Goal: Task Accomplishment & Management: Manage account settings

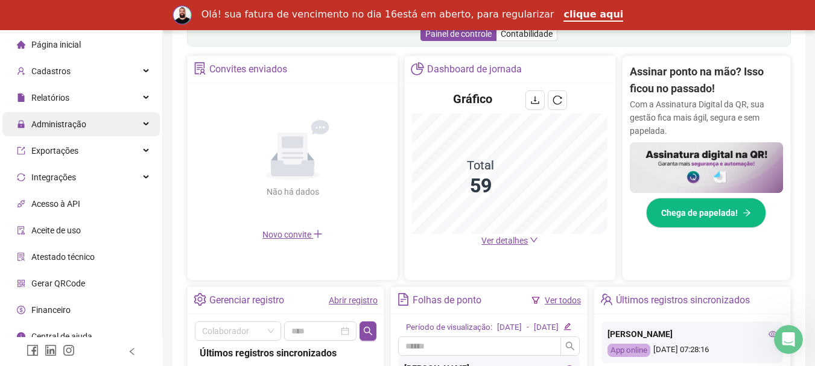
click at [100, 120] on div "Administração" at bounding box center [80, 124] width 157 height 24
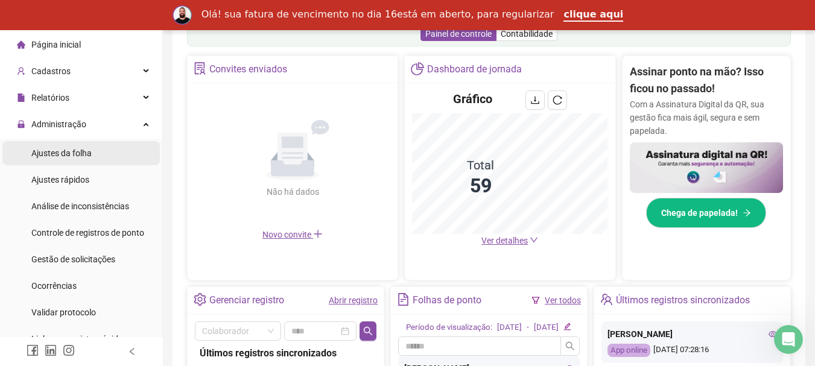
click at [77, 144] on div "Ajustes da folha" at bounding box center [61, 153] width 60 height 24
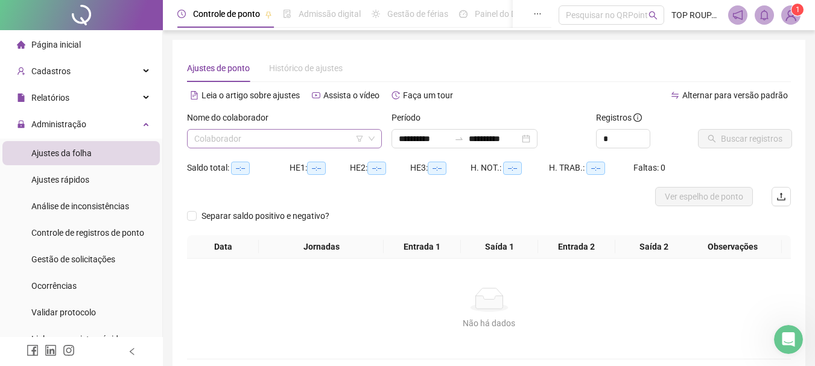
click at [253, 139] on input "search" at bounding box center [278, 139] width 169 height 18
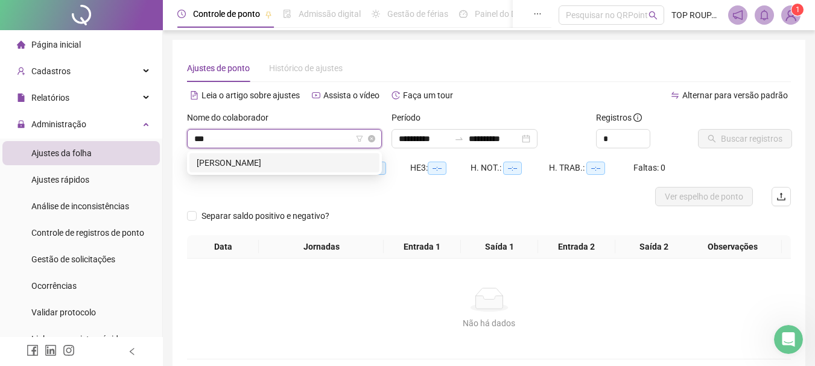
type input "****"
click at [203, 160] on div "[PERSON_NAME]" at bounding box center [284, 162] width 175 height 13
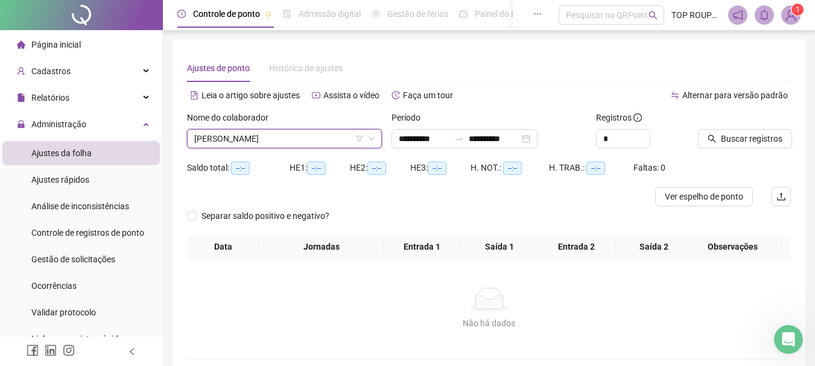
click at [763, 150] on div "Buscar registros" at bounding box center [744, 134] width 103 height 47
click at [745, 137] on span "Buscar registros" at bounding box center [752, 138] width 62 height 13
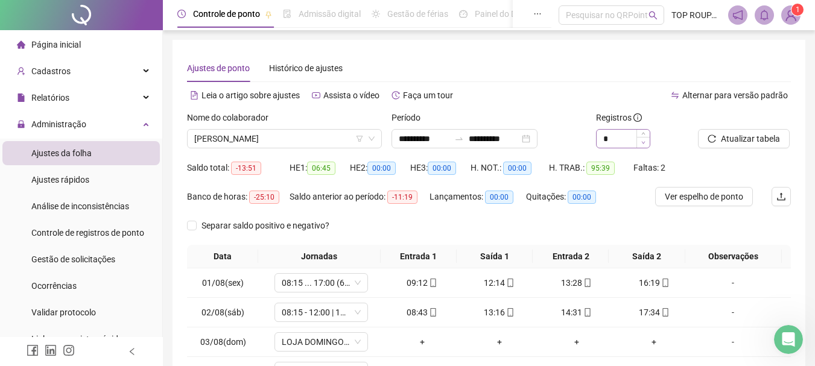
click at [642, 137] on span "Decrease Value" at bounding box center [642, 142] width 13 height 11
type input "*"
click at [645, 135] on icon "up" at bounding box center [643, 135] width 4 height 4
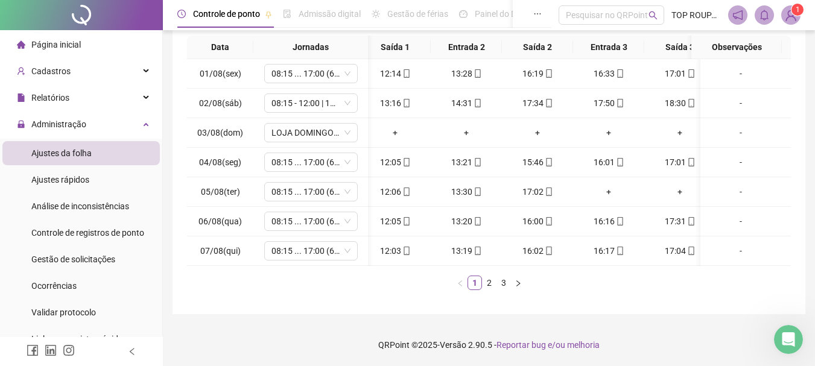
click at [544, 254] on td "16:02" at bounding box center [537, 251] width 71 height 30
drag, startPoint x: 544, startPoint y: 254, endPoint x: 581, endPoint y: 253, distance: 37.4
click at [581, 253] on tr "07/08(qui) 08:15 ... 17:00 (6 HORAS) 08:19 12:03 13:19 16:02 16:17 17:04 -" at bounding box center [456, 251] width 698 height 30
click at [488, 283] on link "2" at bounding box center [488, 282] width 13 height 13
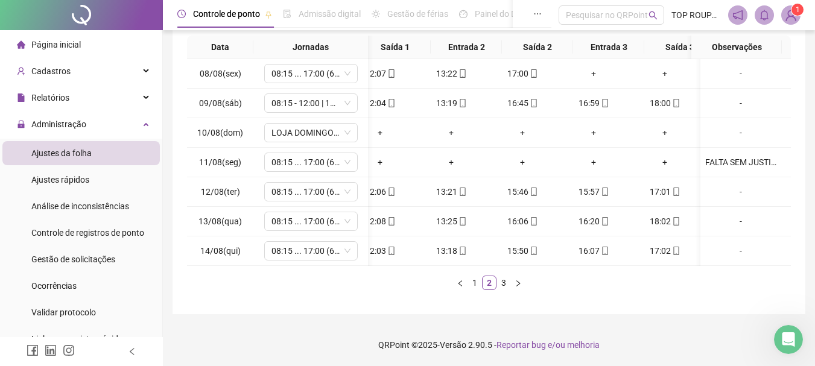
scroll to position [0, 104]
click at [649, 266] on div "Data Jornadas Entrada 1 Saída 1 Entrada 2 Saída 2 Entrada 3 Saída 3 Observações…" at bounding box center [489, 163] width 604 height 254
click at [504, 282] on link "3" at bounding box center [503, 282] width 13 height 13
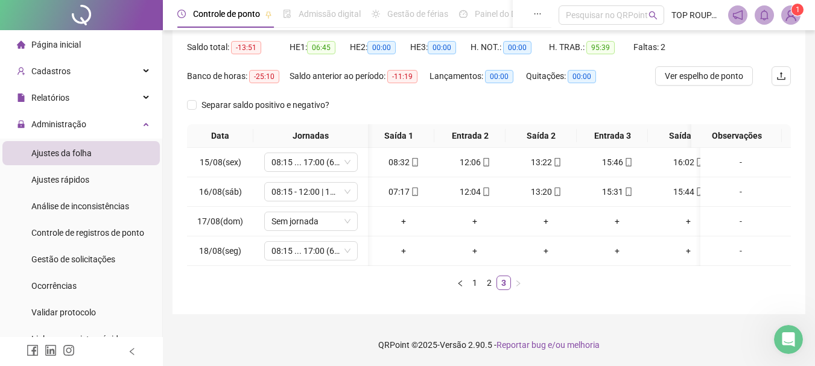
scroll to position [0, 0]
click at [318, 214] on span "Sem jornada" at bounding box center [310, 221] width 79 height 18
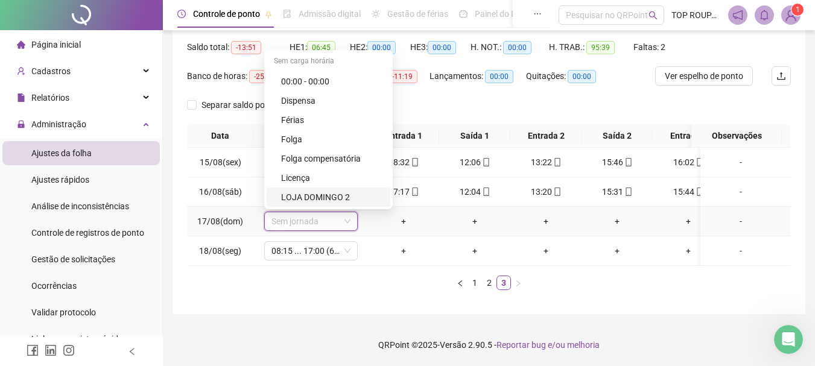
click at [330, 191] on div "LOJA DOMINGO 2" at bounding box center [332, 197] width 102 height 13
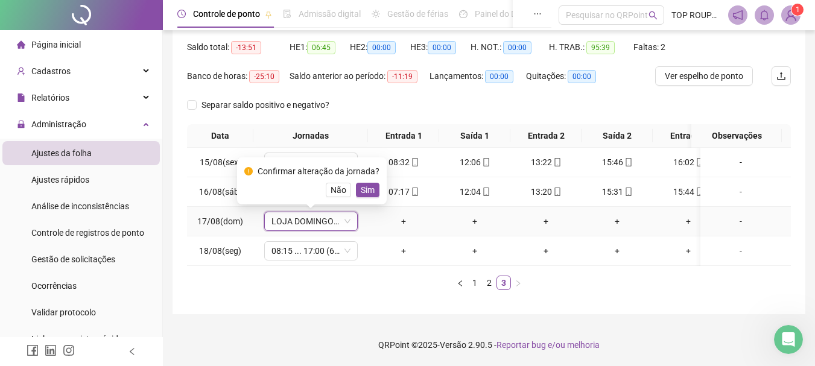
click at [365, 183] on span "Sim" at bounding box center [368, 189] width 14 height 13
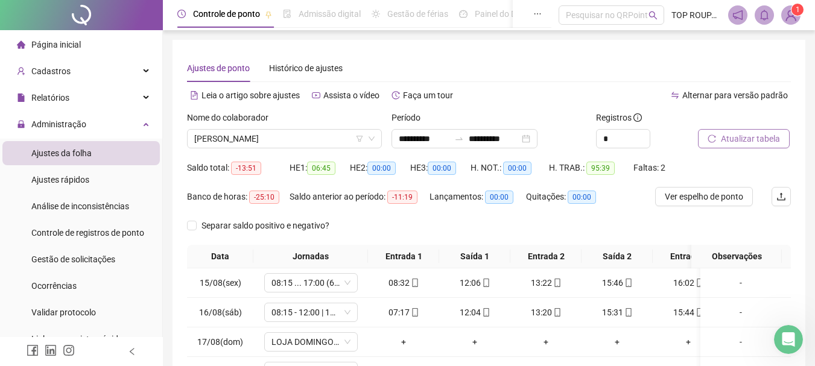
click at [742, 138] on span "Atualizar tabela" at bounding box center [750, 138] width 59 height 13
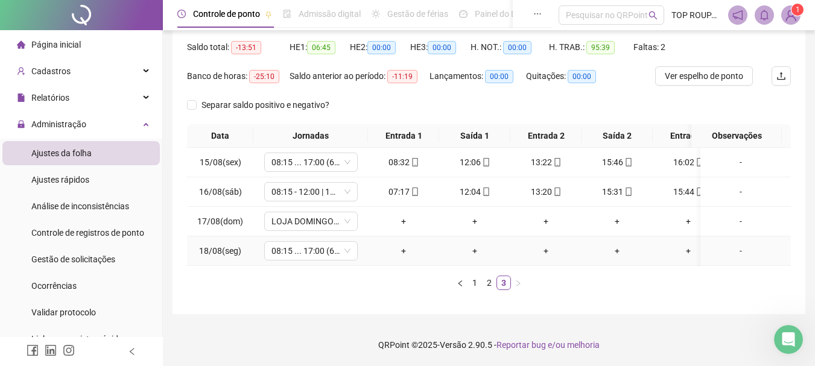
click at [384, 253] on td "+" at bounding box center [403, 251] width 71 height 30
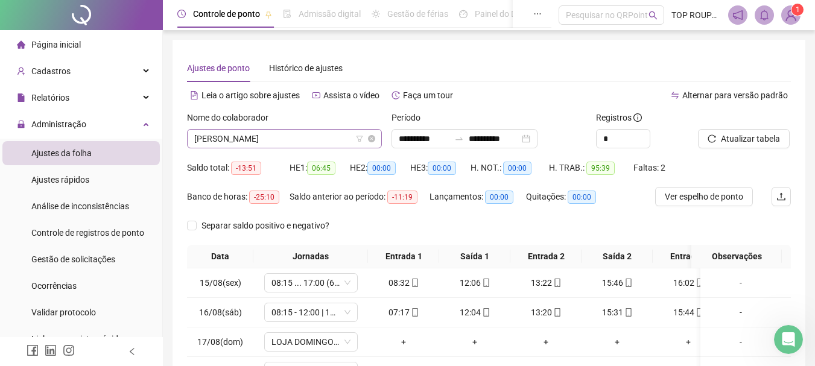
click at [272, 135] on span "[PERSON_NAME]" at bounding box center [284, 139] width 180 height 18
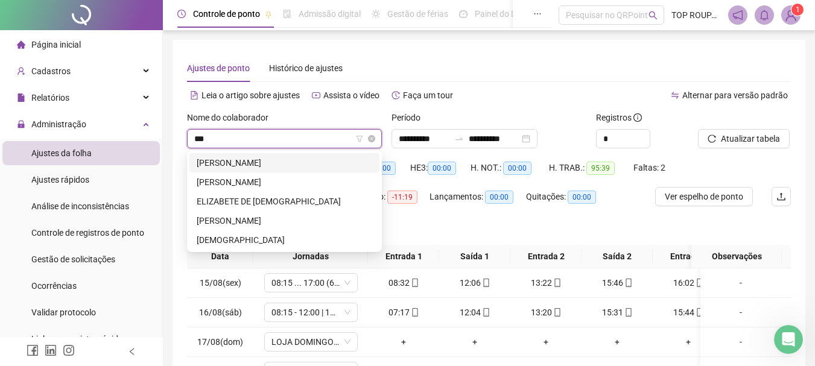
type input "****"
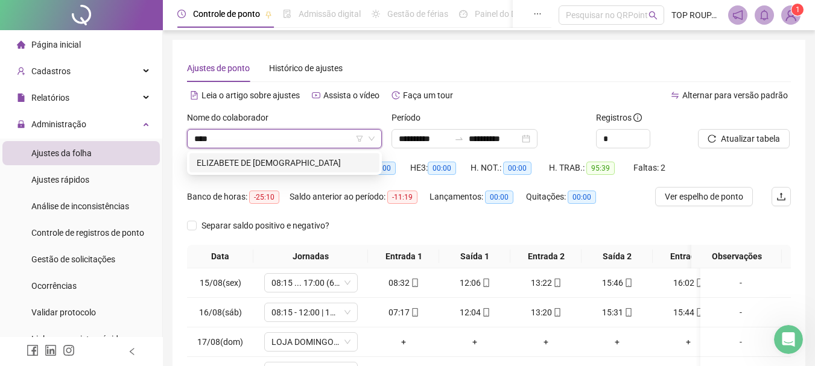
click at [247, 165] on div "ELIZABETE DE [DEMOGRAPHIC_DATA]" at bounding box center [284, 162] width 175 height 13
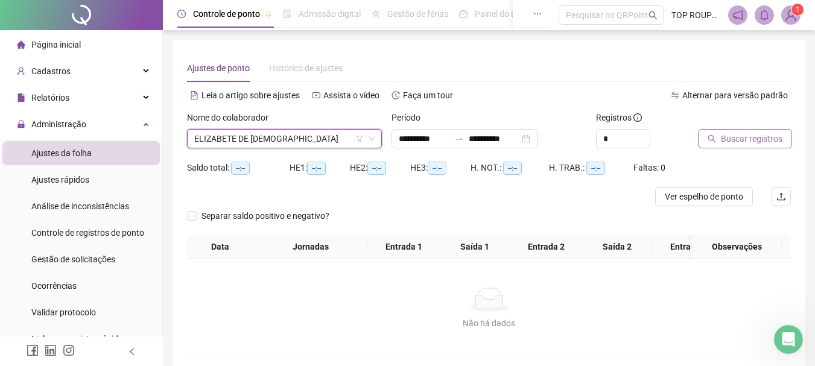
click at [728, 142] on span "Buscar registros" at bounding box center [752, 138] width 62 height 13
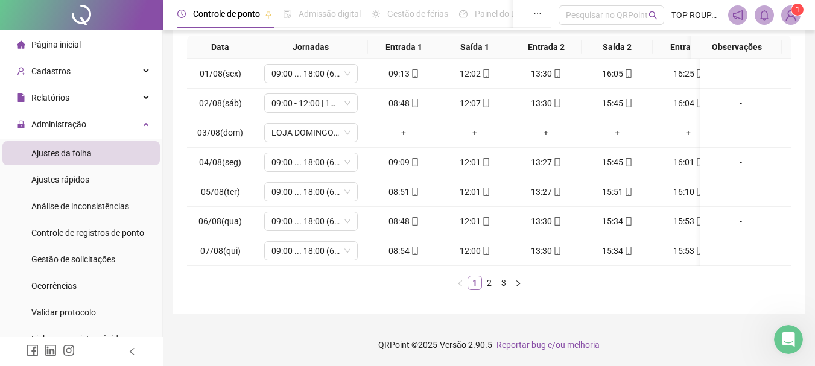
click at [481, 287] on li "1" at bounding box center [474, 283] width 14 height 14
click at [488, 285] on link "2" at bounding box center [488, 282] width 13 height 13
click at [500, 283] on link "3" at bounding box center [503, 282] width 13 height 13
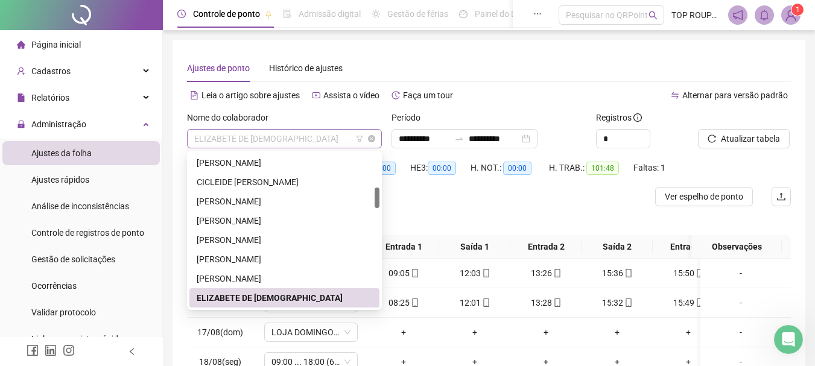
click at [197, 144] on span "ELIZABETE DE [DEMOGRAPHIC_DATA]" at bounding box center [284, 139] width 180 height 18
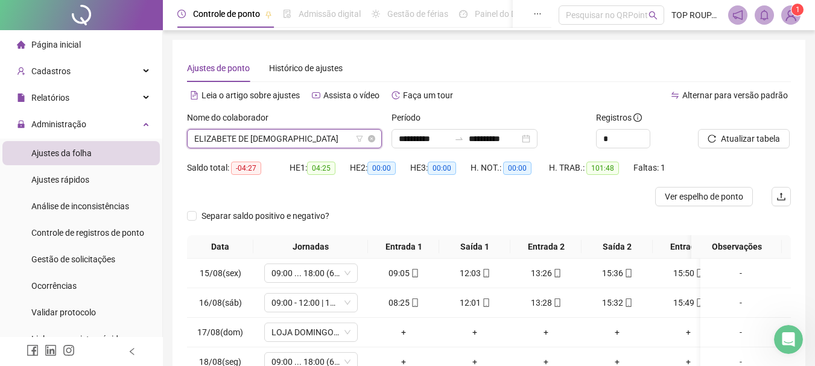
click at [197, 144] on span "ELIZABETE DE [DEMOGRAPHIC_DATA]" at bounding box center [284, 139] width 180 height 18
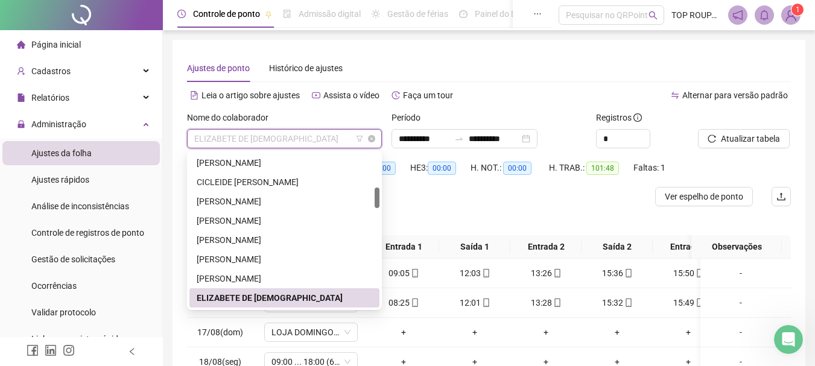
click at [328, 136] on span "ELIZABETE DE [DEMOGRAPHIC_DATA]" at bounding box center [284, 139] width 180 height 18
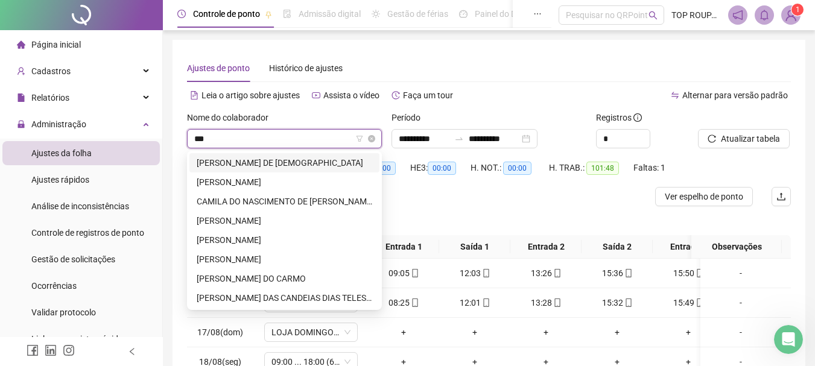
type input "****"
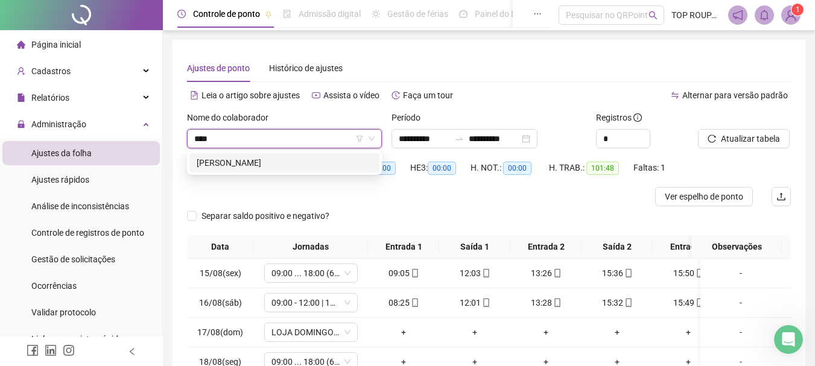
click at [294, 160] on div "[PERSON_NAME]" at bounding box center [284, 162] width 175 height 13
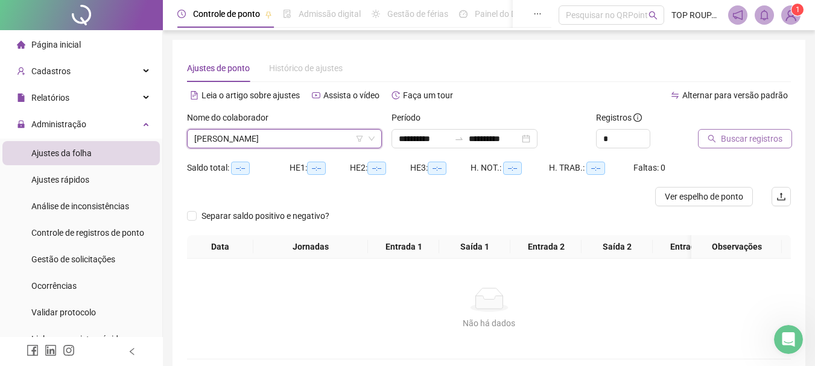
click at [739, 140] on span "Buscar registros" at bounding box center [752, 138] width 62 height 13
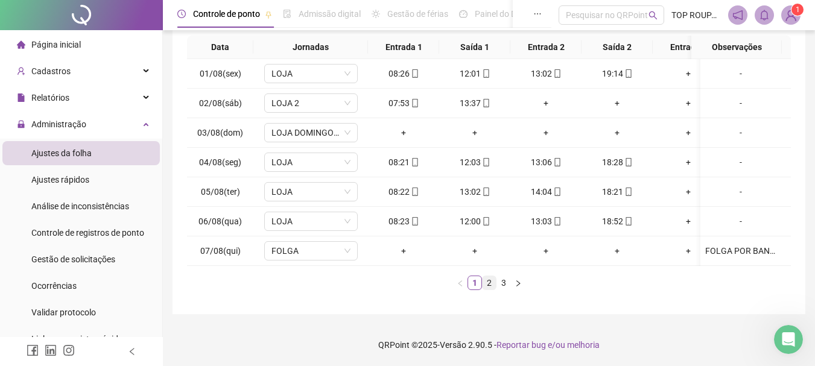
click at [492, 289] on li "2" at bounding box center [489, 283] width 14 height 14
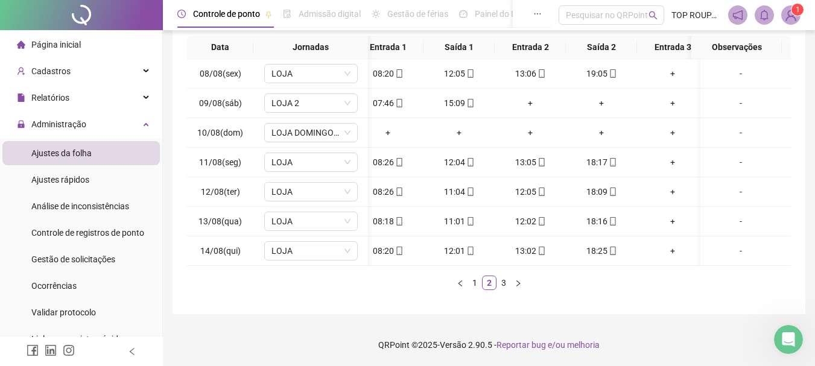
scroll to position [0, 27]
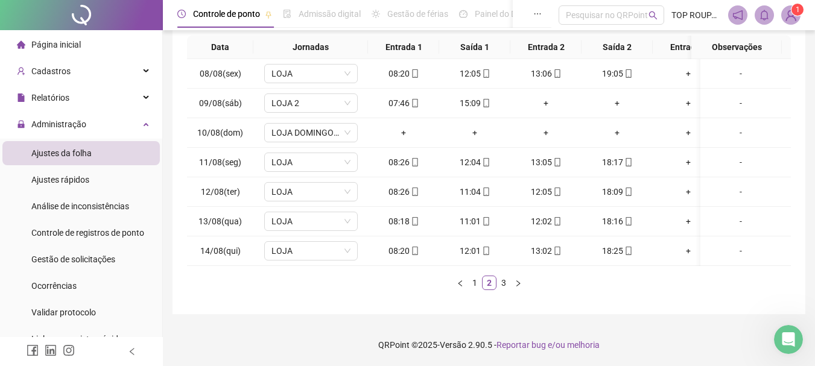
drag, startPoint x: 470, startPoint y: 266, endPoint x: 510, endPoint y: 270, distance: 39.4
click at [510, 270] on div "Data Jornadas Entrada 1 Saída 1 Entrada 2 Saída 2 Entrada 3 Saída 3 Observações…" at bounding box center [489, 163] width 604 height 254
drag, startPoint x: 524, startPoint y: 268, endPoint x: 532, endPoint y: 263, distance: 9.2
click at [526, 267] on div "Data Jornadas Entrada 1 Saída 1 Entrada 2 Saída 2 Entrada 3 Saída 3 Observações…" at bounding box center [489, 163] width 604 height 254
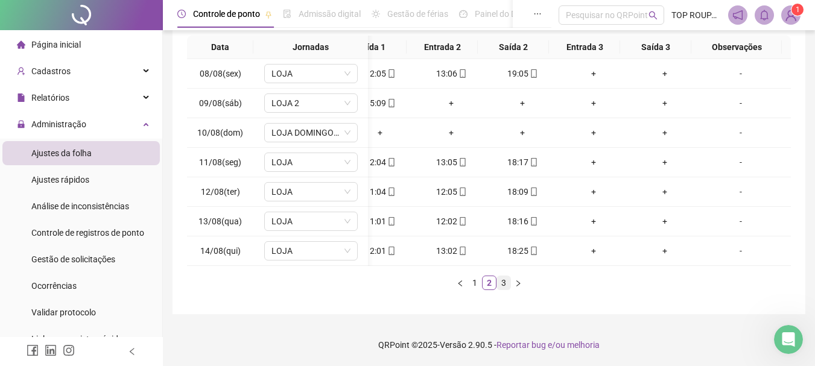
click at [505, 284] on link "3" at bounding box center [503, 282] width 13 height 13
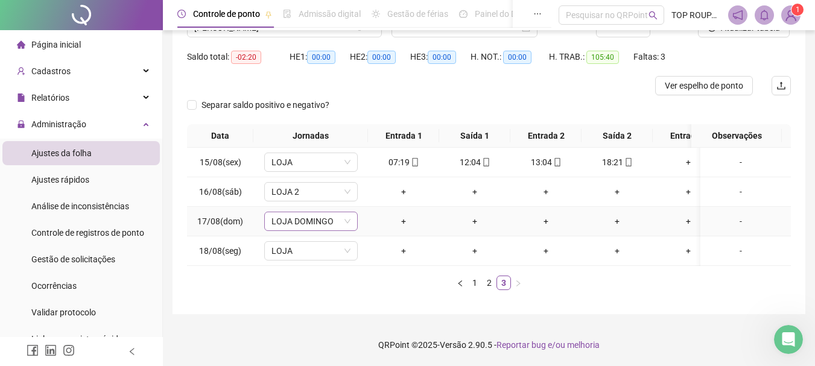
click at [342, 212] on span "LOJA DOMINGO" at bounding box center [310, 221] width 79 height 18
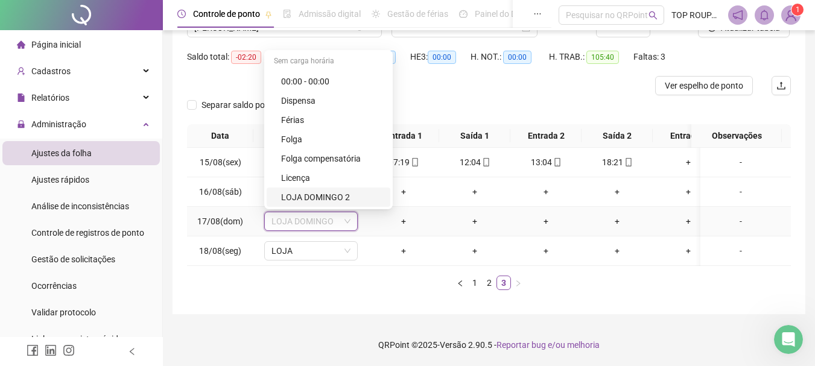
click at [332, 191] on div "LOJA DOMINGO 2" at bounding box center [332, 197] width 102 height 13
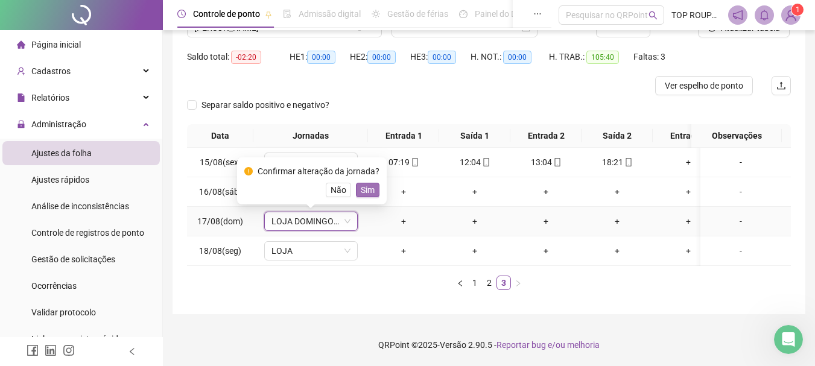
click at [361, 183] on span "Sim" at bounding box center [368, 189] width 14 height 13
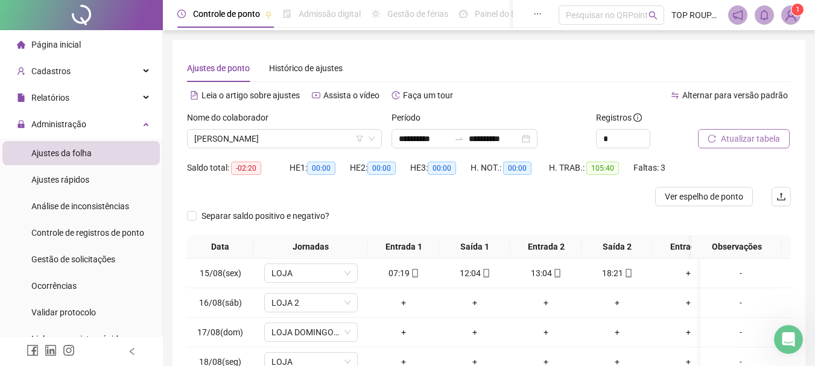
click at [759, 142] on span "Atualizar tabela" at bounding box center [750, 138] width 59 height 13
click at [246, 141] on span "[PERSON_NAME]" at bounding box center [284, 139] width 180 height 18
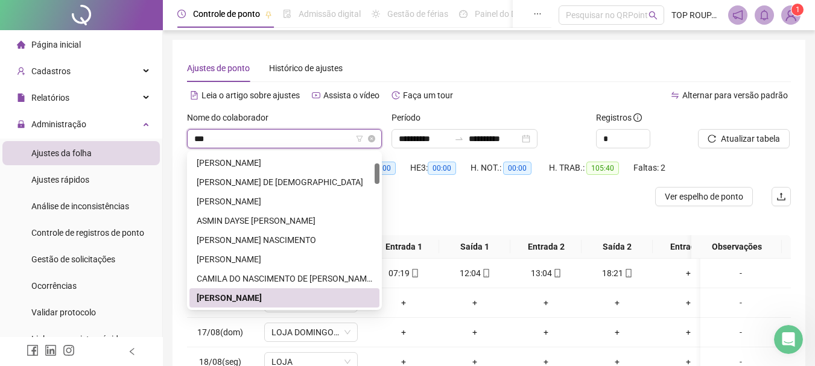
scroll to position [0, 0]
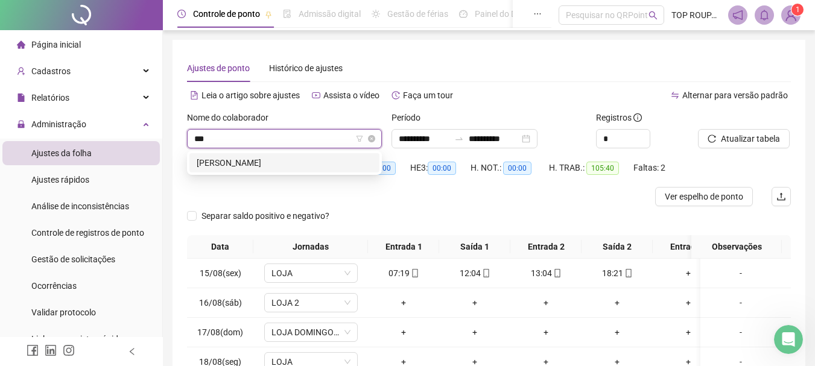
type input "****"
click at [272, 163] on div "[PERSON_NAME]" at bounding box center [284, 162] width 175 height 13
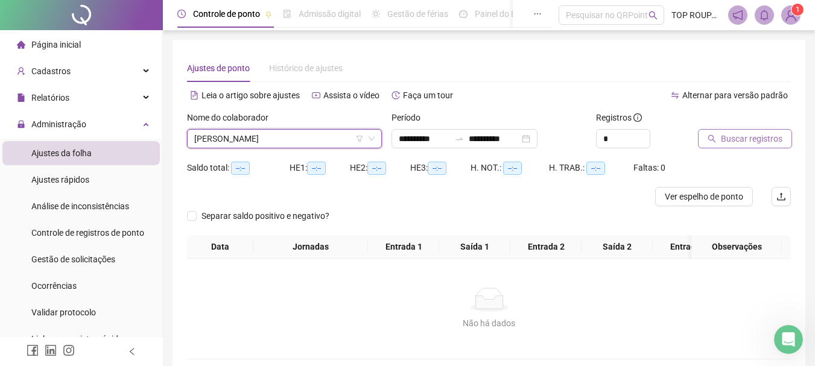
click at [766, 133] on span "Buscar registros" at bounding box center [752, 138] width 62 height 13
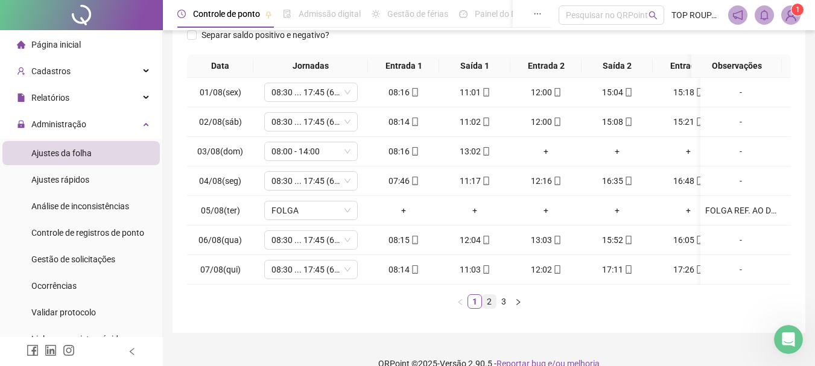
click at [492, 308] on link "2" at bounding box center [488, 301] width 13 height 13
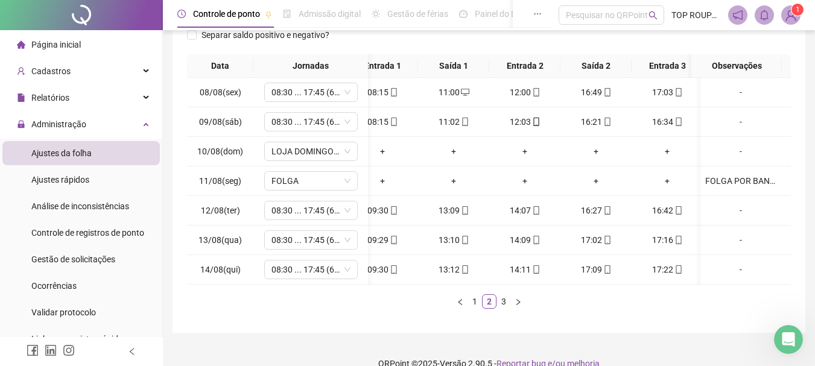
scroll to position [0, 33]
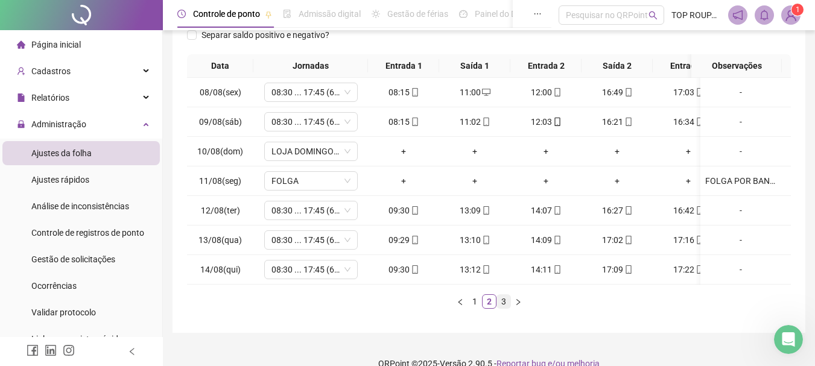
click at [506, 308] on link "3" at bounding box center [503, 301] width 13 height 13
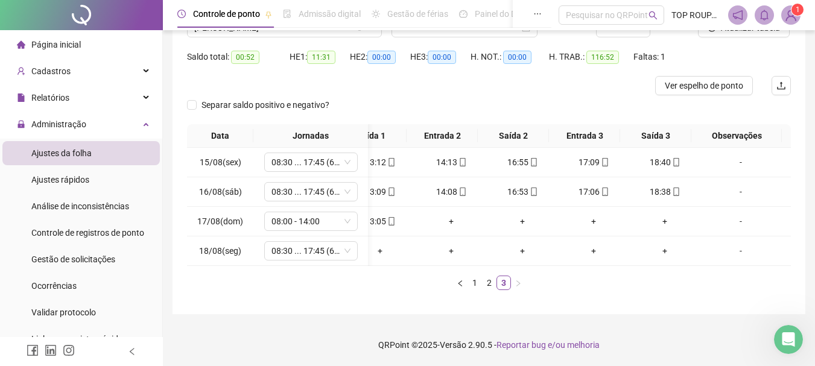
click at [669, 352] on footer "QRPoint © 2025 - Versão 2.90.5 - Reportar bug e/ou melhoria" at bounding box center [489, 345] width 652 height 42
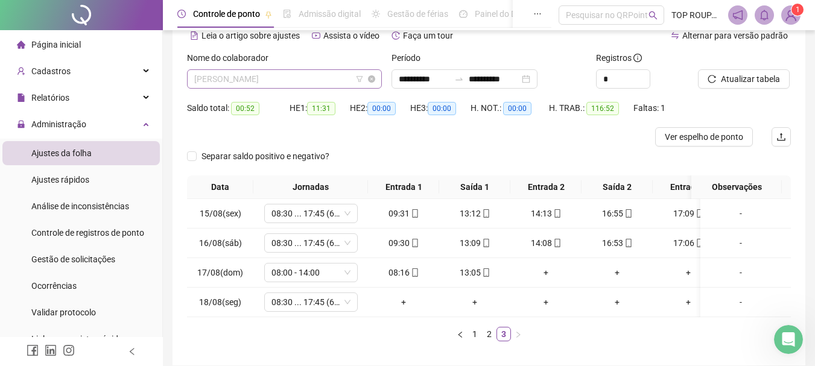
click at [232, 83] on span "[PERSON_NAME]" at bounding box center [284, 79] width 180 height 18
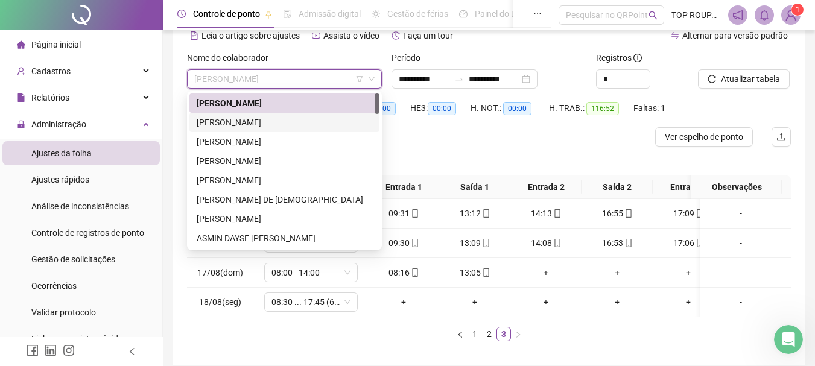
click at [212, 121] on div "[PERSON_NAME]" at bounding box center [284, 122] width 175 height 13
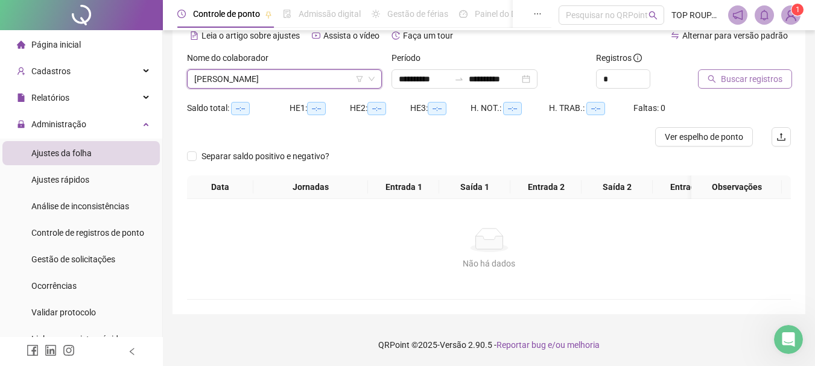
click at [744, 75] on span "Buscar registros" at bounding box center [752, 78] width 62 height 13
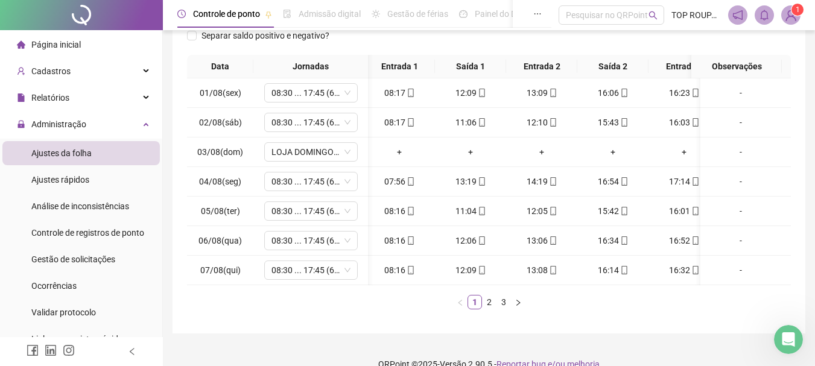
scroll to position [0, 104]
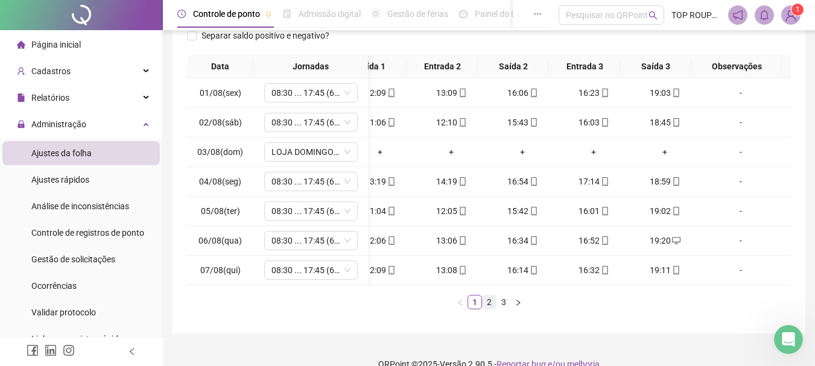
click at [486, 309] on link "2" at bounding box center [488, 301] width 13 height 13
click at [499, 309] on link "3" at bounding box center [503, 301] width 13 height 13
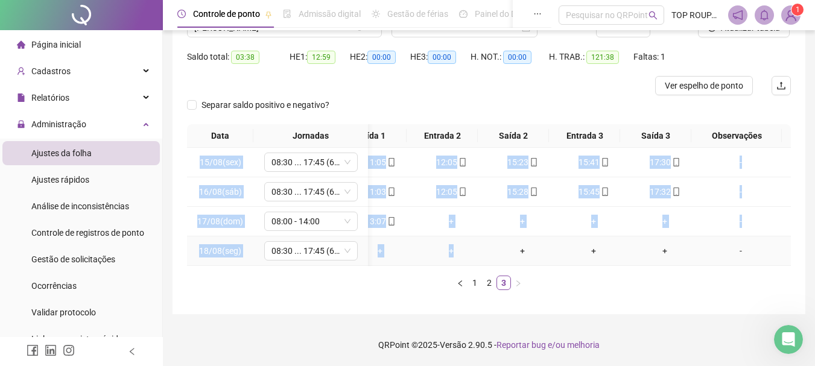
drag, startPoint x: 458, startPoint y: 256, endPoint x: 384, endPoint y: 258, distance: 74.8
click at [384, 258] on div "15/08(sex) 08:30 ... 17:45 (6 HORAS) 08:16 11:05 12:05 15:23 15:41 17:30 [DATE]…" at bounding box center [489, 207] width 604 height 118
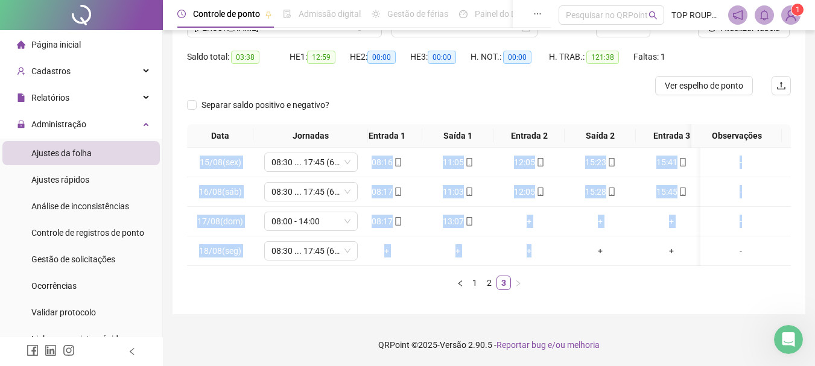
scroll to position [0, 0]
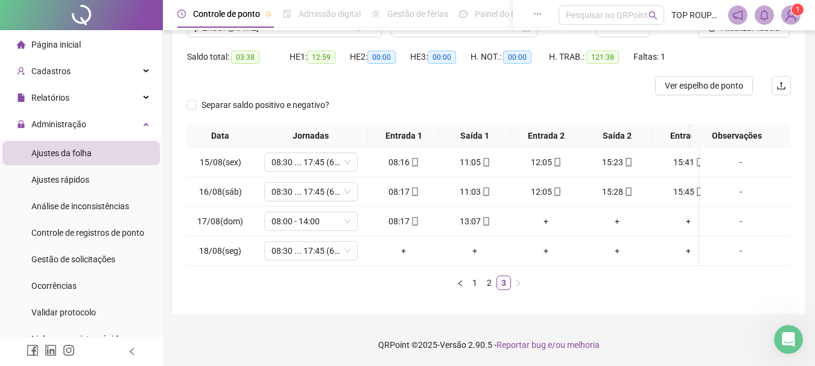
drag, startPoint x: 384, startPoint y: 333, endPoint x: 378, endPoint y: 309, distance: 25.4
click at [377, 330] on footer "QRPoint © 2025 - Versão 2.90.5 - Reportar bug e/ou melhoria" at bounding box center [489, 345] width 652 height 42
click at [338, 242] on span "08:30 ... 17:45 (6 HORAS)" at bounding box center [310, 251] width 79 height 18
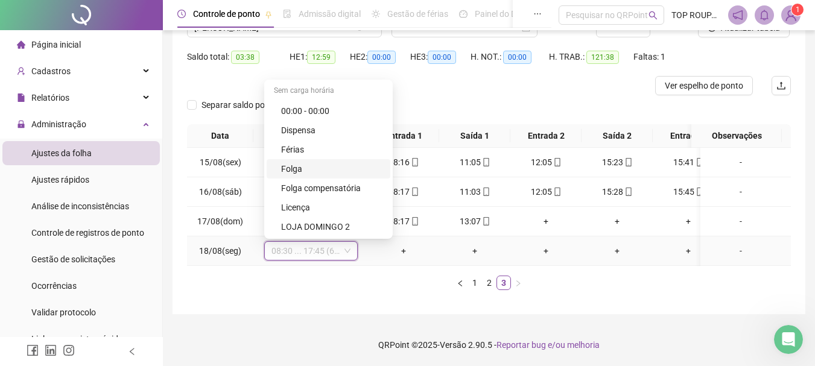
click at [340, 162] on div "Folga" at bounding box center [332, 168] width 102 height 13
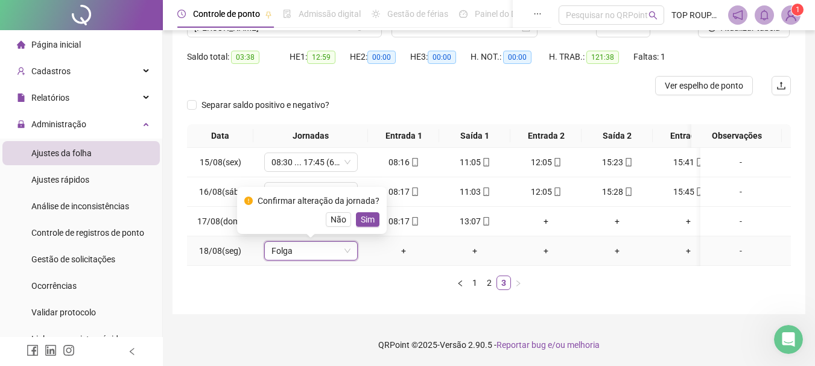
click at [373, 212] on button "Sim" at bounding box center [368, 219] width 24 height 14
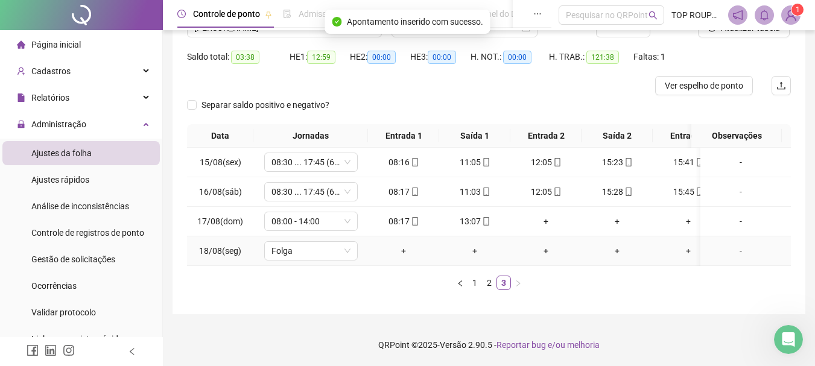
click at [728, 244] on div "-" at bounding box center [740, 250] width 71 height 13
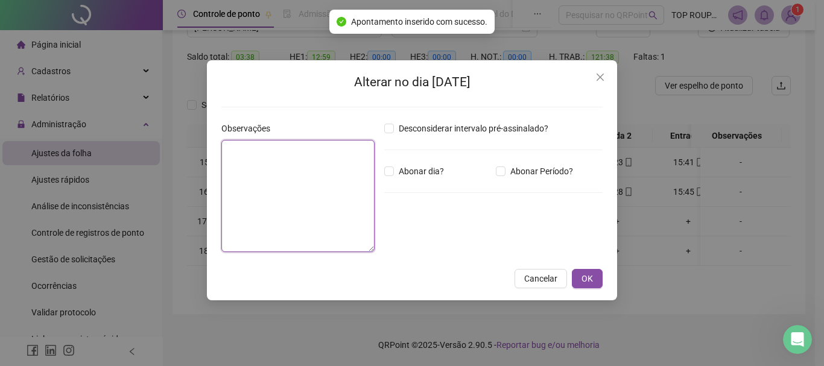
click at [311, 202] on textarea at bounding box center [297, 196] width 153 height 112
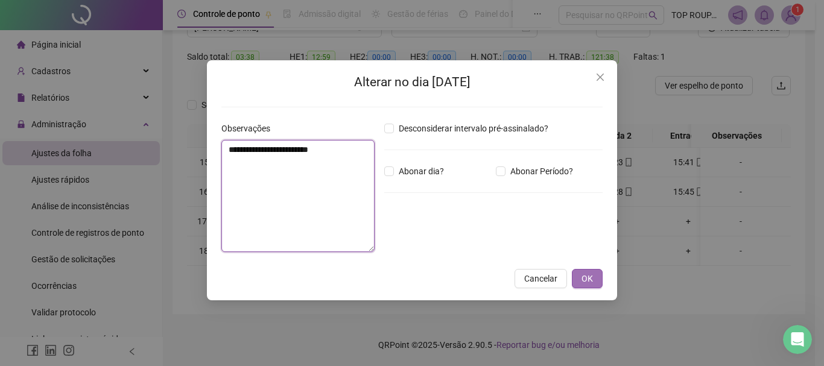
type textarea "**********"
click at [591, 277] on span "OK" at bounding box center [586, 278] width 11 height 13
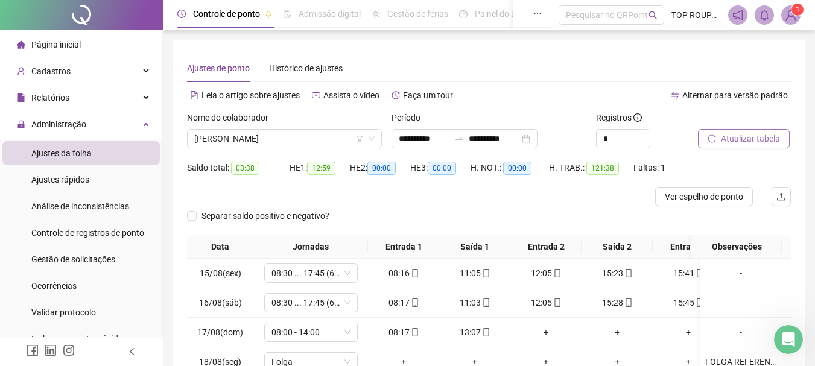
click at [726, 138] on span "Atualizar tabela" at bounding box center [750, 138] width 59 height 13
click at [285, 145] on span "[PERSON_NAME]" at bounding box center [284, 139] width 180 height 18
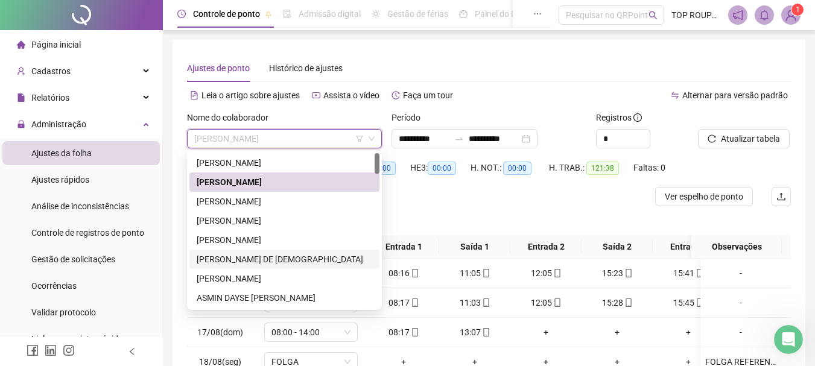
click at [250, 254] on div "[PERSON_NAME] DE [DEMOGRAPHIC_DATA]" at bounding box center [284, 259] width 175 height 13
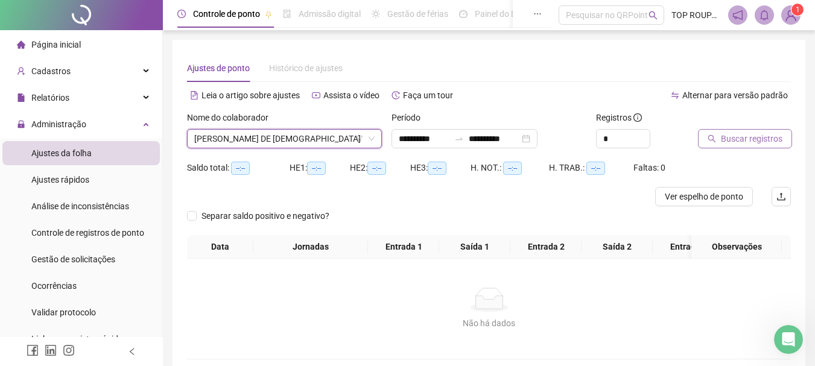
click at [725, 130] on button "Buscar registros" at bounding box center [745, 138] width 94 height 19
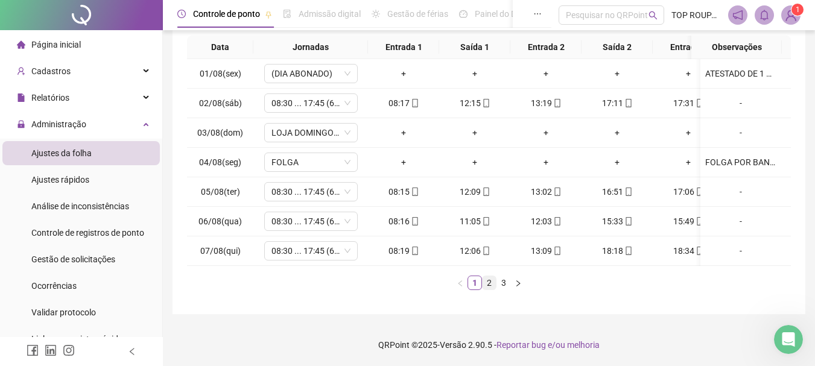
click at [482, 285] on link "2" at bounding box center [488, 282] width 13 height 13
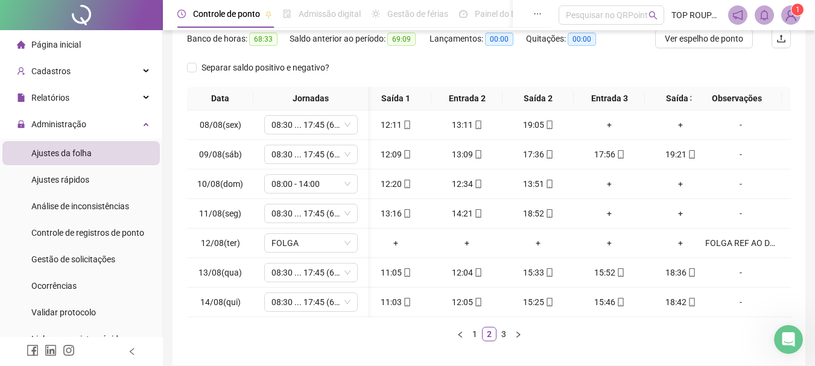
scroll to position [0, 104]
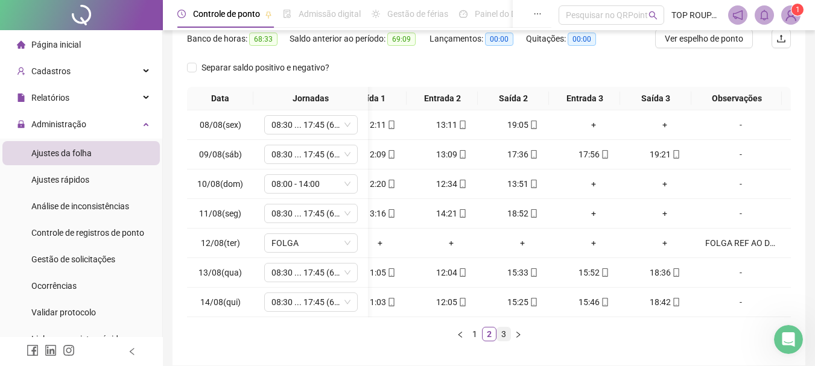
click at [507, 341] on link "3" at bounding box center [503, 333] width 13 height 13
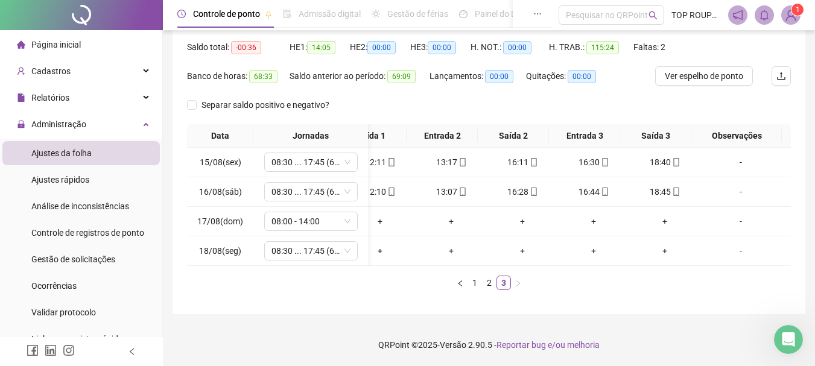
scroll to position [0, 0]
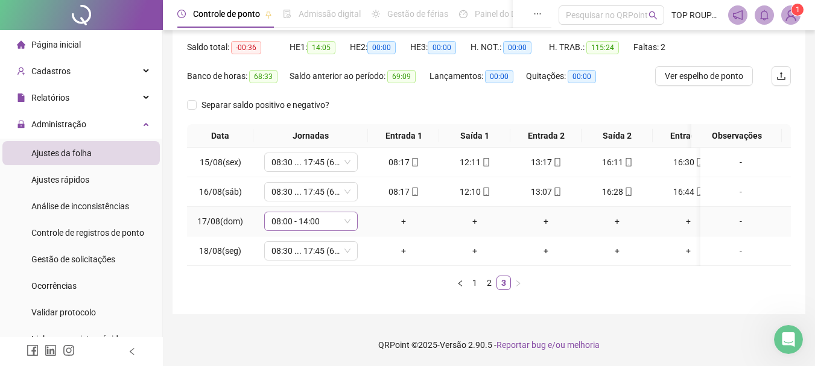
click at [294, 212] on span "08:00 - 14:00" at bounding box center [310, 221] width 79 height 18
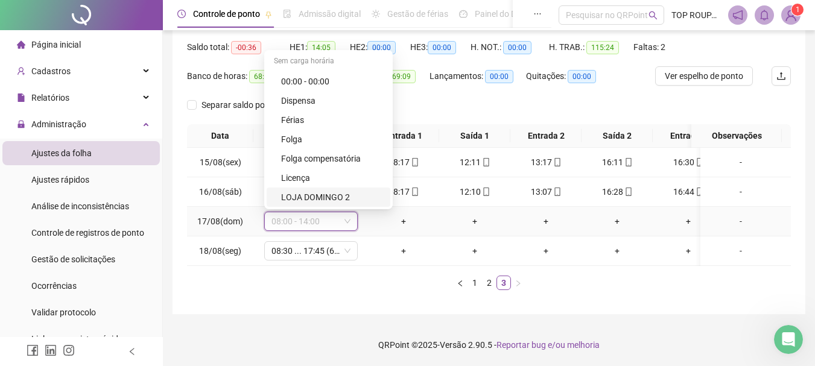
click at [315, 191] on div "LOJA DOMINGO 2" at bounding box center [332, 197] width 102 height 13
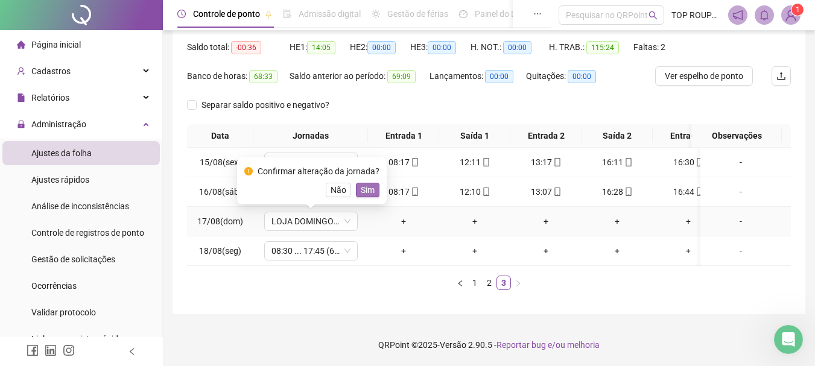
click at [356, 186] on button "Sim" at bounding box center [368, 190] width 24 height 14
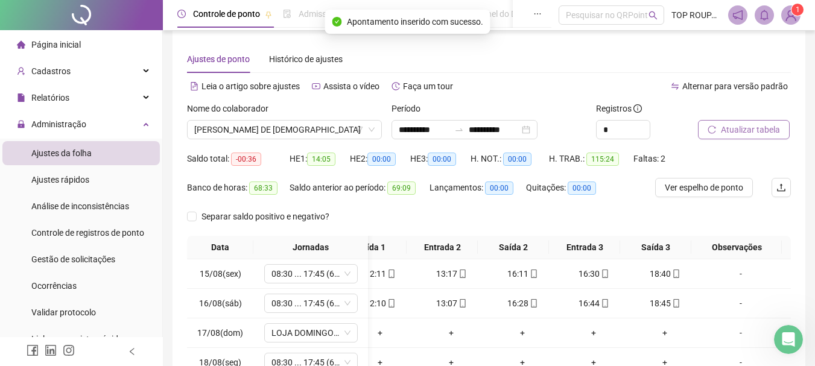
click at [722, 131] on span "Atualizar tabela" at bounding box center [750, 129] width 59 height 13
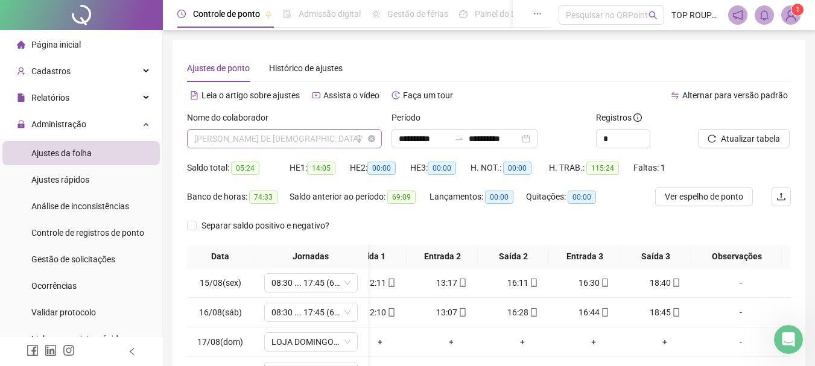
click at [276, 147] on span "[PERSON_NAME] DE [DEMOGRAPHIC_DATA]" at bounding box center [284, 139] width 180 height 18
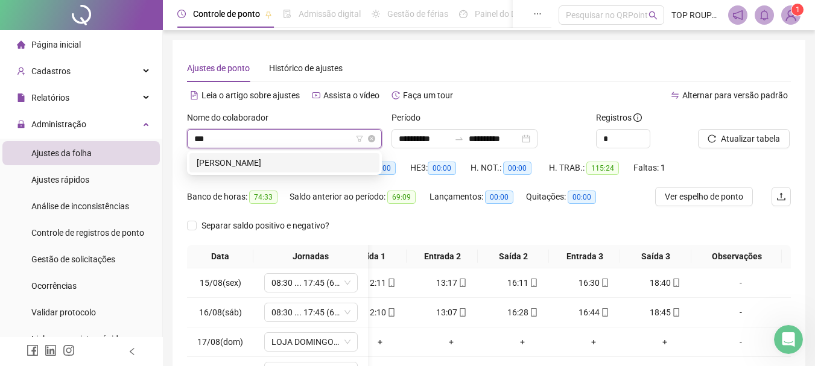
type input "****"
click at [350, 160] on div "[PERSON_NAME]" at bounding box center [284, 162] width 175 height 13
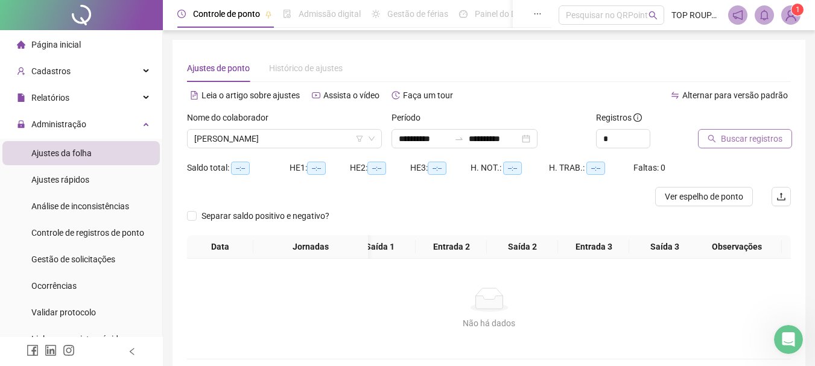
click at [736, 138] on span "Buscar registros" at bounding box center [752, 138] width 62 height 13
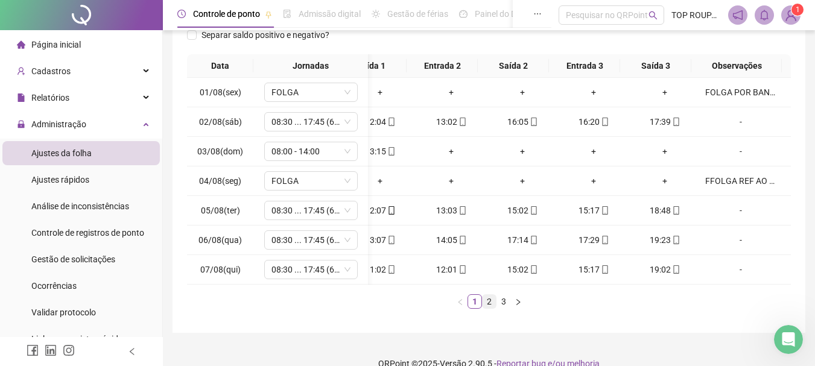
click at [491, 308] on link "2" at bounding box center [488, 301] width 13 height 13
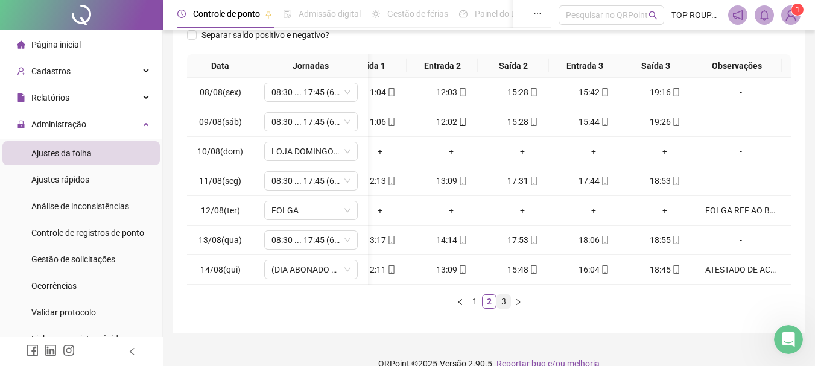
click at [500, 308] on link "3" at bounding box center [503, 301] width 13 height 13
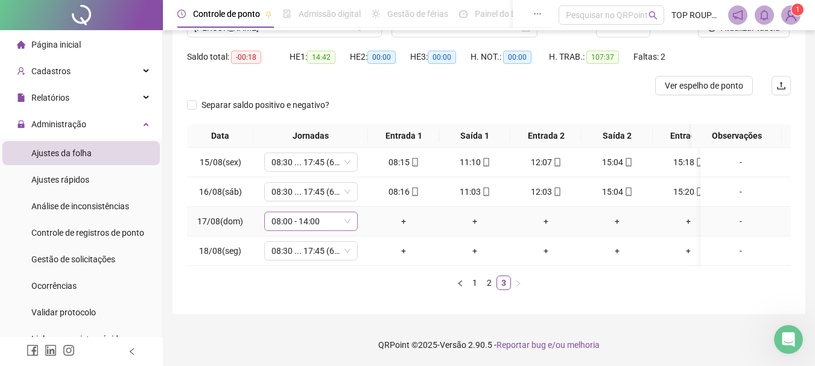
click at [338, 212] on span "08:00 - 14:00" at bounding box center [310, 221] width 79 height 18
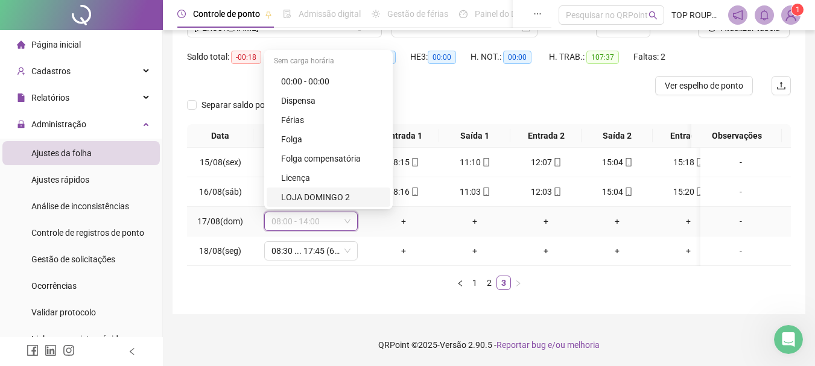
click at [336, 191] on div "LOJA DOMINGO 2" at bounding box center [332, 197] width 102 height 13
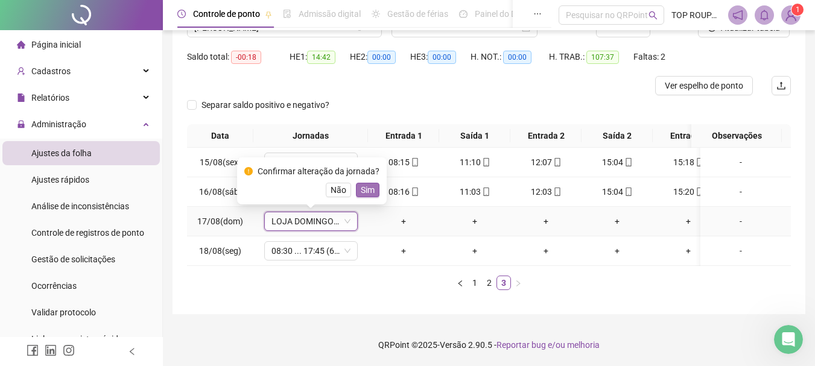
click at [371, 183] on span "Sim" at bounding box center [368, 189] width 14 height 13
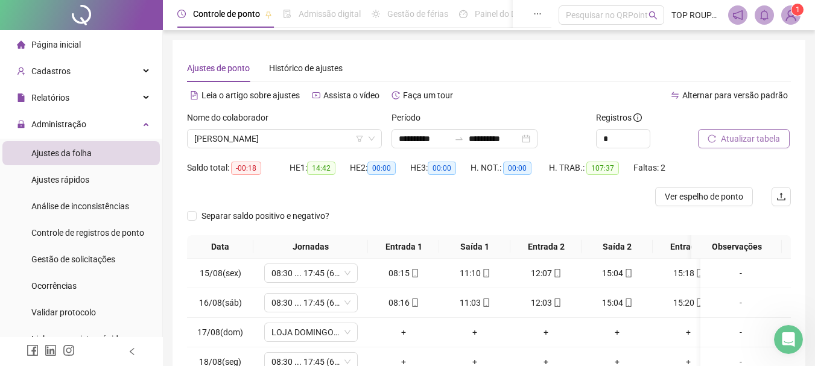
click at [715, 139] on icon "reload" at bounding box center [711, 138] width 8 height 8
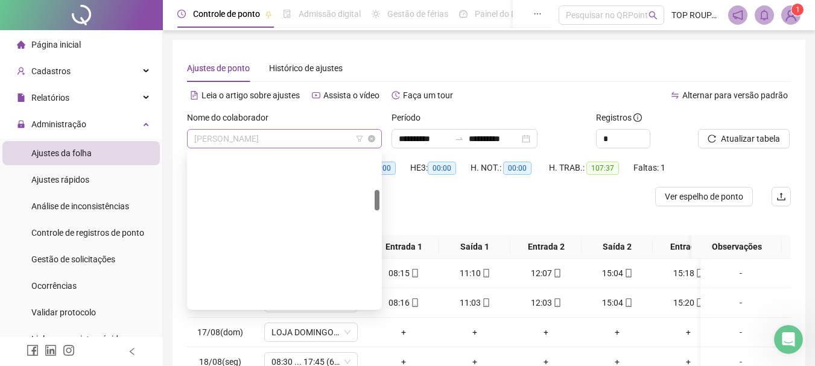
click at [310, 139] on span "[PERSON_NAME]" at bounding box center [284, 139] width 180 height 18
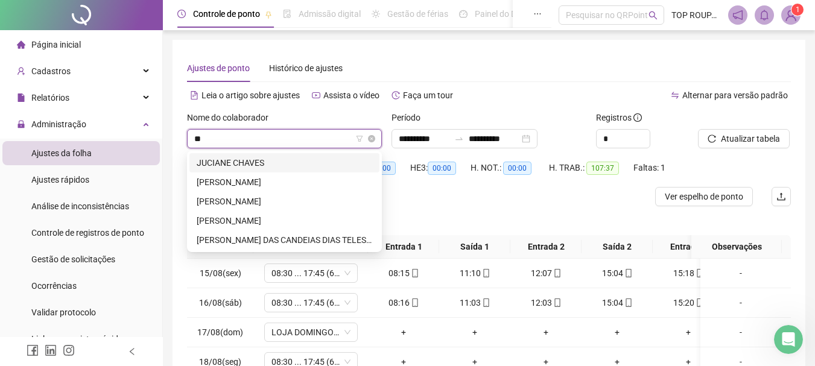
type input "***"
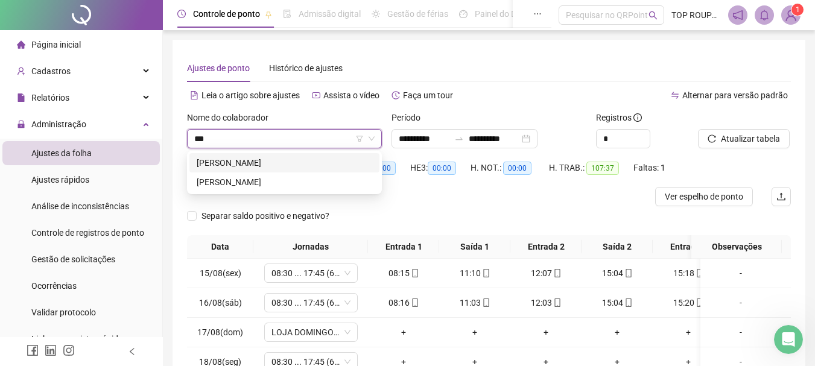
click at [324, 165] on div "[PERSON_NAME]" at bounding box center [284, 162] width 175 height 13
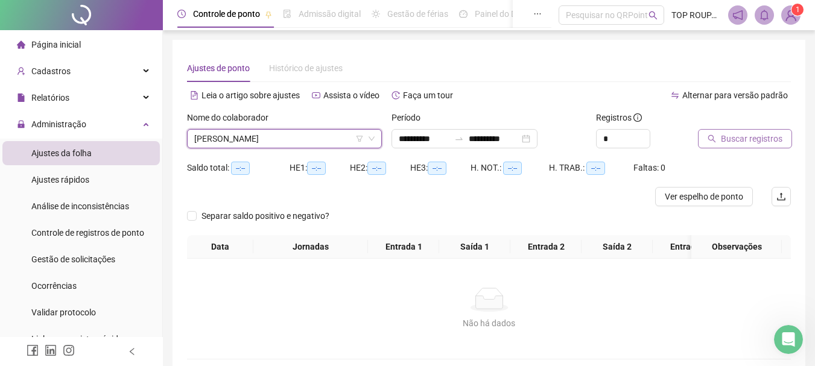
click at [718, 144] on button "Buscar registros" at bounding box center [745, 138] width 94 height 19
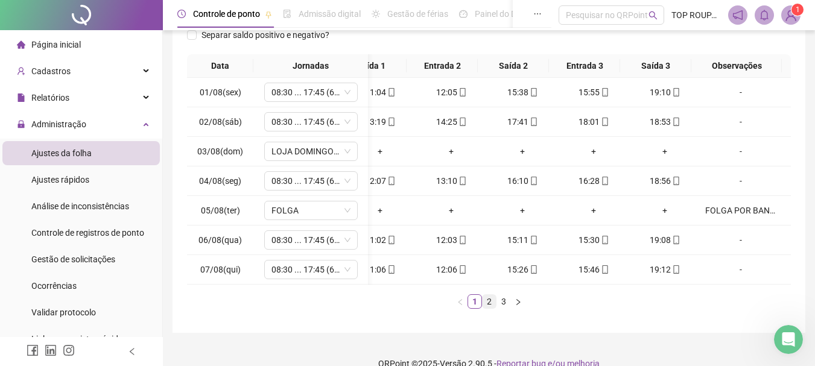
click at [488, 308] on link "2" at bounding box center [488, 301] width 13 height 13
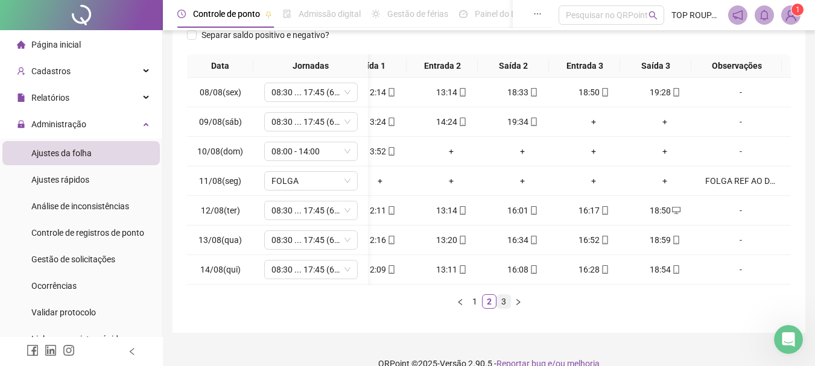
click at [505, 308] on link "3" at bounding box center [503, 301] width 13 height 13
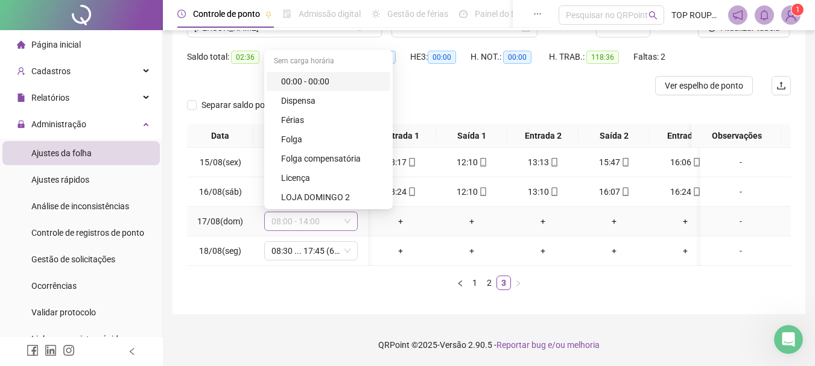
click at [324, 212] on span "08:00 - 14:00" at bounding box center [310, 221] width 79 height 18
click at [333, 191] on div "LOJA DOMINGO 2" at bounding box center [332, 197] width 102 height 13
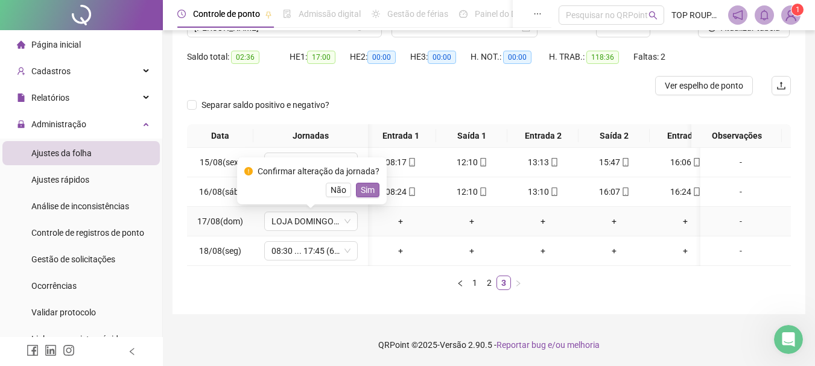
click at [365, 183] on span "Sim" at bounding box center [368, 189] width 14 height 13
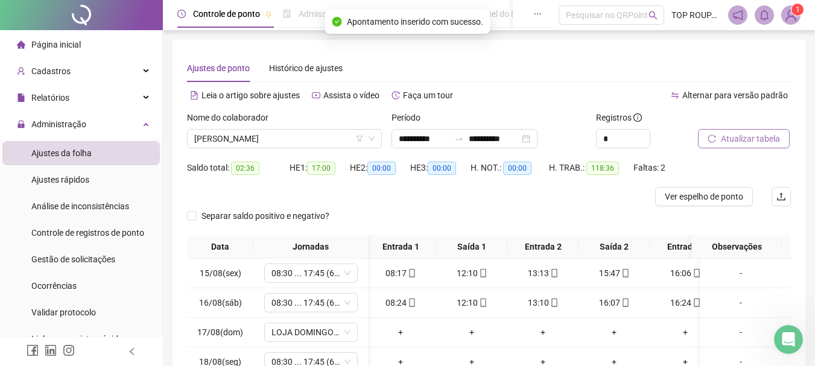
click at [736, 142] on span "Atualizar tabela" at bounding box center [750, 138] width 59 height 13
click at [271, 137] on span "[PERSON_NAME]" at bounding box center [284, 139] width 180 height 18
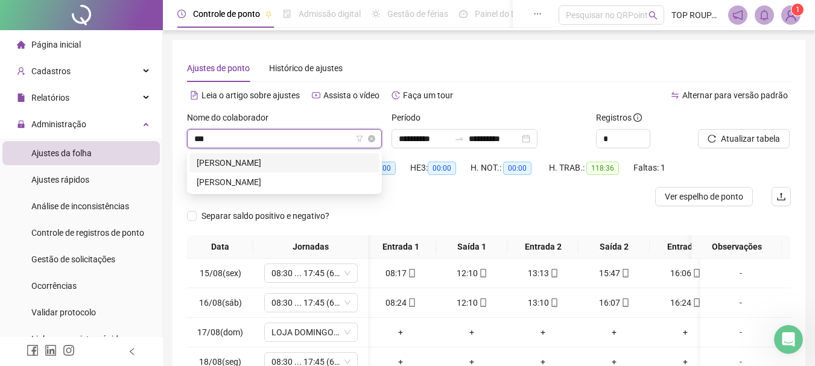
type input "****"
click at [235, 165] on div "[PERSON_NAME]" at bounding box center [284, 162] width 175 height 13
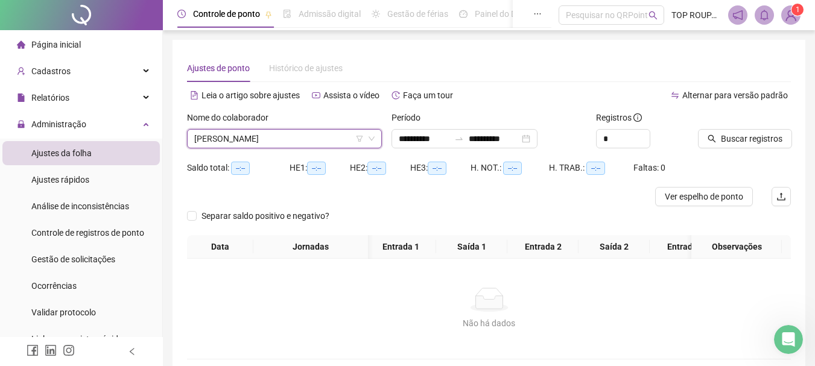
click at [731, 122] on div at bounding box center [729, 120] width 63 height 18
click at [733, 130] on button "Buscar registros" at bounding box center [745, 138] width 94 height 19
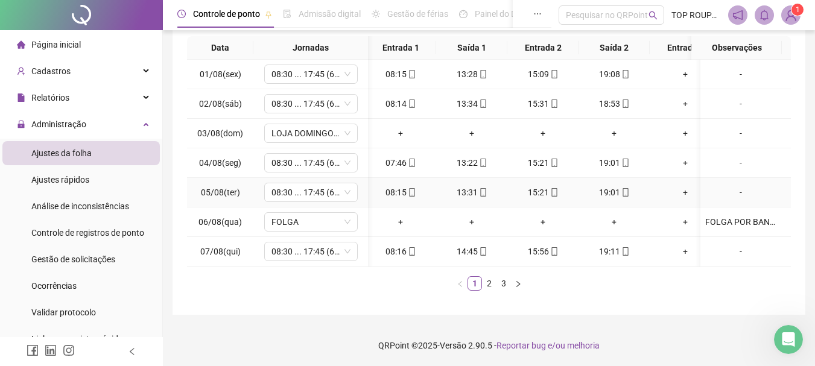
scroll to position [209, 0]
drag, startPoint x: 637, startPoint y: 256, endPoint x: 722, endPoint y: 257, distance: 85.0
click at [722, 257] on div "01/08(sex) 08:30 ... 17:45 (6 HORAS) 08:15 13:28 15:09 19:08 + + - 02/08(sáb) 0…" at bounding box center [489, 162] width 604 height 207
drag, startPoint x: 635, startPoint y: 296, endPoint x: 627, endPoint y: 280, distance: 18.3
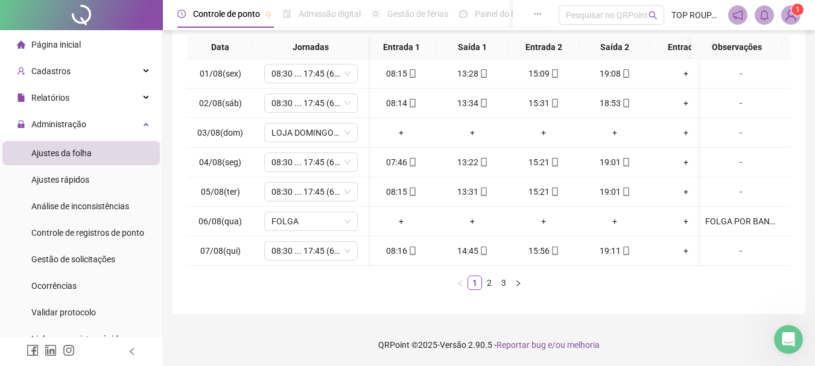
click at [633, 296] on div "Data Jornadas Entrada 1 Saída 1 Entrada 2 Saída 2 Entrada 3 Saída 3 Observações…" at bounding box center [489, 168] width 604 height 264
click at [486, 279] on link "2" at bounding box center [488, 282] width 13 height 13
click at [499, 288] on link "3" at bounding box center [503, 282] width 13 height 13
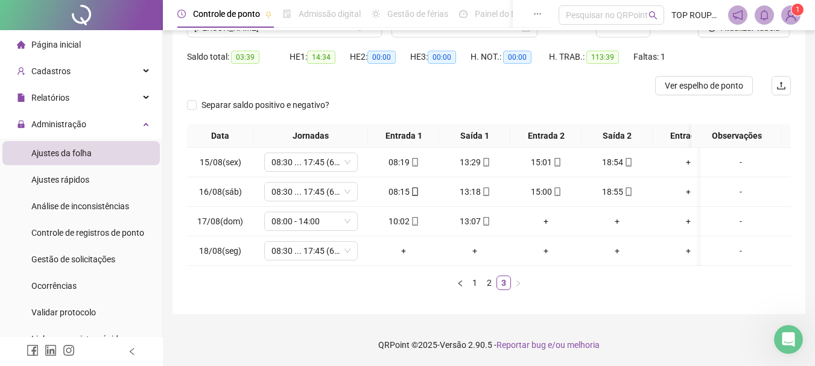
scroll to position [120, 0]
click at [412, 217] on icon "mobile" at bounding box center [414, 221] width 5 height 8
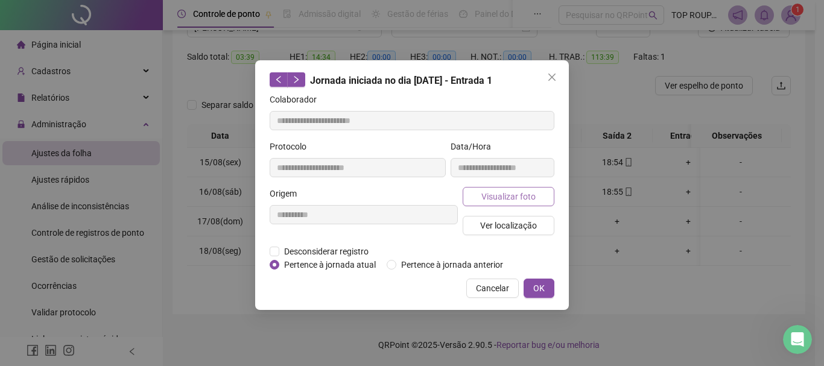
click at [507, 196] on span "Visualizar foto" at bounding box center [508, 196] width 54 height 13
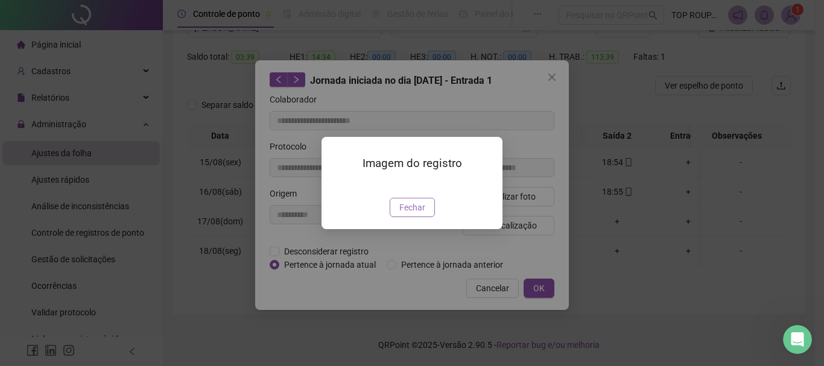
click at [414, 214] on span "Fechar" at bounding box center [412, 207] width 26 height 13
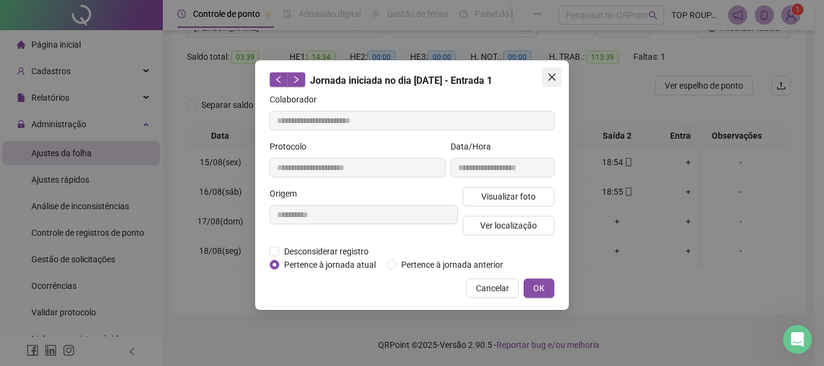
click at [552, 78] on icon "close" at bounding box center [551, 77] width 7 height 7
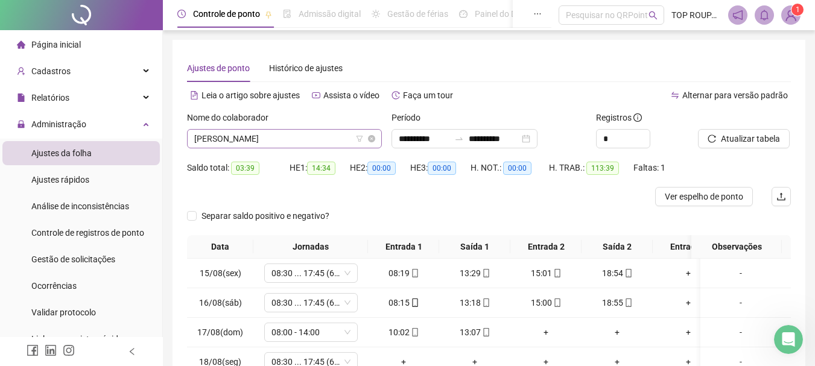
scroll to position [830, 0]
click at [261, 142] on span "[PERSON_NAME]" at bounding box center [284, 139] width 180 height 18
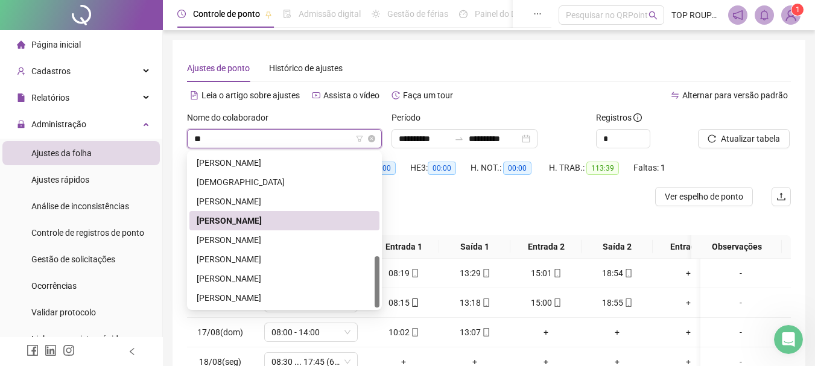
scroll to position [0, 0]
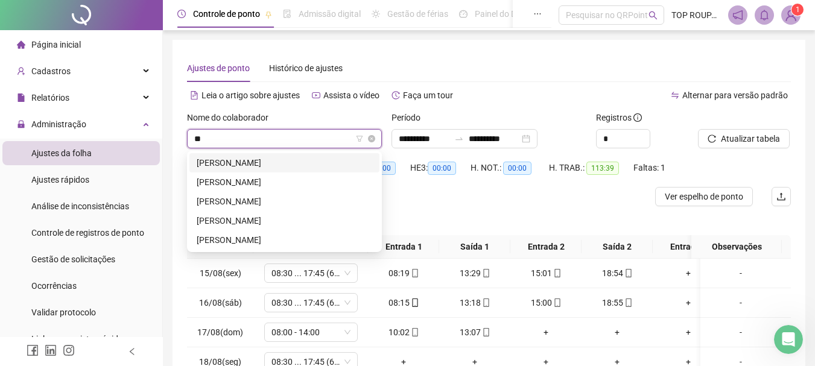
type input "***"
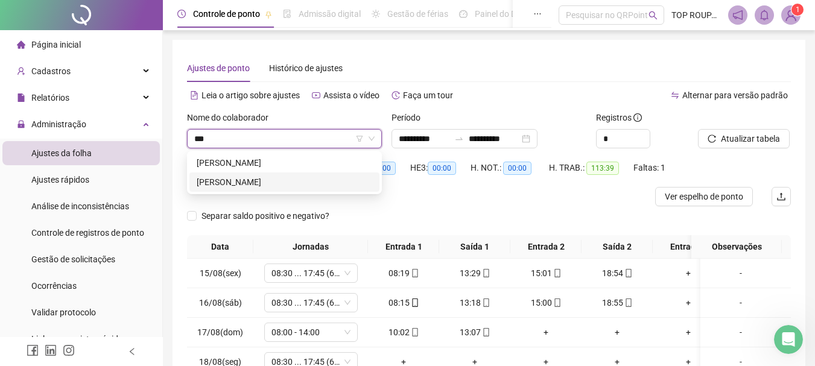
click at [251, 177] on div "[PERSON_NAME]" at bounding box center [284, 181] width 175 height 13
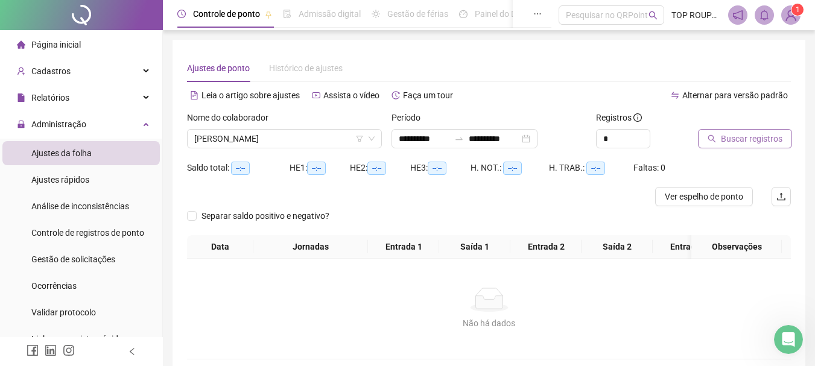
click at [711, 130] on button "Buscar registros" at bounding box center [745, 138] width 94 height 19
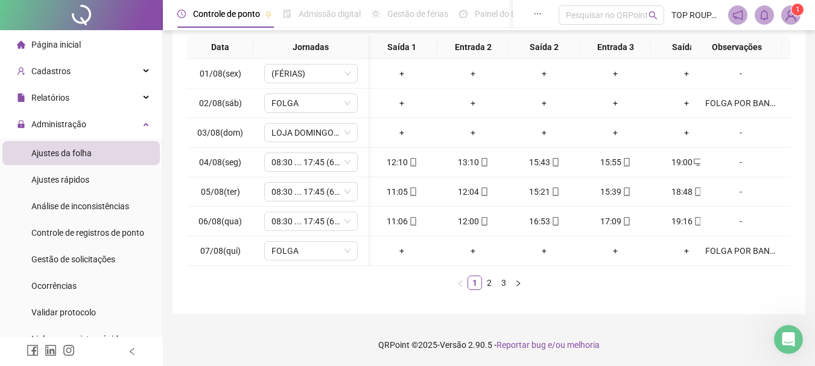
scroll to position [0, 104]
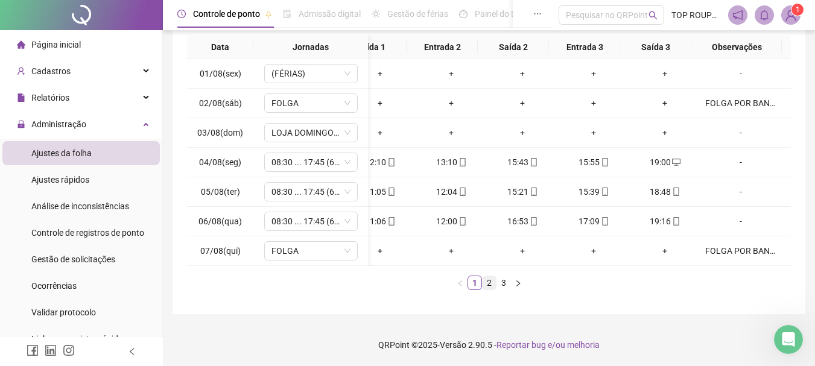
click at [489, 283] on link "2" at bounding box center [488, 282] width 13 height 13
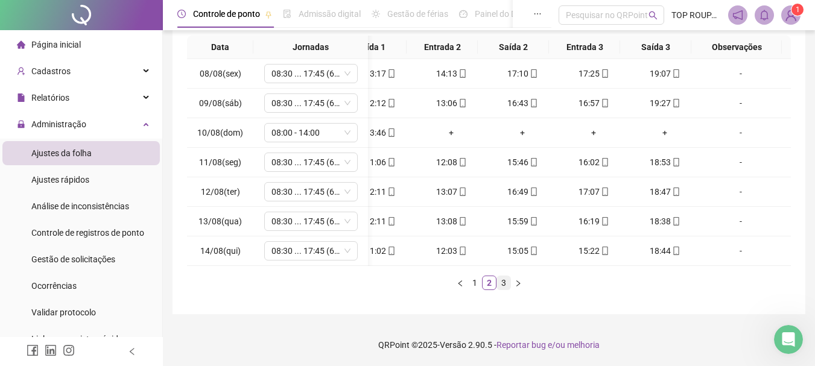
click at [500, 284] on link "3" at bounding box center [503, 282] width 13 height 13
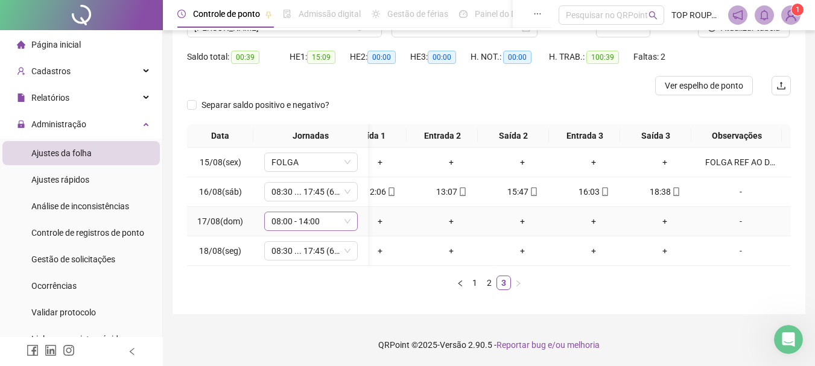
click at [311, 218] on span "08:00 - 14:00" at bounding box center [310, 221] width 79 height 18
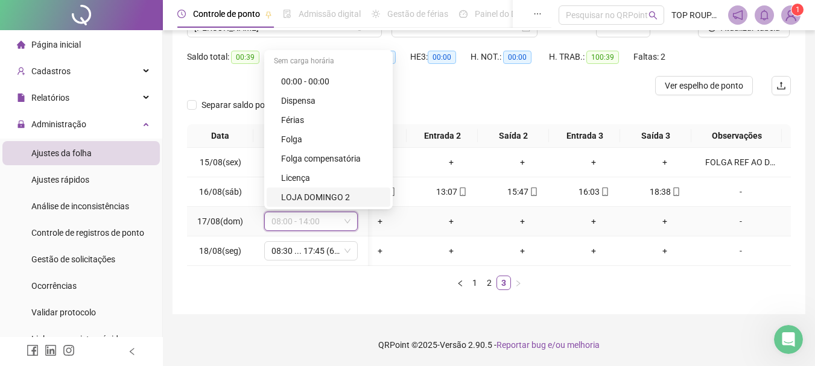
click at [321, 194] on div "LOJA DOMINGO 2" at bounding box center [332, 197] width 102 height 13
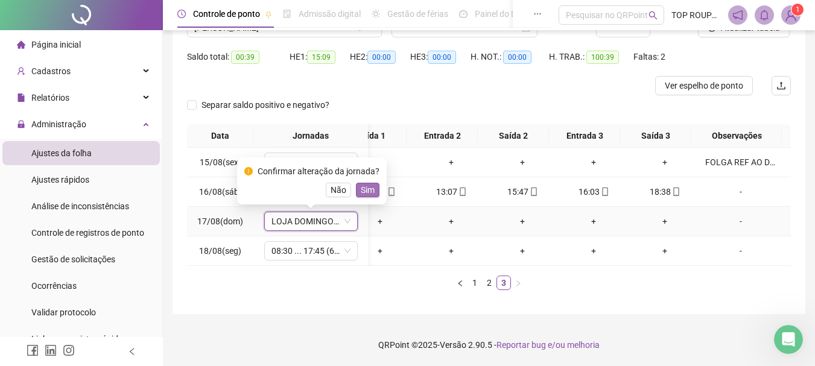
click at [361, 183] on span "Sim" at bounding box center [368, 189] width 14 height 13
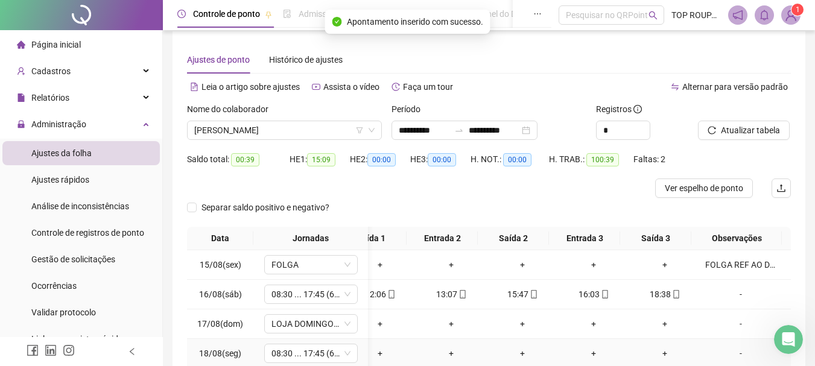
scroll to position [0, 0]
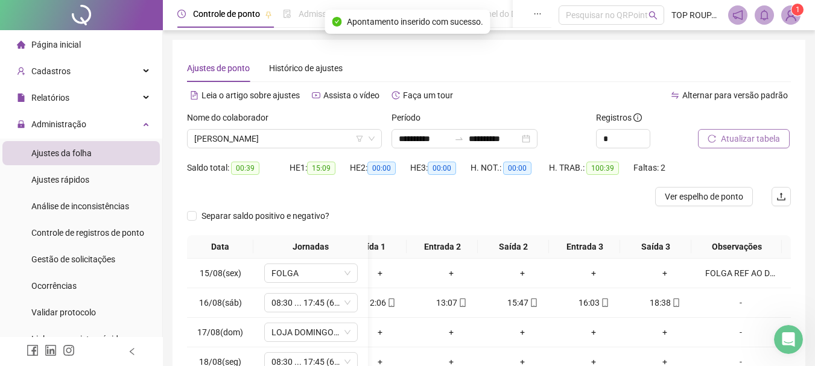
click at [742, 137] on span "Atualizar tabela" at bounding box center [750, 138] width 59 height 13
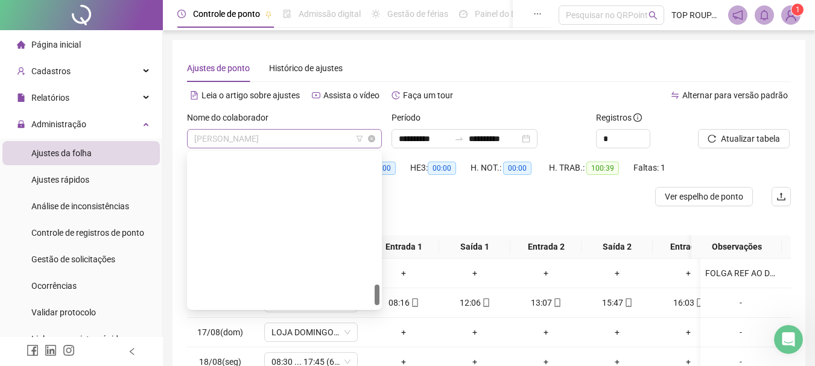
click at [241, 140] on span "[PERSON_NAME]" at bounding box center [284, 139] width 180 height 18
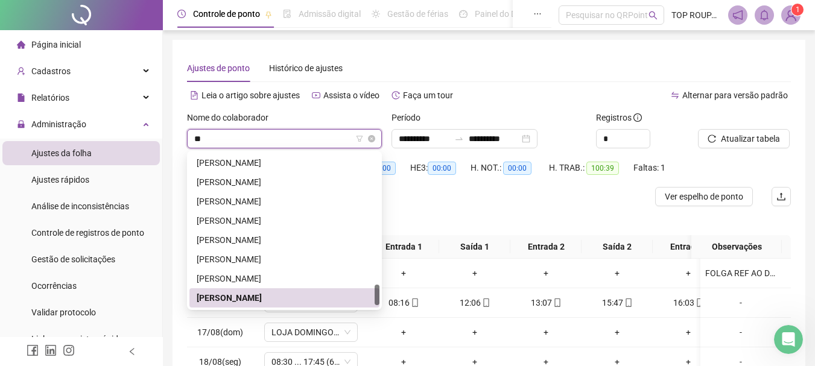
scroll to position [0, 0]
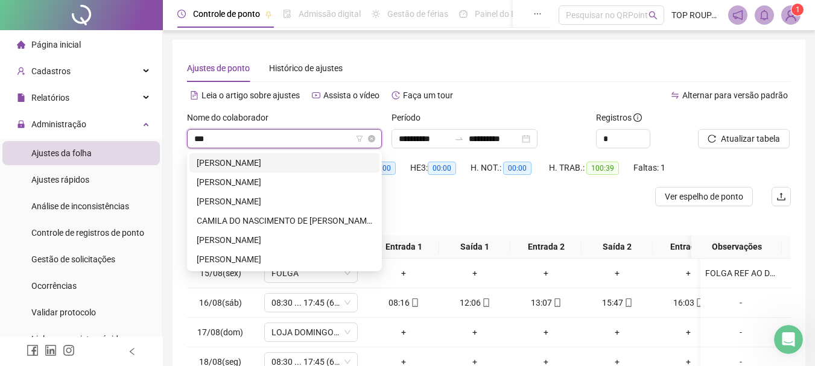
type input "****"
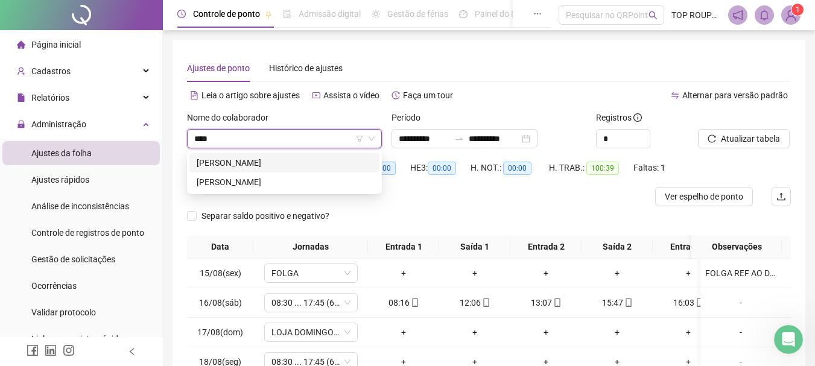
click at [236, 160] on div "[PERSON_NAME]" at bounding box center [284, 162] width 175 height 13
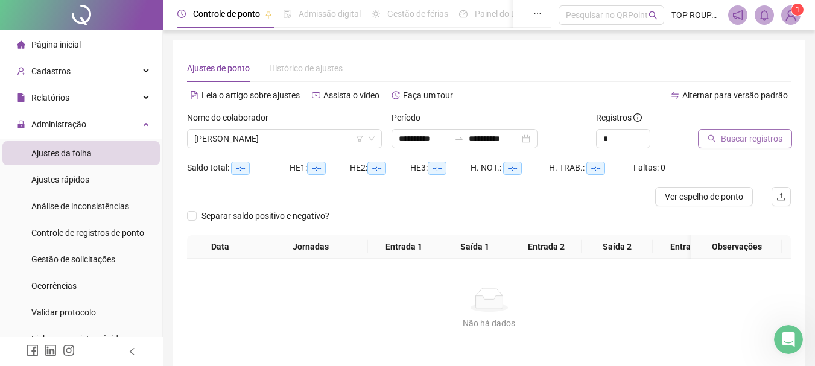
click at [725, 133] on span "Buscar registros" at bounding box center [752, 138] width 62 height 13
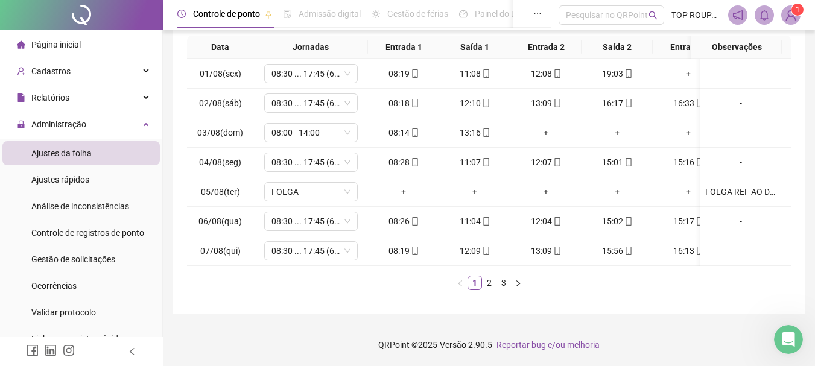
scroll to position [0, 104]
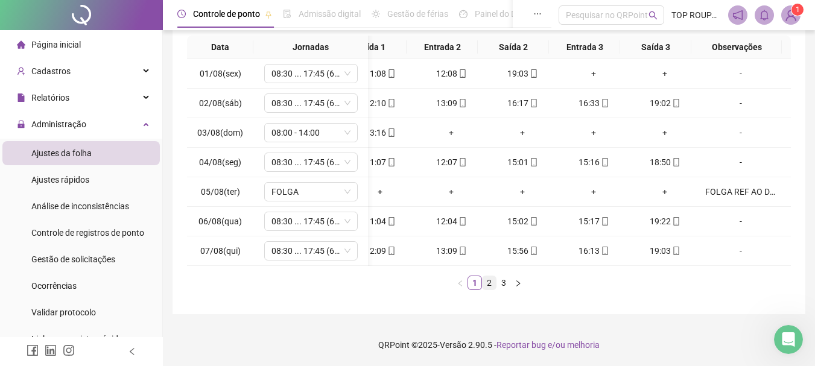
click at [488, 282] on link "2" at bounding box center [488, 282] width 13 height 13
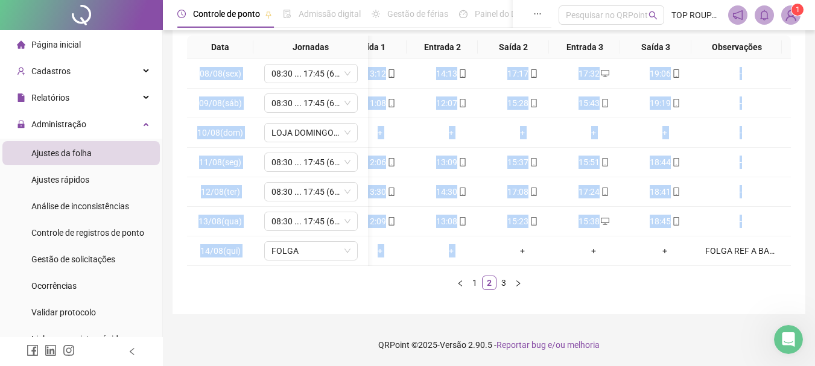
drag, startPoint x: 488, startPoint y: 256, endPoint x: 408, endPoint y: 261, distance: 80.3
click at [408, 261] on div "08/08(sex) 08:30 ... 17:45 (6 HORAS) 08:19 13:12 14:13 17:17 17:32 19:06 [DATE]…" at bounding box center [489, 162] width 604 height 207
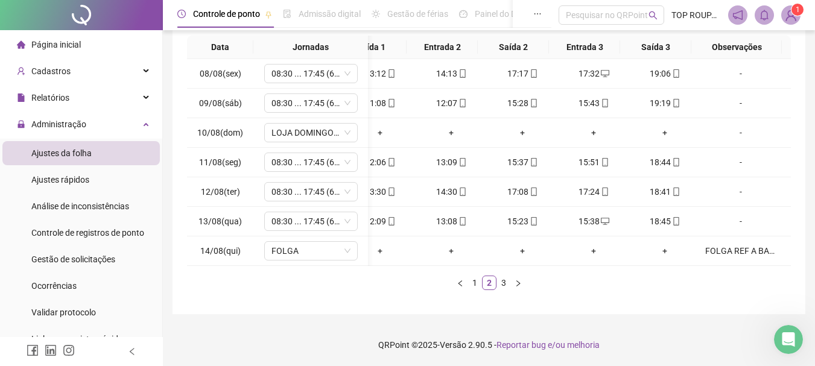
drag, startPoint x: 608, startPoint y: 335, endPoint x: 574, endPoint y: 264, distance: 79.0
click at [605, 334] on footer "QRPoint © 2025 - Versão 2.90.5 - Reportar bug e/ou melhoria" at bounding box center [489, 345] width 652 height 42
click at [500, 286] on link "3" at bounding box center [503, 282] width 13 height 13
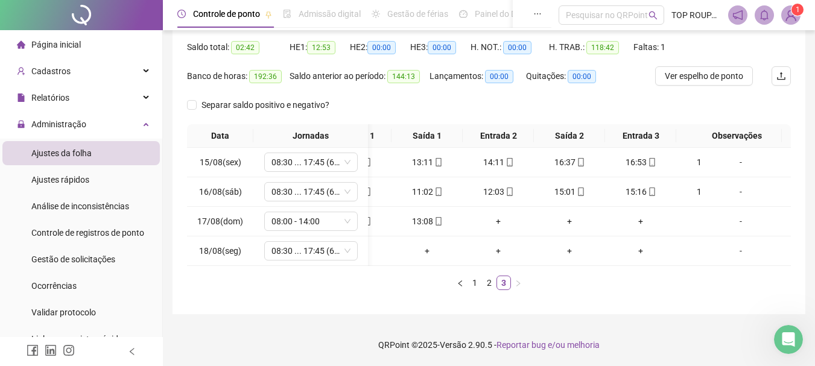
scroll to position [0, 0]
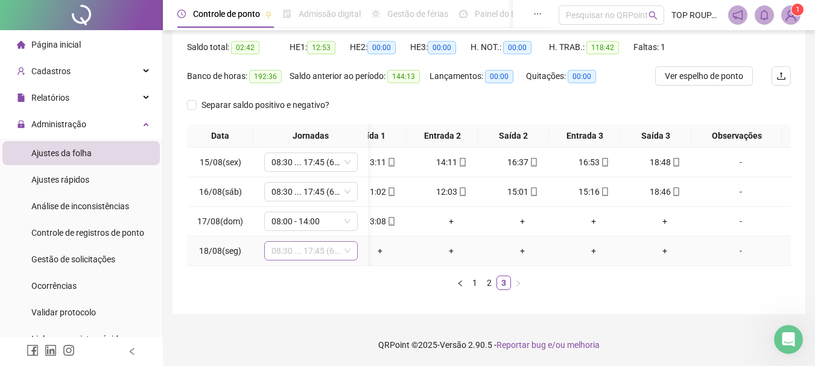
click at [317, 244] on span "08:30 ... 17:45 (6 HORAS)" at bounding box center [310, 251] width 79 height 18
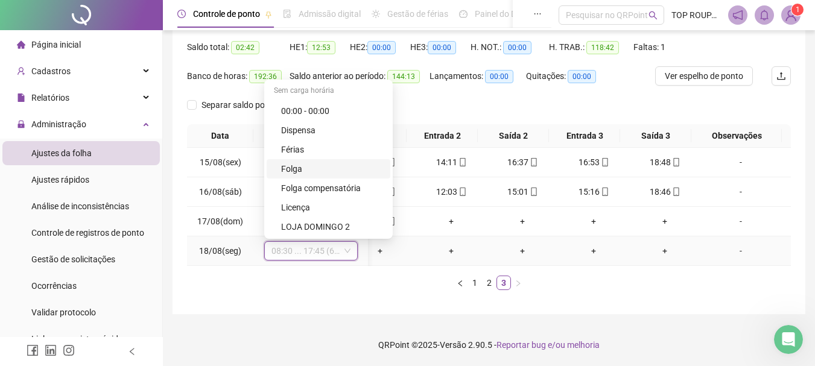
click at [347, 162] on div "Folga" at bounding box center [332, 168] width 102 height 13
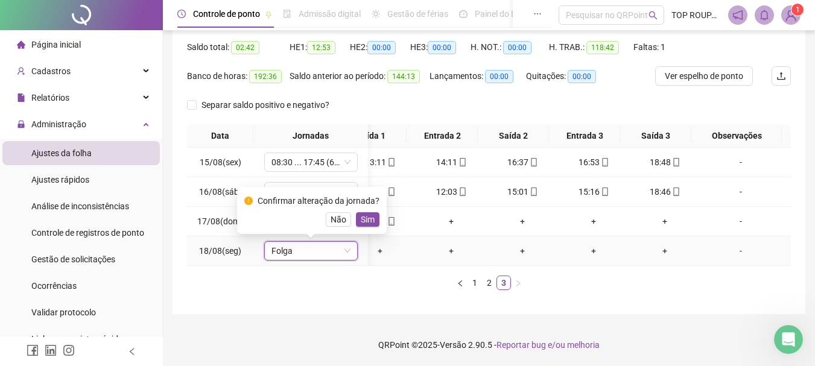
click at [374, 212] on button "Sim" at bounding box center [368, 219] width 24 height 14
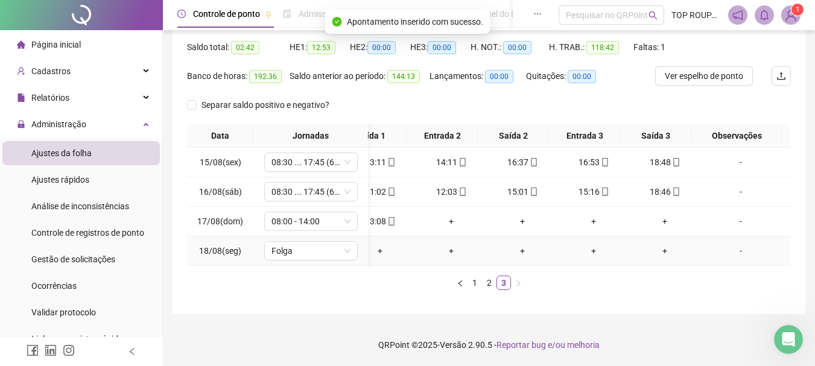
click at [731, 244] on div "-" at bounding box center [740, 250] width 71 height 13
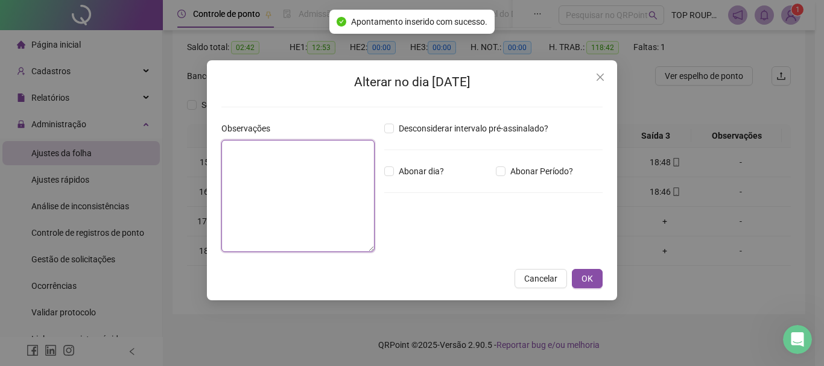
click at [335, 206] on textarea at bounding box center [297, 196] width 153 height 112
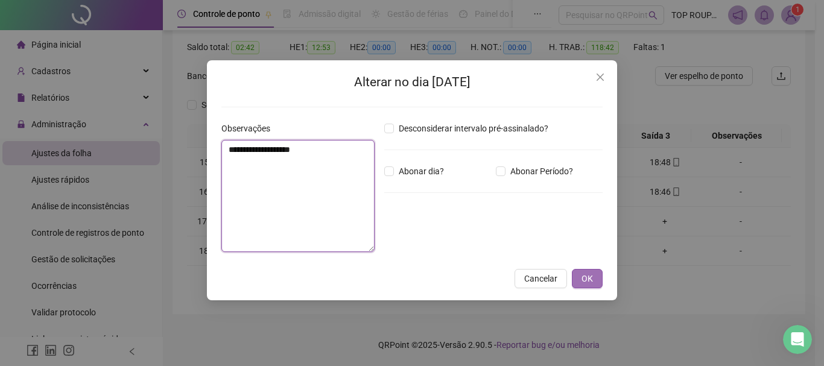
type textarea "**********"
click at [579, 279] on button "OK" at bounding box center [587, 278] width 31 height 19
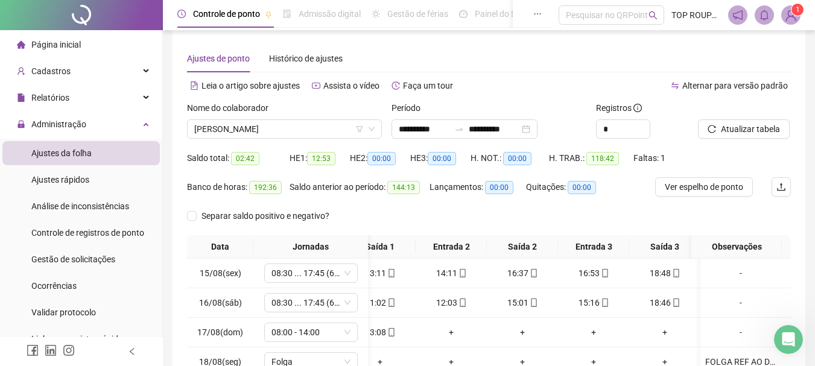
scroll to position [9, 0]
click at [727, 127] on span "Atualizar tabela" at bounding box center [750, 129] width 59 height 13
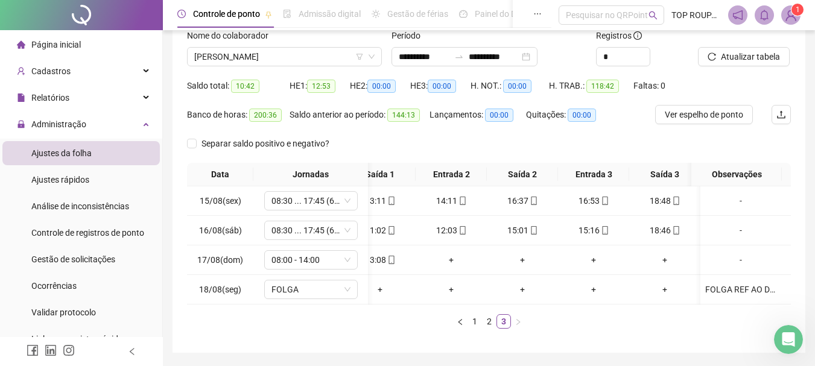
scroll to position [130, 0]
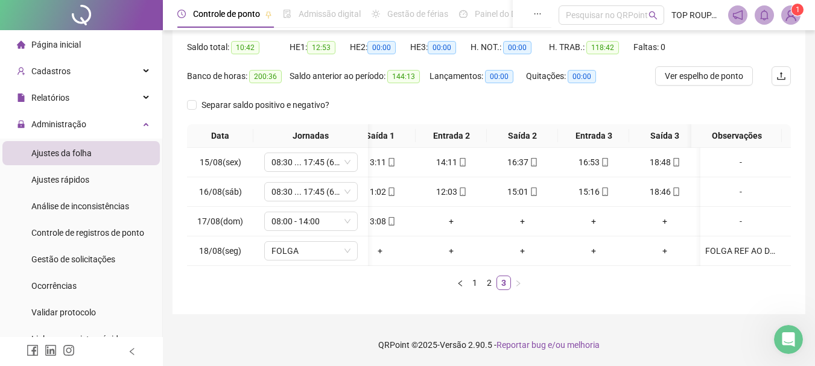
click at [449, 265] on div "Data Jornadas Entrada 1 Saída 1 Entrada 2 Saída 2 Entrada 3 Saída 3 Observações…" at bounding box center [489, 207] width 604 height 166
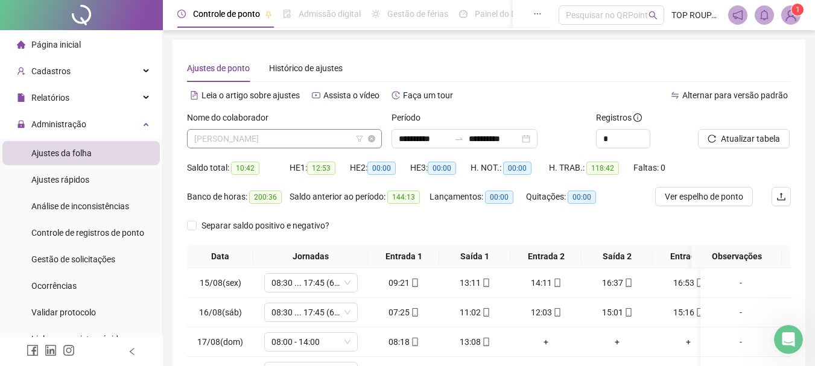
click at [242, 140] on span "[PERSON_NAME]" at bounding box center [284, 139] width 180 height 18
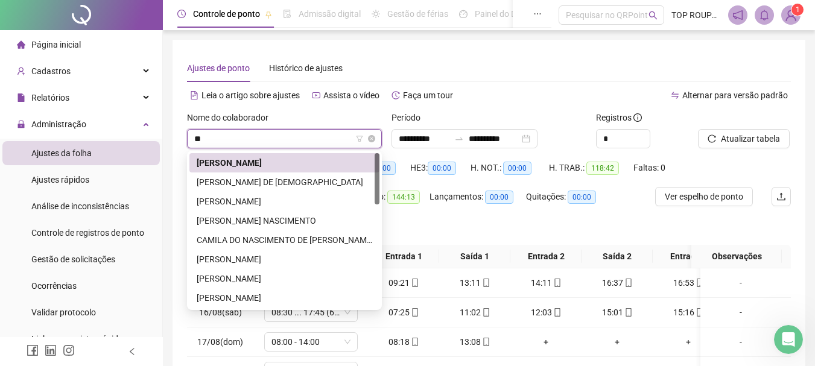
type input "***"
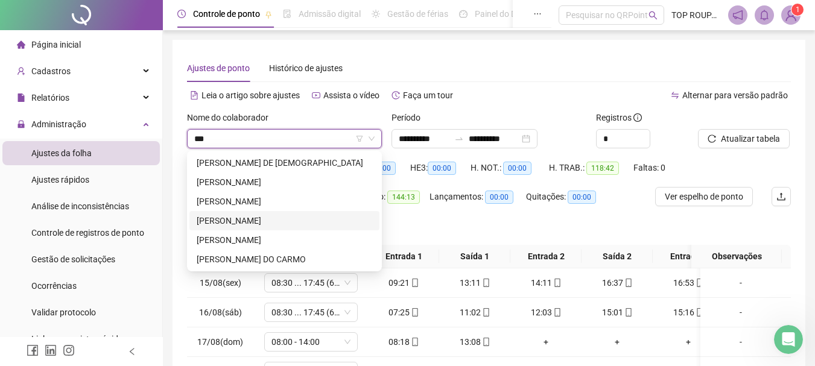
click at [327, 221] on div "[PERSON_NAME]" at bounding box center [284, 220] width 175 height 13
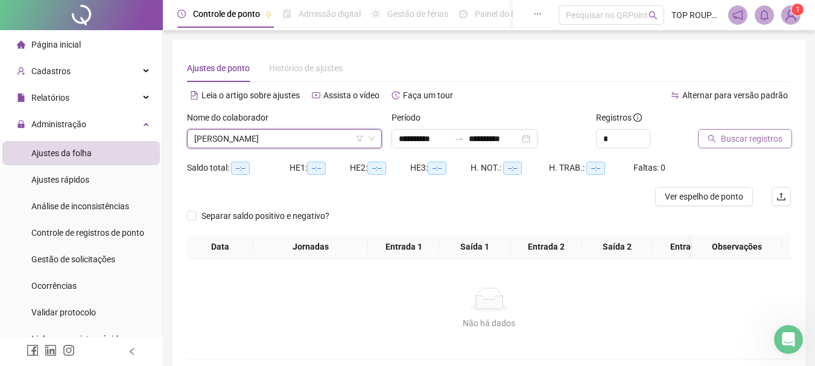
click at [745, 145] on span "Buscar registros" at bounding box center [752, 138] width 62 height 13
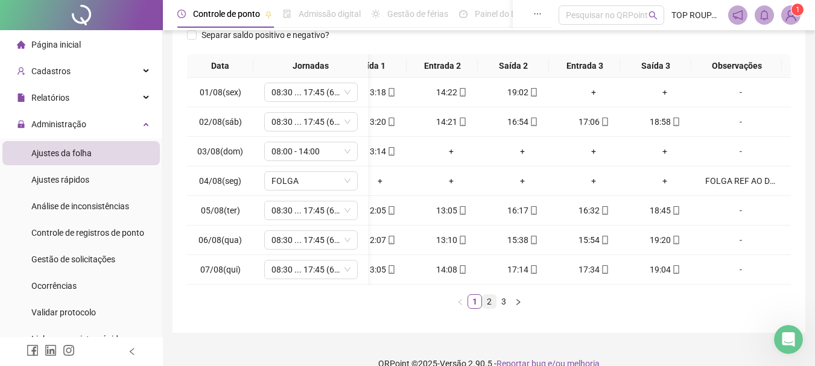
click at [488, 308] on link "2" at bounding box center [488, 301] width 13 height 13
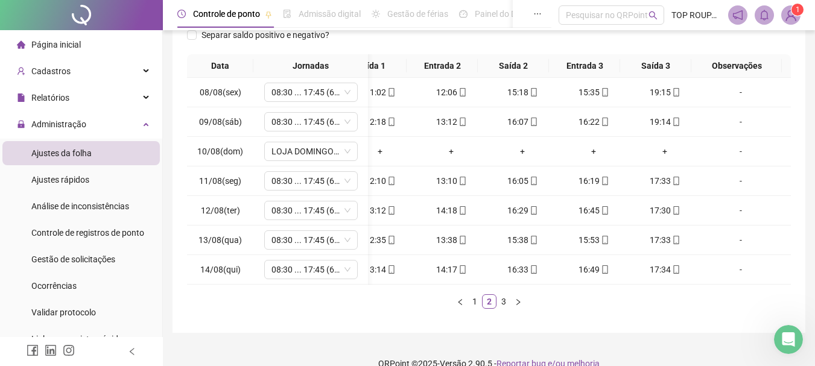
click at [503, 308] on link "3" at bounding box center [503, 301] width 13 height 13
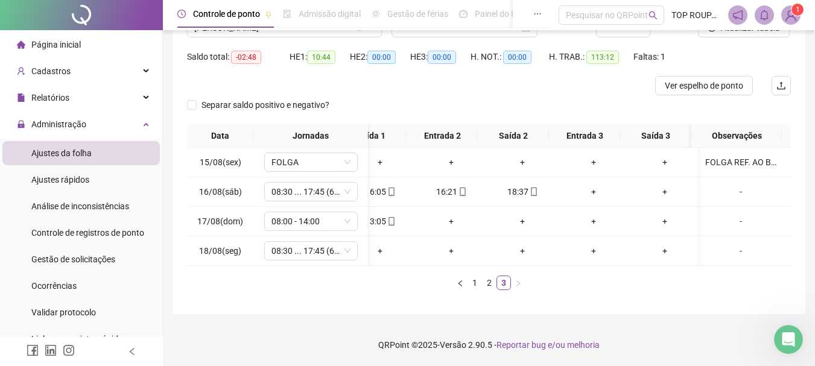
scroll to position [0, 98]
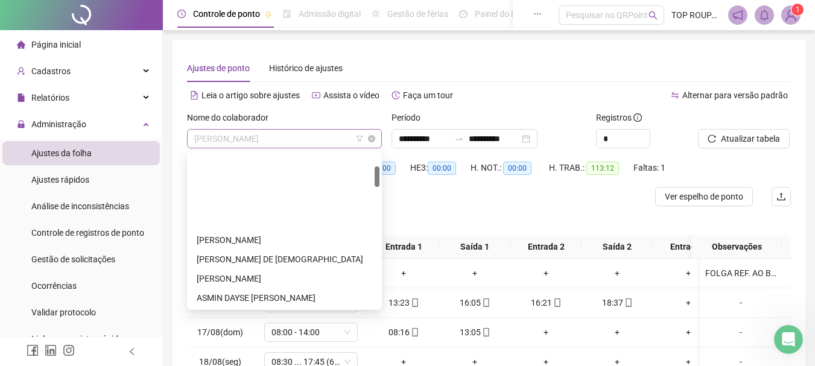
click at [207, 136] on span "[PERSON_NAME]" at bounding box center [284, 139] width 180 height 18
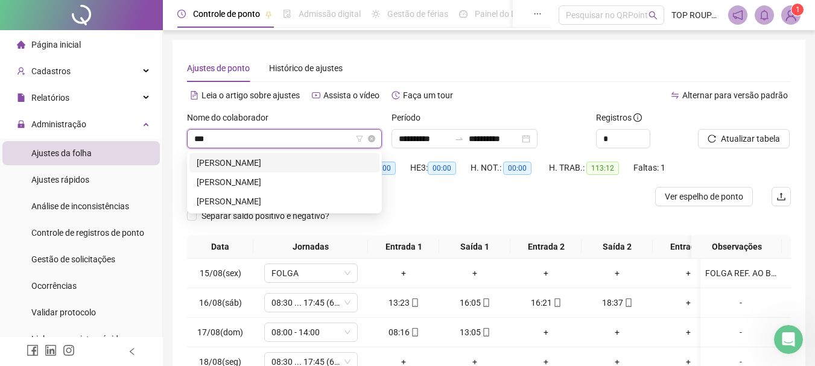
type input "****"
click at [257, 169] on div "[PERSON_NAME]" at bounding box center [284, 162] width 190 height 19
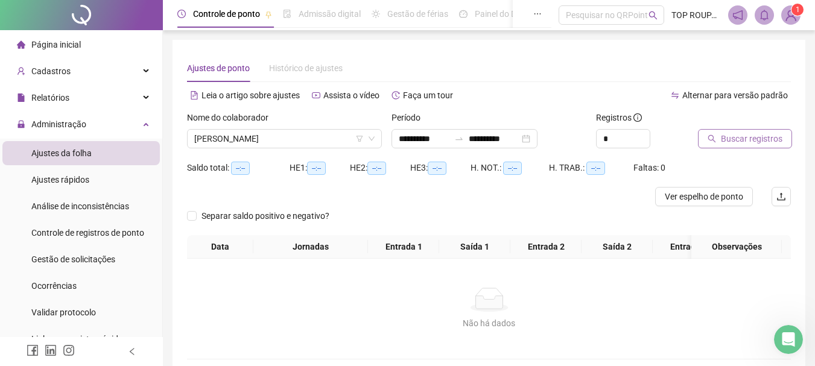
click at [731, 142] on span "Buscar registros" at bounding box center [752, 138] width 62 height 13
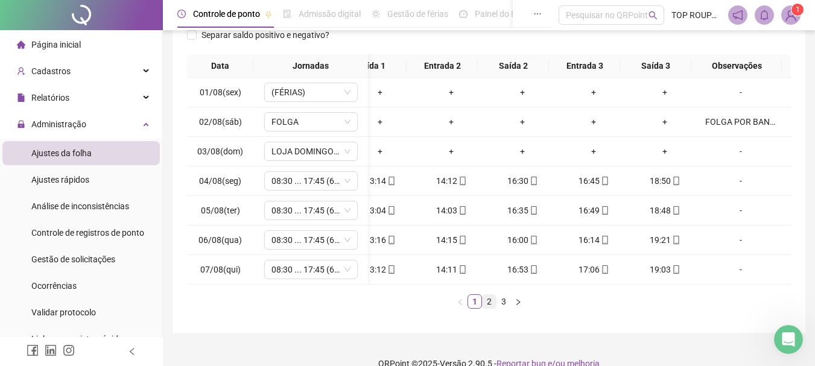
click at [490, 308] on link "2" at bounding box center [488, 301] width 13 height 13
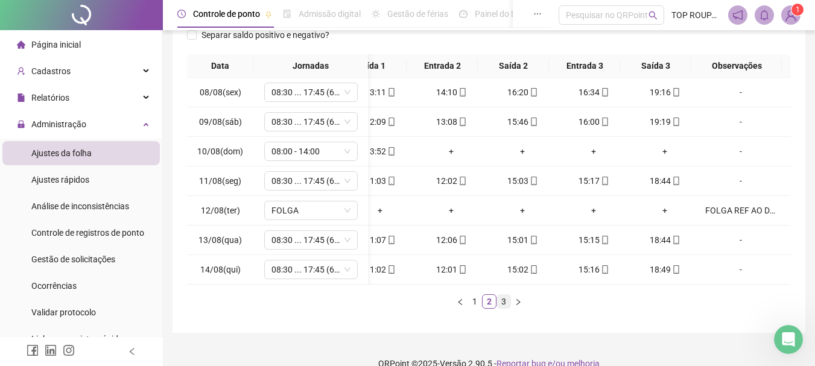
click at [505, 308] on link "3" at bounding box center [503, 301] width 13 height 13
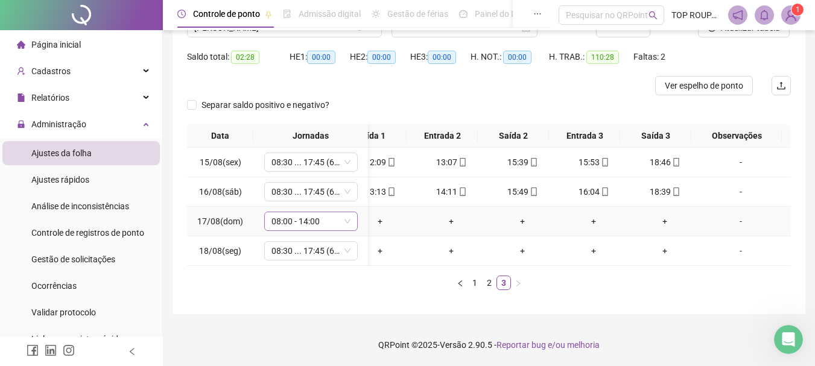
click at [325, 212] on span "08:00 - 14:00" at bounding box center [310, 221] width 79 height 18
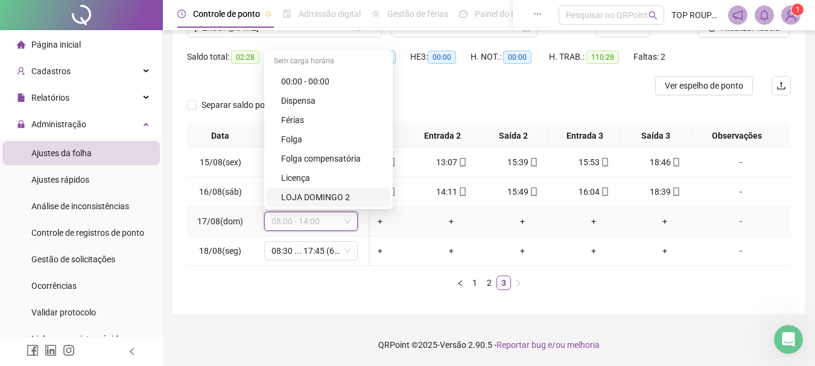
click at [332, 191] on div "LOJA DOMINGO 2" at bounding box center [332, 197] width 102 height 13
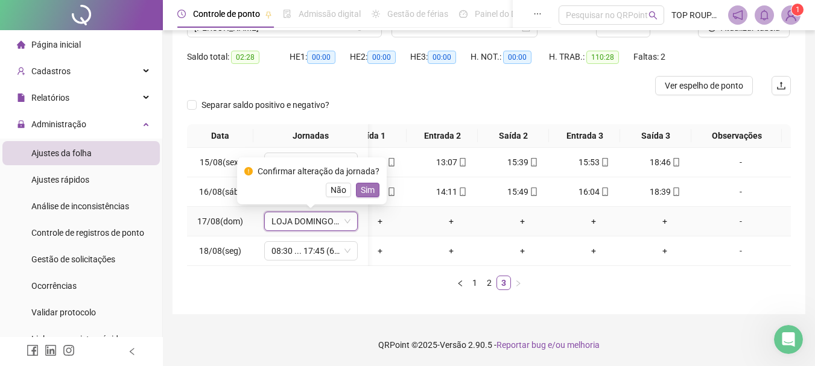
click at [368, 183] on span "Sim" at bounding box center [368, 189] width 14 height 13
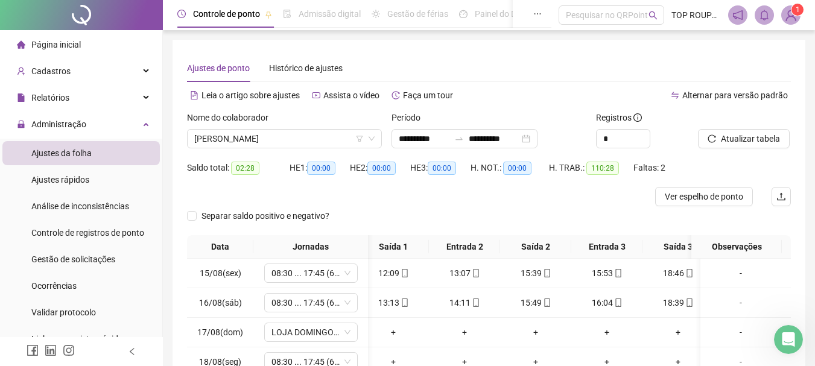
click at [738, 125] on div at bounding box center [729, 120] width 63 height 18
click at [727, 143] on span "Atualizar tabela" at bounding box center [750, 138] width 59 height 13
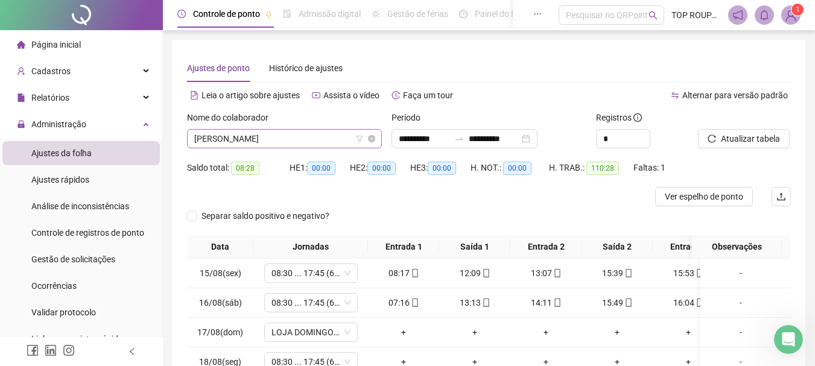
click at [232, 140] on span "[PERSON_NAME]" at bounding box center [284, 139] width 180 height 18
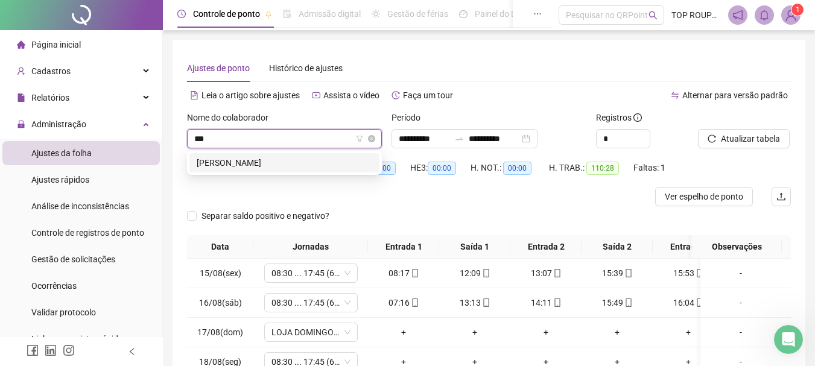
type input "****"
click at [250, 160] on div "[PERSON_NAME]" at bounding box center [284, 162] width 175 height 13
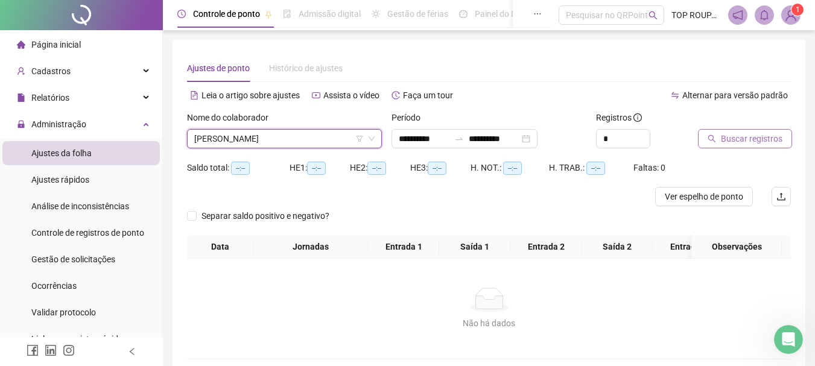
click at [715, 136] on icon "search" at bounding box center [711, 138] width 8 height 8
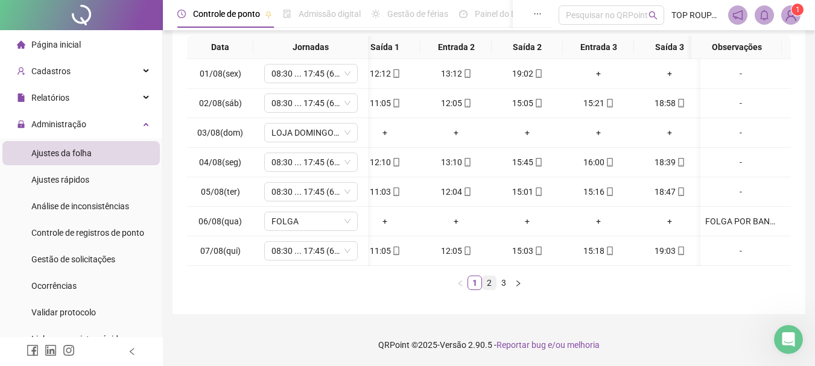
click at [489, 286] on link "2" at bounding box center [488, 282] width 13 height 13
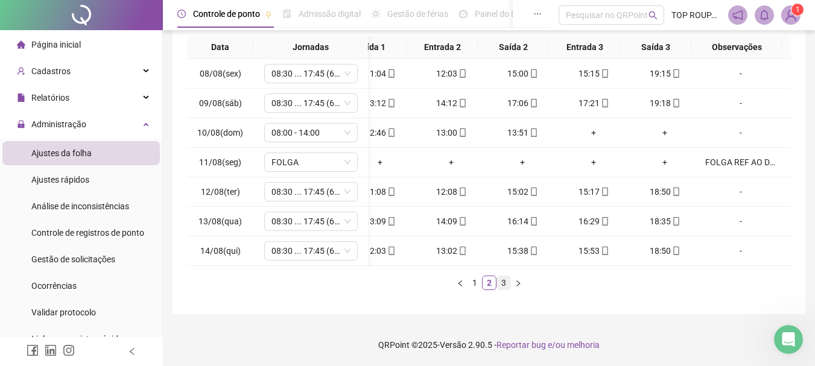
click at [504, 286] on link "3" at bounding box center [503, 282] width 13 height 13
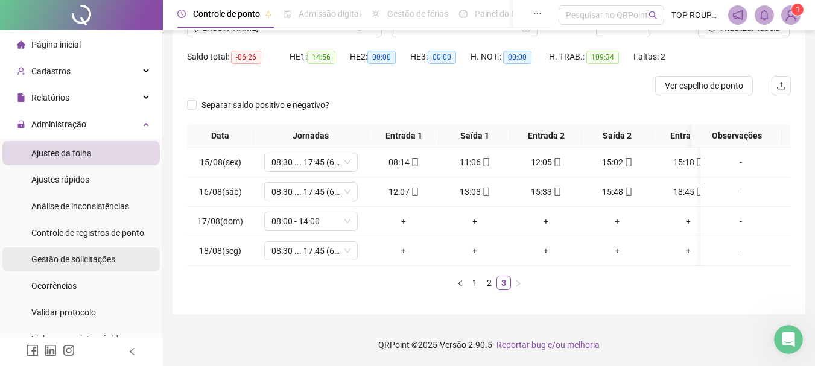
click at [39, 256] on span "Gestão de solicitações" at bounding box center [73, 259] width 84 height 10
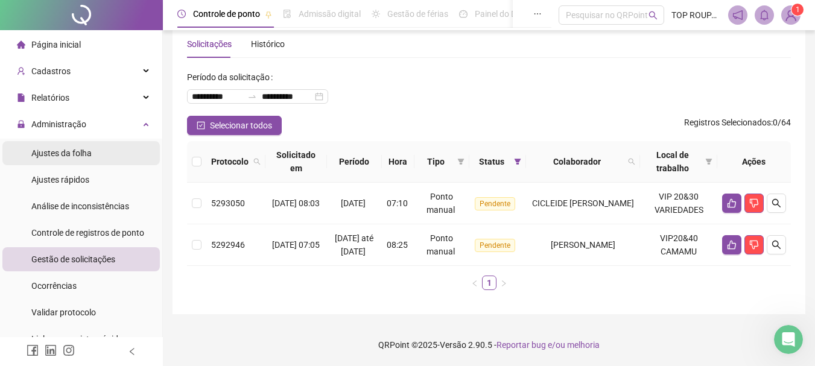
click at [116, 153] on li "Ajustes da folha" at bounding box center [80, 153] width 157 height 24
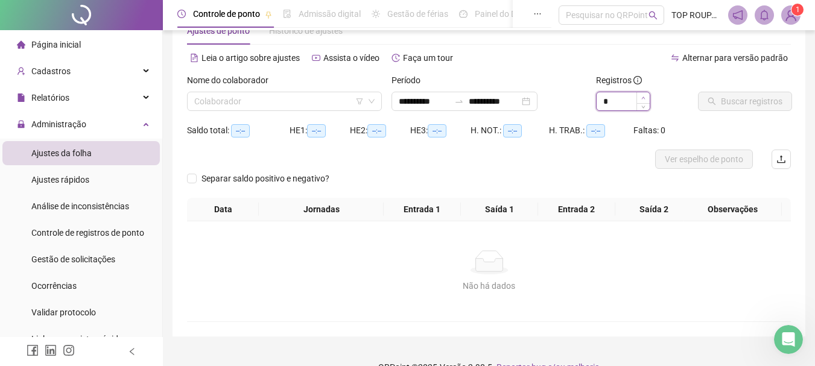
type input "*"
click at [646, 98] on span "Increase Value" at bounding box center [642, 97] width 13 height 11
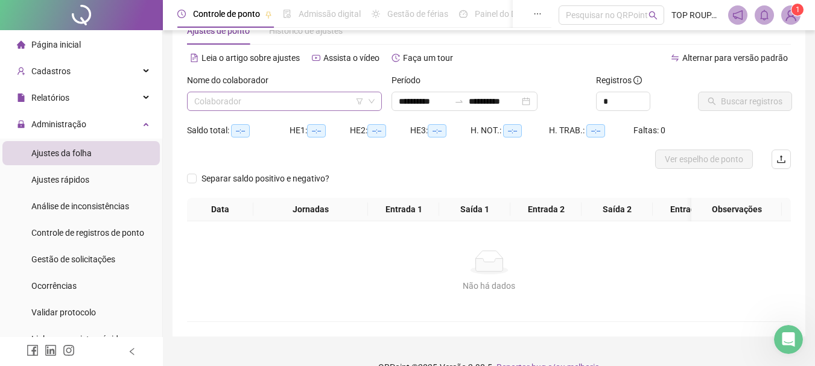
click at [242, 109] on input "search" at bounding box center [278, 101] width 169 height 18
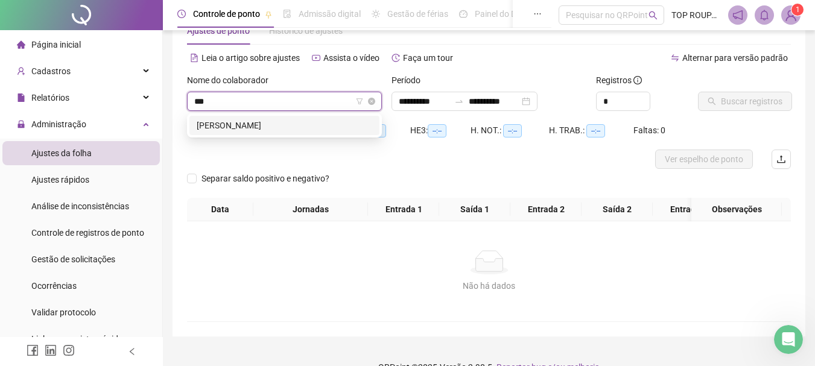
type input "****"
click at [239, 131] on div "[PERSON_NAME]" at bounding box center [284, 125] width 175 height 13
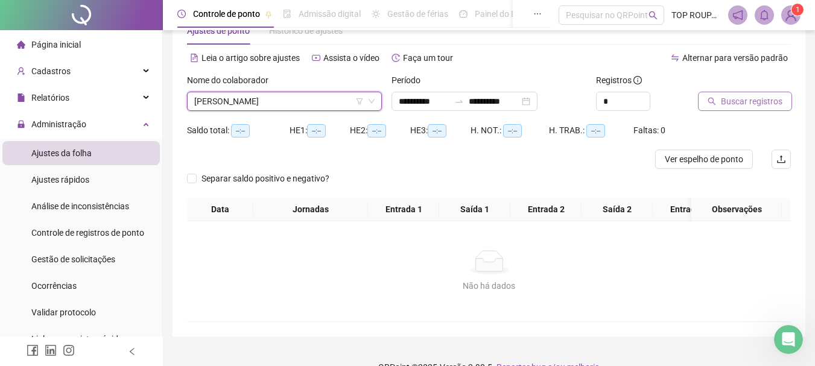
click at [740, 96] on span "Buscar registros" at bounding box center [752, 101] width 62 height 13
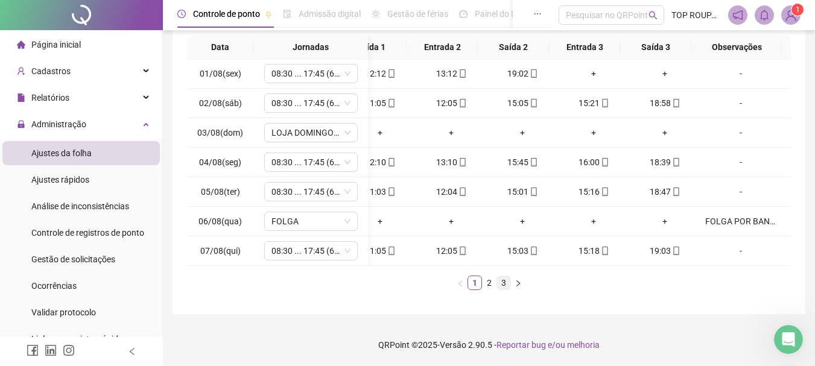
click at [500, 282] on link "3" at bounding box center [503, 282] width 13 height 13
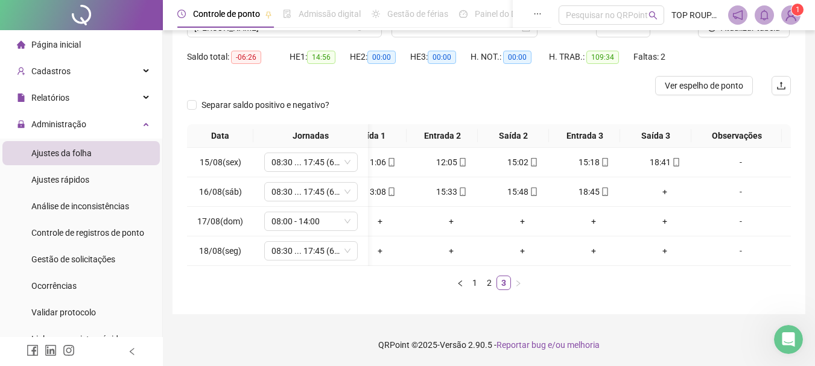
drag, startPoint x: 466, startPoint y: 268, endPoint x: 418, endPoint y: 271, distance: 47.1
click at [418, 271] on div "Data Jornadas Entrada 1 Saída 1 Entrada 2 Saída 2 Entrada 3 Saída 3 Observações…" at bounding box center [489, 207] width 604 height 166
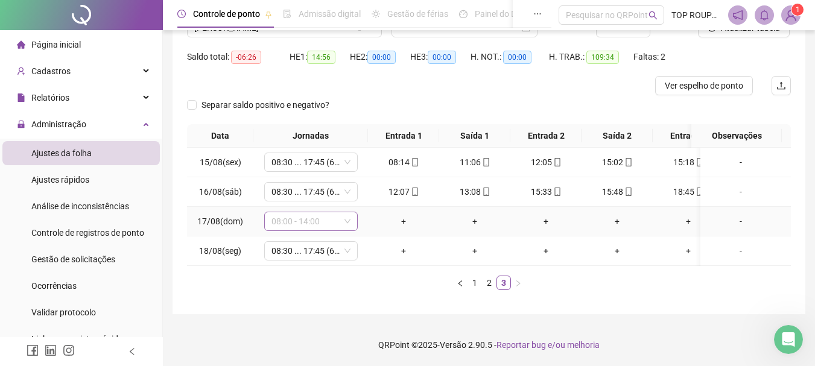
click at [326, 214] on span "08:00 - 14:00" at bounding box center [310, 221] width 79 height 18
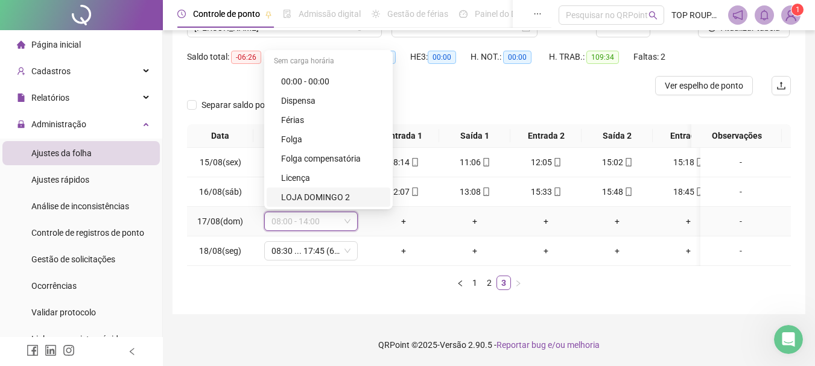
click at [337, 195] on div "LOJA DOMINGO 2" at bounding box center [329, 197] width 124 height 19
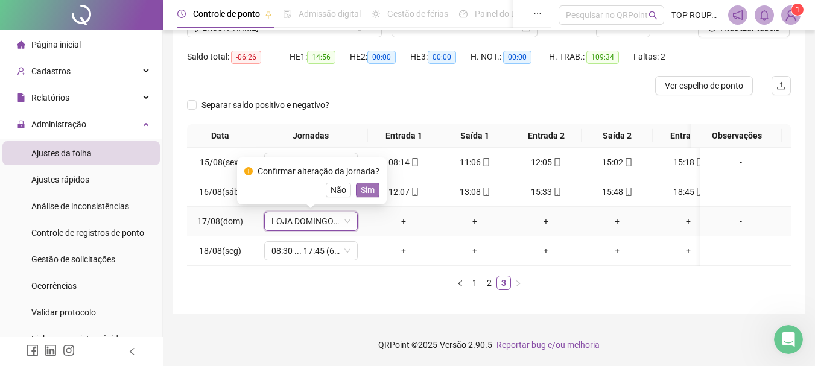
click at [367, 183] on span "Sim" at bounding box center [368, 189] width 14 height 13
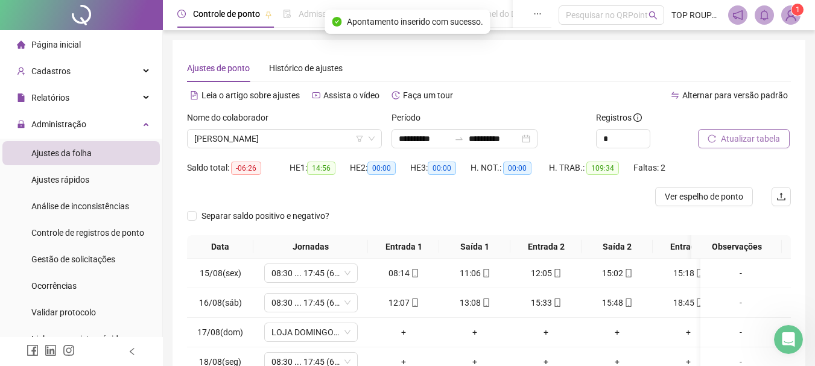
click at [720, 136] on button "Atualizar tabela" at bounding box center [744, 138] width 92 height 19
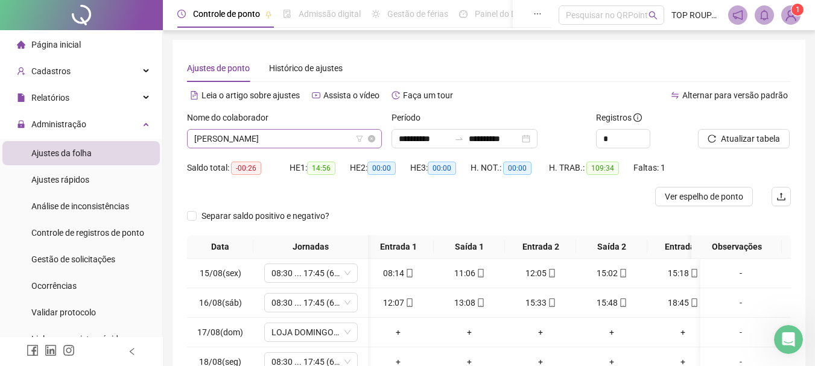
click at [280, 137] on span "[PERSON_NAME]" at bounding box center [284, 139] width 180 height 18
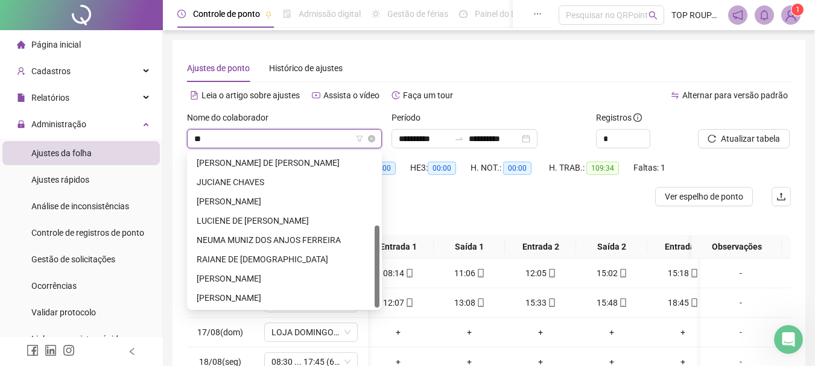
scroll to position [135, 0]
type input "***"
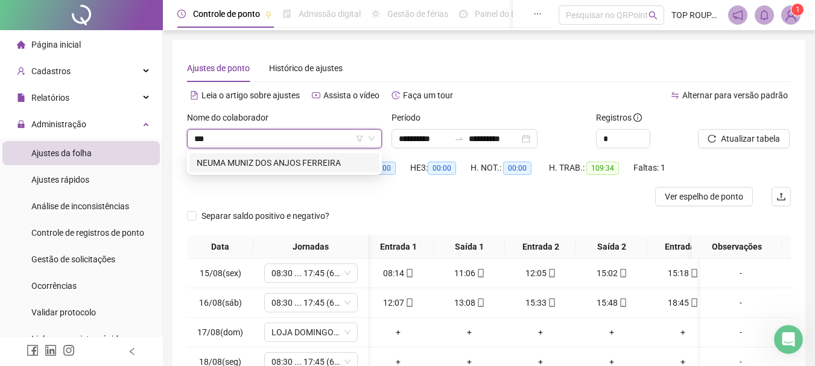
click at [329, 169] on div "NEUMA MUNIZ DOS ANJOS FERREIRA" at bounding box center [284, 162] width 175 height 13
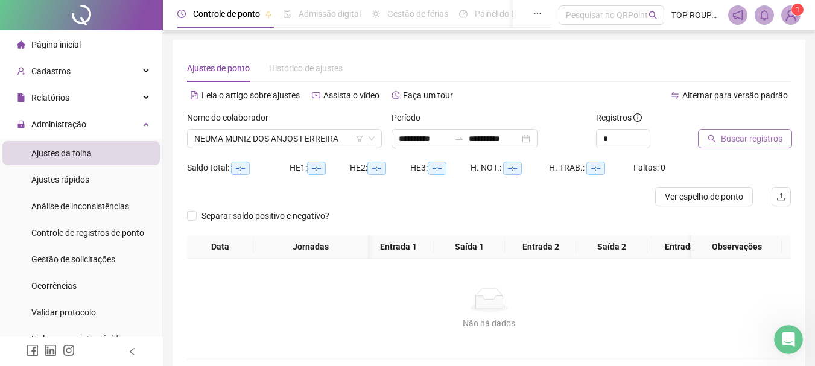
click at [703, 138] on button "Buscar registros" at bounding box center [745, 138] width 94 height 19
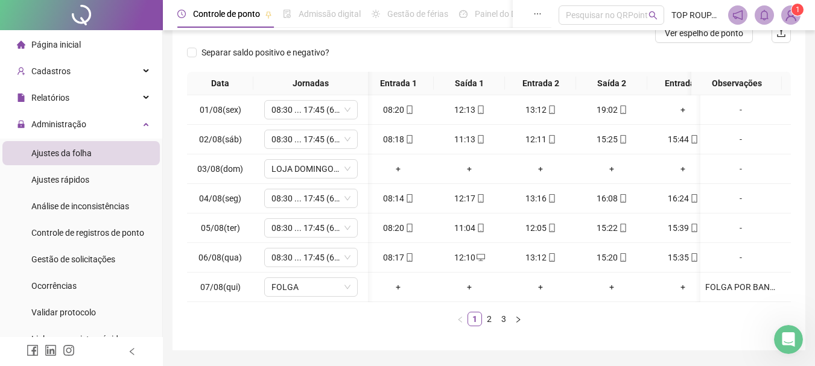
scroll to position [209, 0]
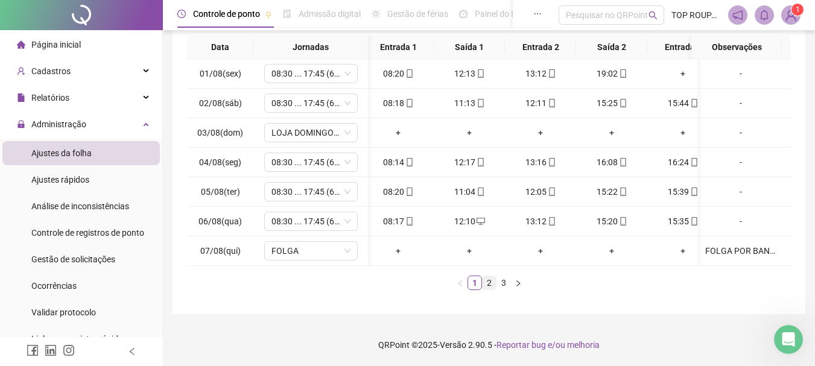
click at [487, 286] on link "2" at bounding box center [488, 282] width 13 height 13
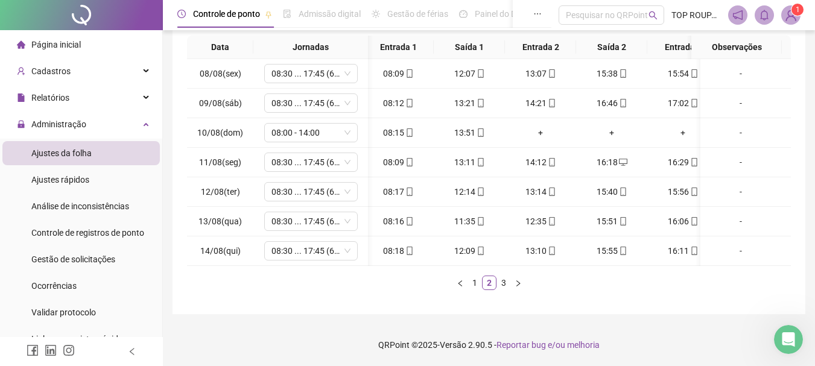
drag, startPoint x: 485, startPoint y: 266, endPoint x: 650, endPoint y: 277, distance: 165.0
click at [657, 282] on div "Data Jornadas Entrada 1 Saída 1 Entrada 2 Saída 2 Entrada 3 Saída 3 Observações…" at bounding box center [489, 163] width 604 height 254
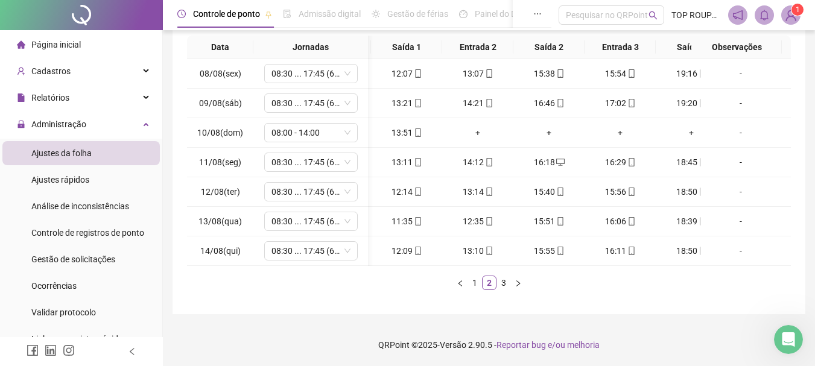
scroll to position [0, 104]
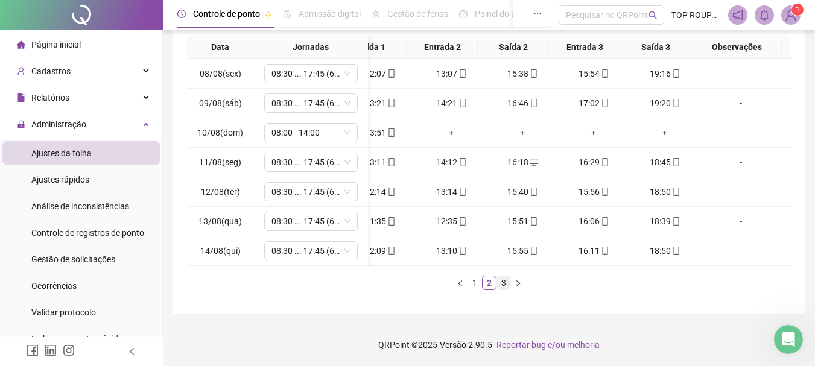
click at [501, 289] on link "3" at bounding box center [503, 282] width 13 height 13
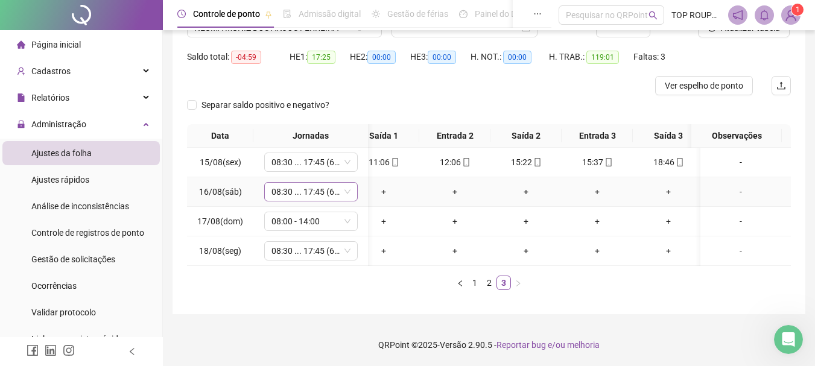
click at [307, 185] on span "08:30 ... 17:45 (6 HORAS)" at bounding box center [310, 192] width 79 height 18
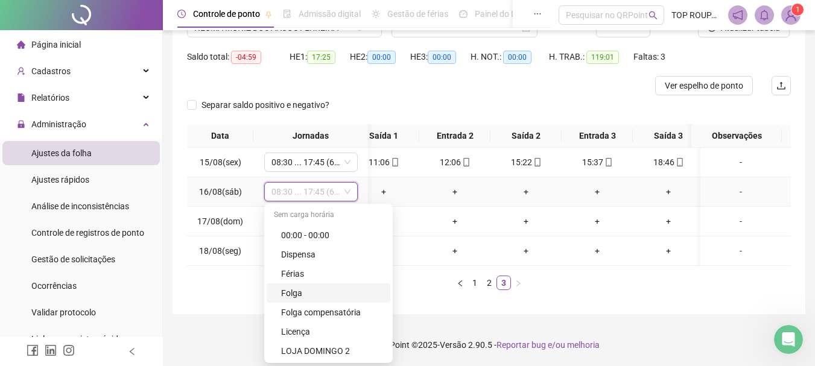
click at [306, 286] on div "Folga" at bounding box center [332, 292] width 102 height 13
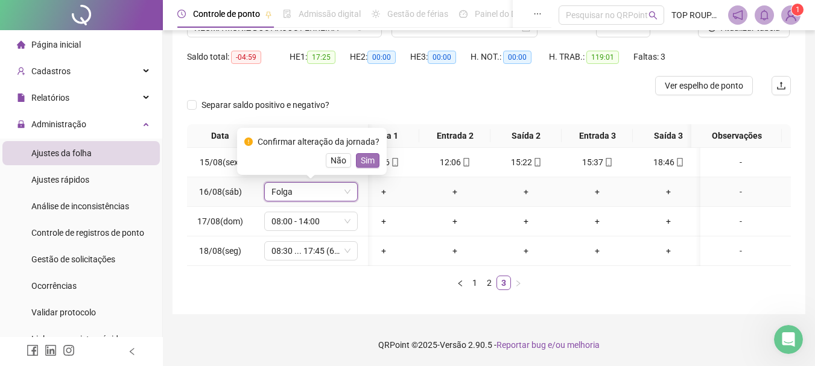
click at [367, 154] on span "Sim" at bounding box center [368, 160] width 14 height 13
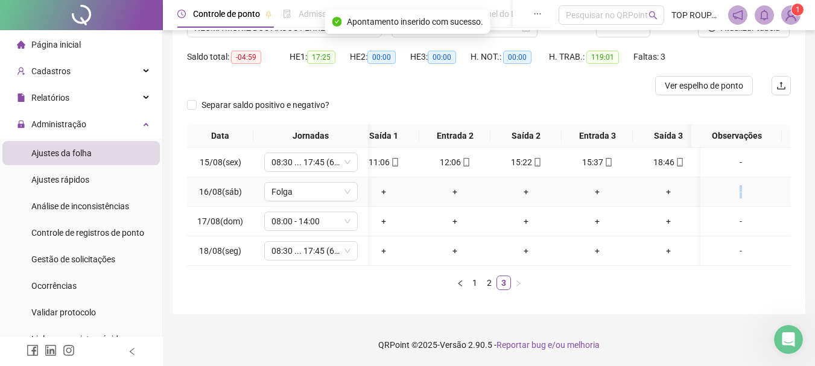
click at [731, 186] on div "-" at bounding box center [740, 191] width 71 height 13
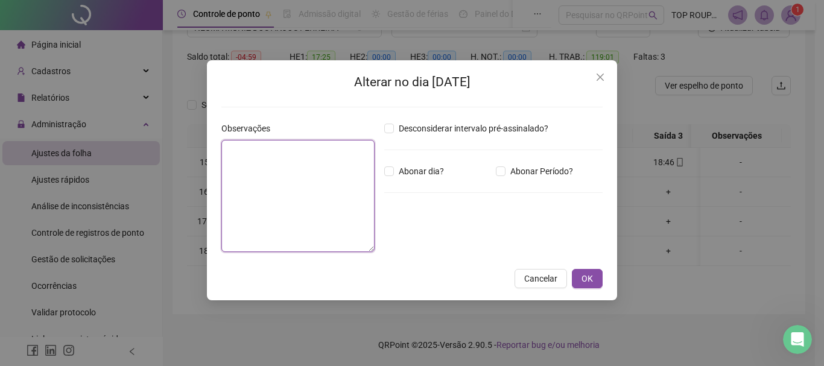
click at [302, 182] on textarea at bounding box center [297, 196] width 153 height 112
type textarea "*"
type textarea "**********"
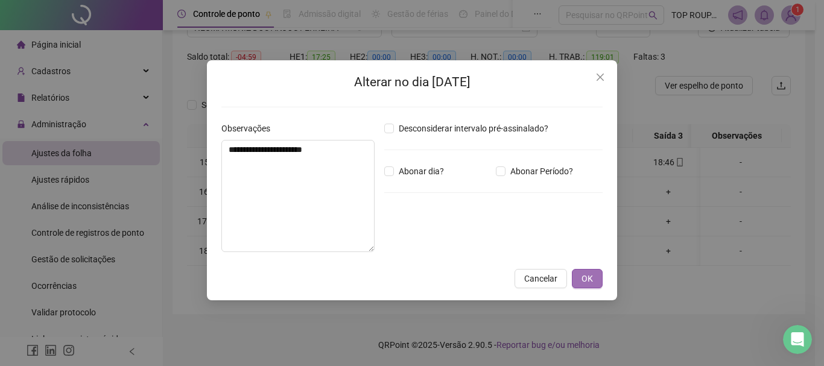
click at [584, 279] on span "OK" at bounding box center [586, 278] width 11 height 13
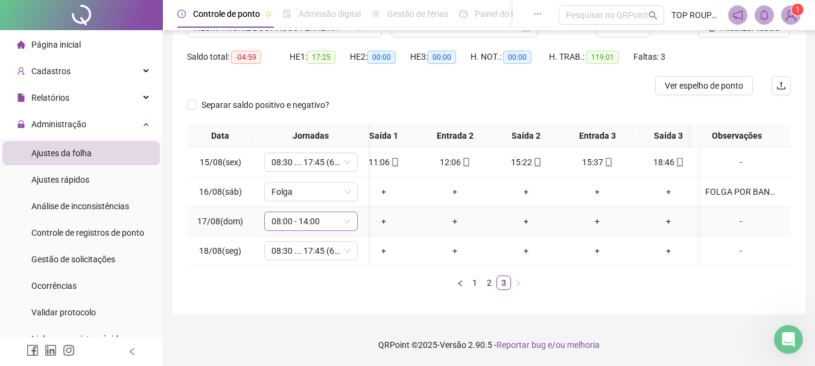
click at [325, 212] on span "08:00 - 14:00" at bounding box center [310, 221] width 79 height 18
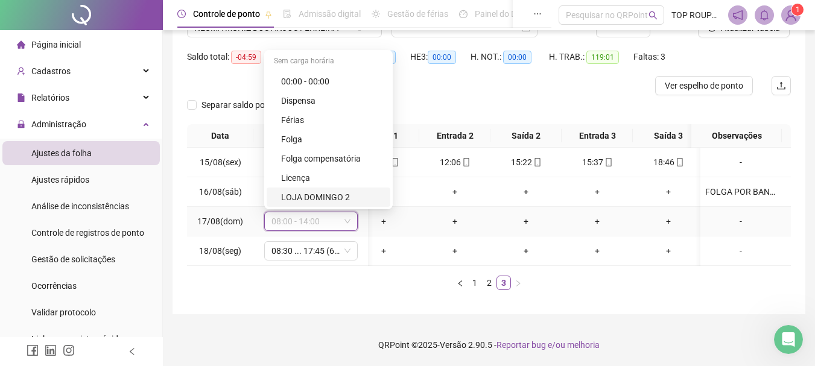
click at [326, 191] on div "LOJA DOMINGO 2" at bounding box center [332, 197] width 102 height 13
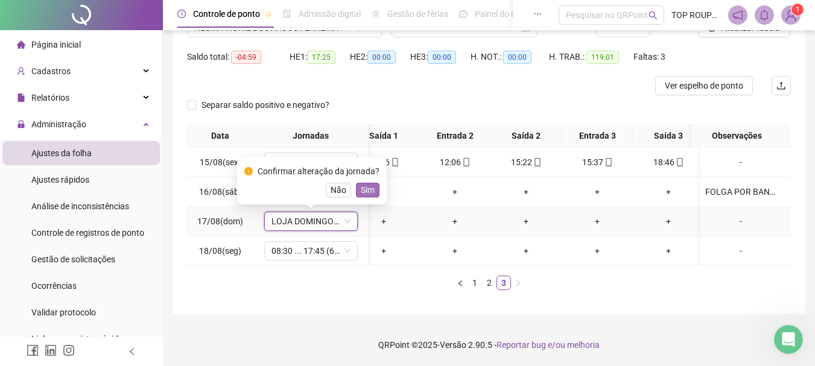
click at [361, 183] on span "Sim" at bounding box center [368, 189] width 14 height 13
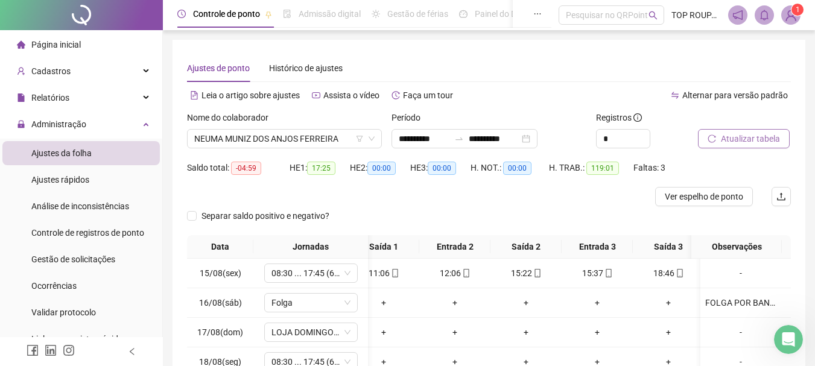
click at [747, 143] on span "Atualizar tabela" at bounding box center [750, 138] width 59 height 13
click at [229, 135] on span "NEUMA MUNIZ DOS ANJOS FERREIRA" at bounding box center [284, 139] width 180 height 18
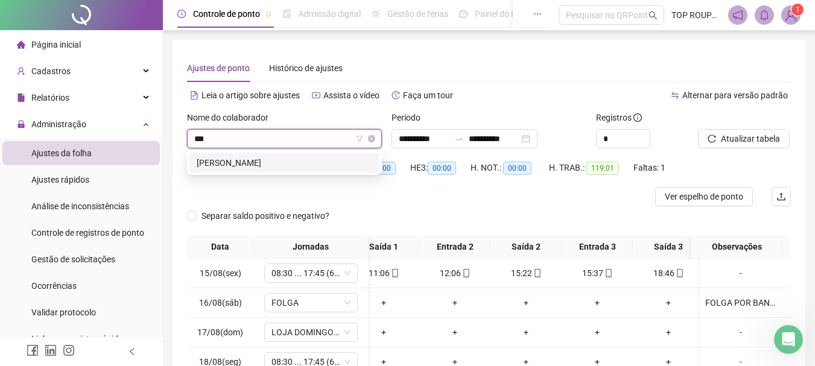
type input "****"
click at [239, 164] on div "[PERSON_NAME]" at bounding box center [284, 162] width 175 height 13
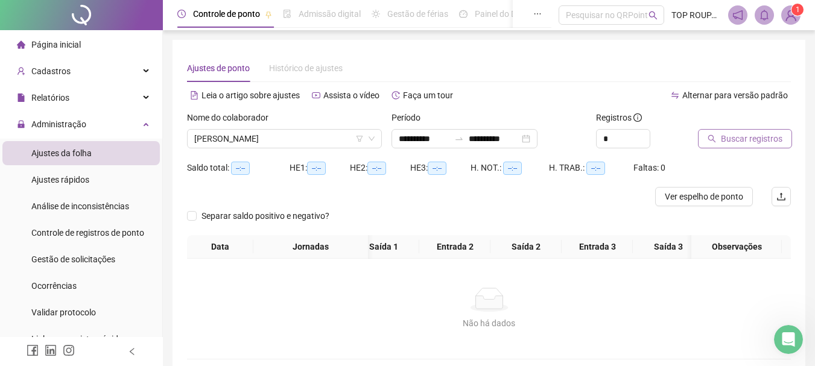
click at [744, 147] on button "Buscar registros" at bounding box center [745, 138] width 94 height 19
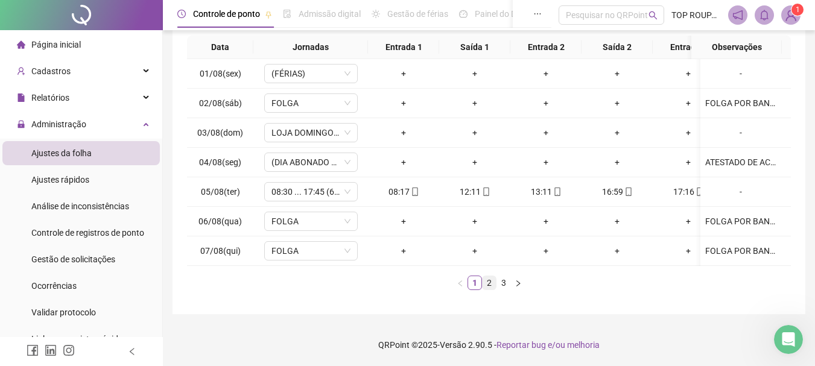
click at [487, 284] on link "2" at bounding box center [488, 282] width 13 height 13
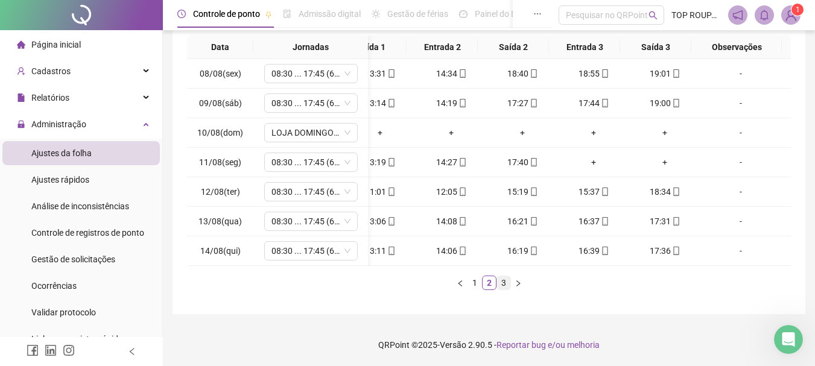
click at [499, 281] on link "3" at bounding box center [503, 282] width 13 height 13
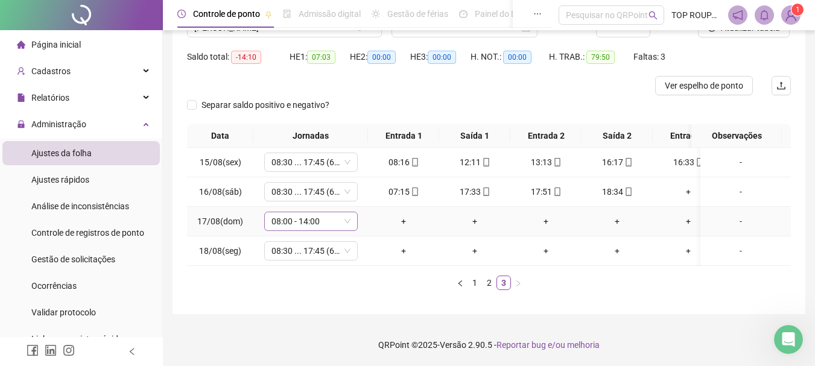
click at [270, 221] on div "08:00 - 14:00" at bounding box center [310, 221] width 93 height 19
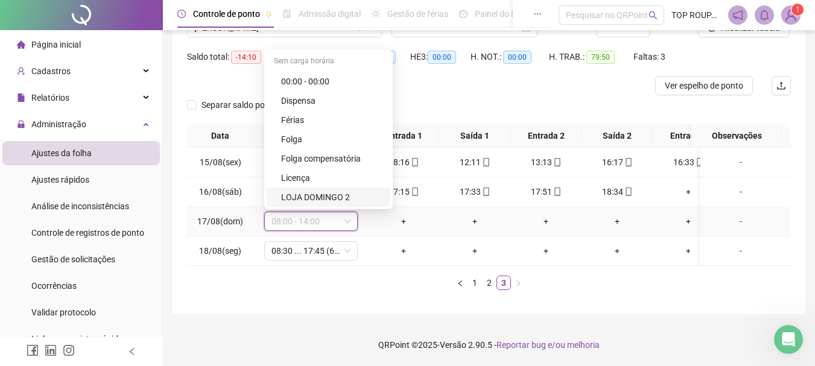
click at [287, 191] on div "LOJA DOMINGO 2" at bounding box center [332, 197] width 102 height 13
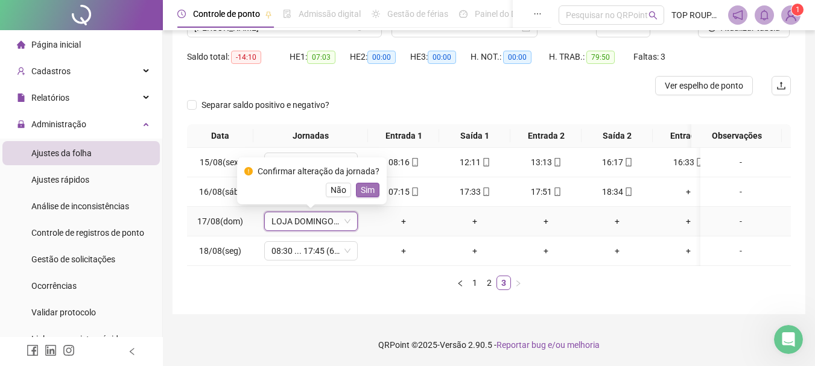
click at [361, 183] on span "Sim" at bounding box center [368, 189] width 14 height 13
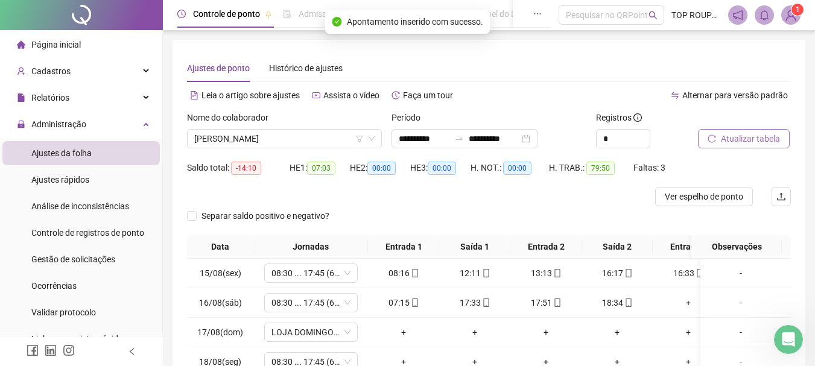
click at [740, 139] on span "Atualizar tabela" at bounding box center [750, 138] width 59 height 13
click at [262, 149] on div "Nome do colaborador [PERSON_NAME]" at bounding box center [284, 134] width 204 height 47
click at [262, 141] on span "[PERSON_NAME]" at bounding box center [284, 139] width 180 height 18
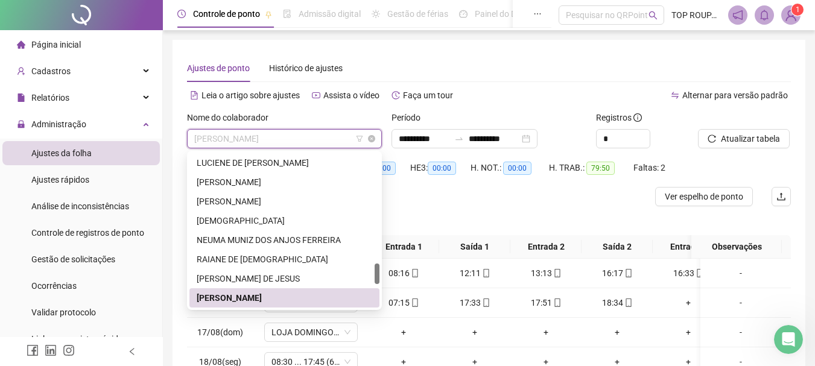
type input "*"
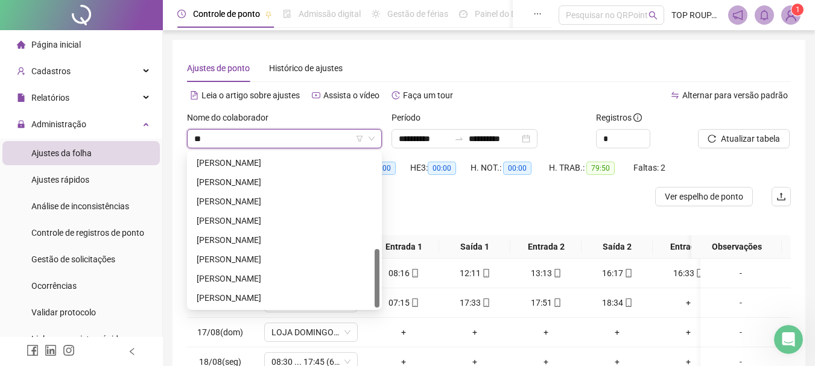
type input "***"
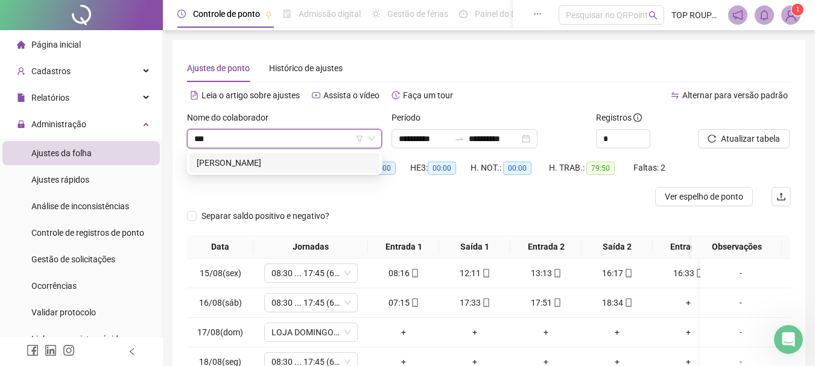
scroll to position [0, 0]
click at [272, 160] on div "[PERSON_NAME]" at bounding box center [284, 162] width 175 height 13
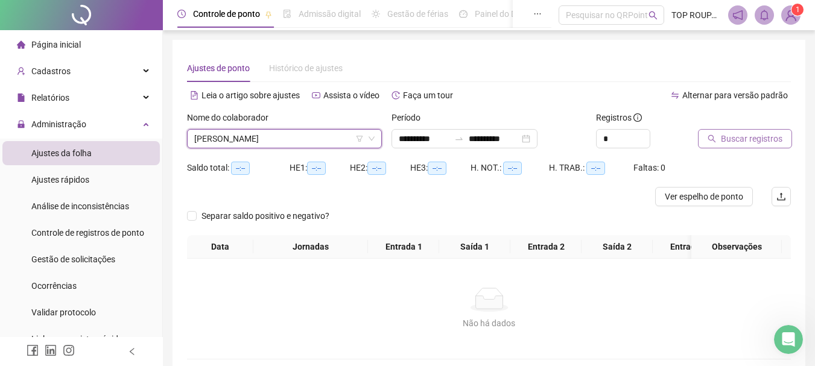
click at [719, 141] on button "Buscar registros" at bounding box center [745, 138] width 94 height 19
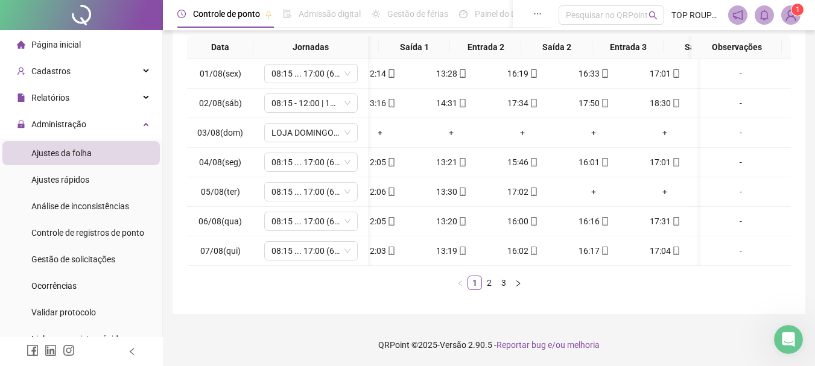
scroll to position [0, 104]
click at [485, 281] on link "2" at bounding box center [488, 282] width 13 height 13
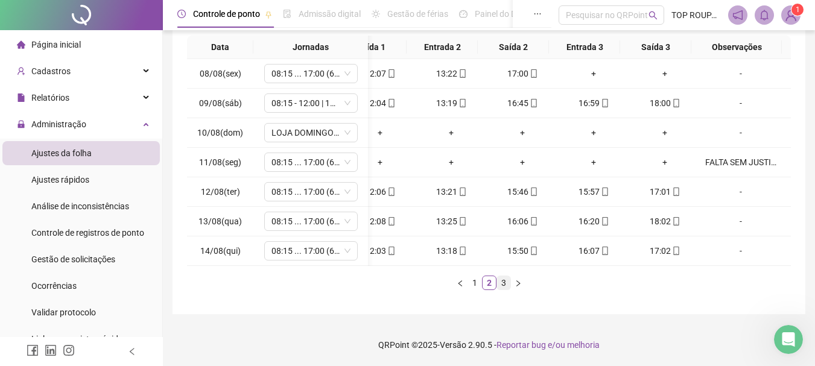
click at [507, 286] on link "3" at bounding box center [503, 282] width 13 height 13
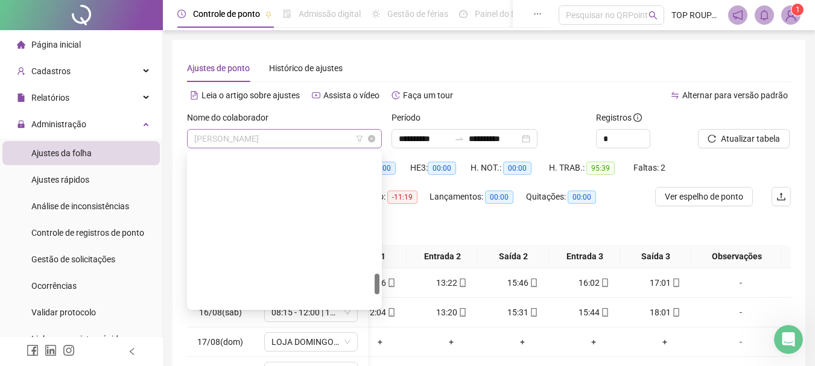
click at [246, 139] on span "[PERSON_NAME]" at bounding box center [284, 139] width 180 height 18
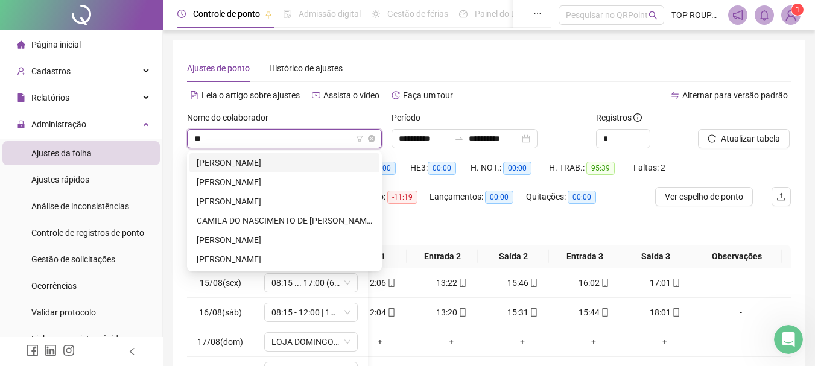
type input "***"
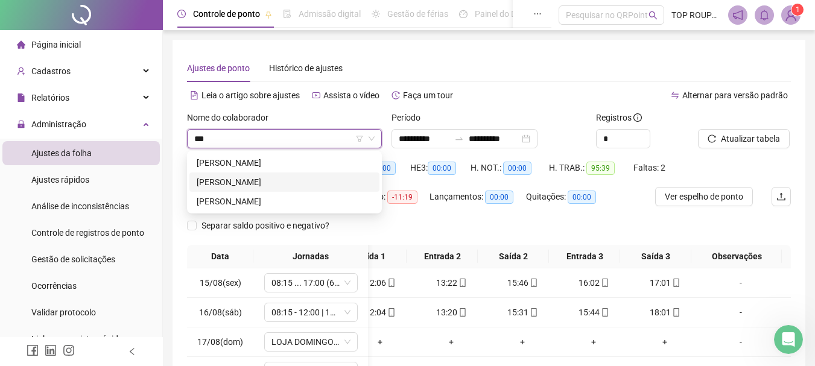
click at [303, 179] on div "[PERSON_NAME]" at bounding box center [284, 181] width 175 height 13
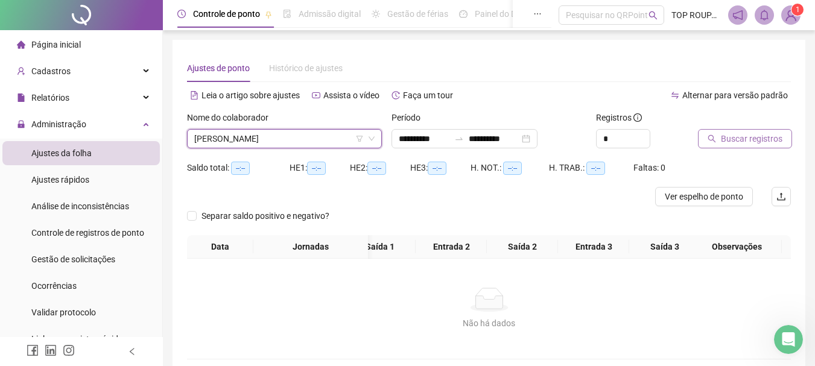
click at [713, 139] on icon "search" at bounding box center [711, 138] width 8 height 8
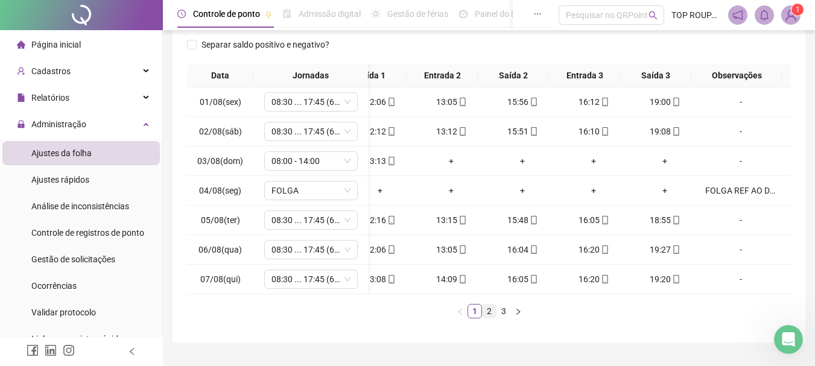
click at [491, 318] on link "2" at bounding box center [488, 311] width 13 height 13
click at [505, 318] on link "3" at bounding box center [503, 311] width 13 height 13
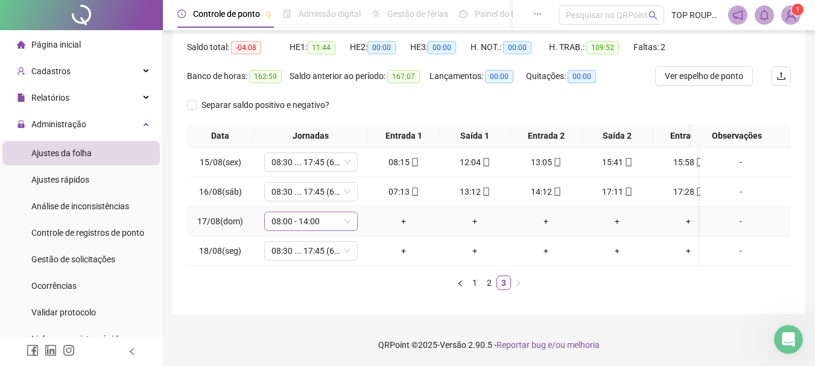
click at [323, 213] on span "08:00 - 14:00" at bounding box center [310, 221] width 79 height 18
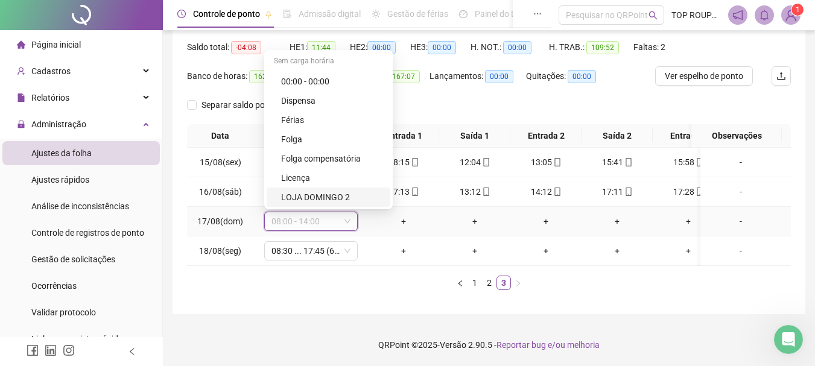
click at [323, 191] on div "LOJA DOMINGO 2" at bounding box center [332, 197] width 102 height 13
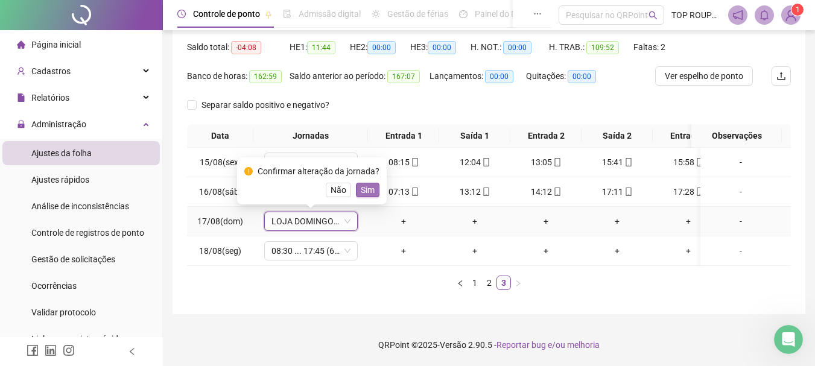
click at [361, 185] on span "Sim" at bounding box center [368, 189] width 14 height 13
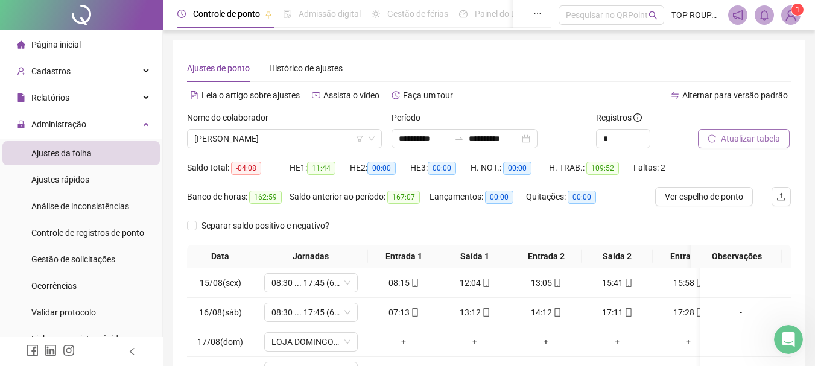
click at [731, 130] on button "Atualizar tabela" at bounding box center [744, 138] width 92 height 19
click at [245, 142] on span "[PERSON_NAME]" at bounding box center [284, 139] width 180 height 18
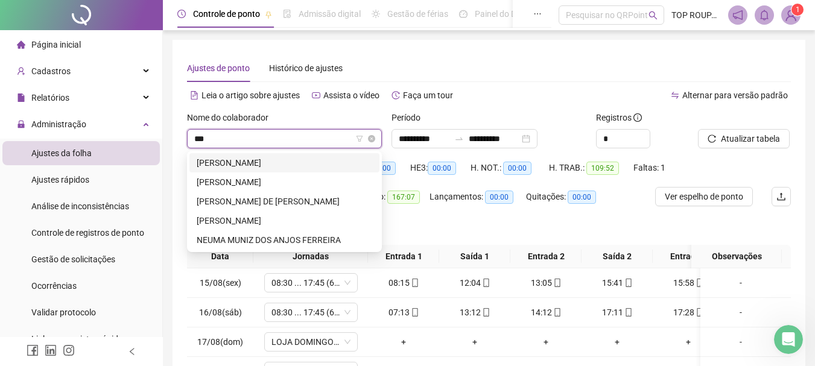
type input "****"
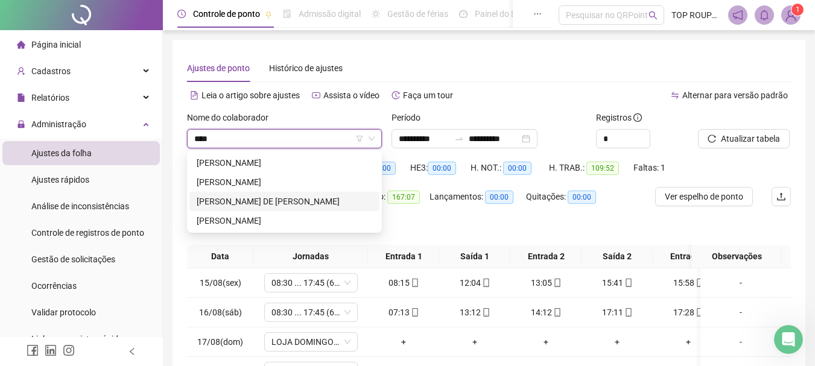
click at [258, 200] on div "[PERSON_NAME] DE [PERSON_NAME]" at bounding box center [284, 201] width 175 height 13
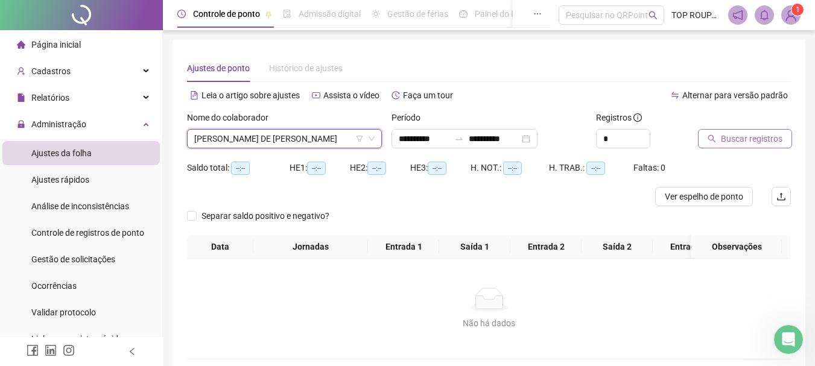
click at [756, 137] on span "Buscar registros" at bounding box center [752, 138] width 62 height 13
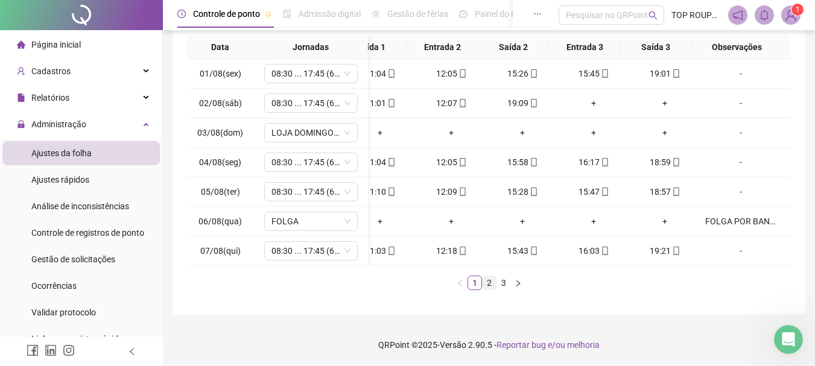
click at [489, 288] on link "2" at bounding box center [488, 282] width 13 height 13
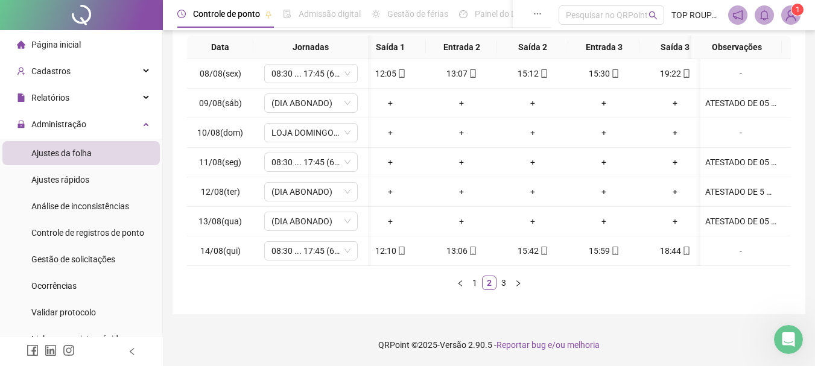
scroll to position [0, 0]
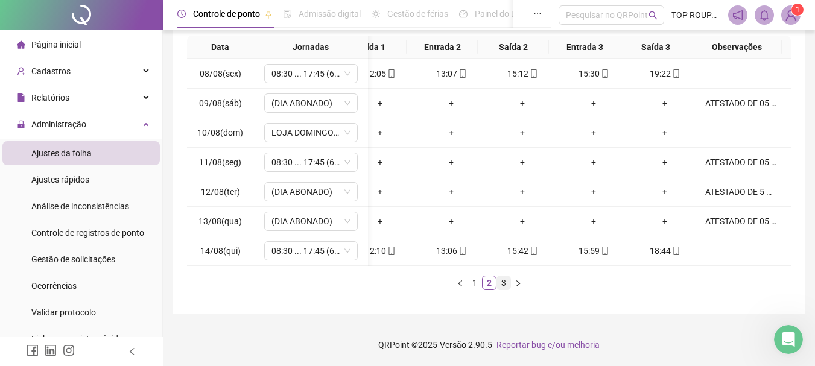
click at [497, 284] on link "3" at bounding box center [503, 282] width 13 height 13
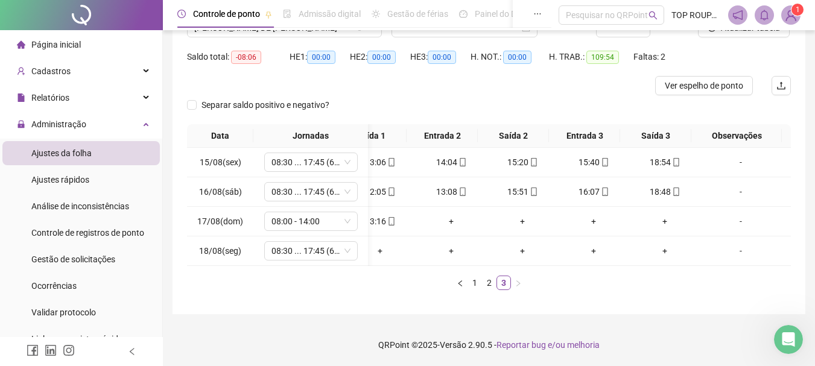
drag, startPoint x: 452, startPoint y: 267, endPoint x: 361, endPoint y: 267, distance: 91.7
click at [361, 267] on div "Data Jornadas Entrada 1 Saída 1 Entrada 2 Saída 2 Entrada 3 Saída 3 Observações…" at bounding box center [489, 207] width 604 height 166
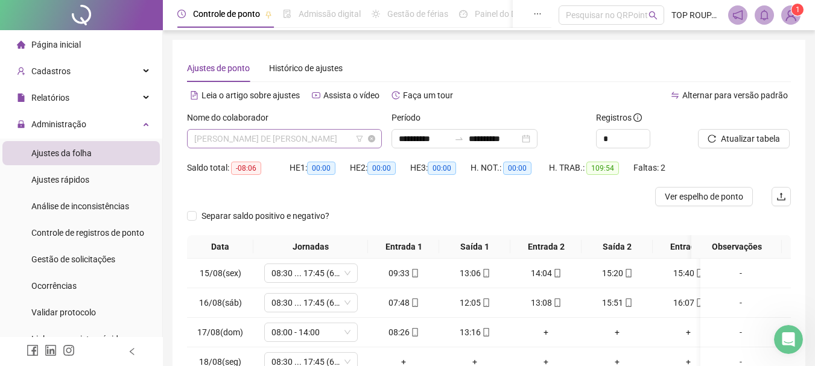
click at [278, 144] on span "[PERSON_NAME] DE [PERSON_NAME]" at bounding box center [284, 139] width 180 height 18
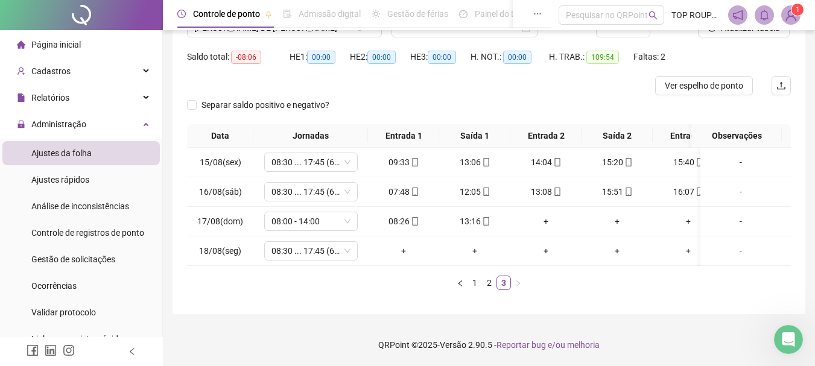
drag, startPoint x: 699, startPoint y: 296, endPoint x: 693, endPoint y: 296, distance: 6.6
click at [696, 296] on div "Data Jornadas Entrada 1 Saída 1 Entrada 2 Saída 2 Entrada 3 Saída 3 Observações…" at bounding box center [489, 211] width 604 height 175
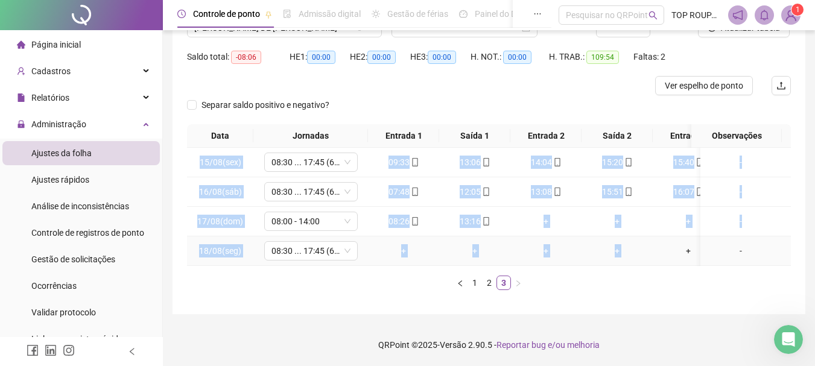
drag, startPoint x: 660, startPoint y: 254, endPoint x: 766, endPoint y: 261, distance: 106.4
click at [766, 261] on div "15/08(sex) 08:30 ... 17:45 (6 HORAS) 09:33 13:06 14:04 15:20 15:40 18:54 [DATE]…" at bounding box center [489, 207] width 604 height 118
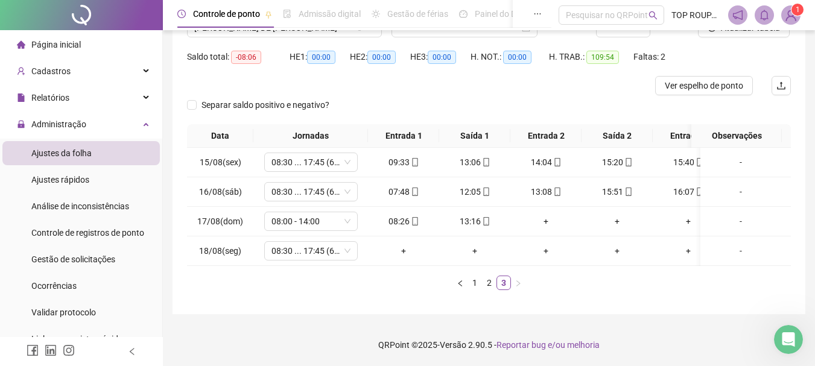
drag, startPoint x: 686, startPoint y: 302, endPoint x: 677, endPoint y: 259, distance: 43.9
click at [686, 299] on div "**********" at bounding box center [488, 121] width 633 height 385
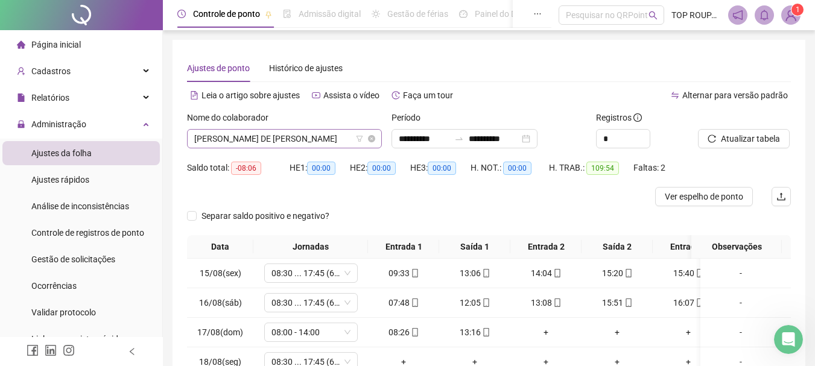
click at [286, 142] on span "[PERSON_NAME] DE [PERSON_NAME]" at bounding box center [284, 139] width 180 height 18
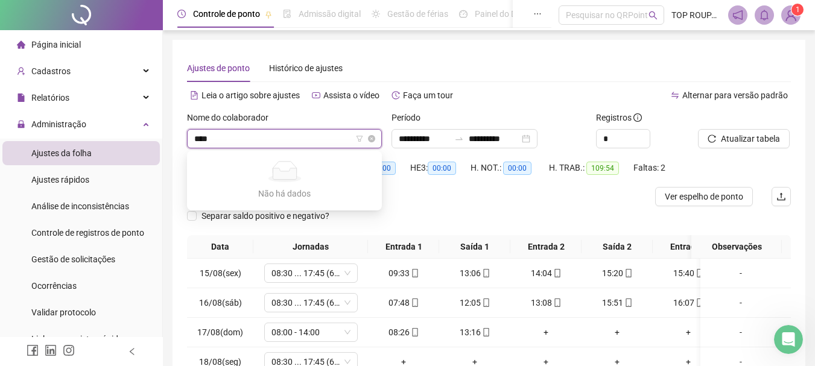
type input "***"
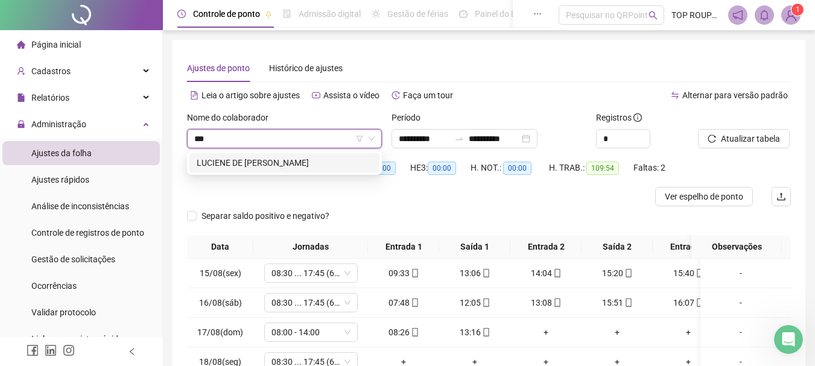
click at [341, 162] on div "LUCIENE DE [PERSON_NAME]" at bounding box center [284, 162] width 175 height 13
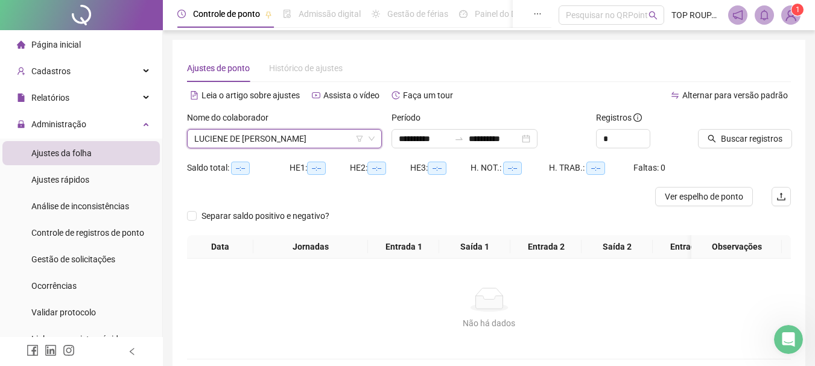
click at [737, 151] on div "Buscar registros" at bounding box center [744, 134] width 103 height 47
click at [734, 142] on span "Buscar registros" at bounding box center [752, 138] width 62 height 13
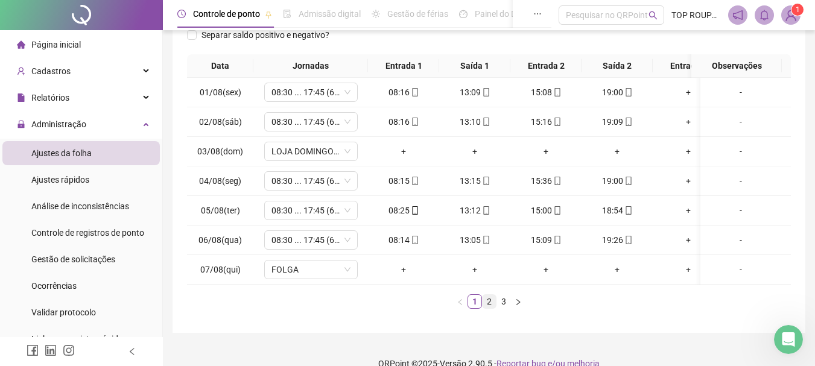
click at [490, 308] on link "2" at bounding box center [488, 301] width 13 height 13
click at [504, 308] on link "3" at bounding box center [503, 301] width 13 height 13
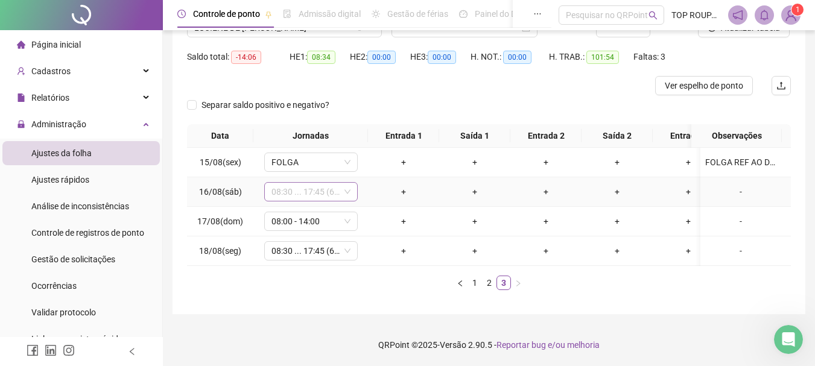
click at [292, 183] on span "08:30 ... 17:45 (6 HORAS)" at bounding box center [310, 192] width 79 height 18
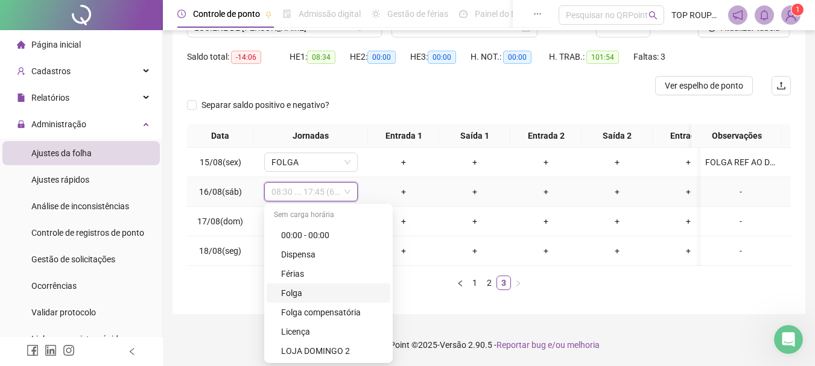
drag, startPoint x: 299, startPoint y: 284, endPoint x: 355, endPoint y: 284, distance: 56.1
click at [292, 286] on div "Folga" at bounding box center [332, 292] width 102 height 13
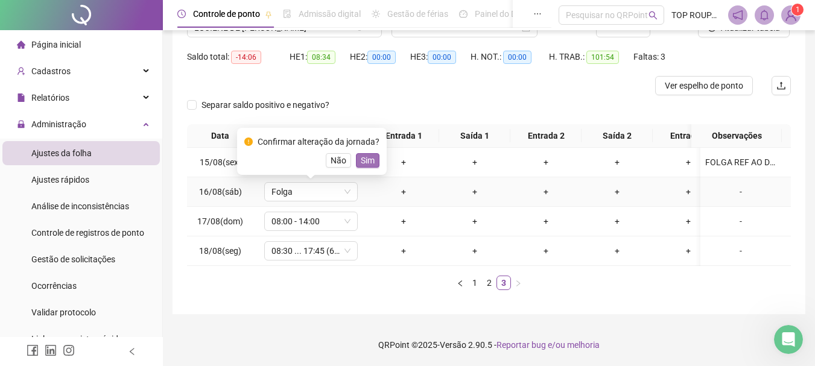
click at [361, 154] on span "Sim" at bounding box center [368, 160] width 14 height 13
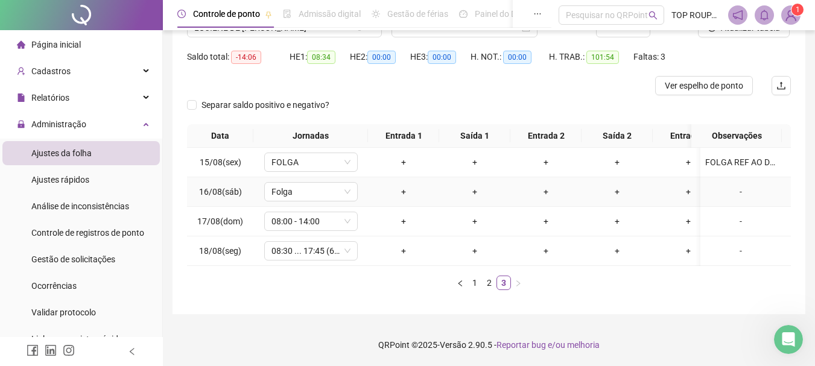
click at [738, 188] on div "-" at bounding box center [740, 191] width 71 height 13
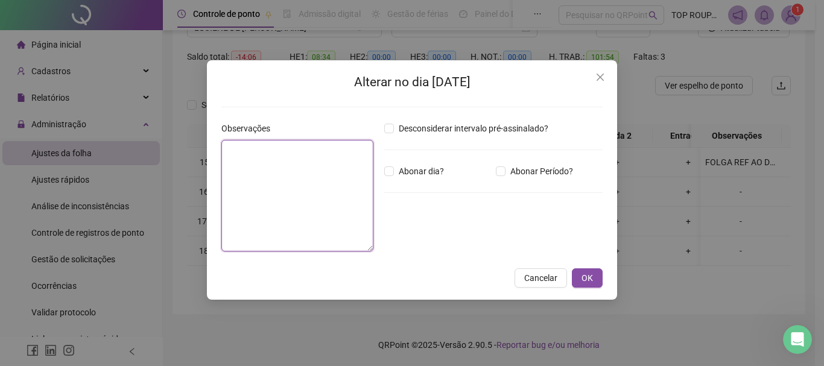
click at [344, 184] on textarea at bounding box center [297, 196] width 152 height 112
type textarea "**********"
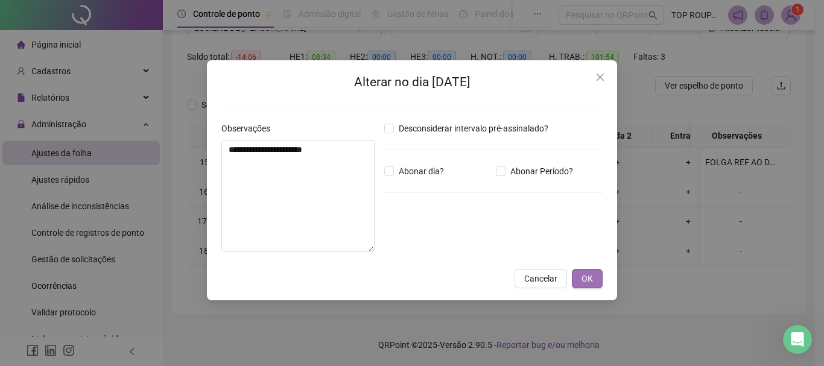
click at [592, 274] on span "OK" at bounding box center [586, 278] width 11 height 13
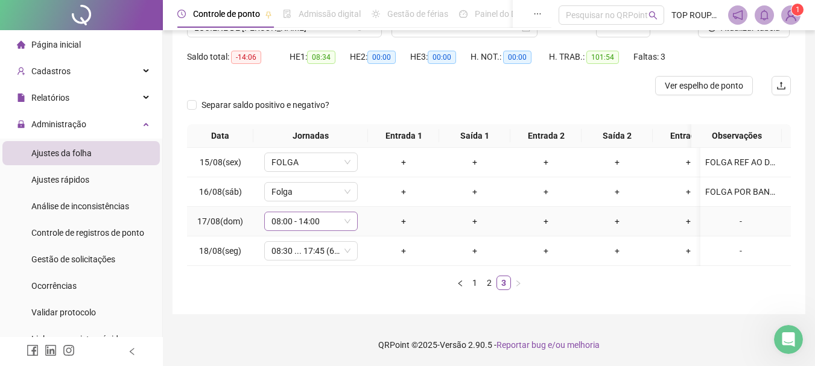
click at [322, 214] on span "08:00 - 14:00" at bounding box center [310, 221] width 79 height 18
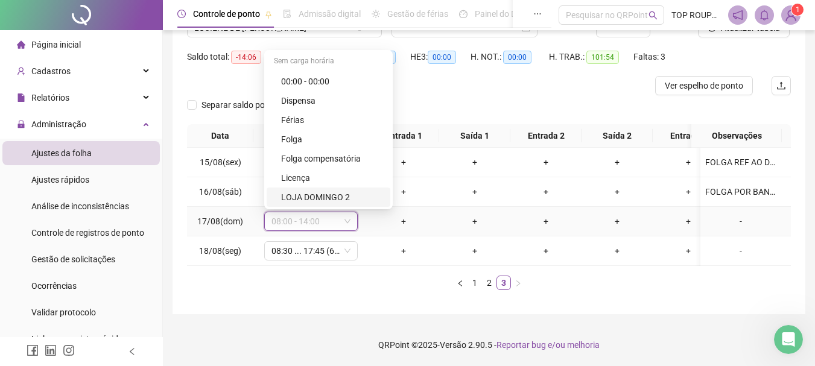
click at [328, 191] on div "LOJA DOMINGO 2" at bounding box center [332, 197] width 102 height 13
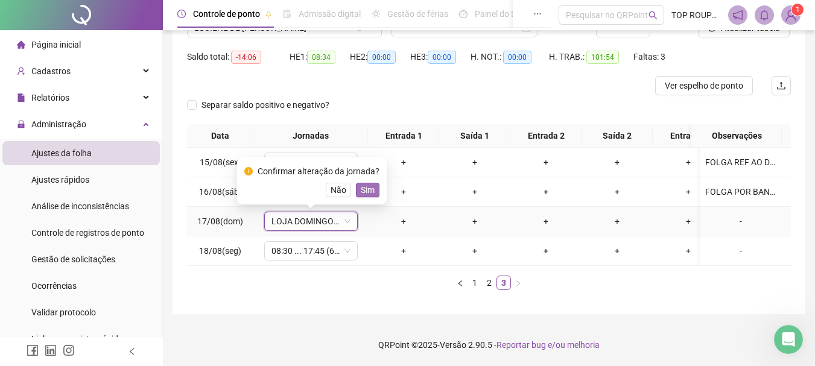
click at [367, 183] on span "Sim" at bounding box center [368, 189] width 14 height 13
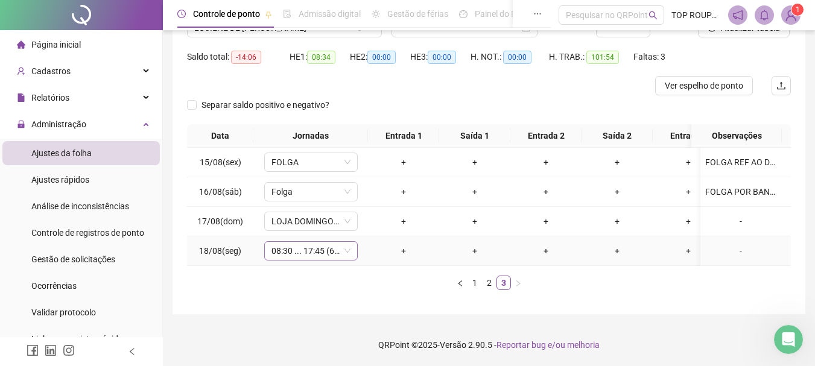
click at [291, 242] on span "08:30 ... 17:45 (6 HORAS)" at bounding box center [310, 251] width 79 height 18
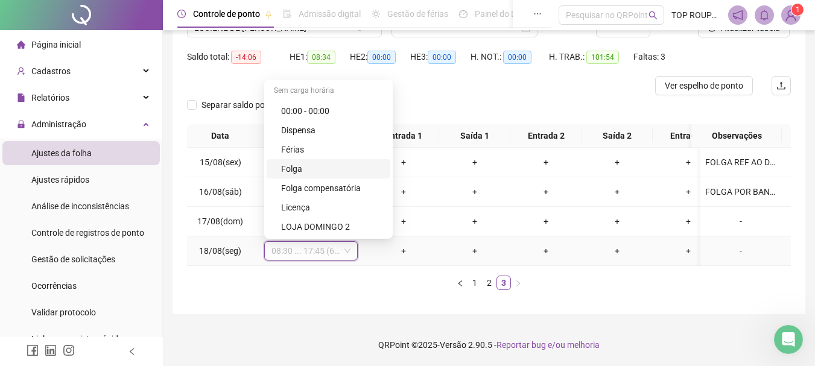
click at [311, 162] on div "Folga" at bounding box center [332, 168] width 102 height 13
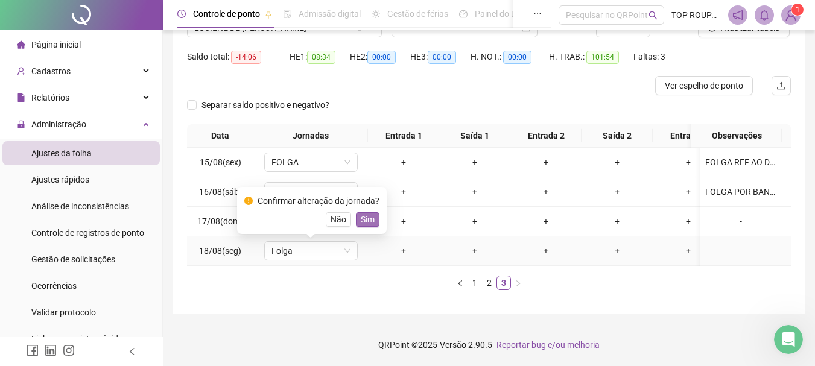
click at [369, 213] on span "Sim" at bounding box center [368, 219] width 14 height 13
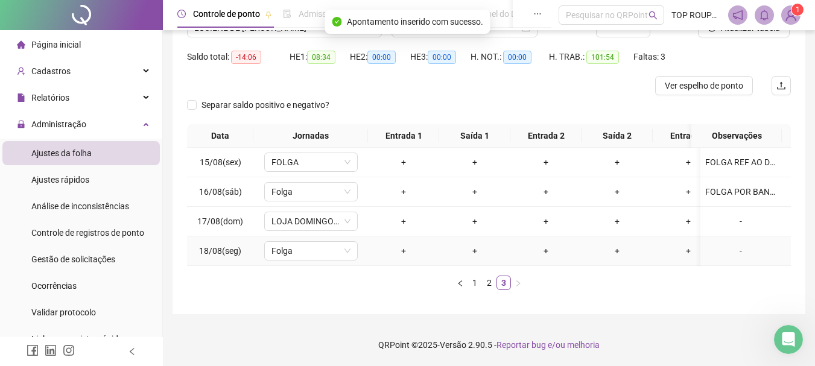
click at [744, 244] on div "-" at bounding box center [740, 250] width 71 height 13
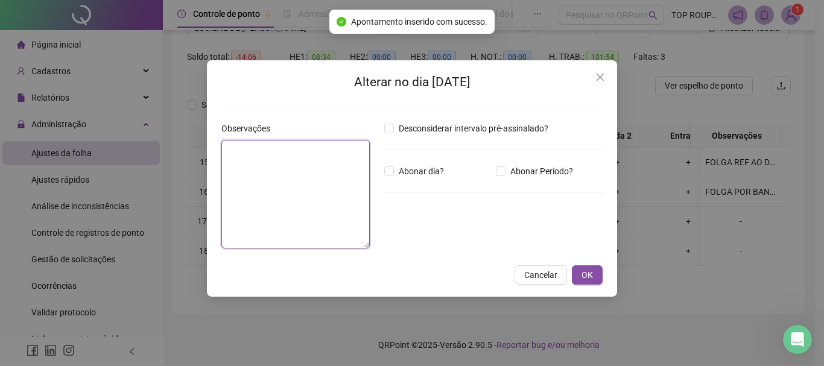
click at [261, 180] on textarea at bounding box center [295, 194] width 148 height 109
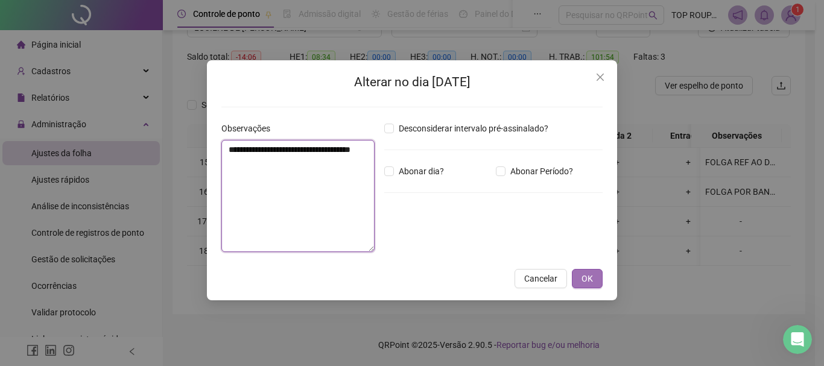
type textarea "**********"
click at [587, 277] on span "OK" at bounding box center [586, 278] width 11 height 13
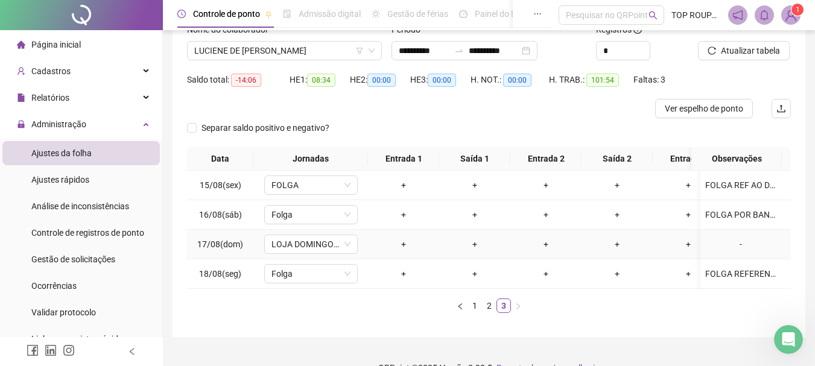
scroll to position [60, 0]
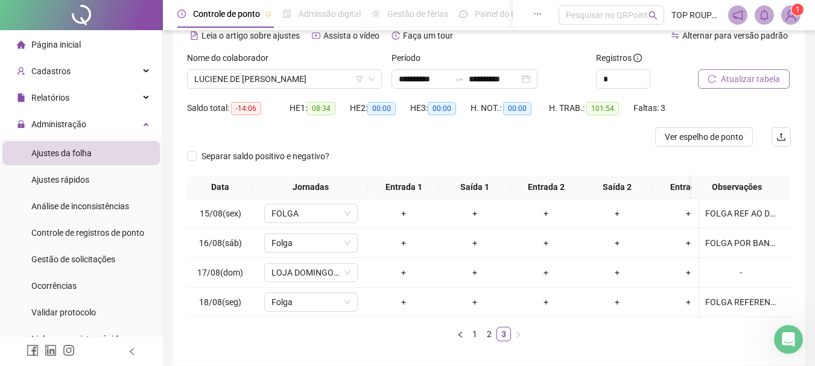
click at [754, 84] on span "Atualizar tabela" at bounding box center [750, 78] width 59 height 13
click at [232, 78] on span "LUCIENE DE [PERSON_NAME]" at bounding box center [284, 79] width 180 height 18
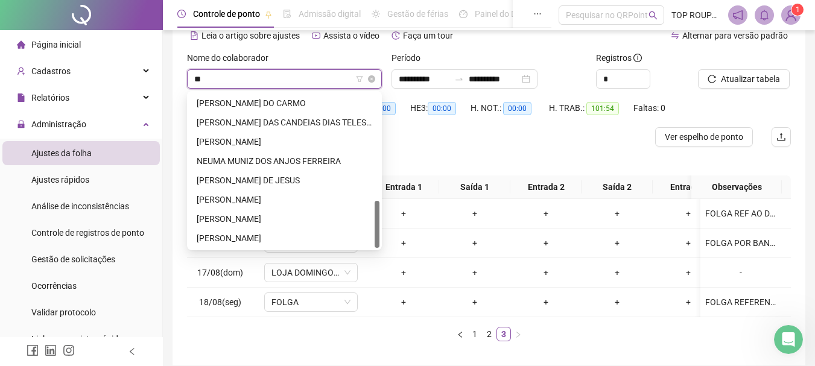
scroll to position [58, 0]
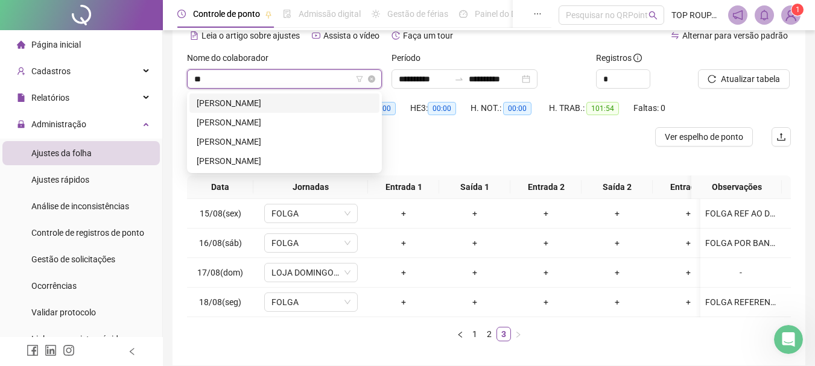
type input "***"
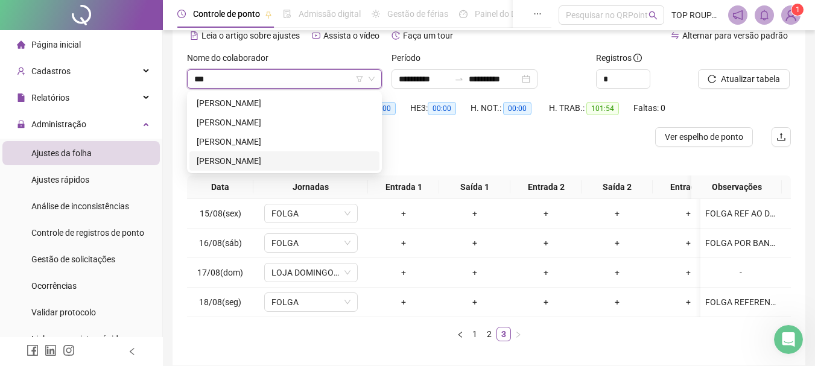
click at [275, 168] on div "[PERSON_NAME]" at bounding box center [284, 160] width 190 height 19
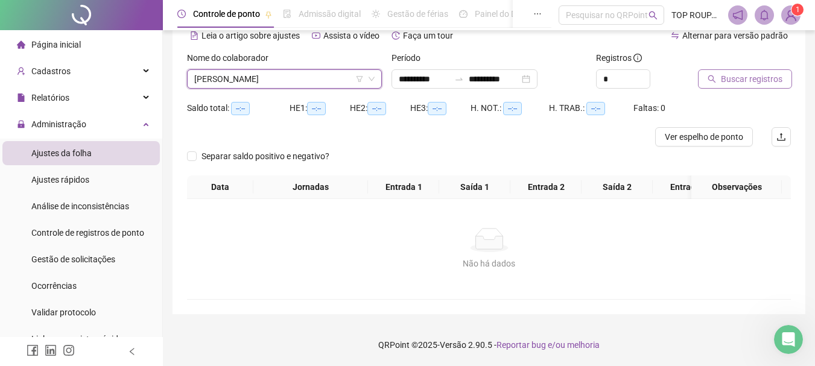
click at [722, 79] on span "Buscar registros" at bounding box center [752, 78] width 62 height 13
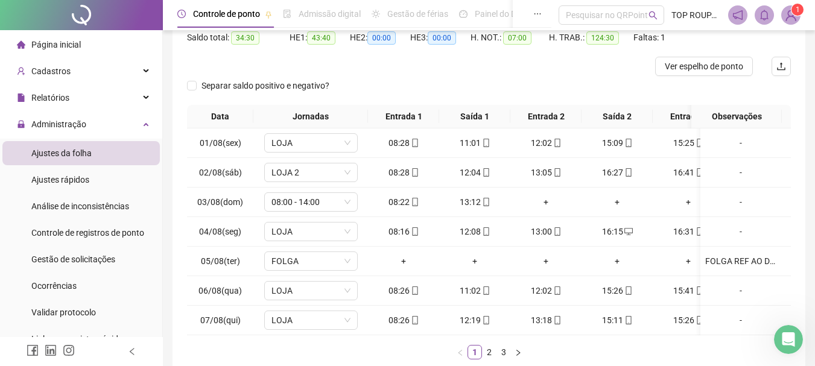
scroll to position [209, 0]
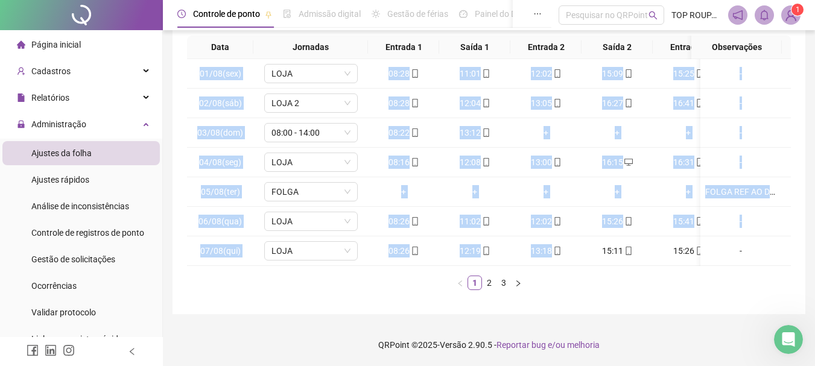
drag, startPoint x: 575, startPoint y: 257, endPoint x: 677, endPoint y: 313, distance: 115.5
click at [646, 265] on div "01/08(sex) [GEOGRAPHIC_DATA] 08:28 11:01 12:02 15:09 15:25 18:59 [DATE](sáb) [G…" at bounding box center [489, 162] width 604 height 207
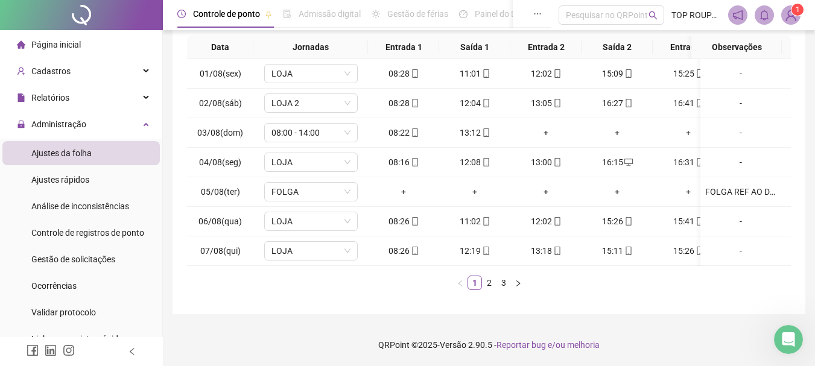
drag, startPoint x: 678, startPoint y: 315, endPoint x: 654, endPoint y: 279, distance: 43.3
click at [672, 308] on div "**********" at bounding box center [489, 83] width 652 height 566
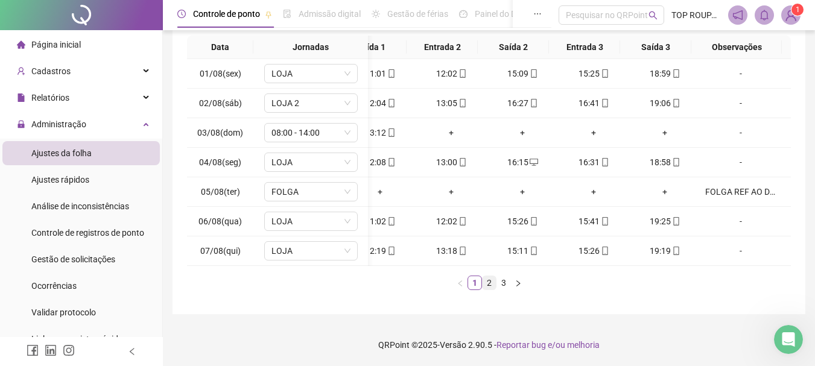
click at [487, 277] on link "2" at bounding box center [488, 282] width 13 height 13
click at [505, 285] on link "3" at bounding box center [503, 282] width 13 height 13
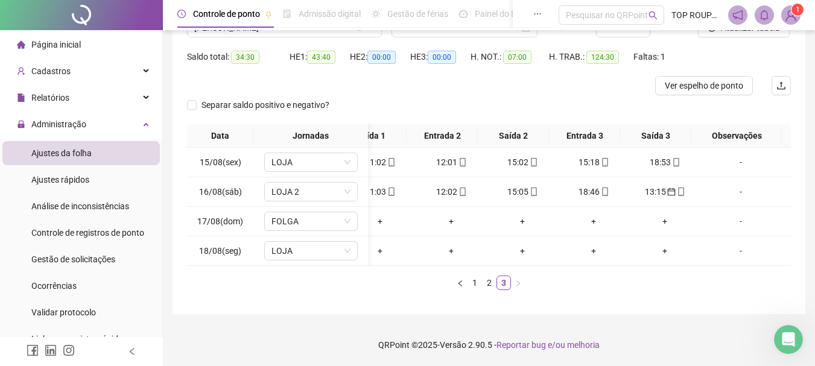
scroll to position [0, 0]
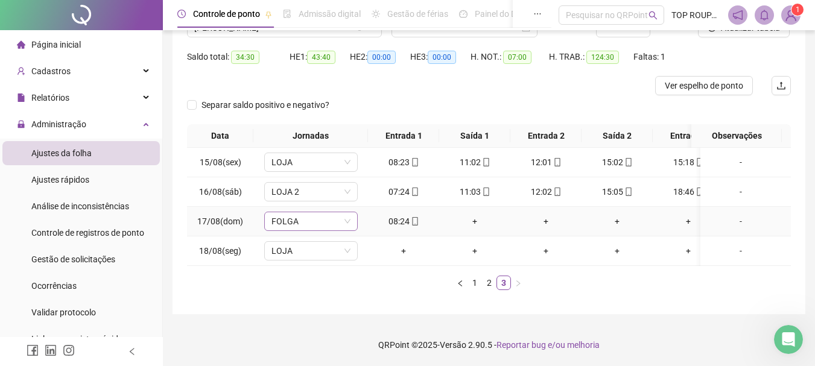
click at [335, 215] on span "FOLGA" at bounding box center [310, 221] width 79 height 18
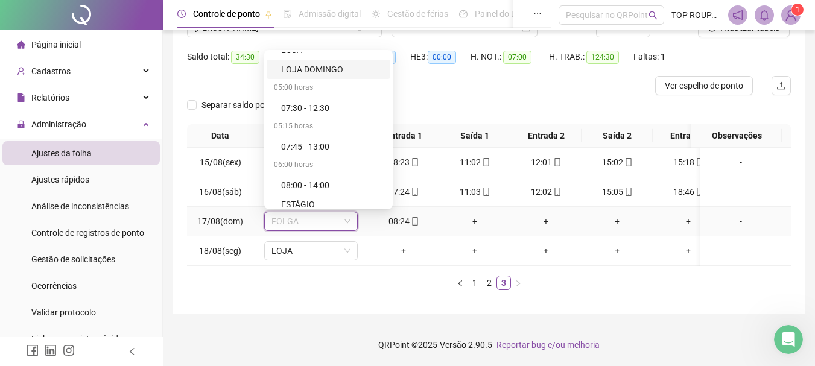
scroll to position [362, 0]
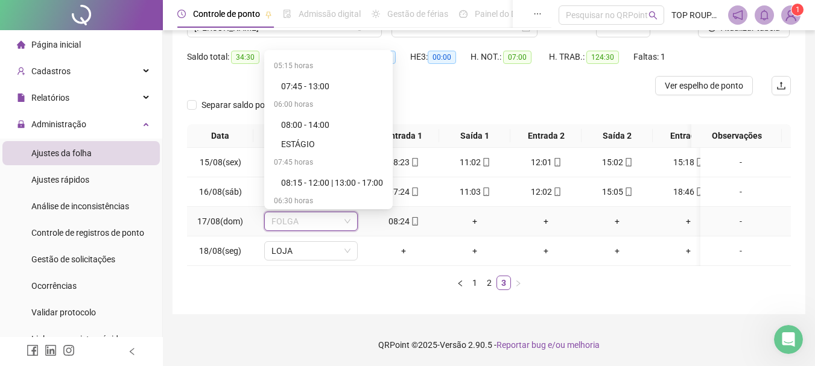
click at [317, 118] on div "08:00 - 14:00" at bounding box center [332, 124] width 102 height 13
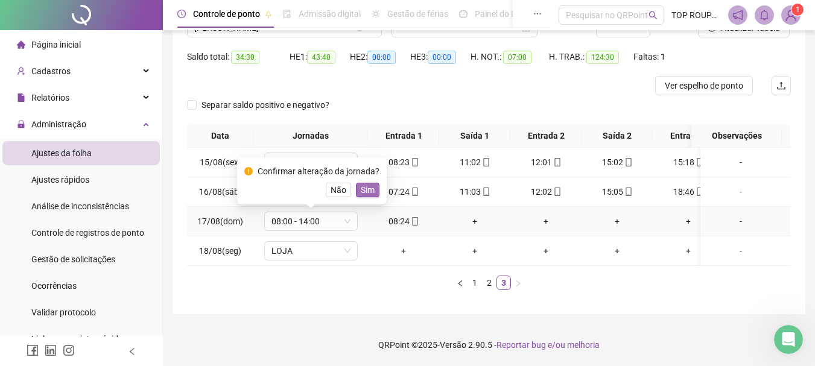
click at [361, 185] on span "Sim" at bounding box center [368, 189] width 14 height 13
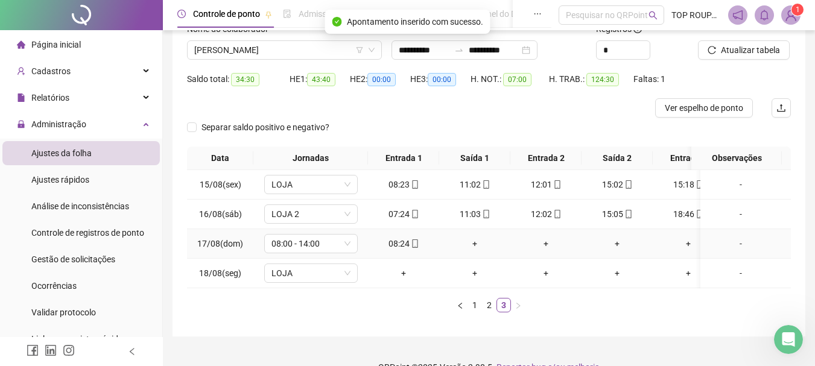
scroll to position [60, 0]
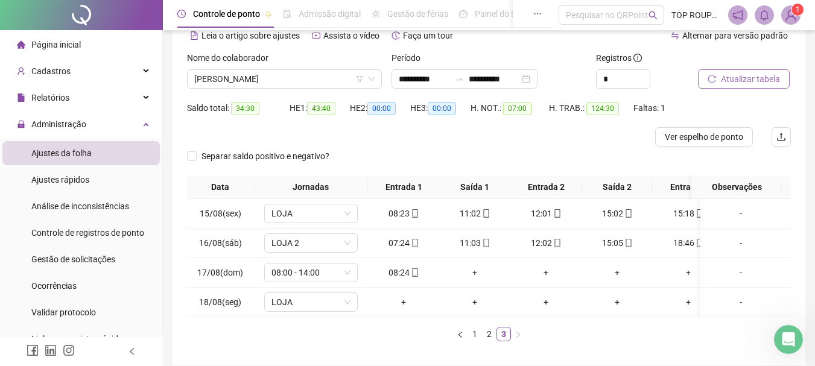
click at [729, 79] on span "Atualizar tabela" at bounding box center [750, 78] width 59 height 13
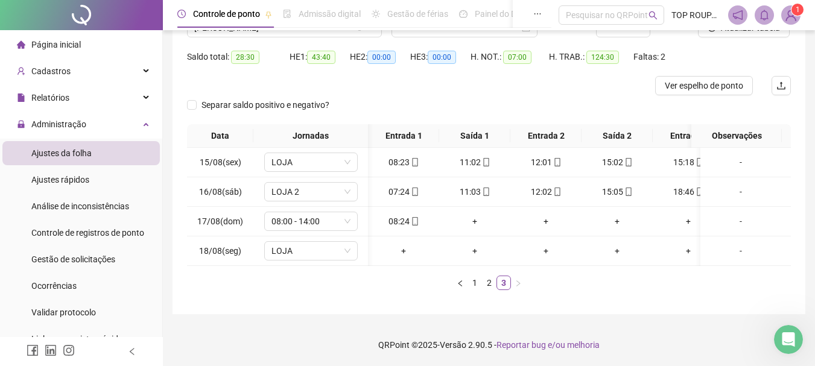
scroll to position [0, 104]
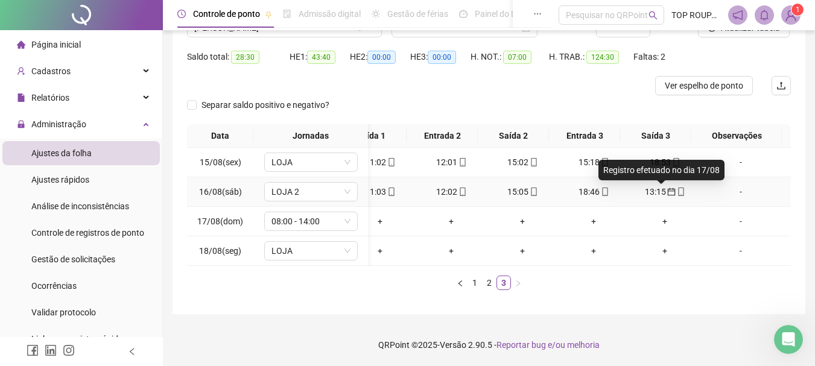
click at [667, 188] on icon "calendar" at bounding box center [671, 192] width 8 height 8
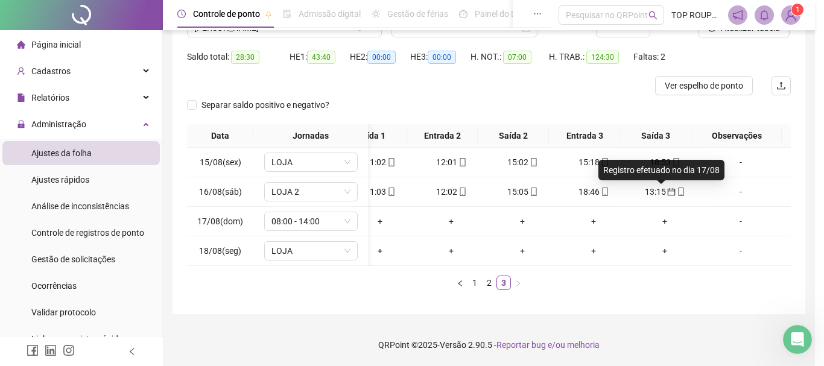
type input "**********"
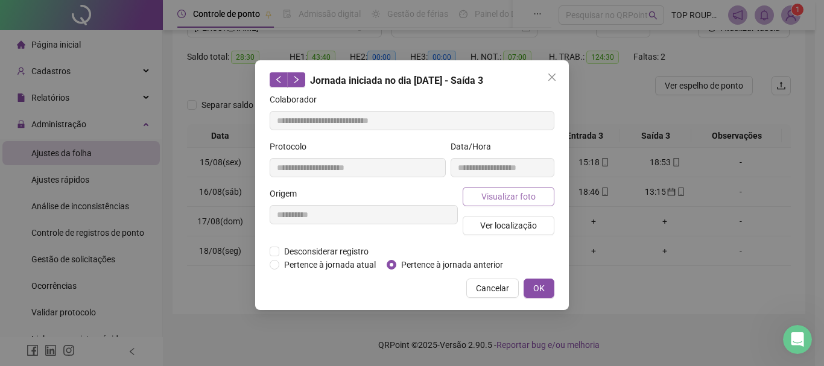
click at [512, 191] on span "Visualizar foto" at bounding box center [508, 196] width 54 height 13
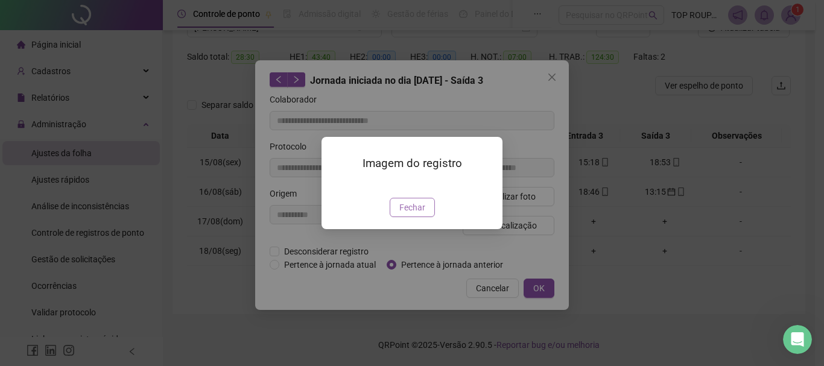
click at [403, 206] on span "Fechar" at bounding box center [412, 207] width 26 height 13
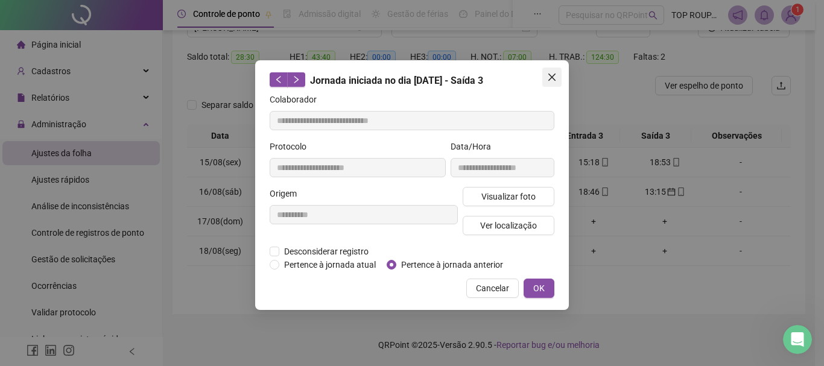
click at [558, 80] on span "Close" at bounding box center [551, 77] width 19 height 10
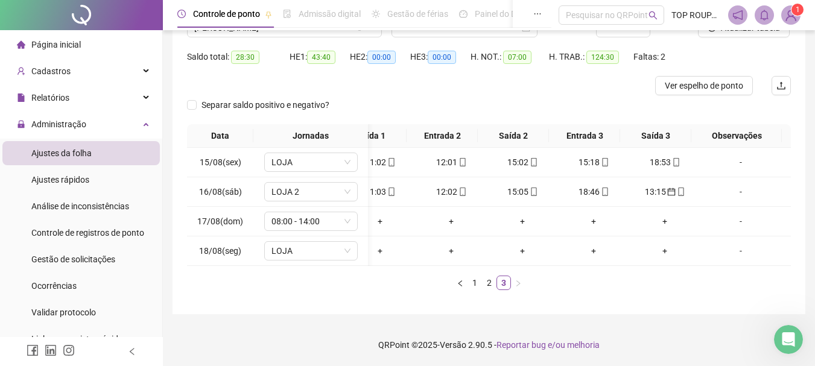
scroll to position [0, 95]
click at [673, 188] on icon "calendar" at bounding box center [671, 192] width 8 height 8
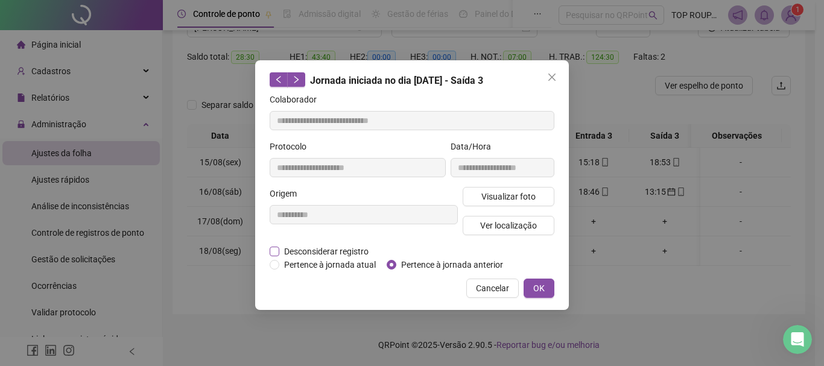
click at [322, 251] on span "Desconsiderar registro" at bounding box center [326, 251] width 94 height 13
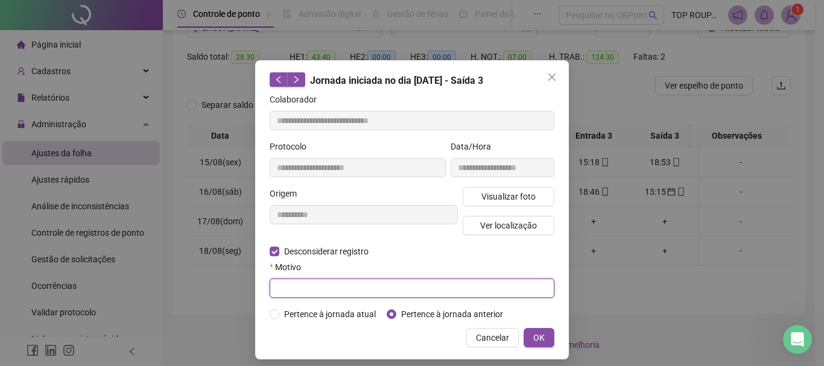
click at [305, 292] on input "text" at bounding box center [412, 288] width 285 height 19
type input "**********"
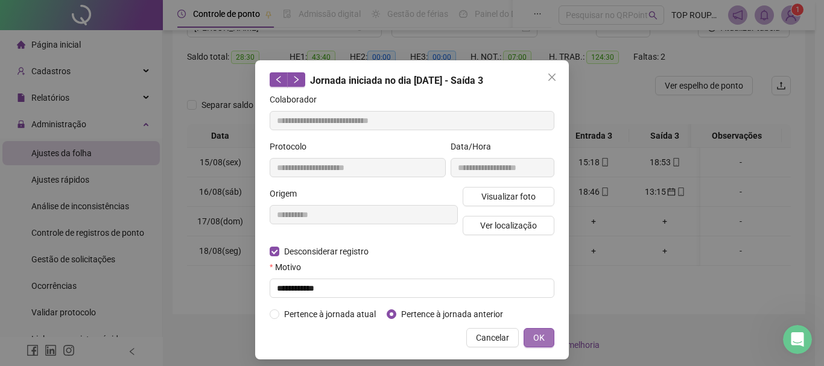
click at [548, 330] on button "OK" at bounding box center [538, 337] width 31 height 19
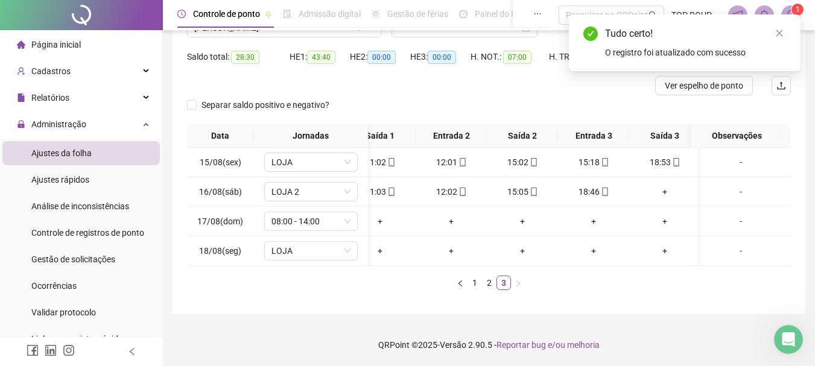
scroll to position [0, 0]
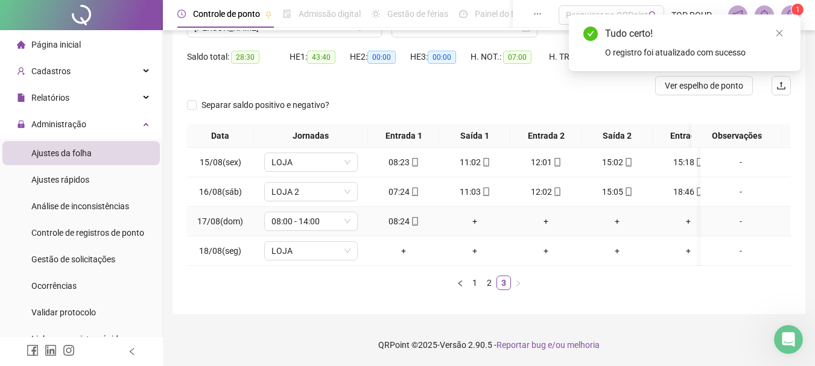
click at [474, 215] on div "+" at bounding box center [475, 221] width 62 height 13
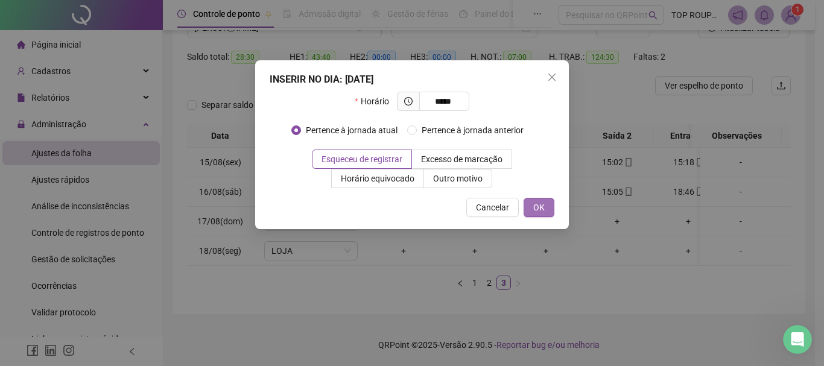
type input "*****"
click at [538, 214] on button "OK" at bounding box center [538, 207] width 31 height 19
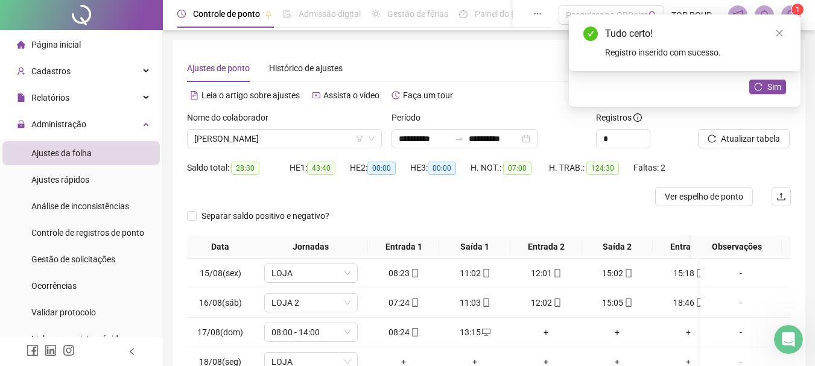
click at [757, 94] on div "Sim" at bounding box center [767, 87] width 37 height 15
click at [760, 91] on button "Sim" at bounding box center [767, 87] width 37 height 14
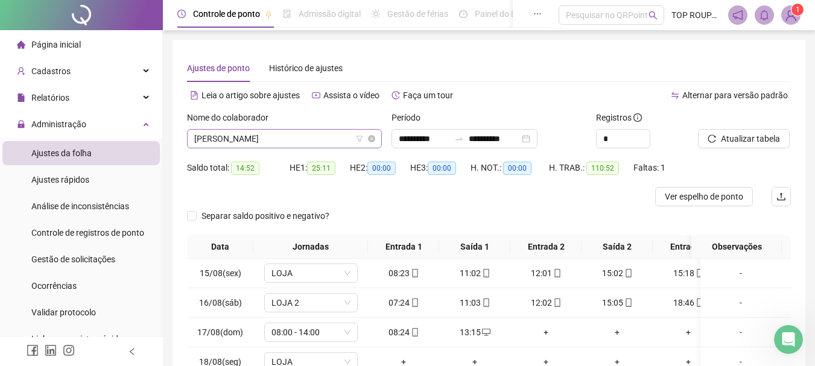
scroll to position [695, 0]
click at [222, 138] on span "[PERSON_NAME]" at bounding box center [284, 139] width 180 height 18
click at [254, 147] on span "[PERSON_NAME]" at bounding box center [284, 139] width 180 height 18
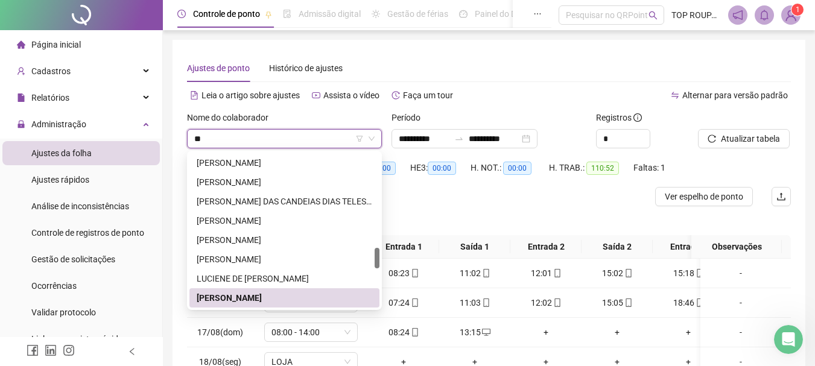
scroll to position [444, 0]
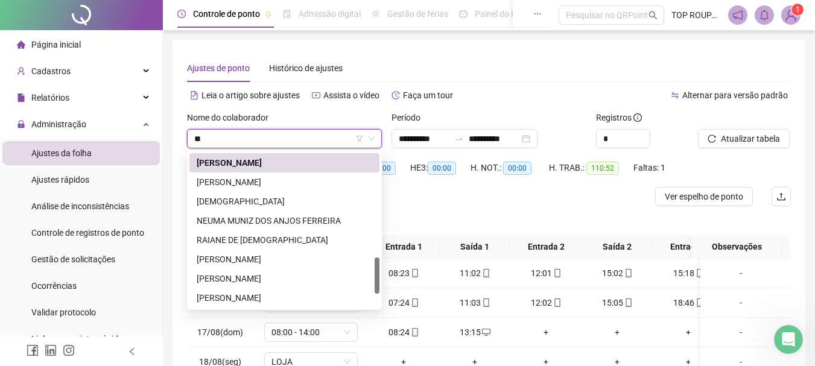
type input "***"
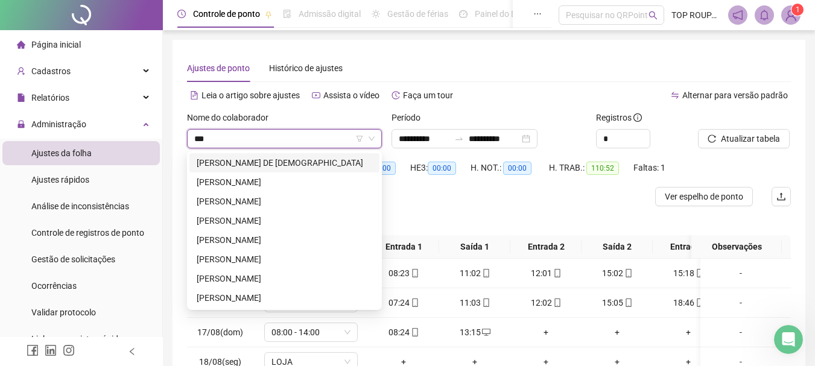
scroll to position [0, 0]
click at [261, 159] on div "[PERSON_NAME] DE [DEMOGRAPHIC_DATA]" at bounding box center [284, 162] width 175 height 13
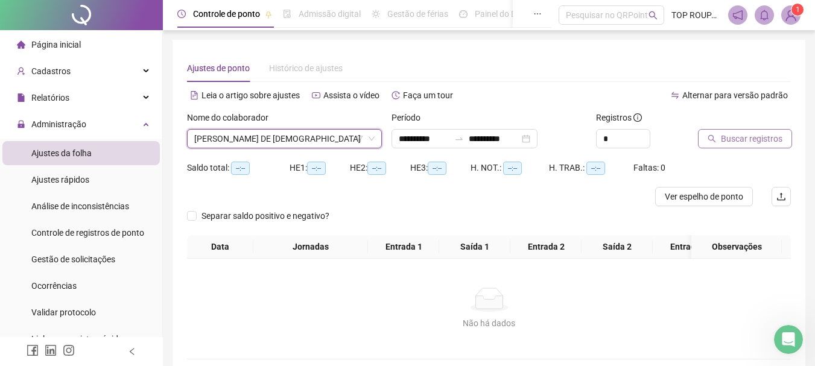
click at [729, 137] on span "Buscar registros" at bounding box center [752, 138] width 62 height 13
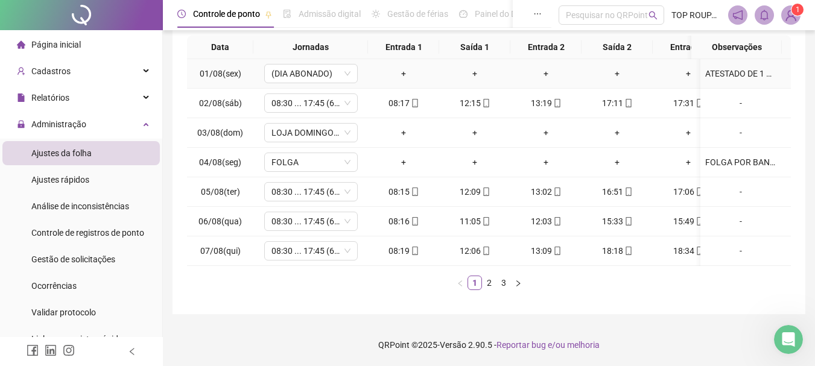
scroll to position [218, 0]
click at [491, 282] on link "2" at bounding box center [488, 282] width 13 height 13
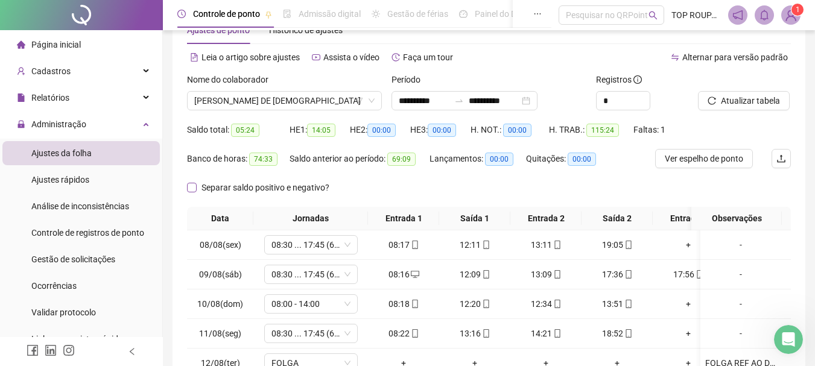
scroll to position [37, 0]
drag, startPoint x: 289, startPoint y: 89, endPoint x: 289, endPoint y: 101, distance: 12.1
click at [289, 89] on div "Nome do colaborador" at bounding box center [284, 83] width 195 height 18
click at [288, 104] on span "[PERSON_NAME] DE [DEMOGRAPHIC_DATA]" at bounding box center [284, 101] width 180 height 18
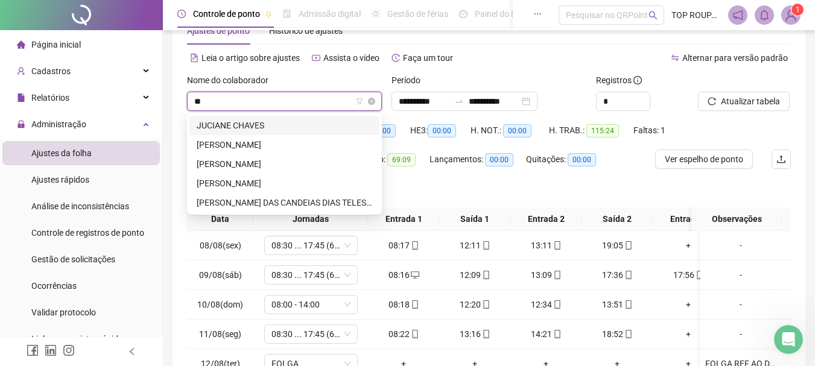
type input "***"
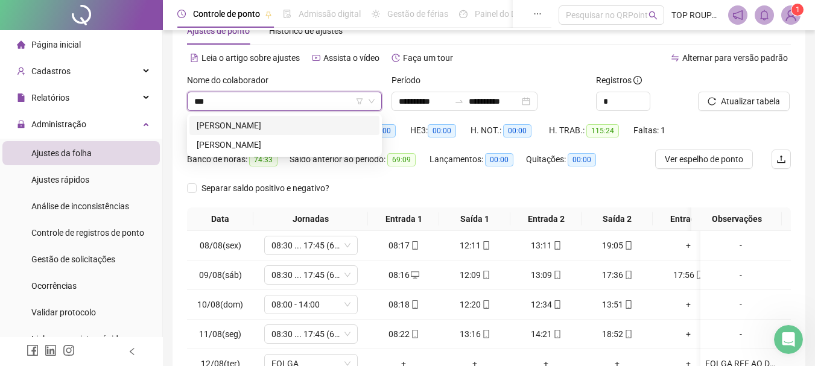
click at [287, 125] on div "[PERSON_NAME]" at bounding box center [284, 125] width 175 height 13
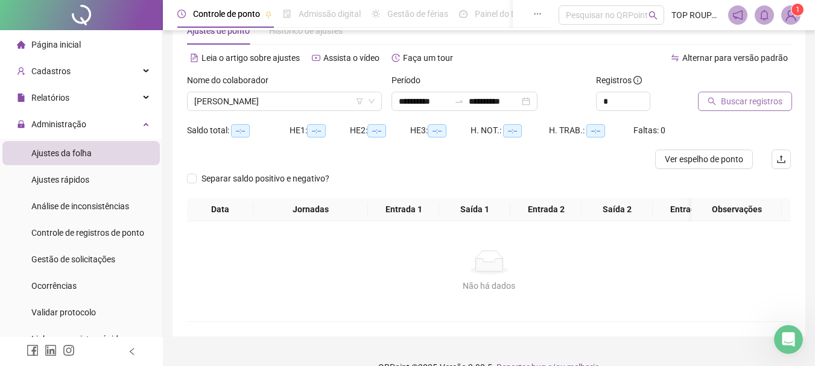
click at [719, 107] on button "Buscar registros" at bounding box center [745, 101] width 94 height 19
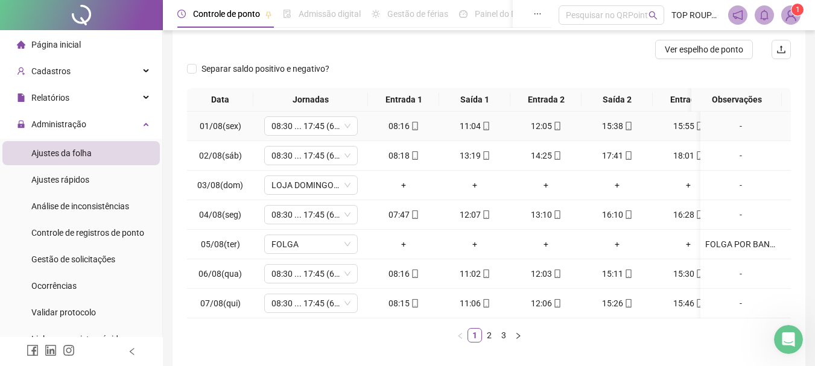
scroll to position [158, 0]
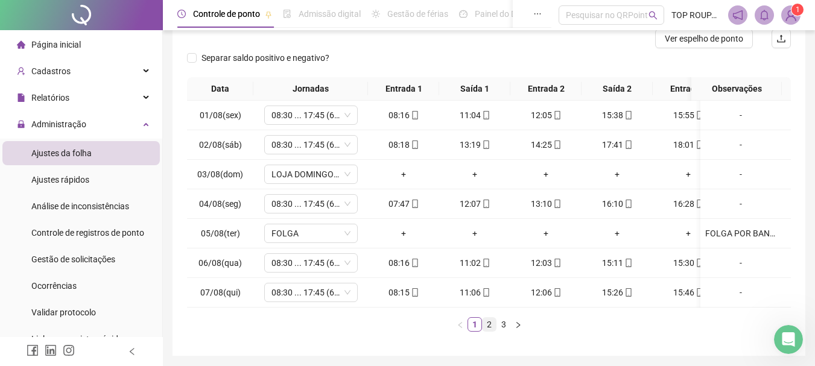
click at [492, 341] on div "Data Jornadas Entrada 1 Saída 1 Entrada 2 Saída 2 Entrada 3 Saída 3 Observações…" at bounding box center [489, 209] width 604 height 264
click at [491, 331] on link "2" at bounding box center [488, 324] width 13 height 13
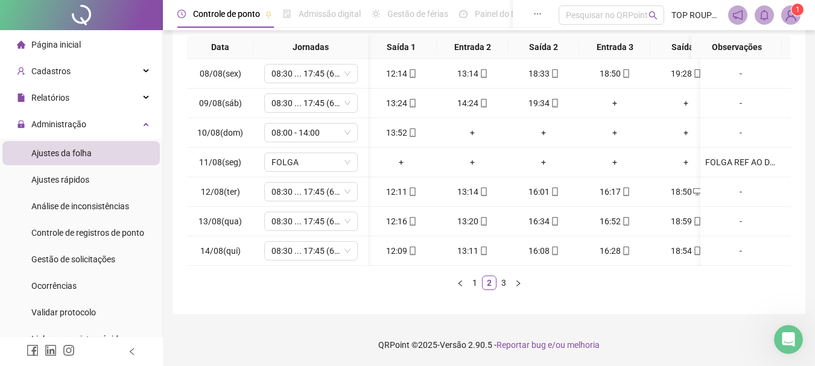
scroll to position [0, 86]
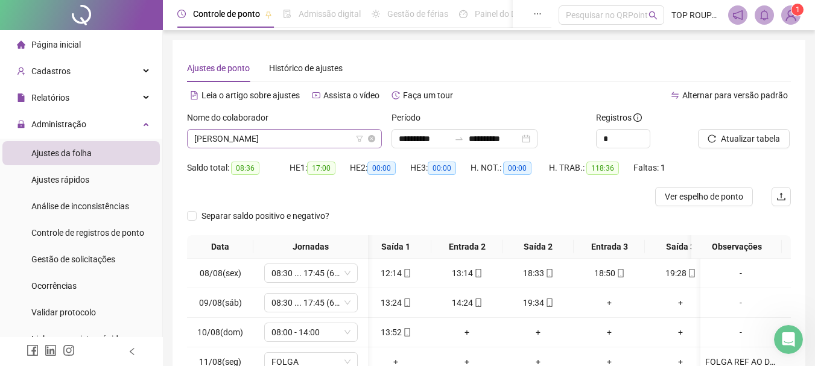
click at [260, 142] on span "[PERSON_NAME]" at bounding box center [284, 139] width 180 height 18
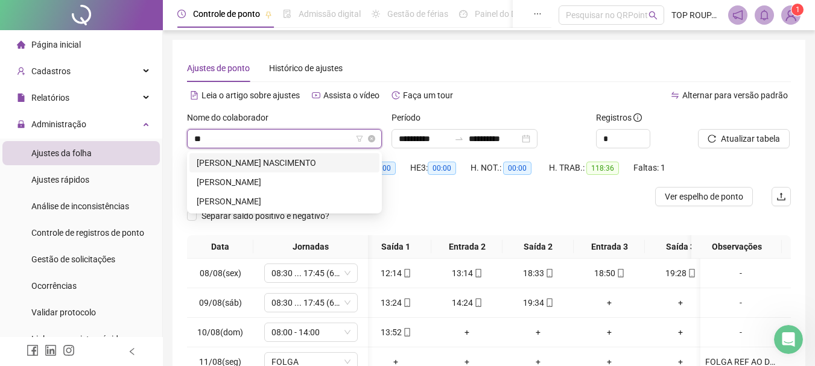
type input "***"
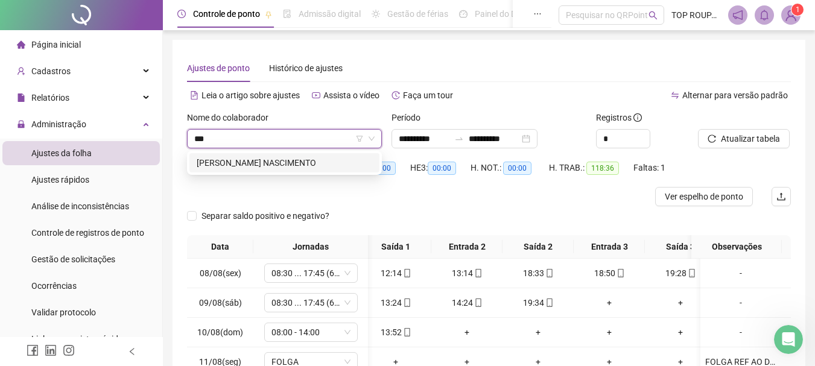
click at [254, 162] on div "[PERSON_NAME] NASCIMENTO" at bounding box center [284, 162] width 175 height 13
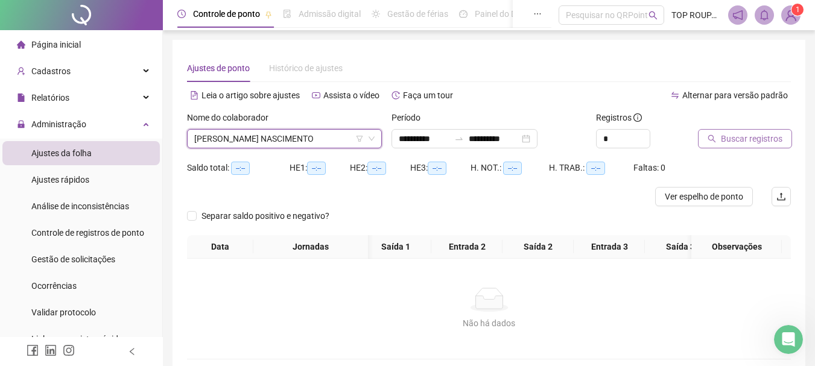
click at [731, 134] on span "Buscar registros" at bounding box center [752, 138] width 62 height 13
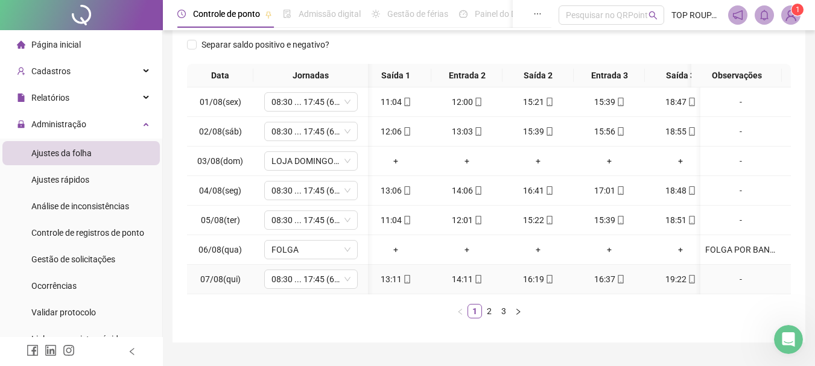
click at [398, 291] on td "13:11" at bounding box center [395, 280] width 71 height 30
drag, startPoint x: 397, startPoint y: 291, endPoint x: 305, endPoint y: 279, distance: 93.0
click at [305, 280] on tr "07/08(qui) 08:30 ... 17:45 (6 HORAS) 08:15 13:11 14:11 16:19 16:37 19:22 -" at bounding box center [457, 280] width 698 height 30
click at [423, 318] on ul "1 2 3" at bounding box center [489, 311] width 604 height 14
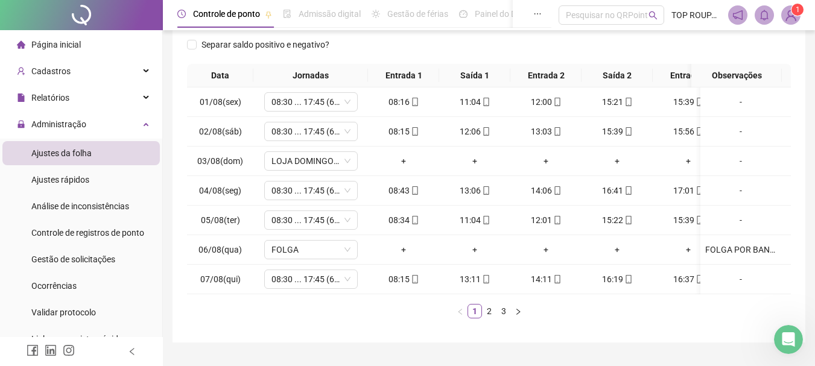
click at [664, 328] on div "Data Jornadas Entrada 1 Saída 1 Entrada 2 Saída 2 Entrada 3 Saída 3 Observações…" at bounding box center [489, 196] width 604 height 264
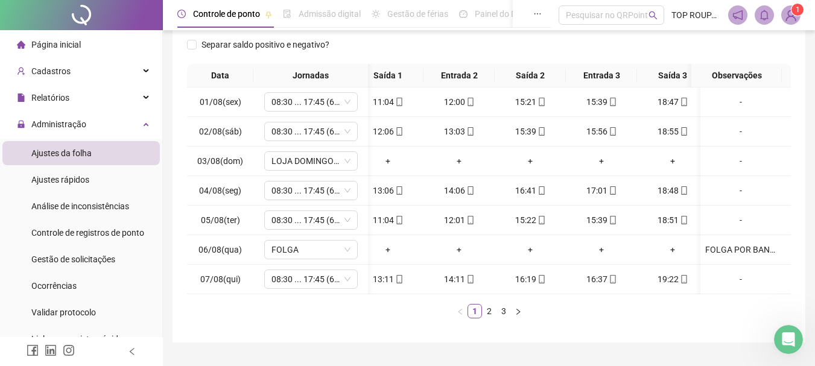
scroll to position [0, 104]
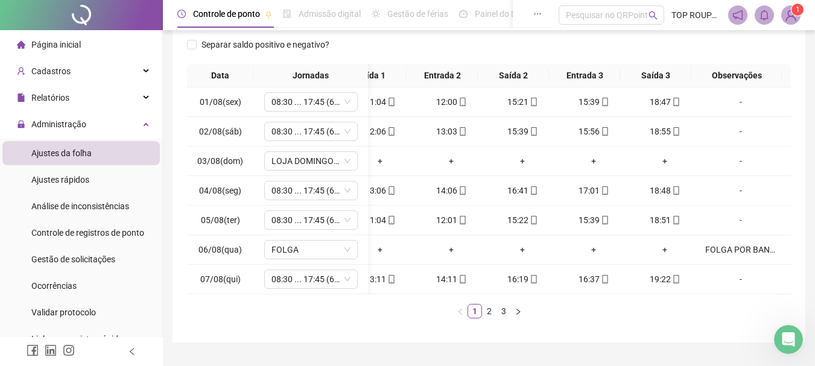
click at [484, 328] on div "Data Jornadas Entrada 1 Saída 1 Entrada 2 Saída 2 Entrada 3 Saída 3 Observações…" at bounding box center [489, 196] width 604 height 264
click at [487, 318] on link "2" at bounding box center [488, 311] width 13 height 13
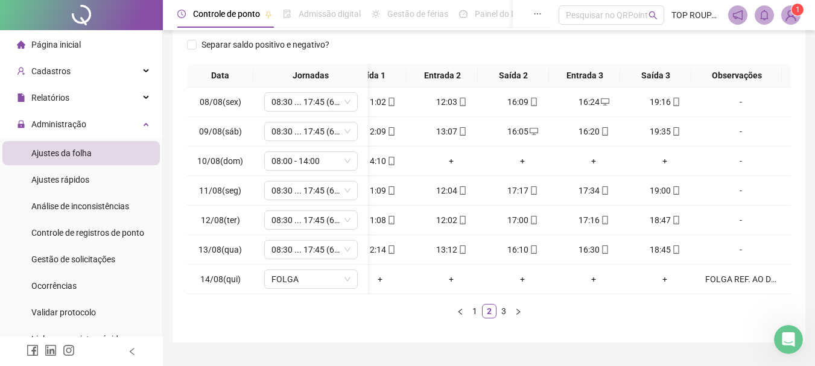
click at [508, 318] on link "3" at bounding box center [503, 311] width 13 height 13
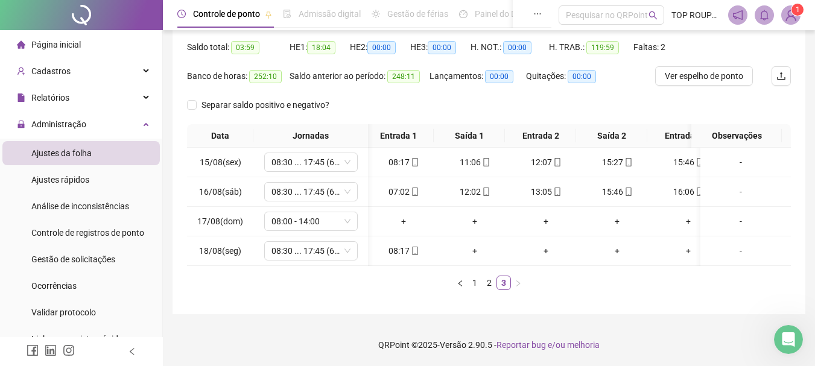
scroll to position [0, 0]
click at [297, 215] on span "08:00 - 14:00" at bounding box center [310, 221] width 79 height 18
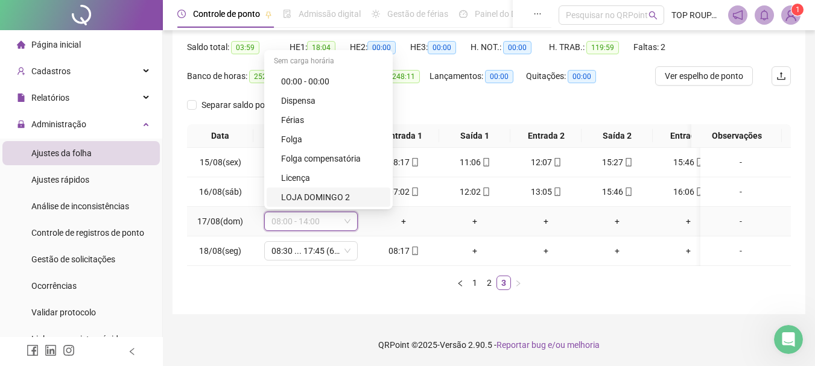
click at [321, 191] on div "LOJA DOMINGO 2" at bounding box center [332, 197] width 102 height 13
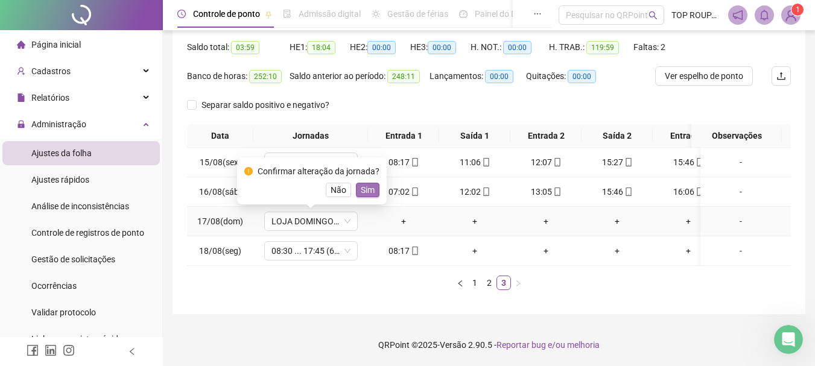
click at [364, 183] on span "Sim" at bounding box center [368, 189] width 14 height 13
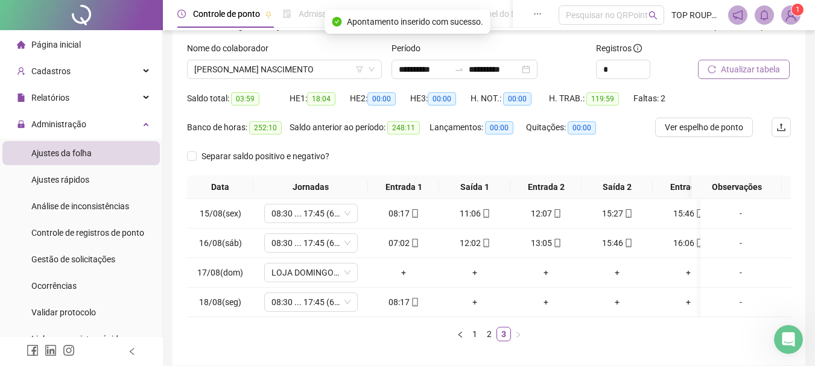
click at [718, 69] on button "Atualizar tabela" at bounding box center [744, 69] width 92 height 19
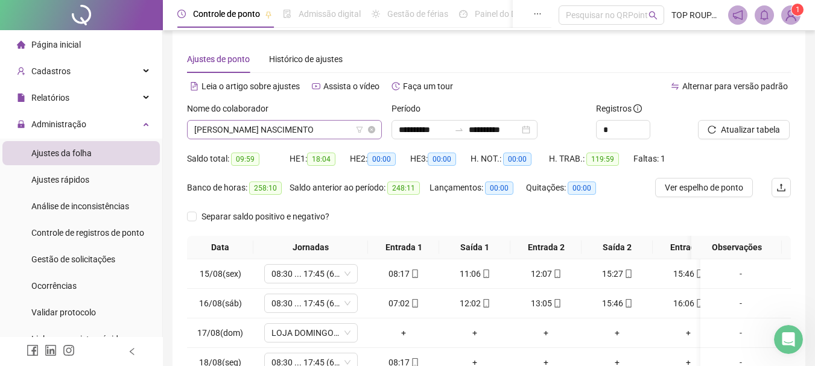
click at [238, 134] on span "[PERSON_NAME] NASCIMENTO" at bounding box center [284, 130] width 180 height 18
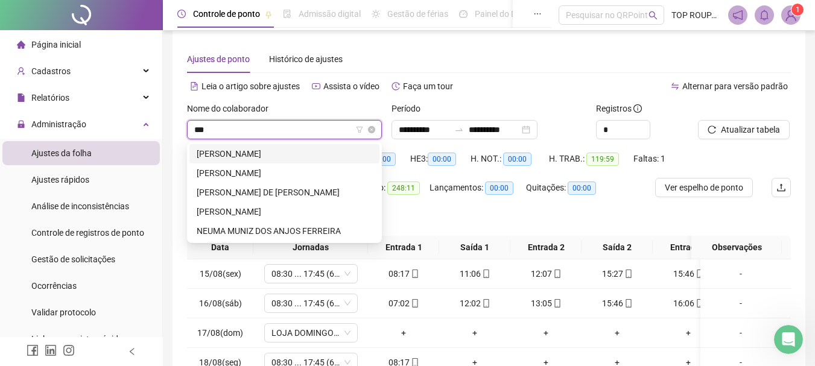
type input "****"
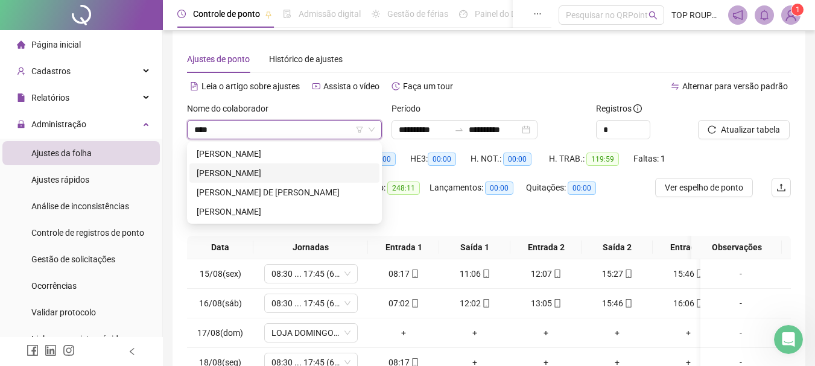
click at [216, 170] on div "[PERSON_NAME]" at bounding box center [284, 172] width 175 height 13
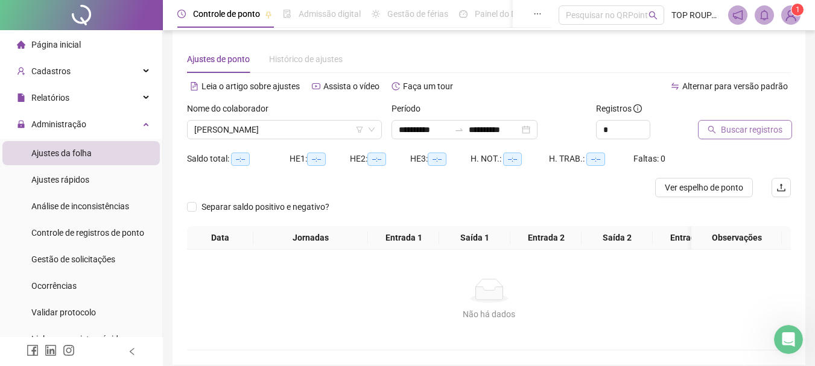
click at [719, 128] on button "Buscar registros" at bounding box center [745, 129] width 94 height 19
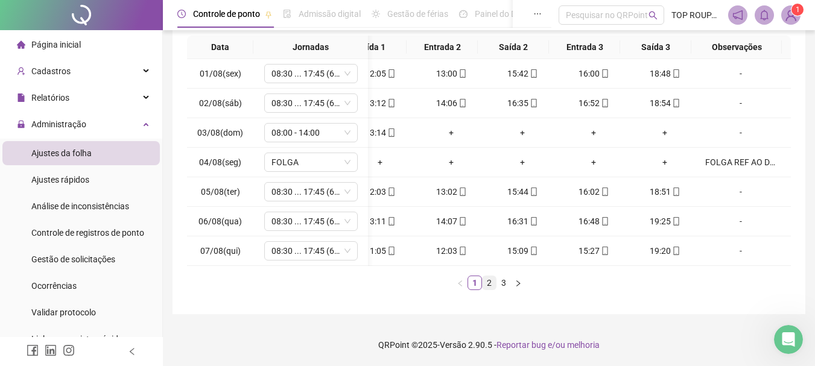
click at [496, 288] on li "2" at bounding box center [489, 283] width 14 height 14
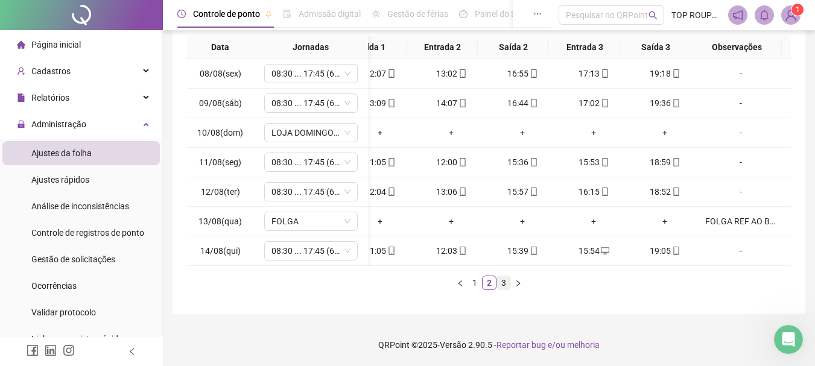
click at [502, 280] on link "3" at bounding box center [503, 282] width 13 height 13
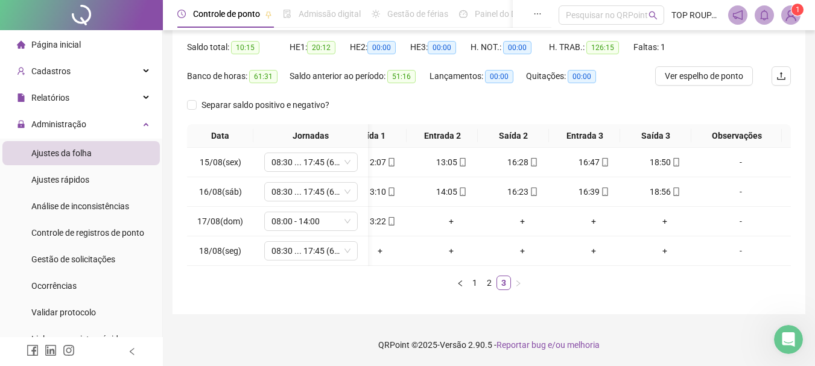
click at [479, 291] on div "Data Jornadas Entrada 1 Saída 1 Entrada 2 Saída 2 Entrada 3 Saída 3 Observações…" at bounding box center [489, 211] width 604 height 175
click at [483, 285] on link "2" at bounding box center [488, 282] width 13 height 13
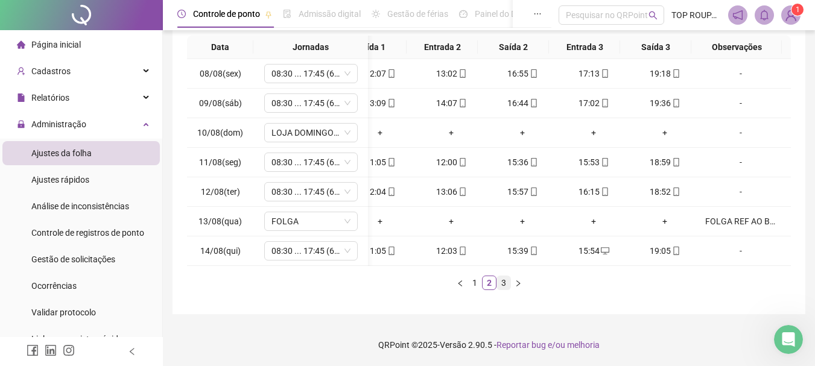
click at [508, 286] on link "3" at bounding box center [503, 282] width 13 height 13
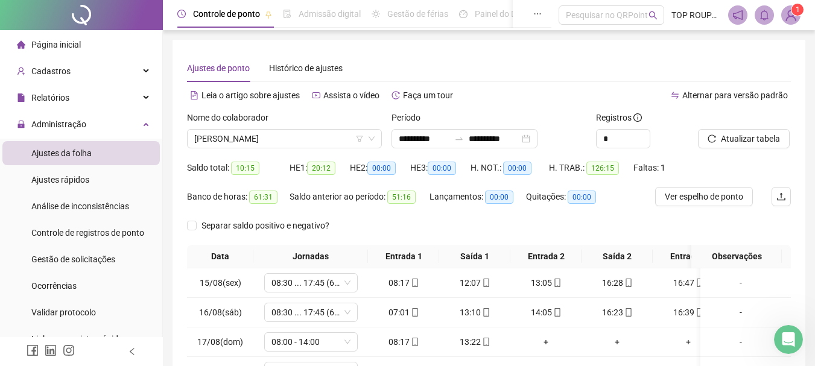
click at [276, 126] on div "Nome do colaborador" at bounding box center [284, 120] width 195 height 18
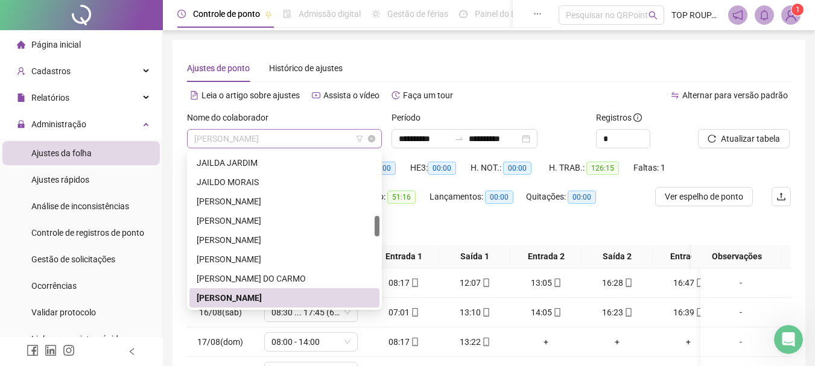
click at [280, 141] on span "[PERSON_NAME]" at bounding box center [284, 139] width 180 height 18
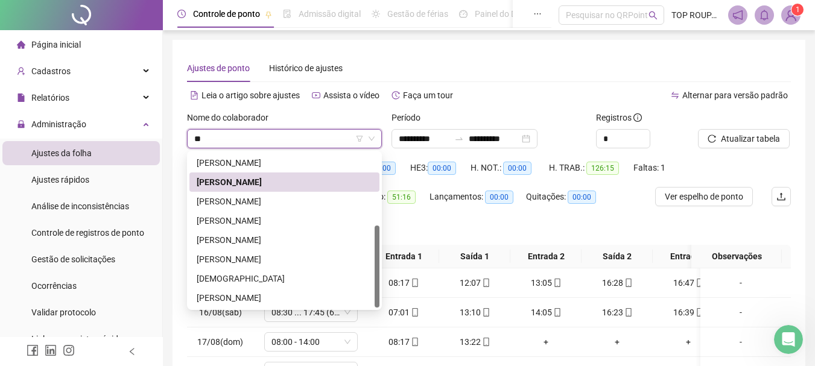
type input "***"
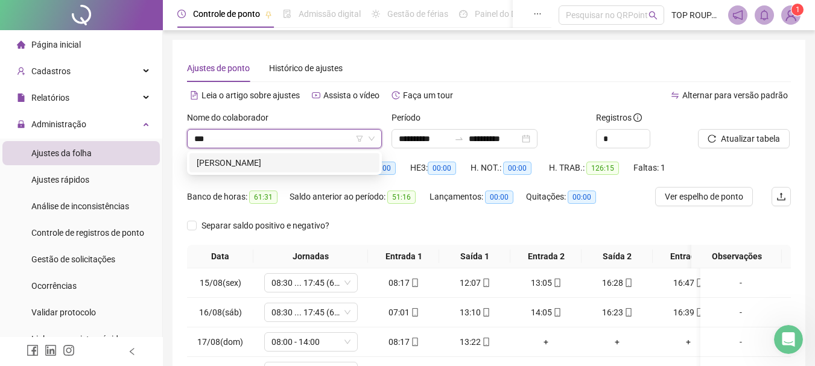
click at [257, 169] on div "[PERSON_NAME]" at bounding box center [284, 162] width 190 height 19
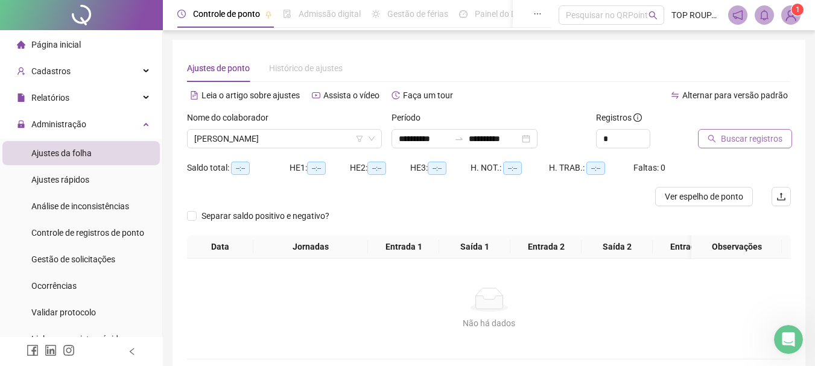
click at [722, 142] on span "Buscar registros" at bounding box center [752, 138] width 62 height 13
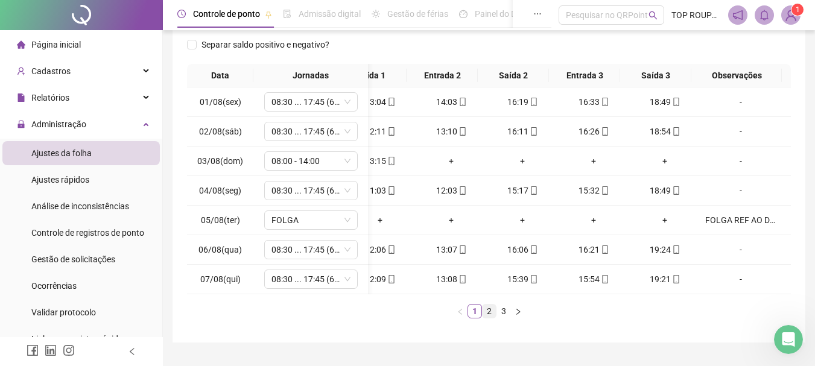
click at [488, 318] on link "2" at bounding box center [488, 311] width 13 height 13
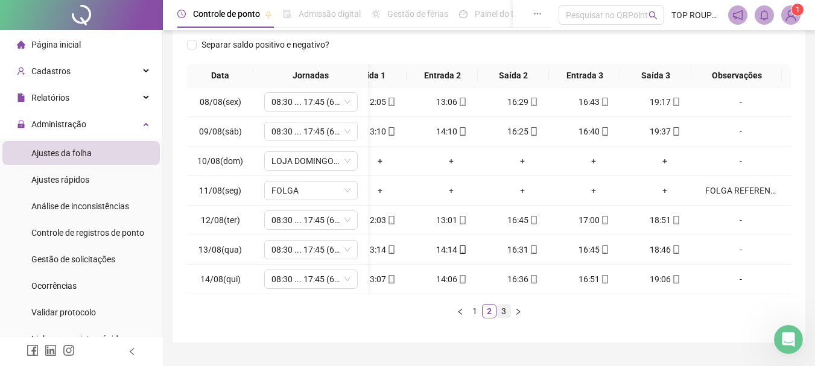
click at [499, 318] on link "3" at bounding box center [503, 311] width 13 height 13
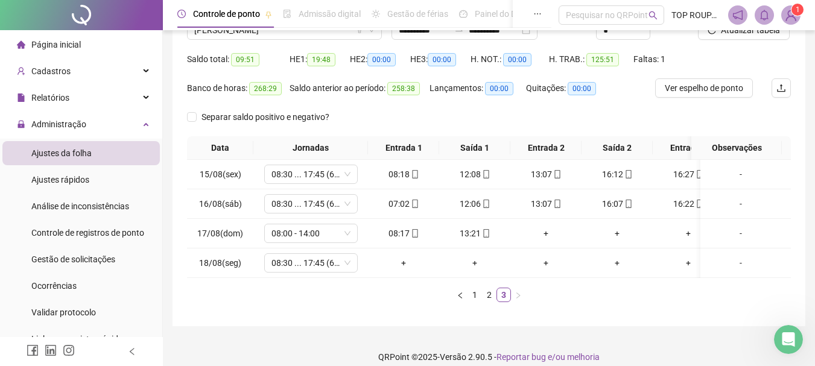
scroll to position [130, 0]
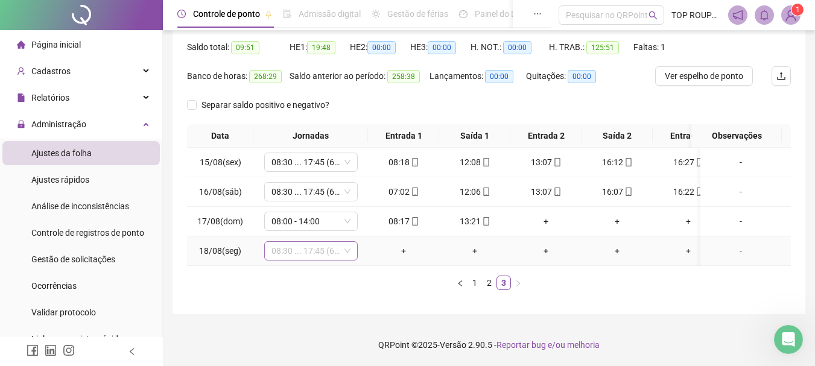
click at [280, 245] on span "08:30 ... 17:45 (6 HORAS)" at bounding box center [310, 251] width 79 height 18
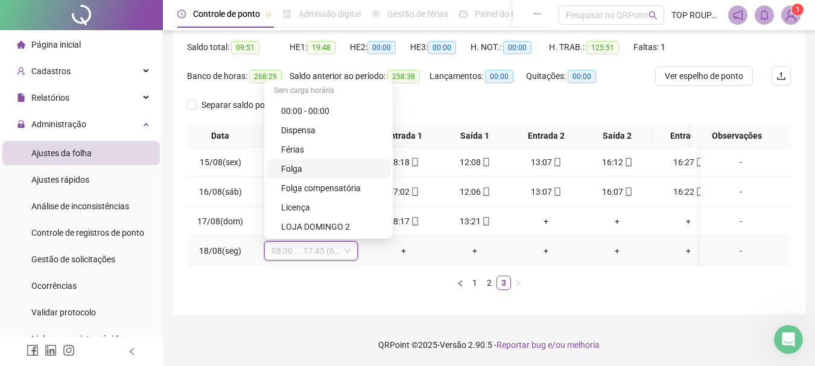
click at [332, 162] on div "Folga" at bounding box center [332, 168] width 102 height 13
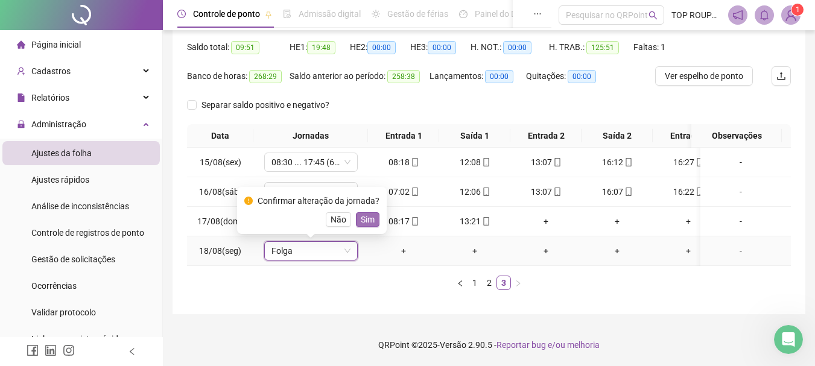
click at [367, 214] on span "Sim" at bounding box center [368, 219] width 14 height 13
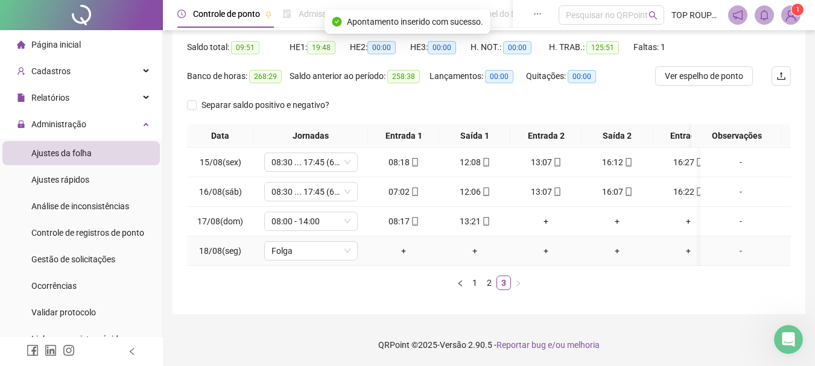
click at [728, 245] on div "-" at bounding box center [740, 250] width 71 height 13
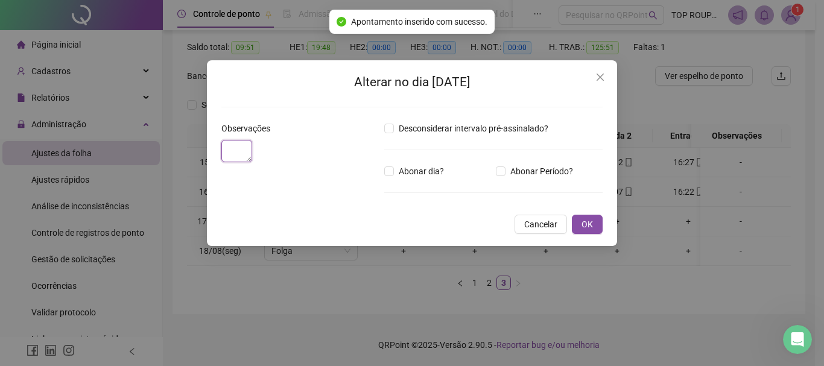
click at [252, 162] on textarea at bounding box center [236, 151] width 31 height 22
type textarea "*"
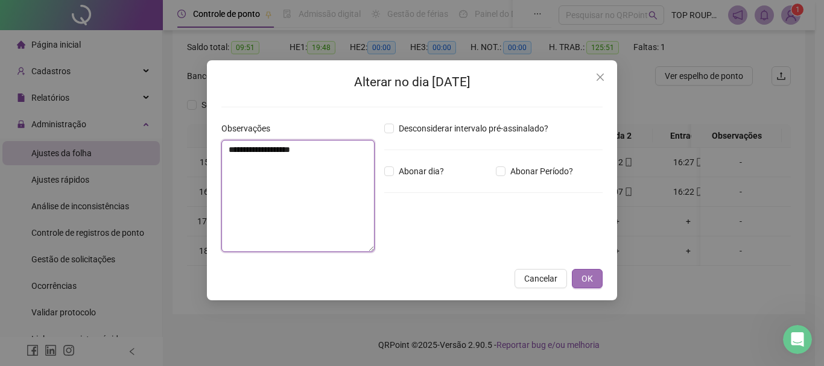
type textarea "**********"
click at [587, 280] on span "OK" at bounding box center [586, 278] width 11 height 13
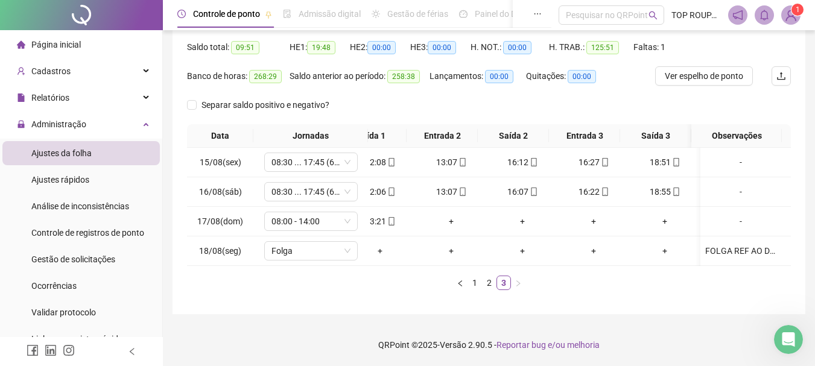
scroll to position [0, 0]
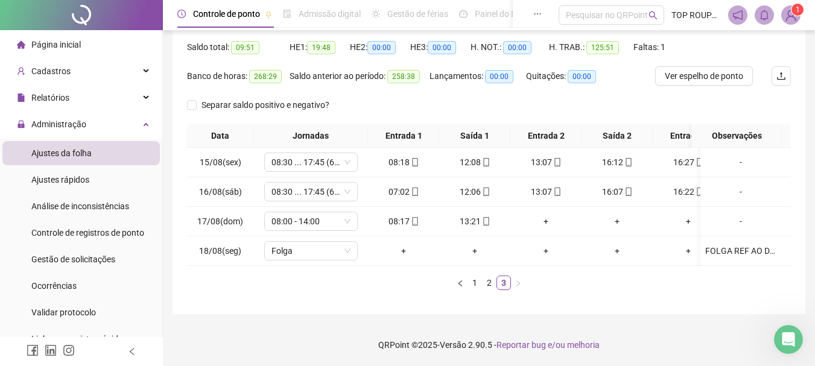
click at [465, 254] on td "+" at bounding box center [474, 251] width 71 height 30
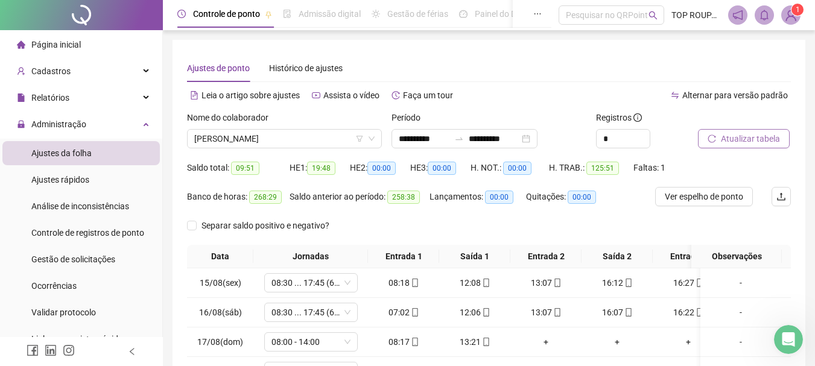
click at [742, 137] on span "Atualizar tabela" at bounding box center [750, 138] width 59 height 13
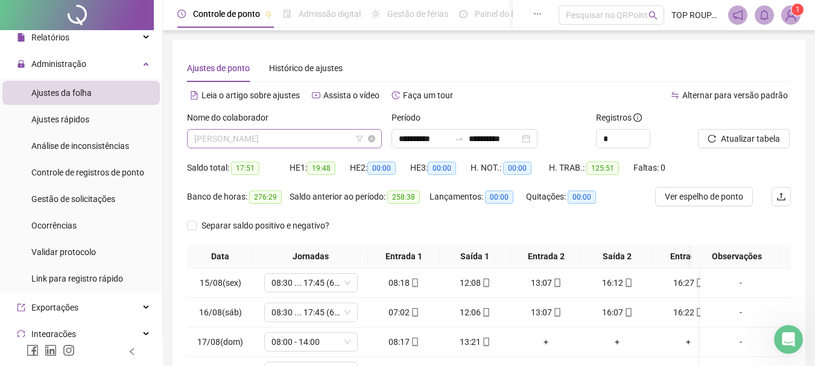
click at [277, 142] on span "[PERSON_NAME]" at bounding box center [284, 139] width 180 height 18
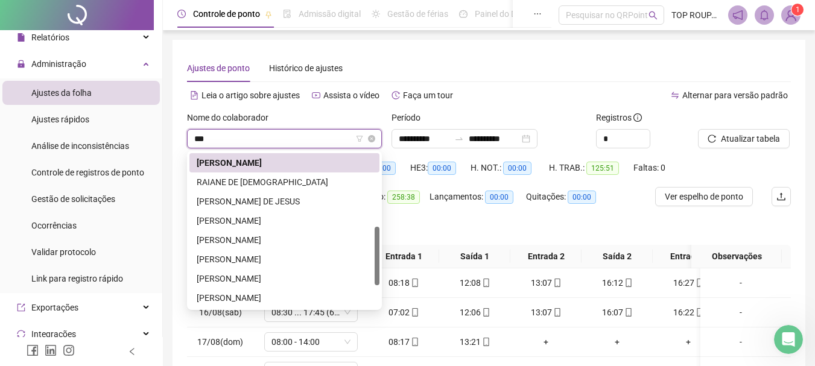
scroll to position [154, 0]
type input "****"
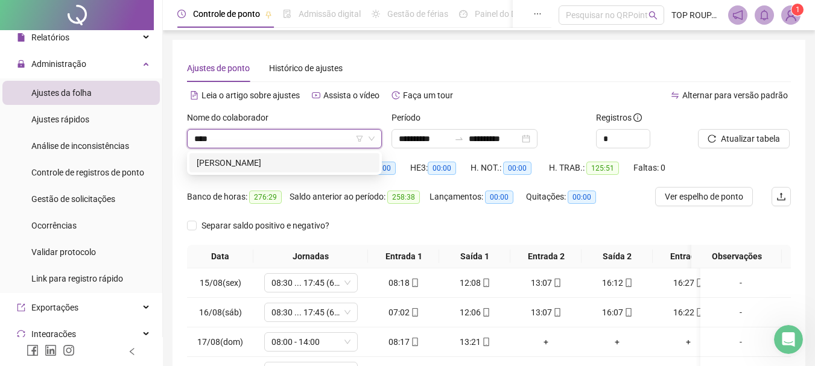
click at [273, 166] on div "[PERSON_NAME]" at bounding box center [284, 162] width 175 height 13
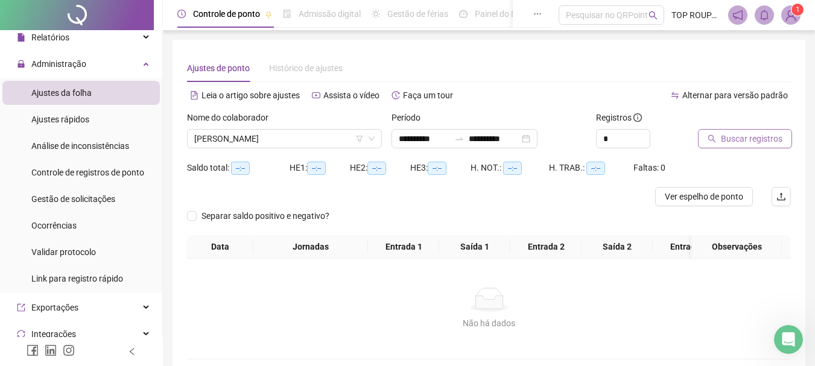
click at [737, 141] on span "Buscar registros" at bounding box center [752, 138] width 62 height 13
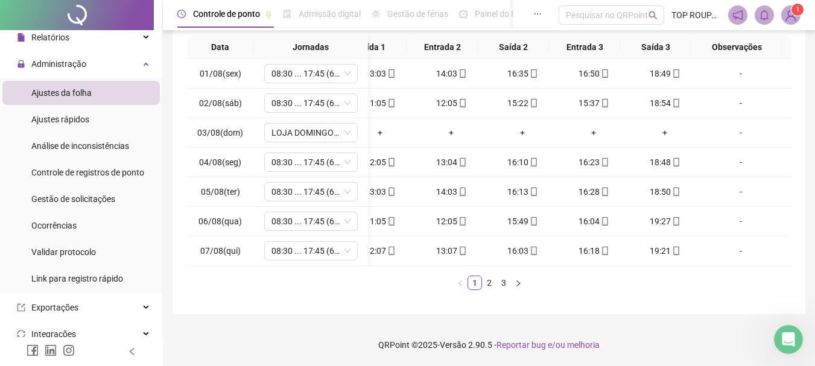
scroll to position [0, 80]
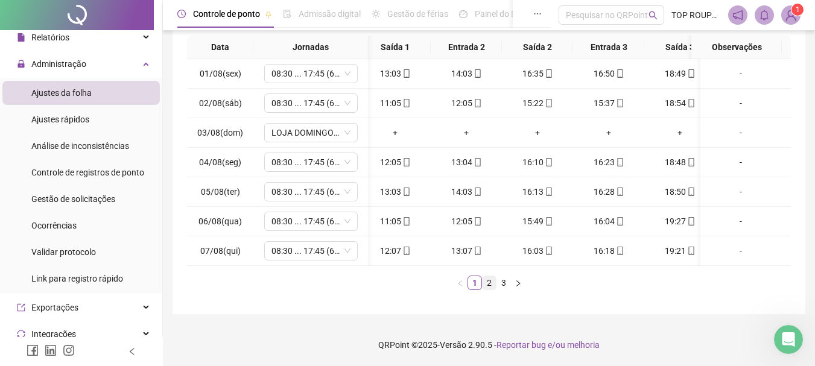
click at [486, 283] on link "2" at bounding box center [488, 282] width 13 height 13
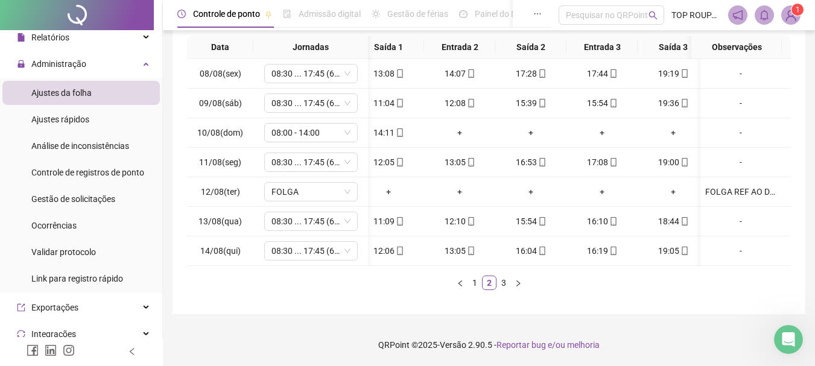
scroll to position [0, 104]
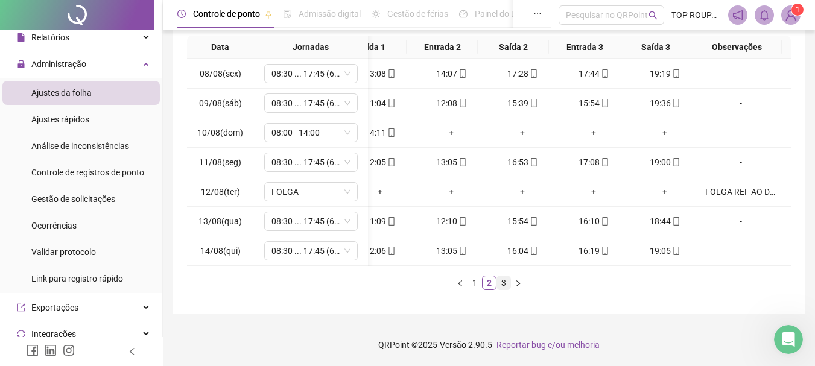
click at [507, 284] on link "3" at bounding box center [503, 282] width 13 height 13
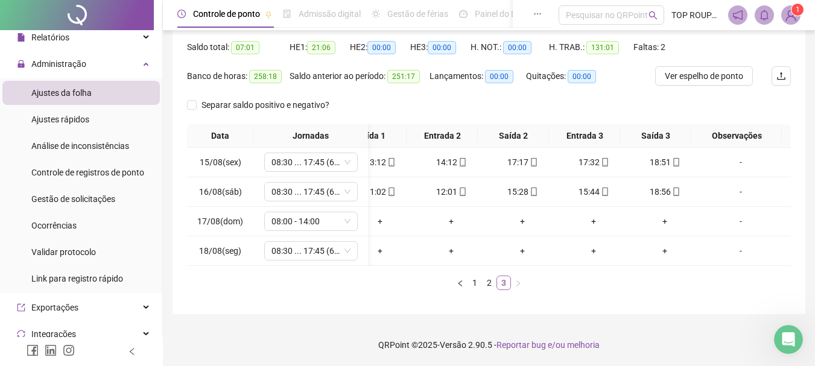
scroll to position [130, 0]
drag, startPoint x: 463, startPoint y: 256, endPoint x: 319, endPoint y: 245, distance: 144.6
click at [319, 245] on tr "18/08(seg) 08:30 ... 17:45 (6 HORAS) 08:15 + + + + + -" at bounding box center [441, 251] width 698 height 30
drag, startPoint x: 378, startPoint y: 287, endPoint x: 368, endPoint y: 282, distance: 11.3
click at [369, 285] on ul "1 2 3" at bounding box center [489, 283] width 604 height 14
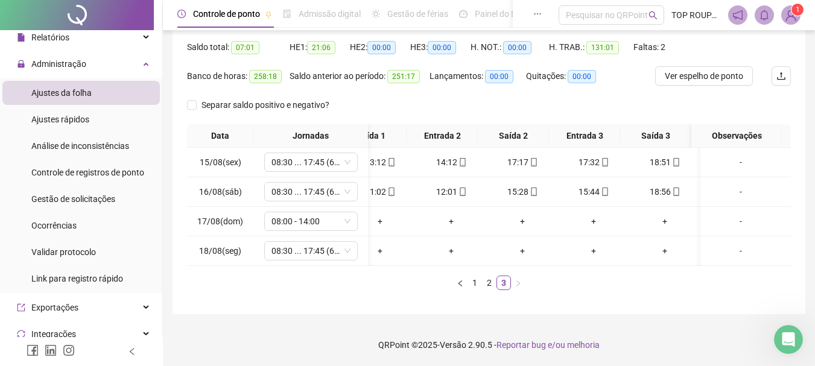
scroll to position [0, 49]
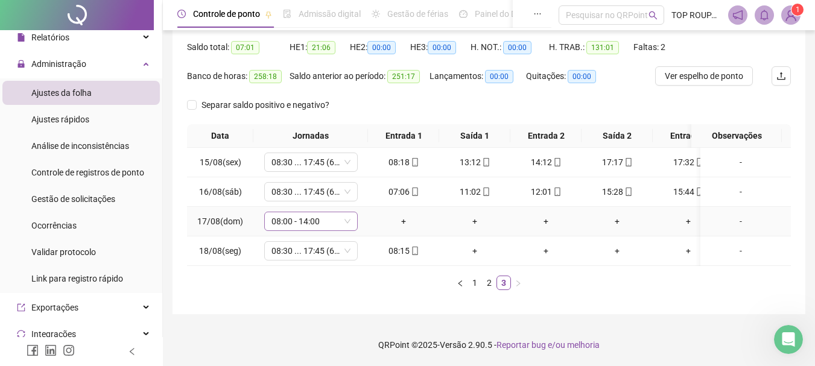
click at [306, 216] on span "08:00 - 14:00" at bounding box center [310, 221] width 79 height 18
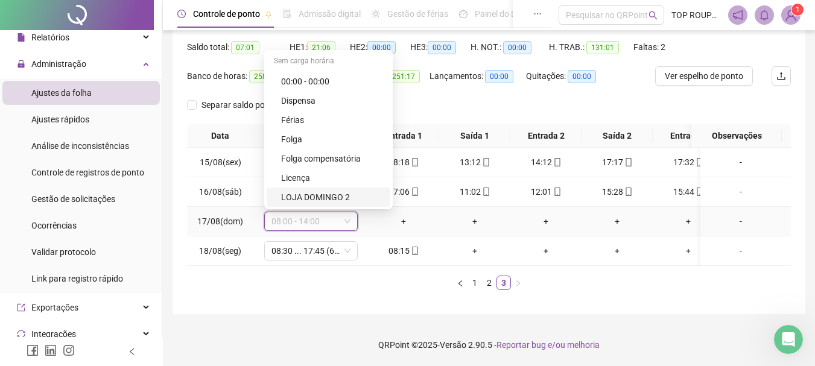
click at [316, 193] on div "LOJA DOMINGO 2" at bounding box center [332, 197] width 102 height 13
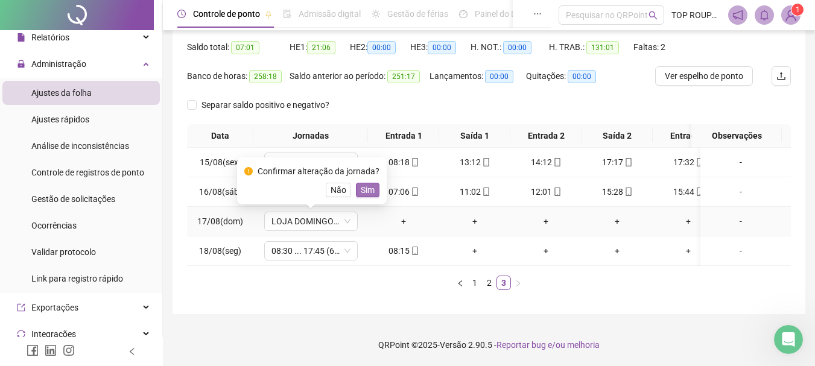
click at [367, 183] on span "Sim" at bounding box center [368, 189] width 14 height 13
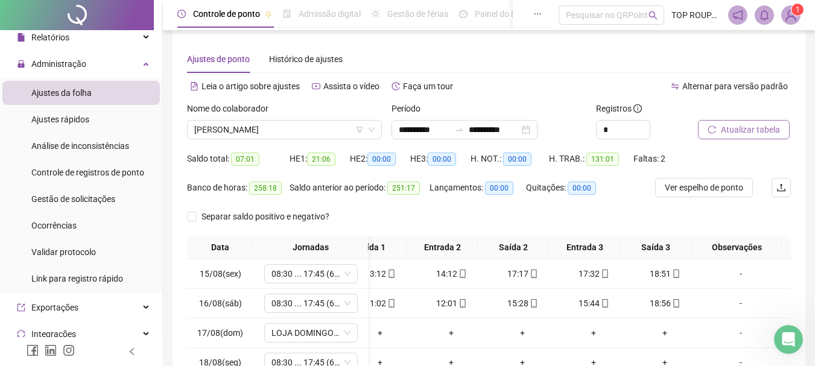
click at [730, 121] on button "Atualizar tabela" at bounding box center [744, 129] width 92 height 19
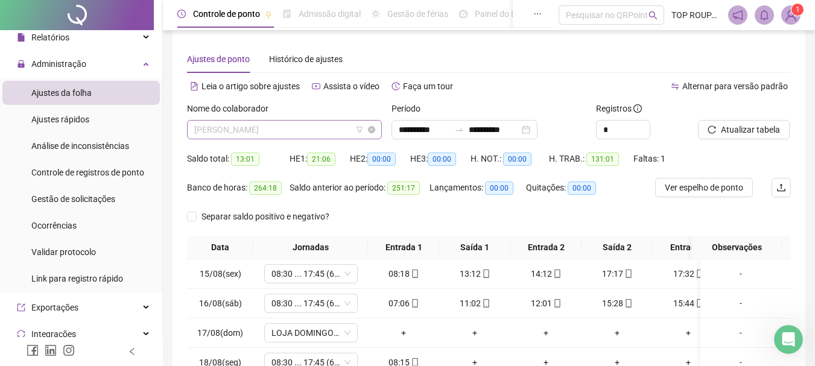
click at [275, 130] on span "[PERSON_NAME]" at bounding box center [284, 130] width 180 height 18
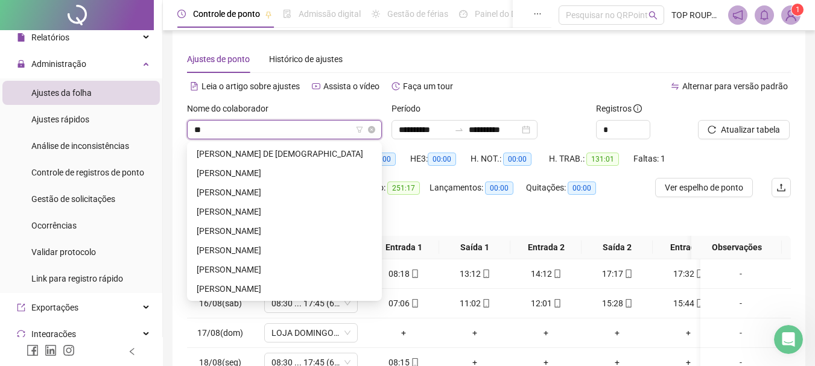
type input "***"
click at [245, 178] on div "[PERSON_NAME]" at bounding box center [284, 172] width 175 height 13
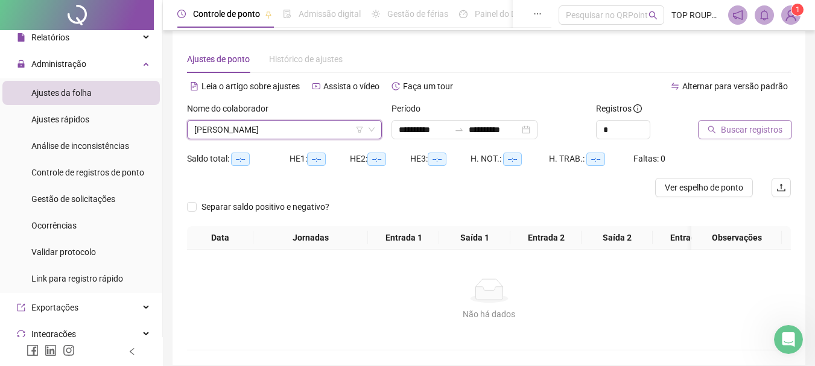
click at [772, 130] on span "Buscar registros" at bounding box center [752, 129] width 62 height 13
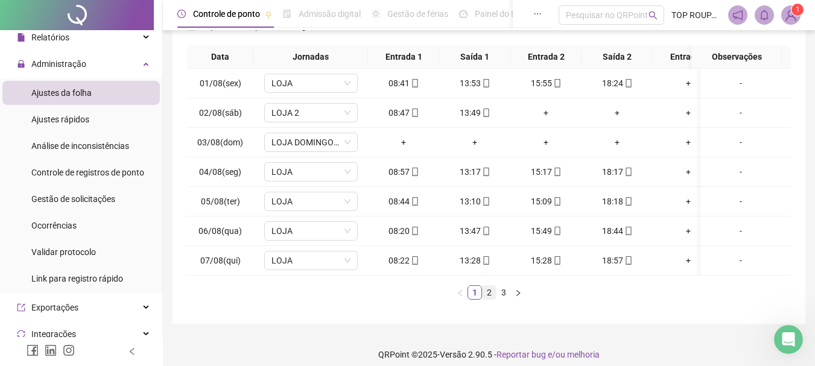
click at [490, 299] on link "2" at bounding box center [488, 292] width 13 height 13
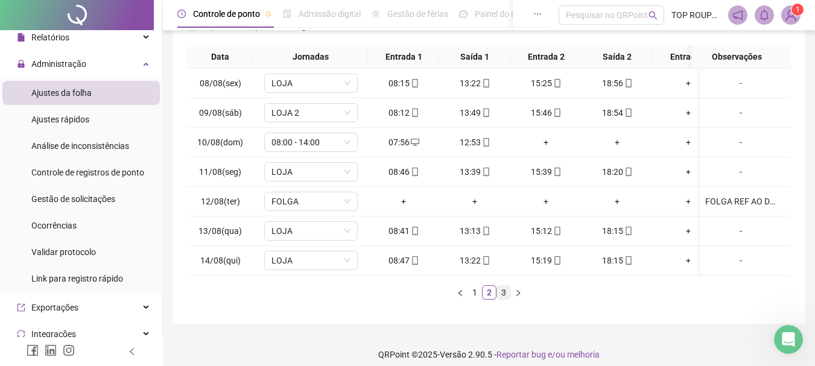
click at [502, 299] on link "3" at bounding box center [503, 292] width 13 height 13
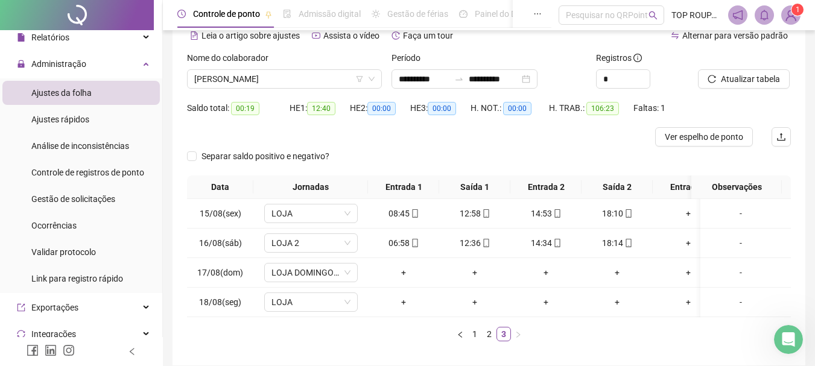
click at [259, 93] on div "Nome do colaborador [PERSON_NAME]" at bounding box center [284, 74] width 204 height 47
click at [250, 84] on span "[PERSON_NAME]" at bounding box center [284, 79] width 180 height 18
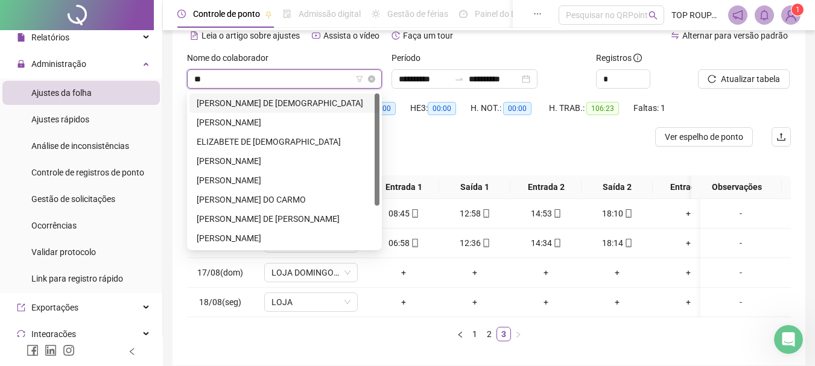
type input "***"
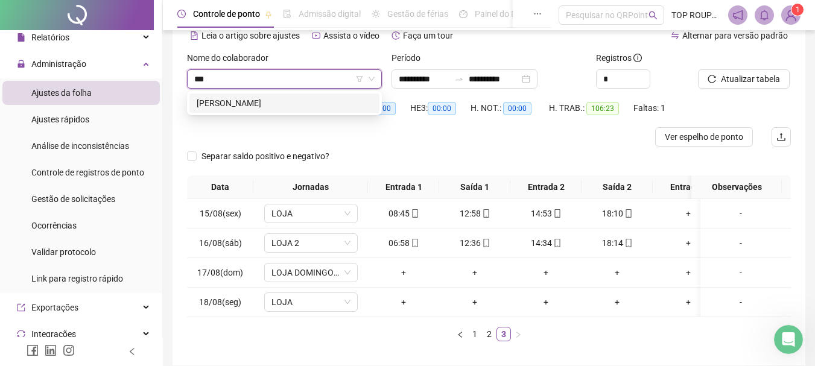
click at [278, 99] on div "[PERSON_NAME]" at bounding box center [284, 102] width 175 height 13
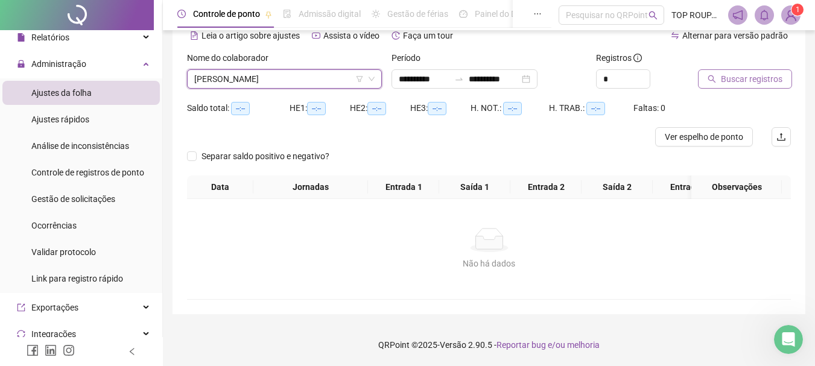
click at [773, 75] on span "Buscar registros" at bounding box center [752, 78] width 62 height 13
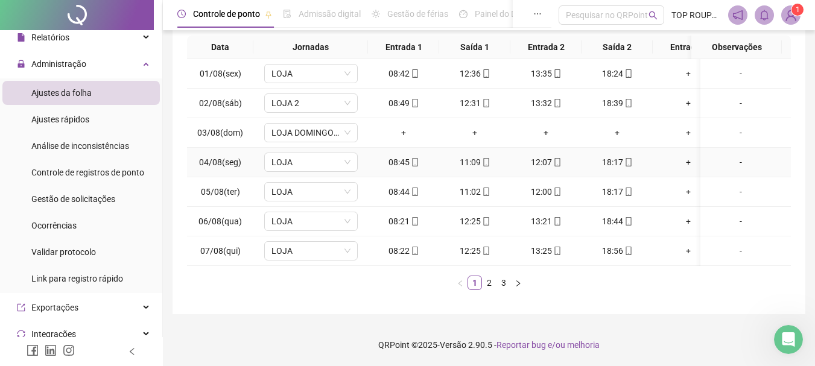
scroll to position [218, 0]
click at [485, 286] on link "2" at bounding box center [488, 282] width 13 height 13
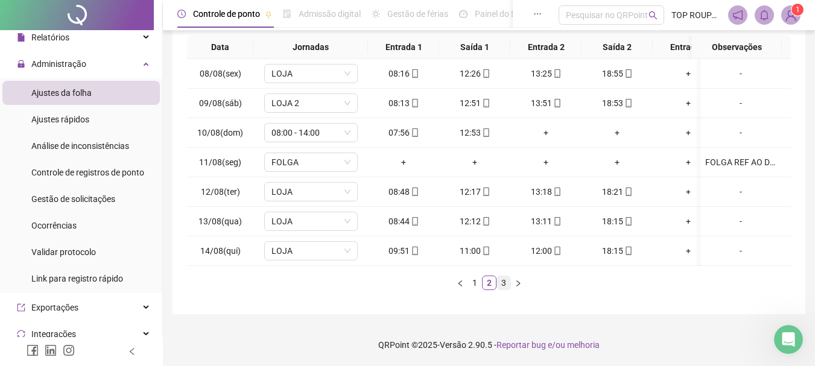
click at [499, 280] on link "3" at bounding box center [503, 282] width 13 height 13
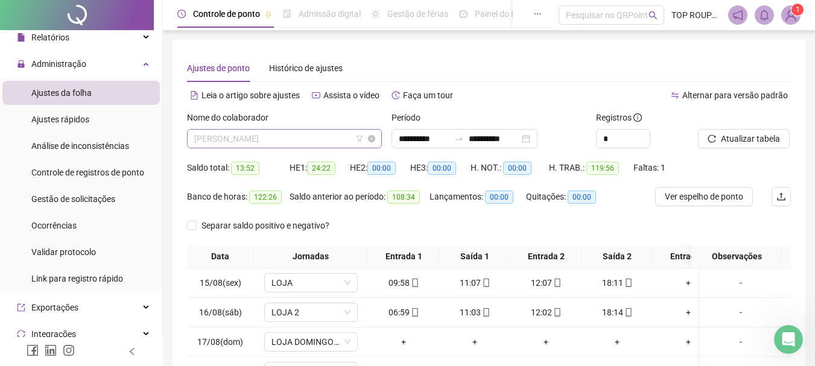
scroll to position [405, 0]
click at [292, 133] on span "[PERSON_NAME]" at bounding box center [284, 139] width 180 height 18
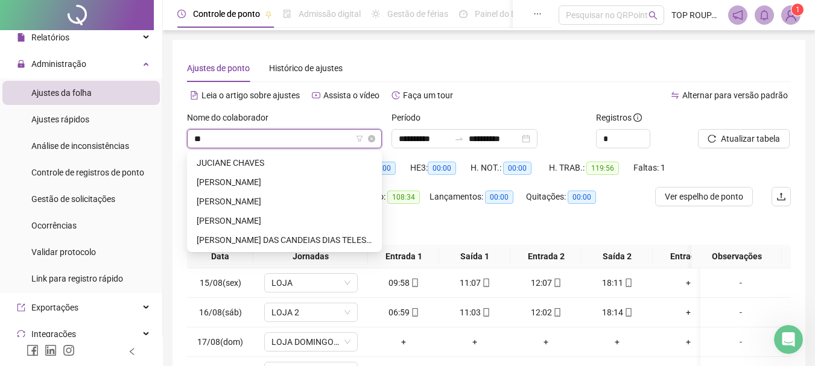
scroll to position [0, 0]
type input "***"
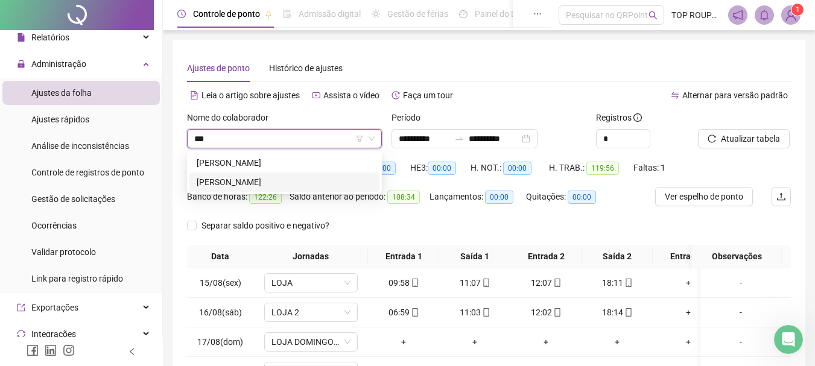
click at [303, 176] on div "[PERSON_NAME]" at bounding box center [284, 181] width 175 height 13
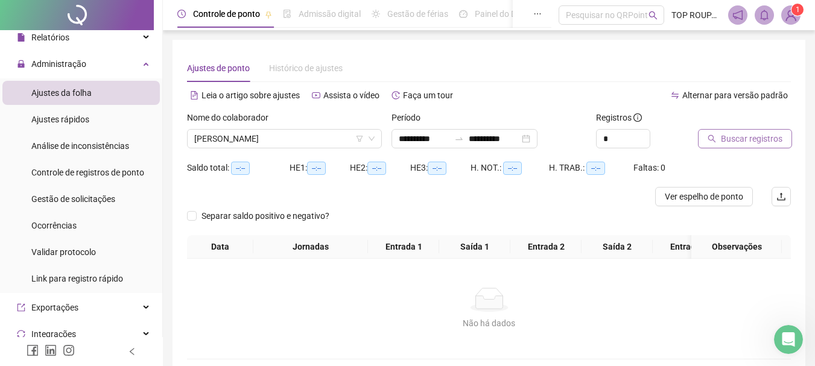
click at [720, 133] on button "Buscar registros" at bounding box center [745, 138] width 94 height 19
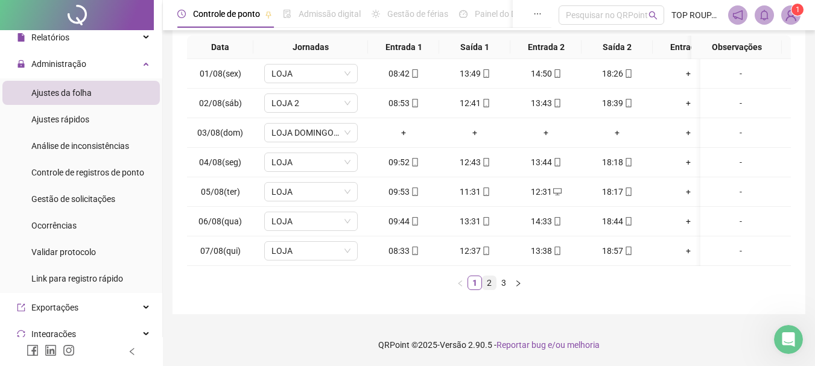
click at [491, 282] on link "2" at bounding box center [488, 282] width 13 height 13
click at [507, 280] on link "3" at bounding box center [503, 282] width 13 height 13
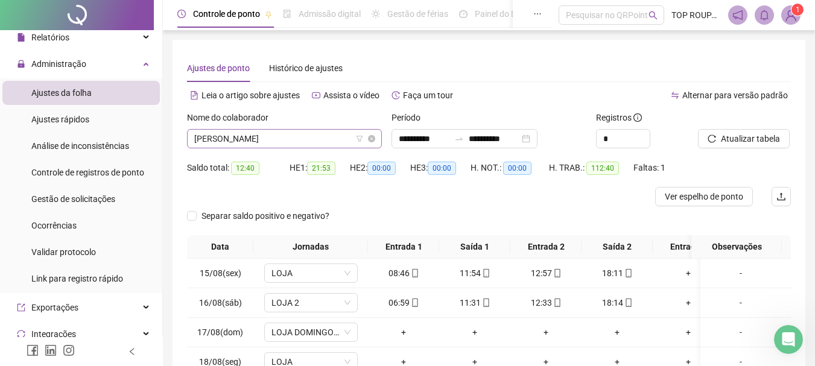
click at [250, 143] on span "[PERSON_NAME]" at bounding box center [284, 139] width 180 height 18
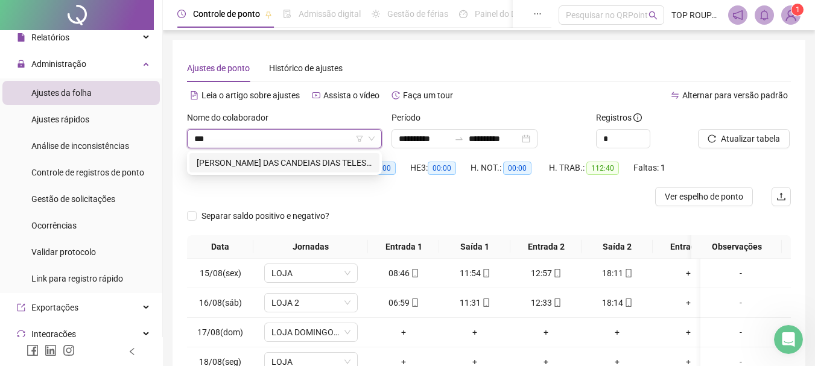
type input "***"
click at [250, 195] on div at bounding box center [413, 196] width 453 height 19
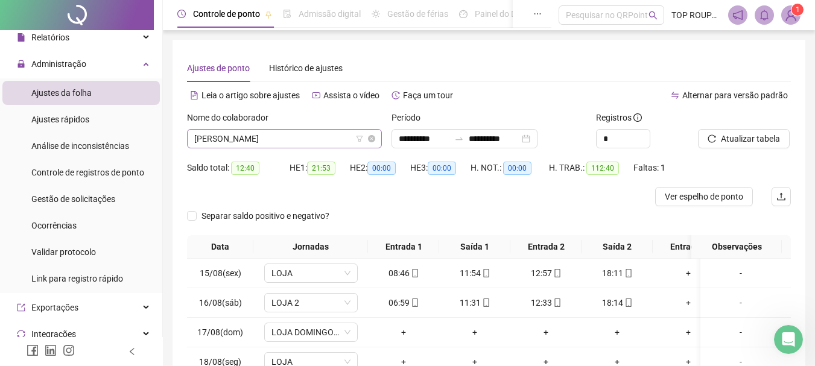
scroll to position [579, 0]
click at [254, 141] on span "[PERSON_NAME]" at bounding box center [284, 139] width 180 height 18
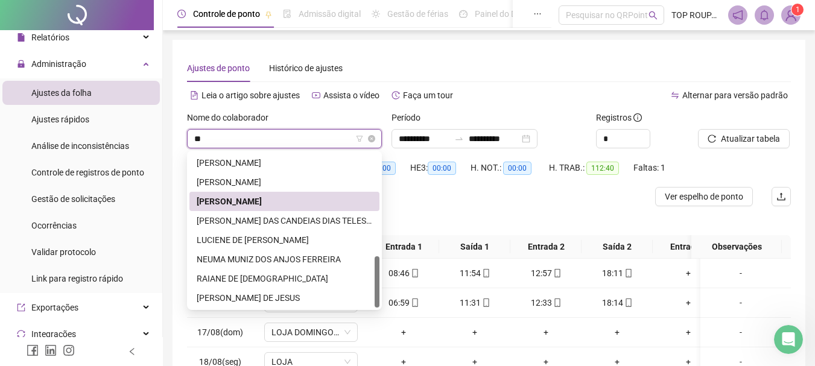
scroll to position [0, 0]
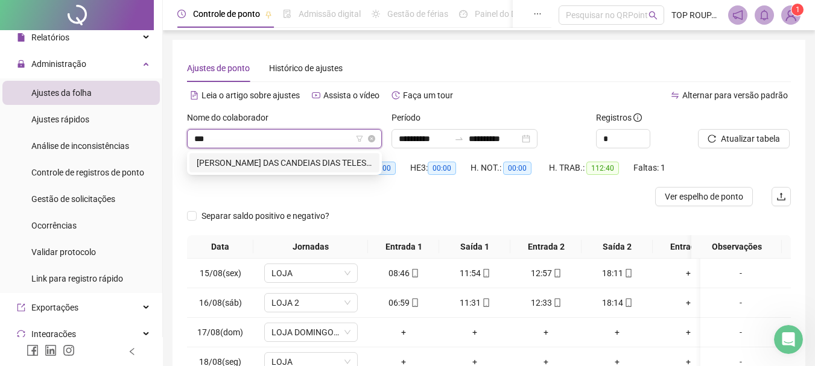
type input "****"
click at [304, 162] on div "[PERSON_NAME] DAS CANDEIAS DIAS TELES DOS SANTOS" at bounding box center [284, 162] width 175 height 13
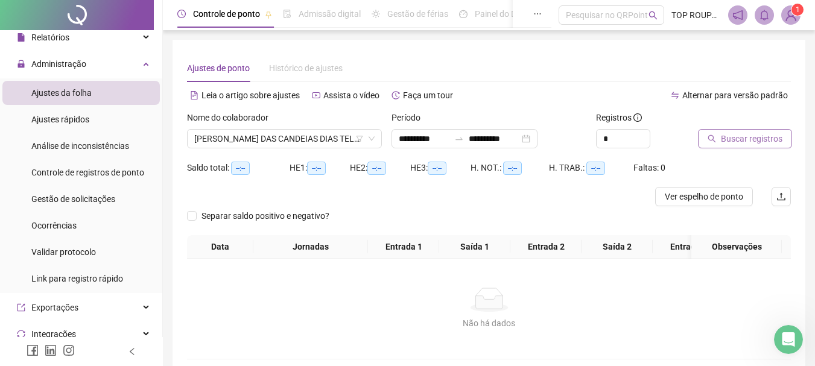
click at [708, 133] on button "Buscar registros" at bounding box center [745, 138] width 94 height 19
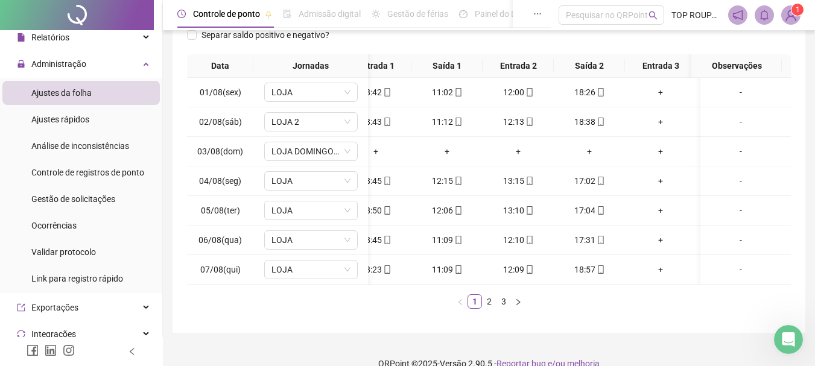
scroll to position [0, 41]
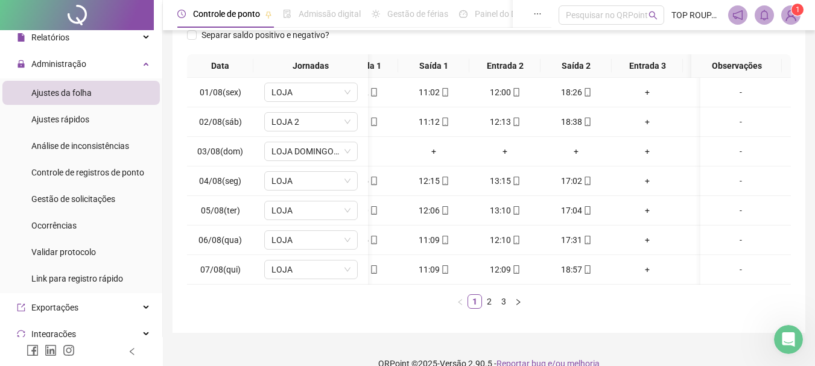
click at [654, 290] on div "Data Jornadas Entrada 1 Saída 1 Entrada 2 Saída 2 Entrada 3 Saída 3 Observações…" at bounding box center [489, 181] width 604 height 254
click at [482, 305] on link "2" at bounding box center [488, 301] width 13 height 13
click at [543, 281] on td "17:03" at bounding box center [575, 270] width 71 height 30
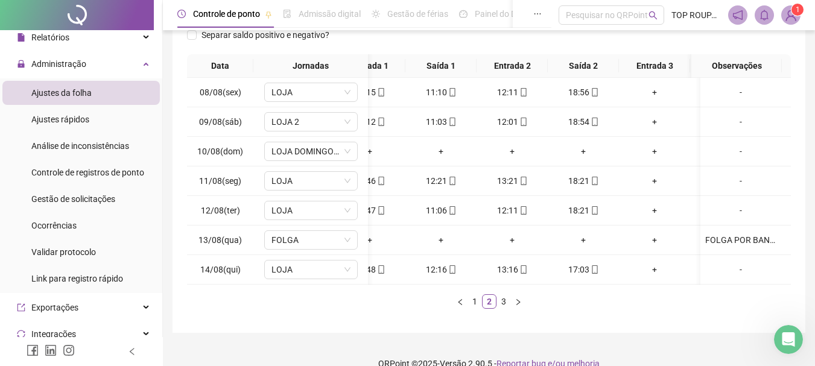
scroll to position [0, 0]
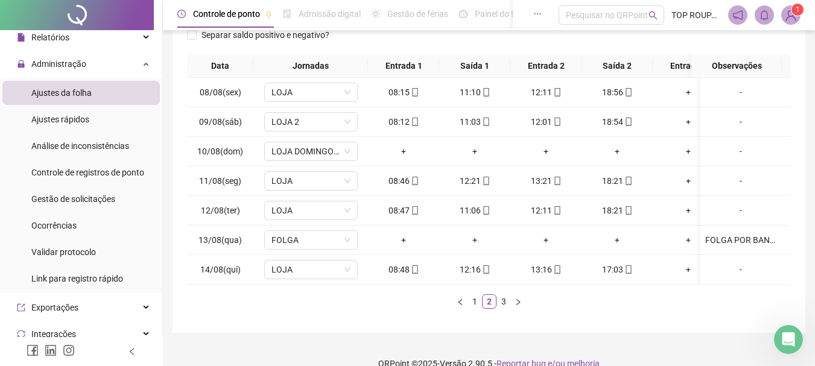
click at [507, 308] on link "3" at bounding box center [503, 301] width 13 height 13
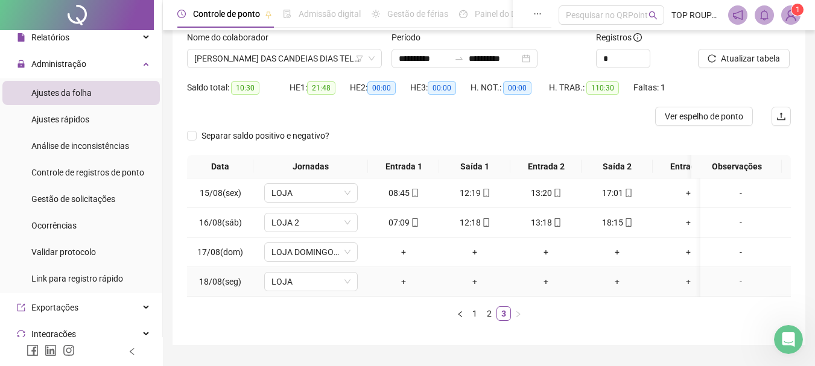
scroll to position [60, 0]
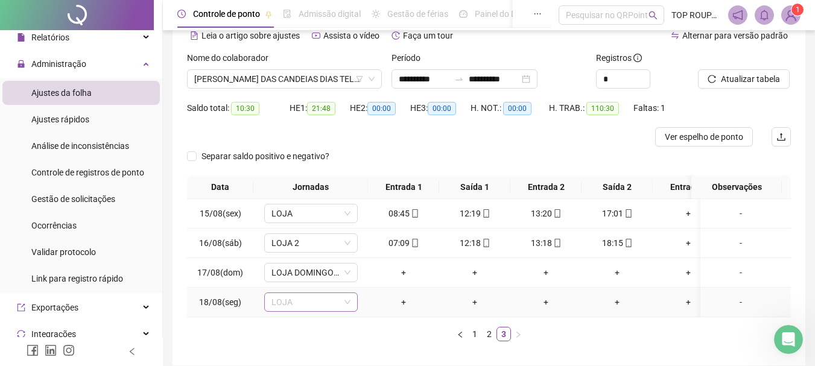
click at [271, 297] on div "LOJA" at bounding box center [310, 301] width 93 height 19
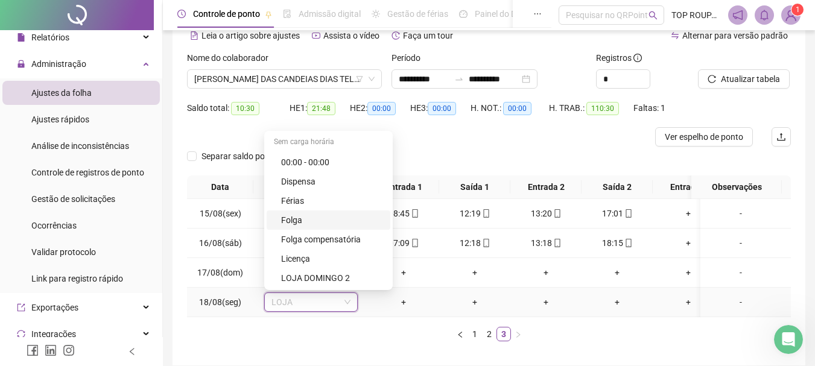
click at [273, 224] on div "Folga" at bounding box center [329, 219] width 124 height 19
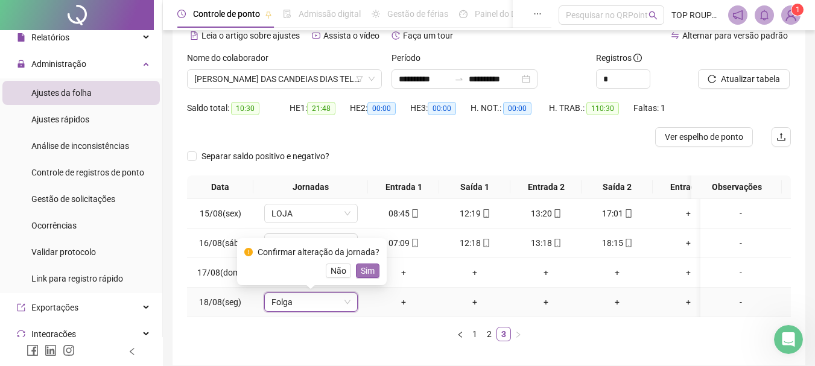
click at [368, 269] on span "Sim" at bounding box center [368, 270] width 14 height 13
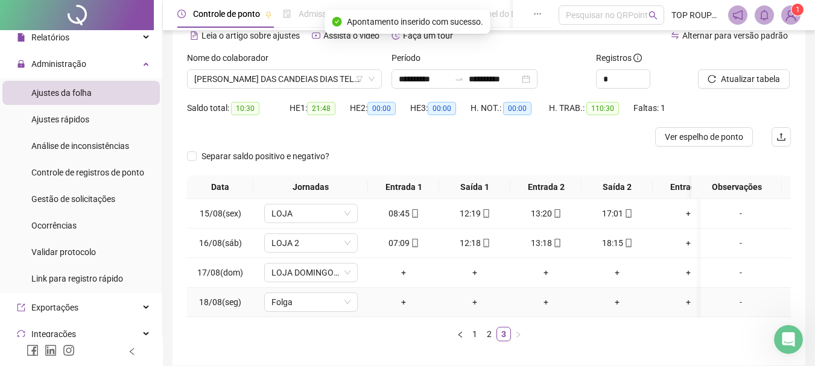
click at [733, 300] on div "-" at bounding box center [740, 301] width 71 height 13
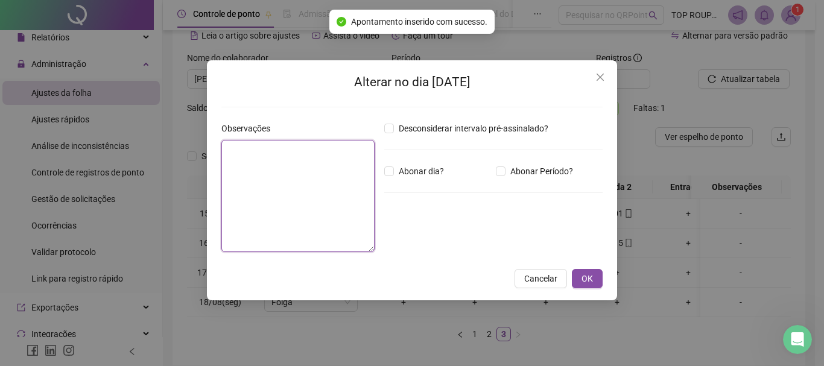
click at [341, 194] on textarea at bounding box center [297, 196] width 153 height 112
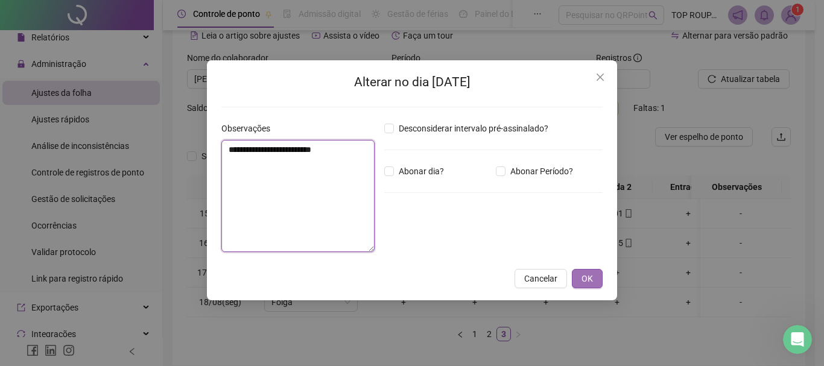
type textarea "**********"
click at [576, 285] on button "OK" at bounding box center [587, 278] width 31 height 19
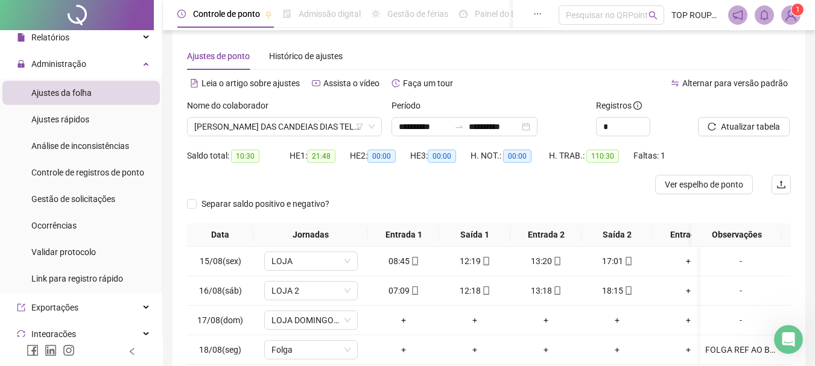
scroll to position [0, 0]
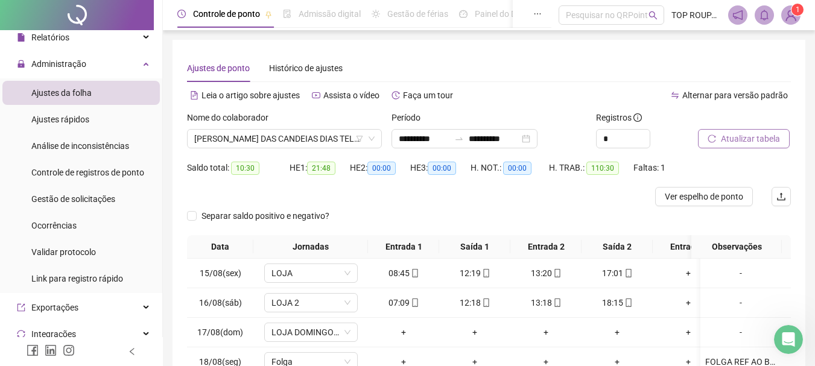
click at [717, 133] on button "Atualizar tabela" at bounding box center [744, 138] width 92 height 19
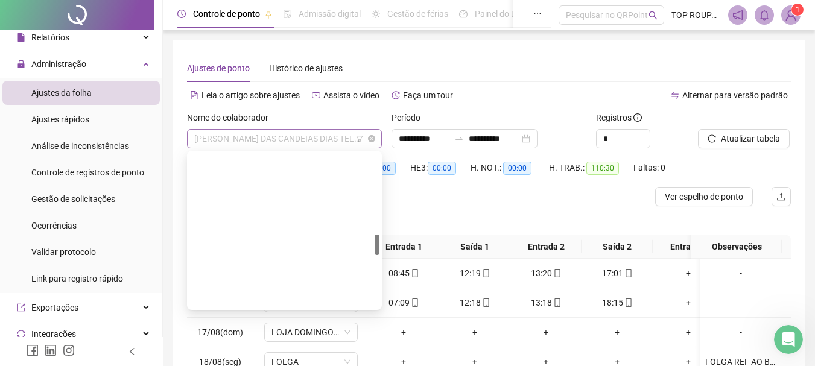
scroll to position [598, 0]
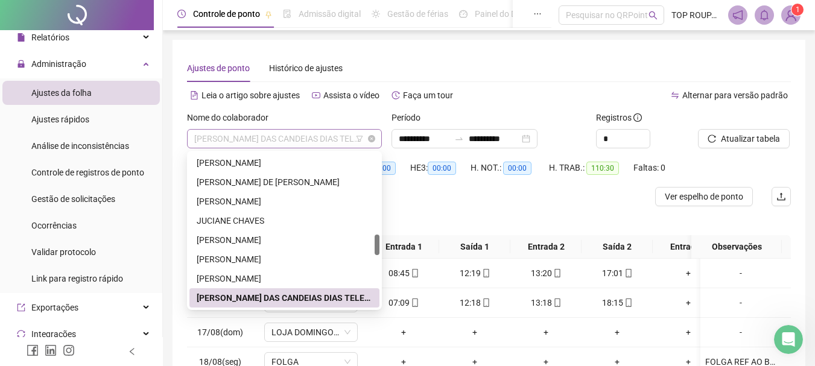
click at [294, 139] on span "[PERSON_NAME] DAS CANDEIAS DIAS TELES DOS SANTOS" at bounding box center [284, 139] width 180 height 18
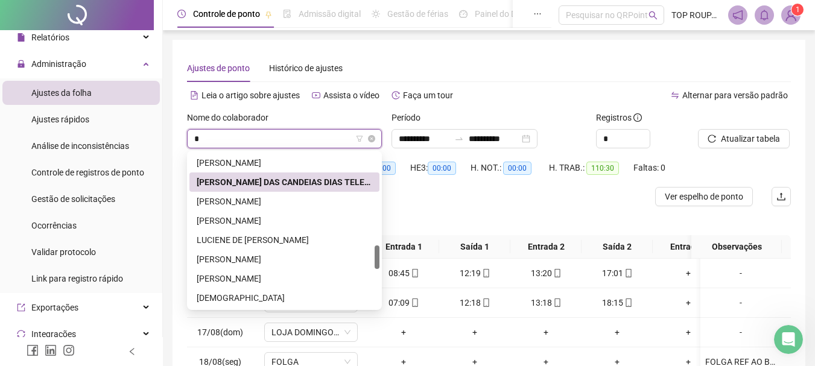
type input "**"
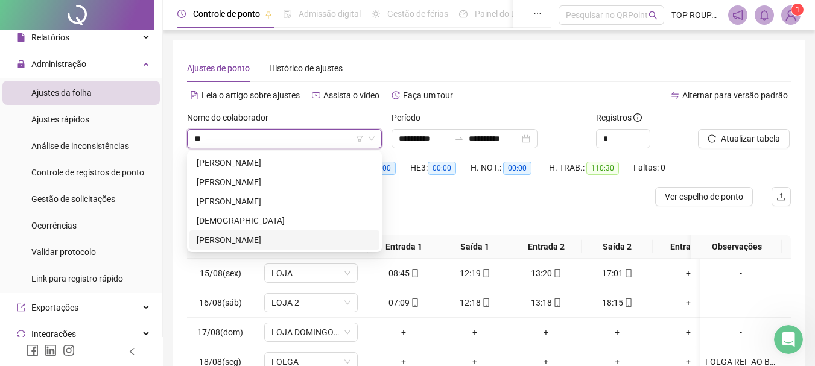
click at [256, 235] on div "[PERSON_NAME]" at bounding box center [284, 239] width 175 height 13
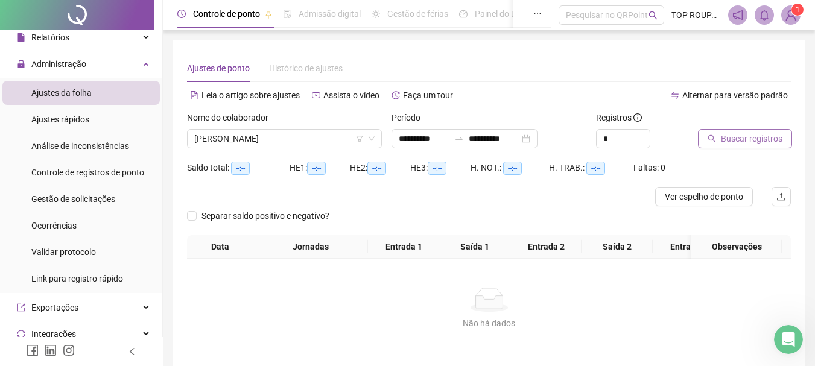
click at [742, 139] on span "Buscar registros" at bounding box center [752, 138] width 62 height 13
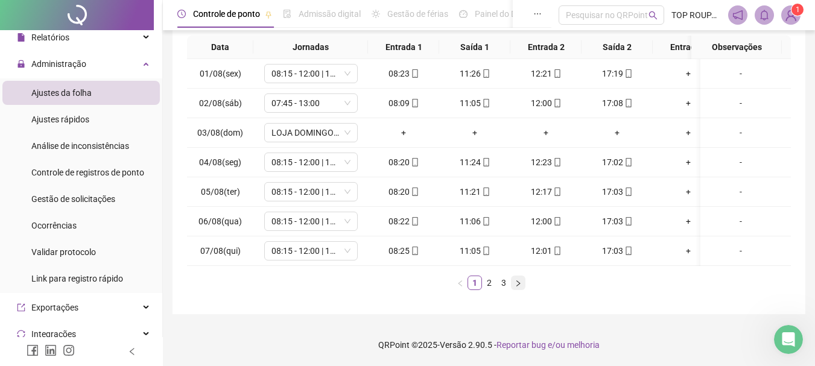
scroll to position [218, 0]
click at [489, 283] on link "2" at bounding box center [488, 282] width 13 height 13
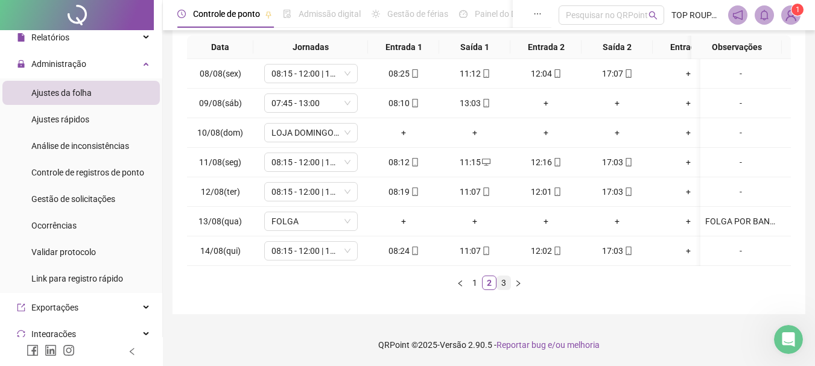
click at [503, 282] on link "3" at bounding box center [503, 282] width 13 height 13
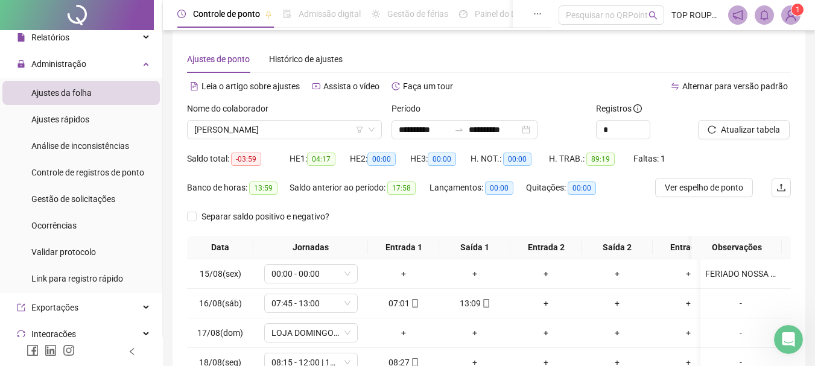
scroll to position [0, 0]
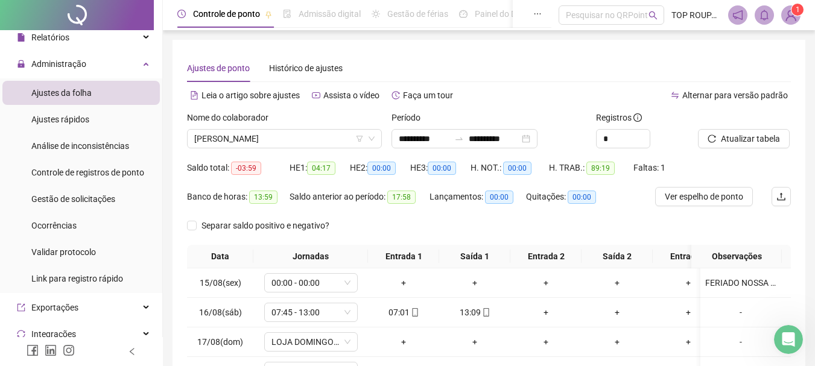
click at [294, 128] on div "Nome do colaborador" at bounding box center [284, 120] width 195 height 18
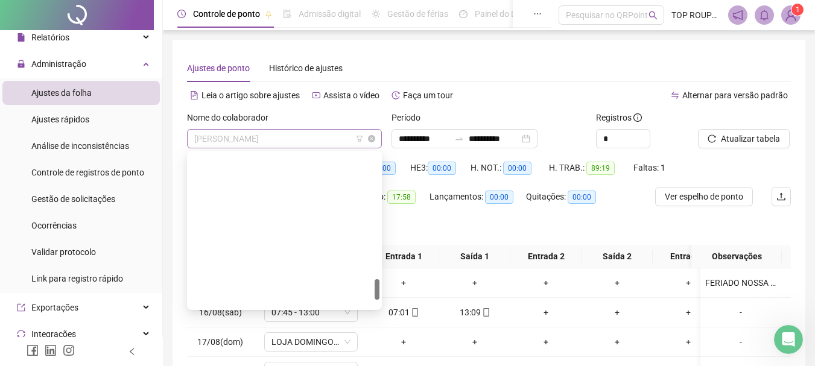
scroll to position [926, 0]
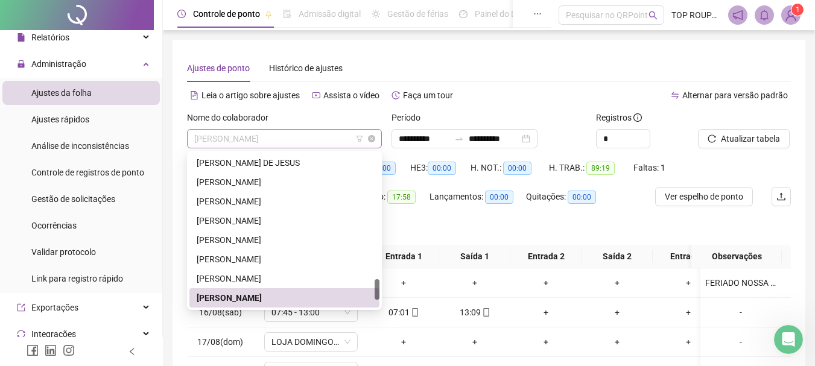
click at [298, 136] on span "[PERSON_NAME]" at bounding box center [284, 139] width 180 height 18
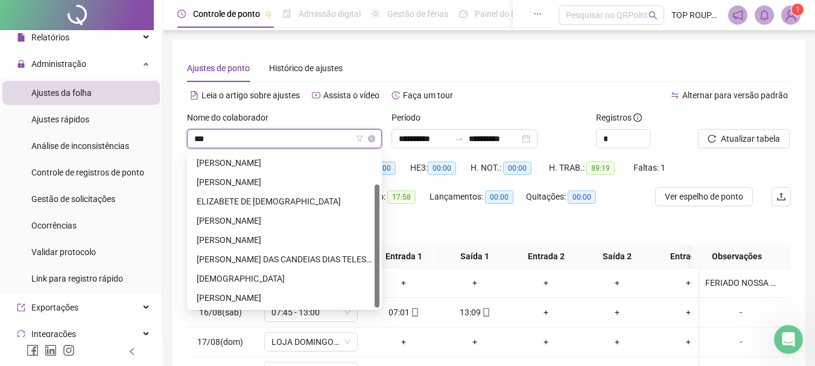
scroll to position [0, 0]
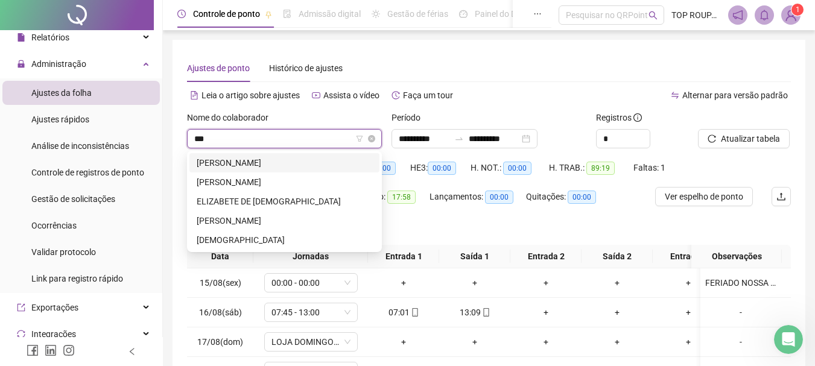
type input "****"
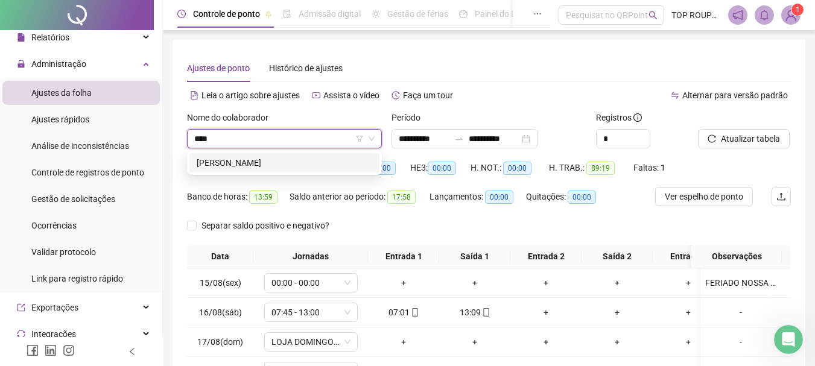
click at [330, 160] on div "[PERSON_NAME]" at bounding box center [284, 162] width 175 height 13
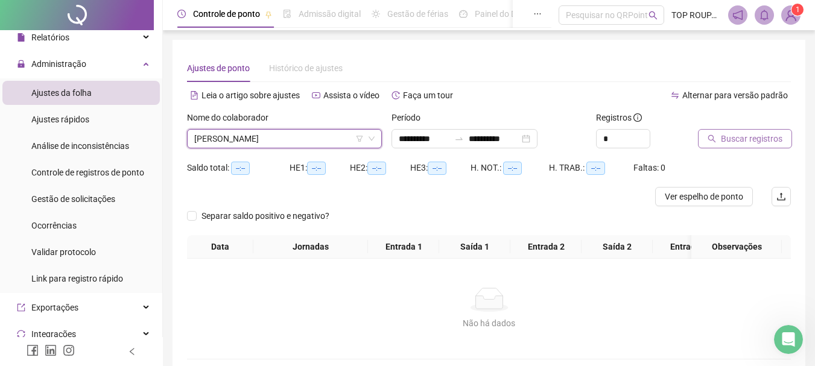
click at [704, 139] on button "Buscar registros" at bounding box center [745, 138] width 94 height 19
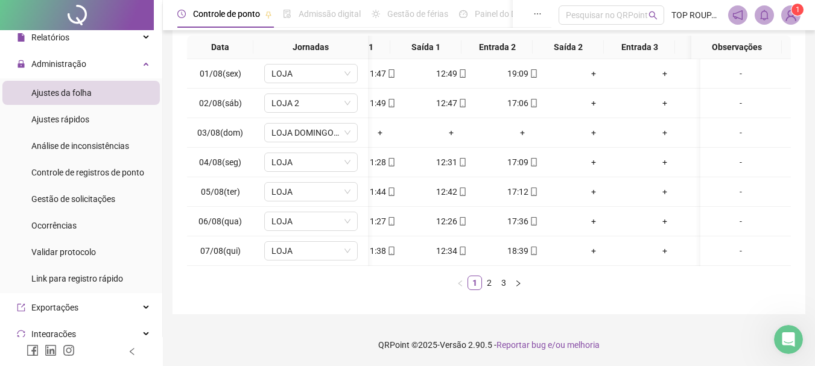
scroll to position [0, 104]
click at [490, 286] on link "2" at bounding box center [488, 282] width 13 height 13
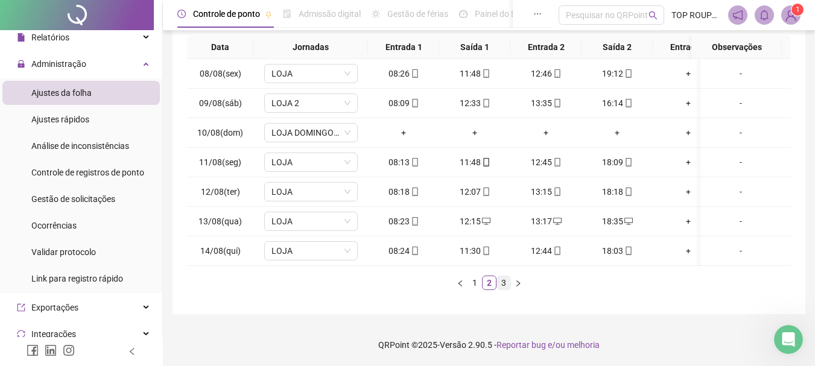
click at [508, 277] on link "3" at bounding box center [503, 282] width 13 height 13
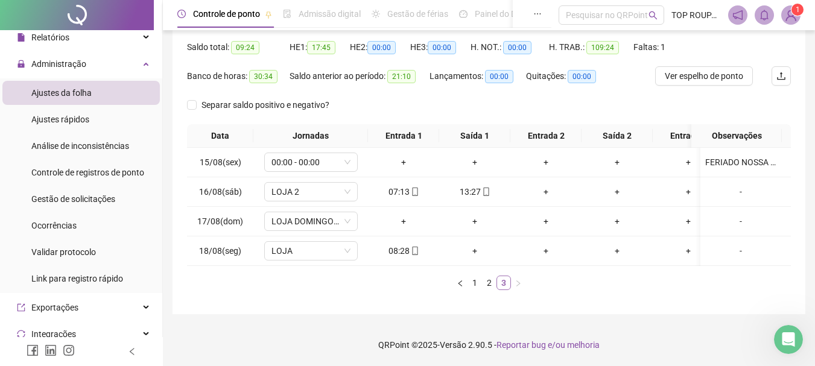
scroll to position [130, 0]
click at [302, 328] on footer "QRPoint © 2025 - Versão 2.90.5 - Reportar bug e/ou melhoria" at bounding box center [489, 345] width 652 height 42
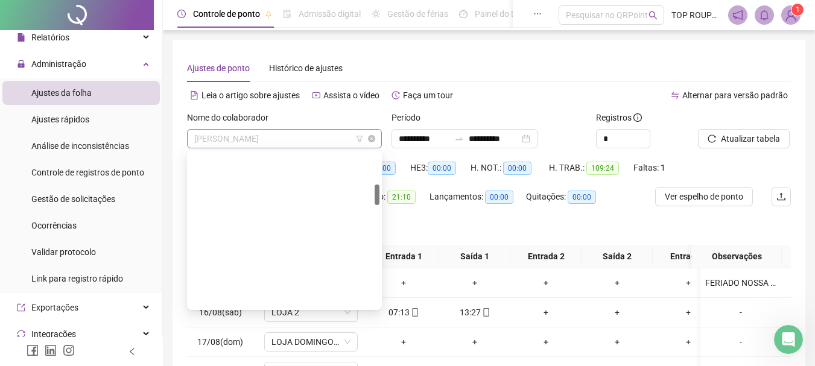
scroll to position [232, 0]
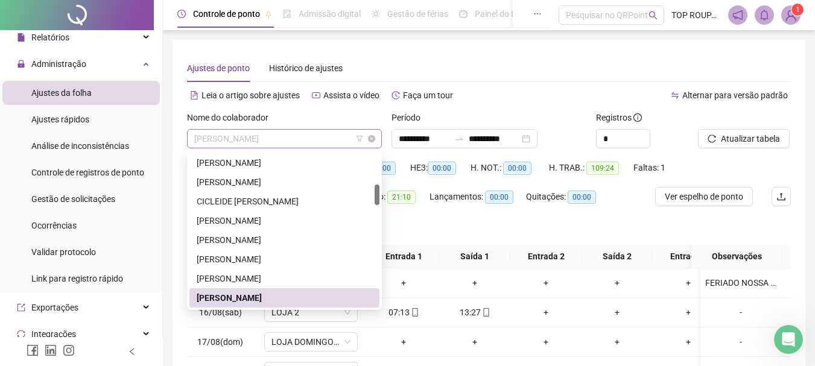
click at [251, 140] on span "[PERSON_NAME]" at bounding box center [284, 139] width 180 height 18
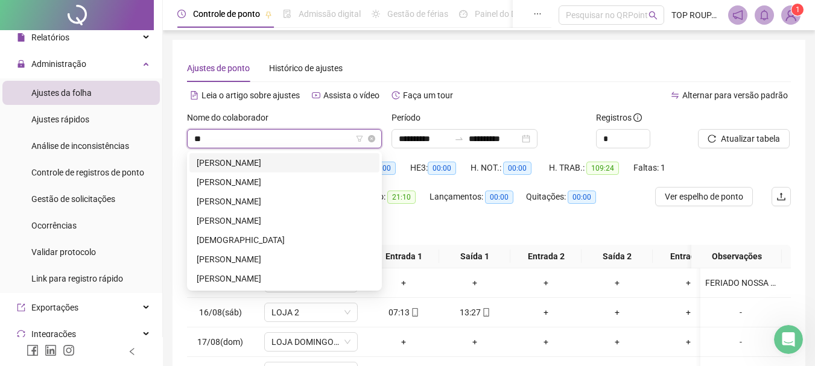
scroll to position [0, 0]
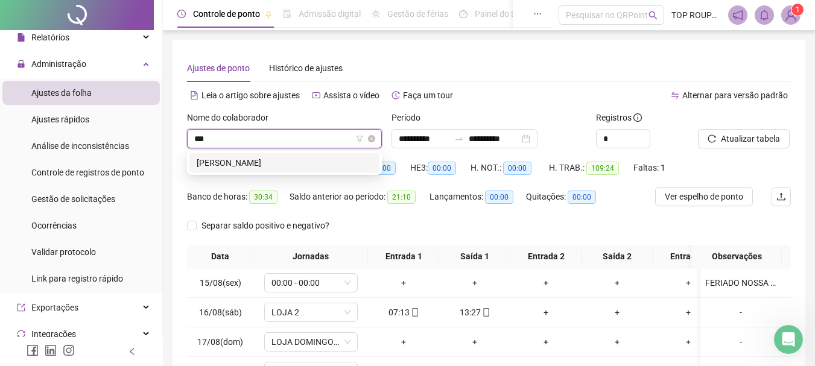
type input "****"
click at [274, 172] on div "[PERSON_NAME]" at bounding box center [284, 162] width 190 height 19
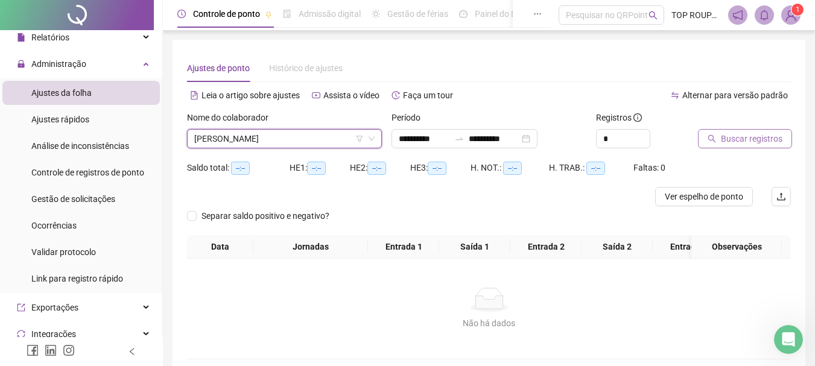
click at [748, 135] on span "Buscar registros" at bounding box center [752, 138] width 62 height 13
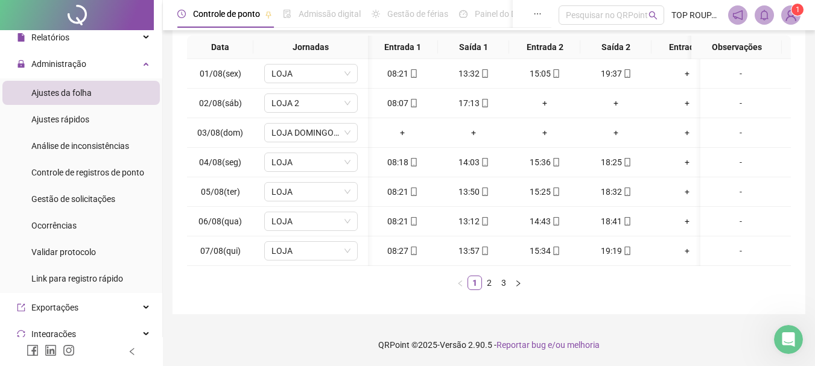
scroll to position [0, 63]
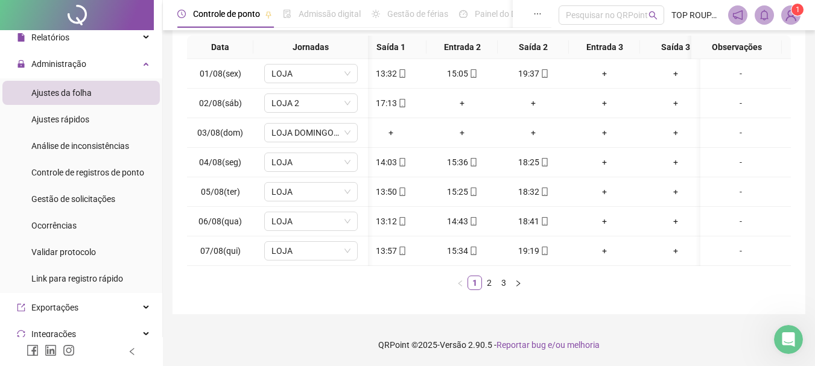
click at [481, 291] on div "Data Jornadas Entrada 1 Saída 1 Entrada 2 Saída 2 Entrada 3 Saída 3 Observações…" at bounding box center [489, 168] width 604 height 264
click at [485, 291] on div "Data Jornadas Entrada 1 Saída 1 Entrada 2 Saída 2 Entrada 3 Saída 3 Observações…" at bounding box center [489, 168] width 604 height 264
click at [490, 277] on link "2" at bounding box center [488, 282] width 13 height 13
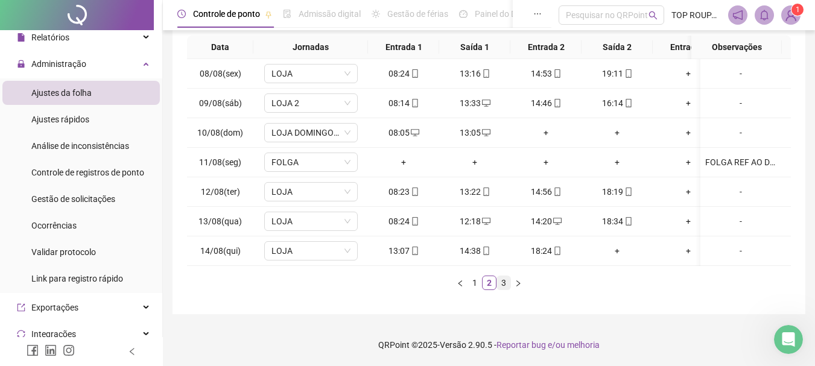
click at [504, 280] on link "3" at bounding box center [503, 282] width 13 height 13
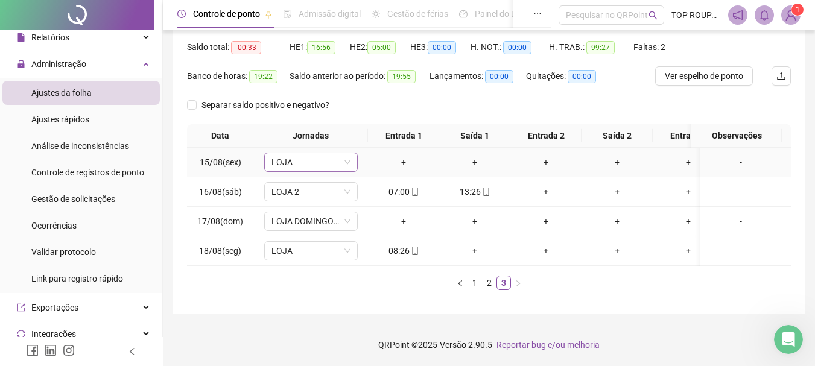
click at [305, 157] on span "LOJA" at bounding box center [310, 162] width 79 height 18
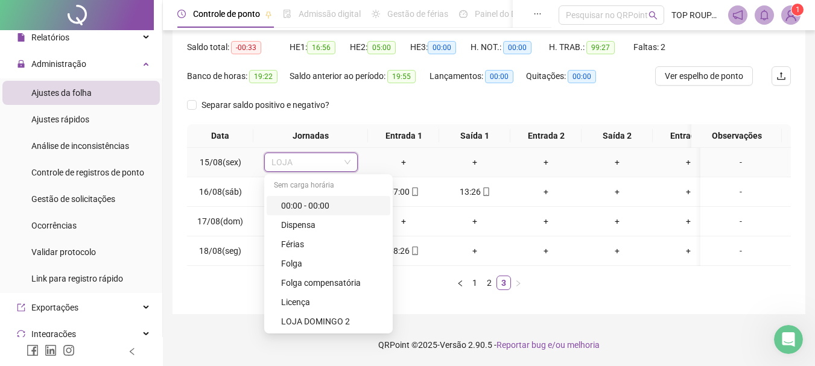
click at [315, 199] on div "00:00 - 00:00" at bounding box center [332, 205] width 102 height 13
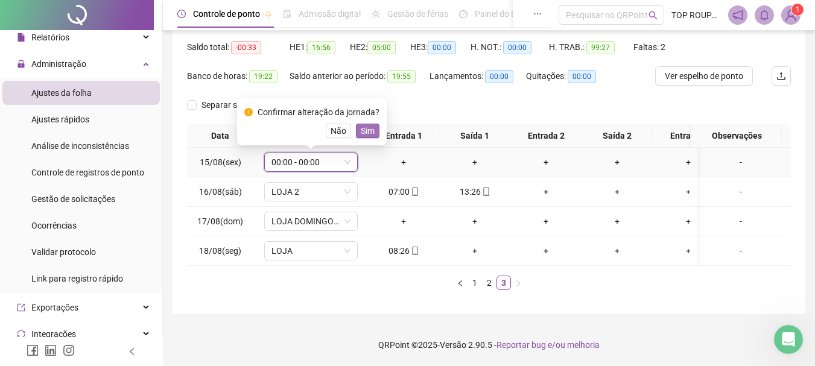
click at [365, 124] on span "Sim" at bounding box center [368, 130] width 14 height 13
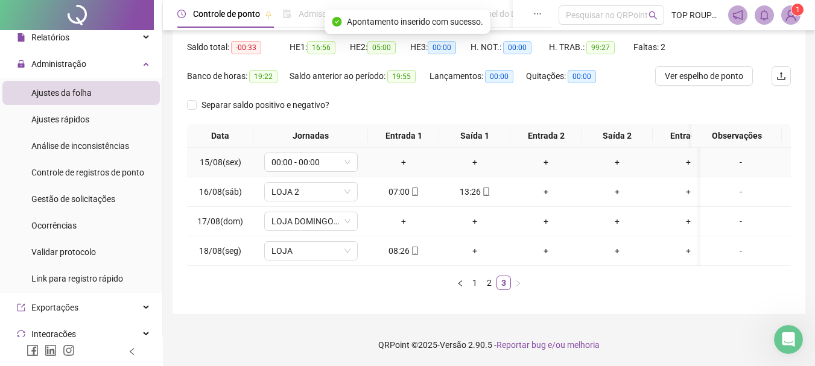
click at [736, 159] on div "-" at bounding box center [740, 162] width 71 height 13
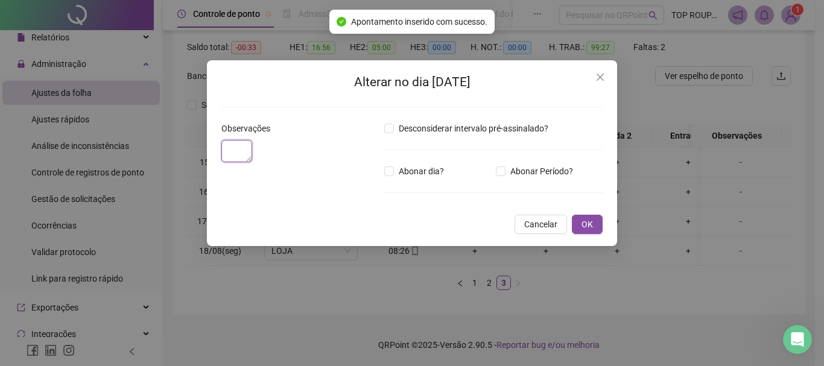
click at [252, 162] on textarea at bounding box center [236, 151] width 31 height 22
type textarea "**"
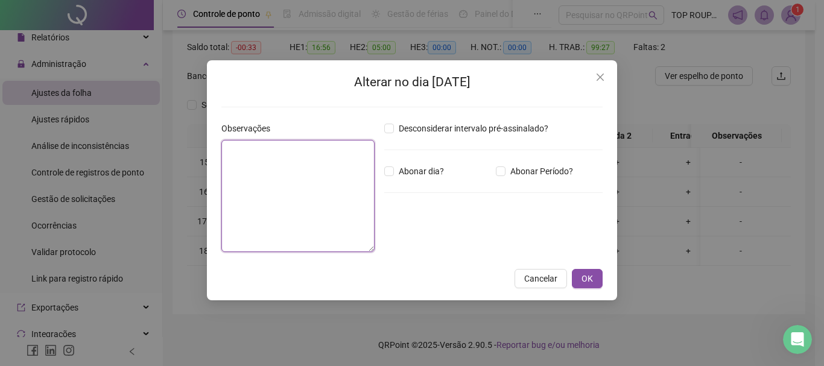
type textarea "*"
type textarea "**********"
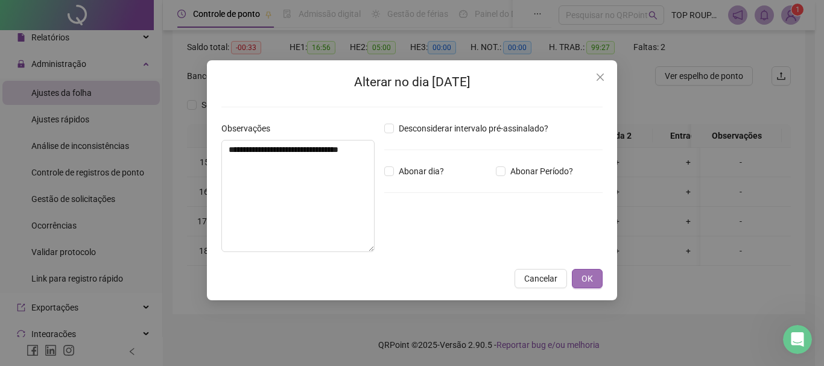
click at [583, 279] on span "OK" at bounding box center [586, 278] width 11 height 13
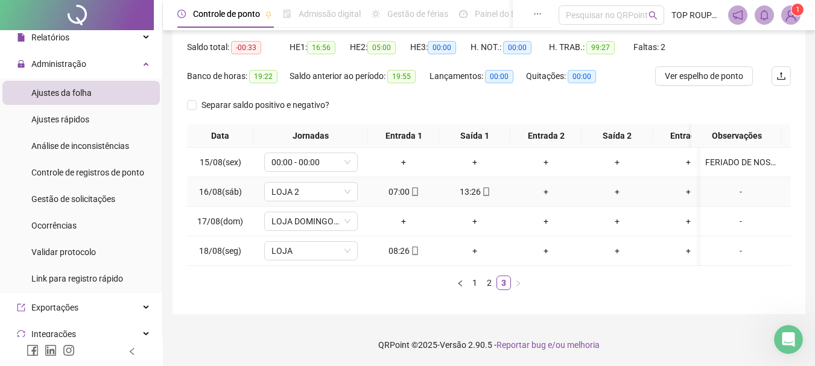
scroll to position [69, 0]
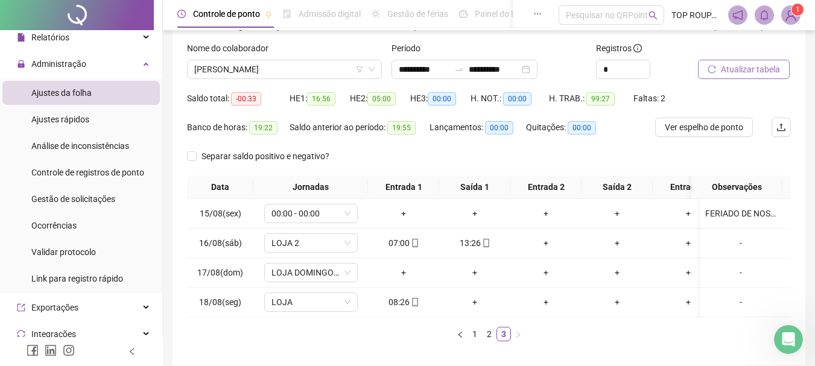
click at [738, 74] on span "Atualizar tabela" at bounding box center [750, 69] width 59 height 13
click at [318, 71] on span "[PERSON_NAME]" at bounding box center [284, 69] width 180 height 18
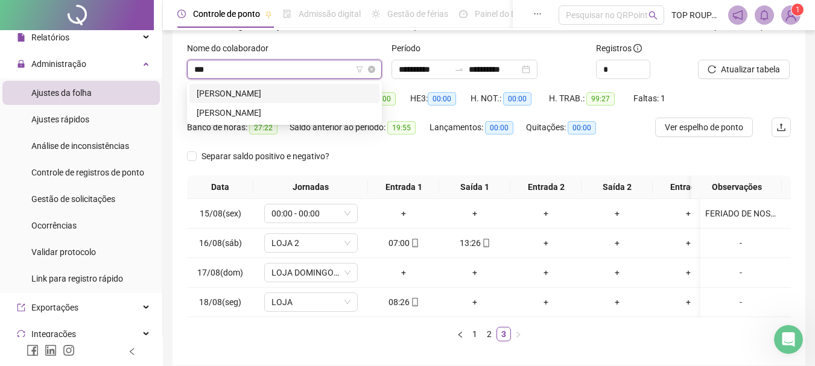
scroll to position [0, 0]
type input "****"
click at [279, 95] on div "[PERSON_NAME]" at bounding box center [284, 93] width 175 height 13
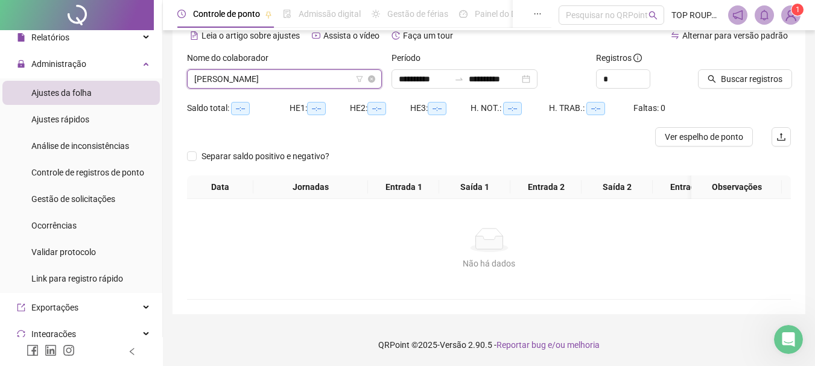
click at [278, 73] on span "[PERSON_NAME]" at bounding box center [284, 79] width 180 height 18
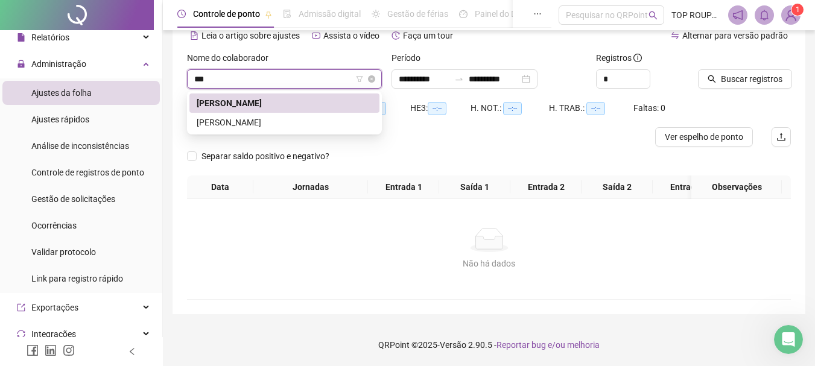
scroll to position [0, 0]
type input "****"
click at [263, 116] on div "[PERSON_NAME]" at bounding box center [284, 122] width 175 height 13
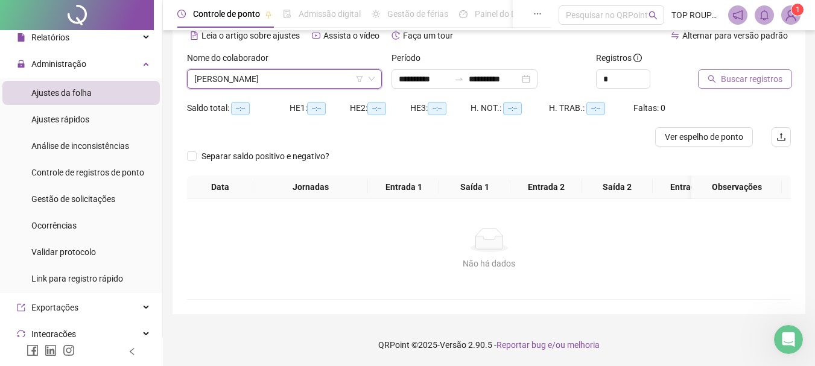
click at [740, 77] on button "Buscar registros" at bounding box center [745, 78] width 94 height 19
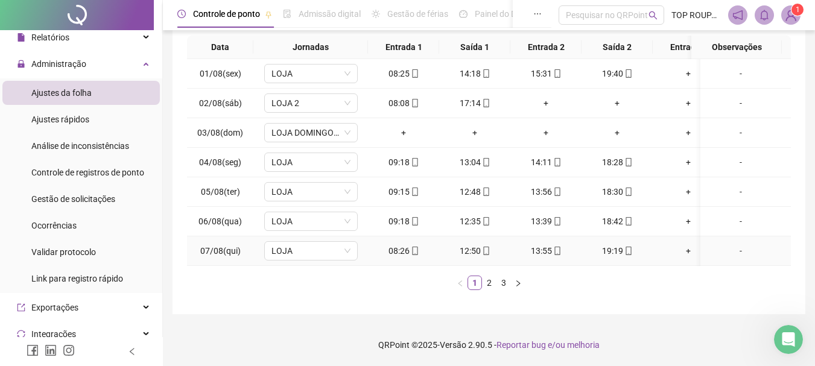
scroll to position [218, 0]
drag, startPoint x: 587, startPoint y: 267, endPoint x: 642, endPoint y: 264, distance: 54.4
click at [642, 264] on div "Data Jornadas Entrada 1 Saída 1 Entrada 2 Saída 2 Entrada 3 Saída 3 Observações…" at bounding box center [489, 163] width 604 height 254
click at [484, 286] on ul "1 2 3" at bounding box center [489, 283] width 604 height 14
click at [484, 286] on link "2" at bounding box center [488, 282] width 13 height 13
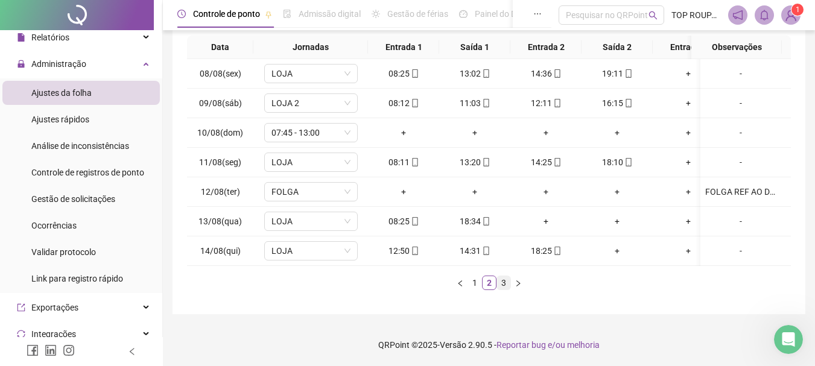
click at [507, 285] on link "3" at bounding box center [503, 282] width 13 height 13
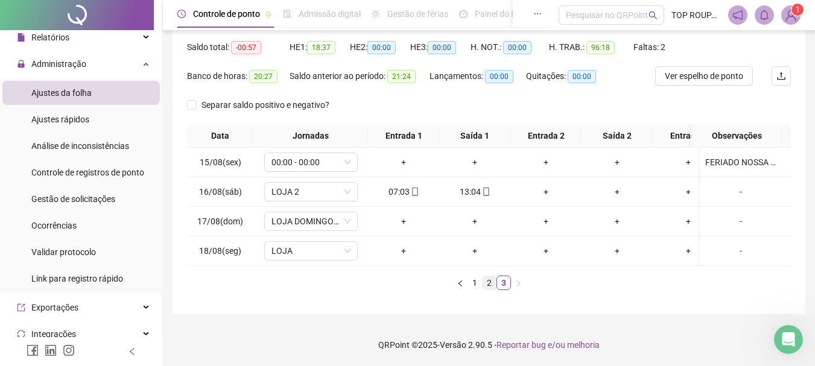
click at [487, 285] on link "2" at bounding box center [488, 282] width 13 height 13
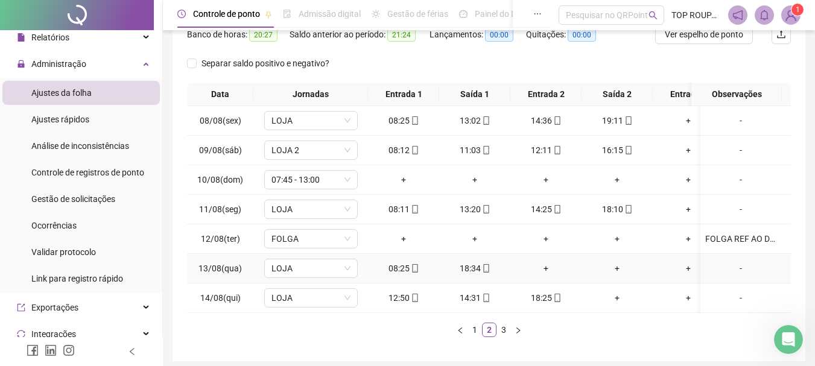
scroll to position [190, 0]
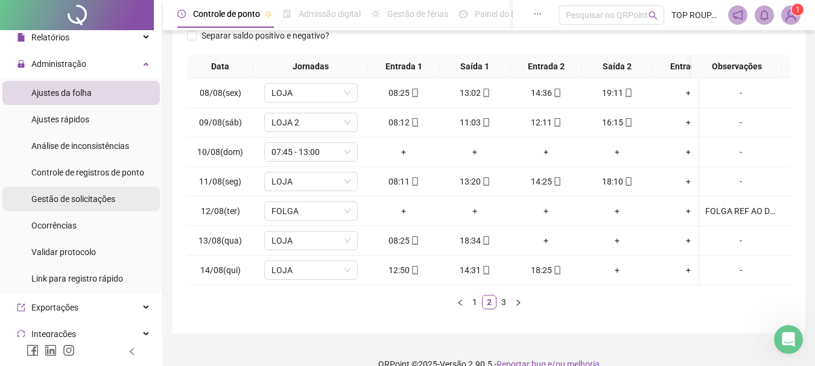
click at [87, 206] on div "Gestão de solicitações" at bounding box center [73, 199] width 84 height 24
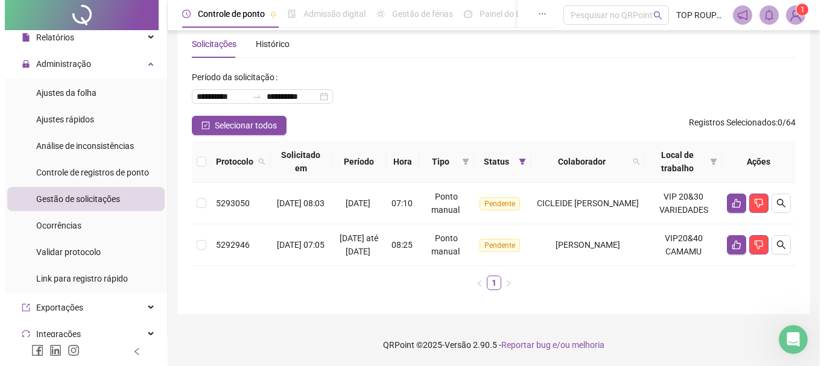
scroll to position [37, 0]
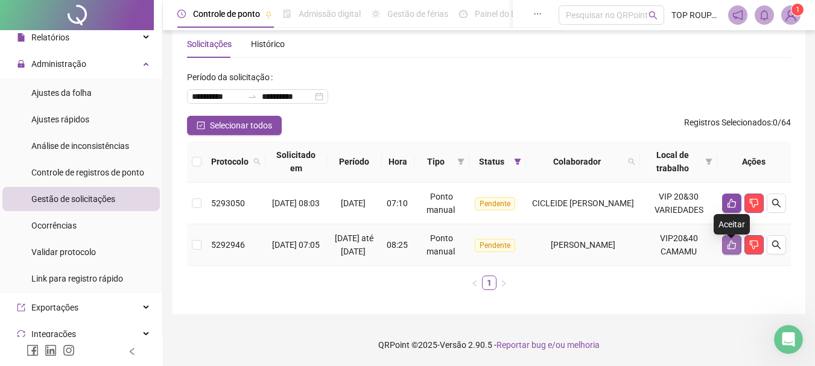
click at [730, 241] on icon "like" at bounding box center [731, 245] width 8 height 9
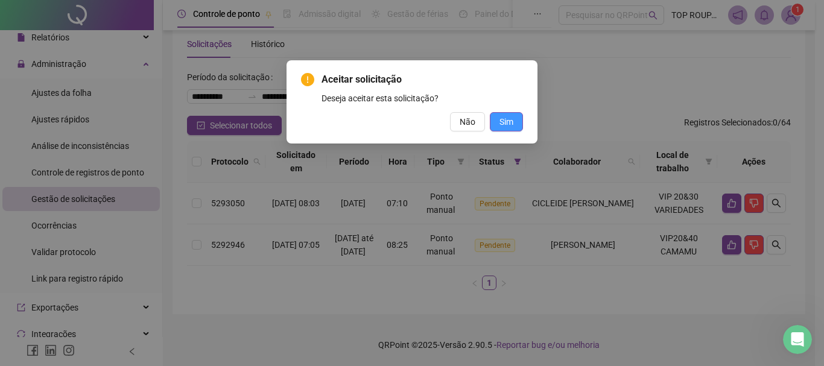
click at [501, 121] on span "Sim" at bounding box center [506, 121] width 14 height 13
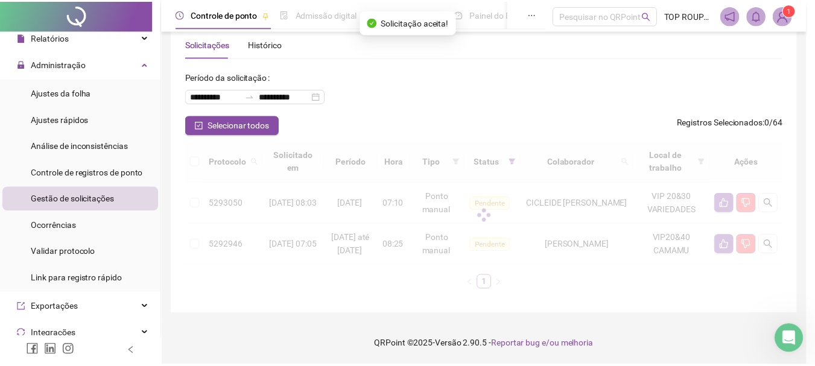
scroll to position [0, 0]
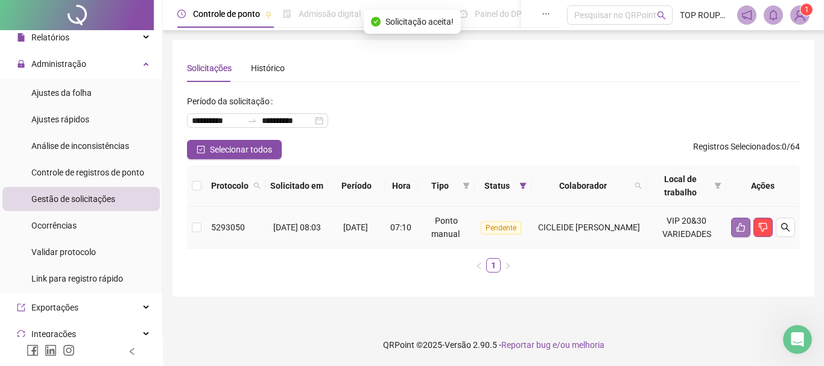
click at [737, 231] on icon "like" at bounding box center [741, 228] width 10 height 10
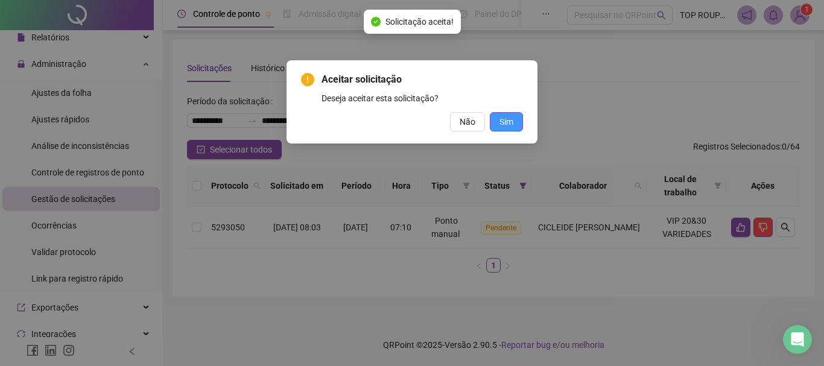
click at [501, 121] on span "Sim" at bounding box center [506, 121] width 14 height 13
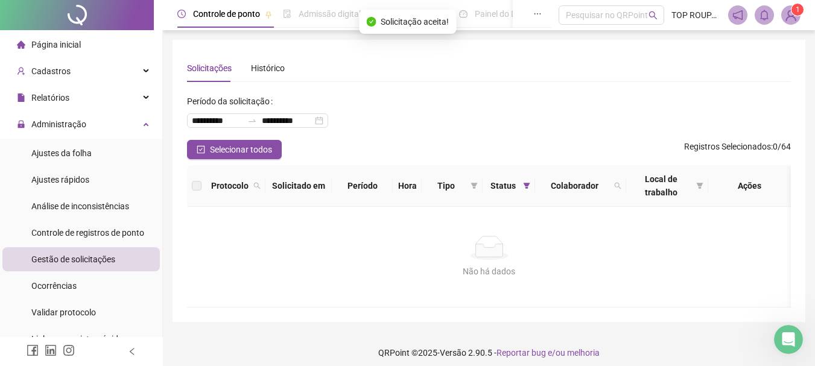
click at [87, 136] on li "Administração Ajustes da folha Ajustes rápidos Análise de inconsistências Contr…" at bounding box center [81, 232] width 162 height 241
click at [82, 151] on span "Ajustes da folha" at bounding box center [61, 153] width 60 height 10
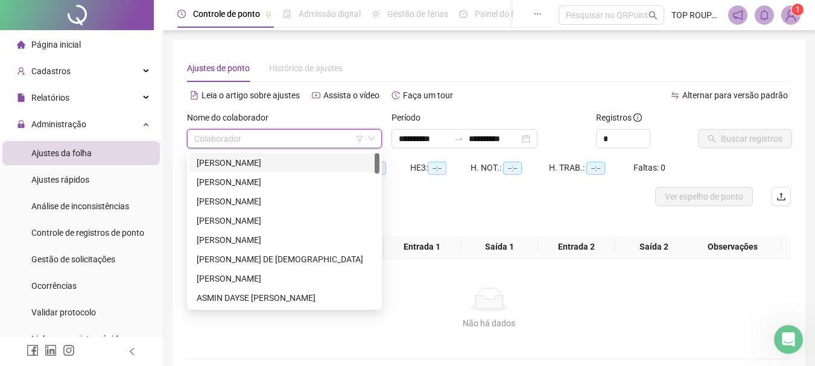
click at [324, 144] on input "search" at bounding box center [278, 139] width 169 height 18
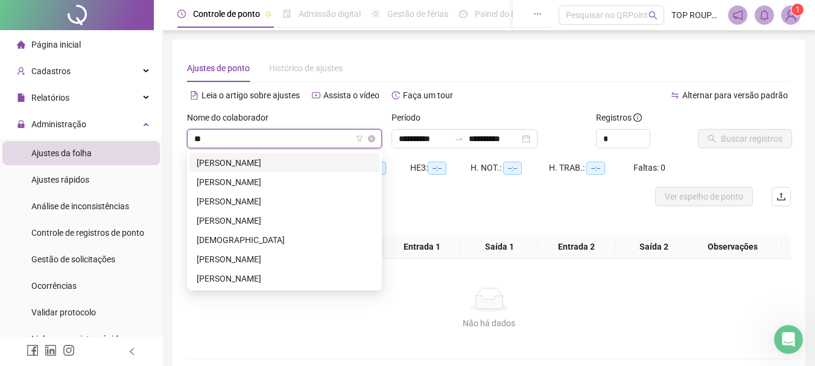
type input "***"
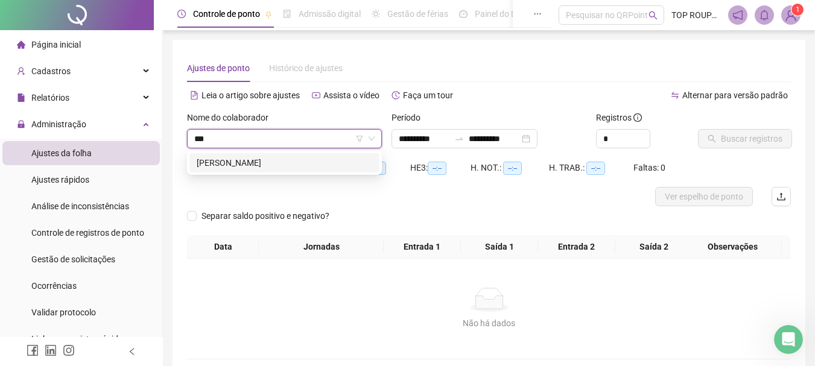
click at [306, 163] on div "[PERSON_NAME]" at bounding box center [284, 162] width 175 height 13
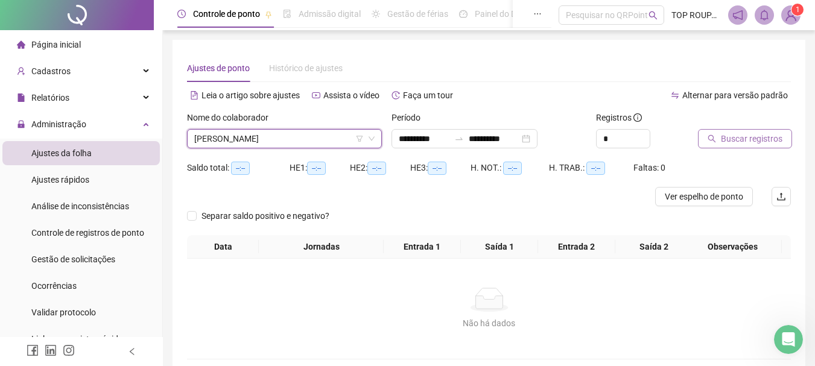
click at [741, 142] on span "Buscar registros" at bounding box center [752, 138] width 62 height 13
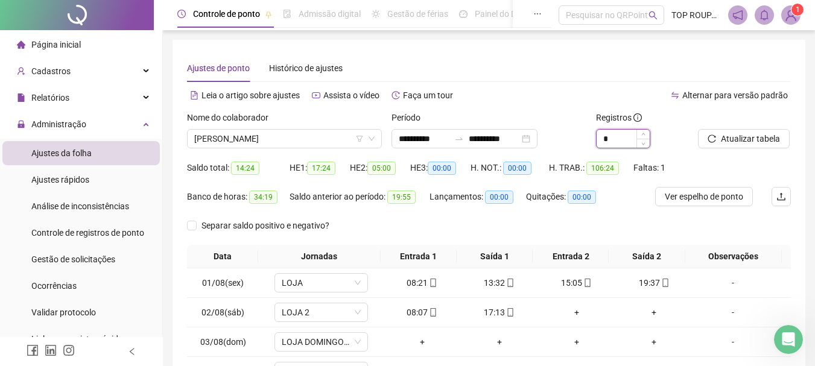
type input "*"
click at [645, 135] on icon "up" at bounding box center [643, 134] width 4 height 4
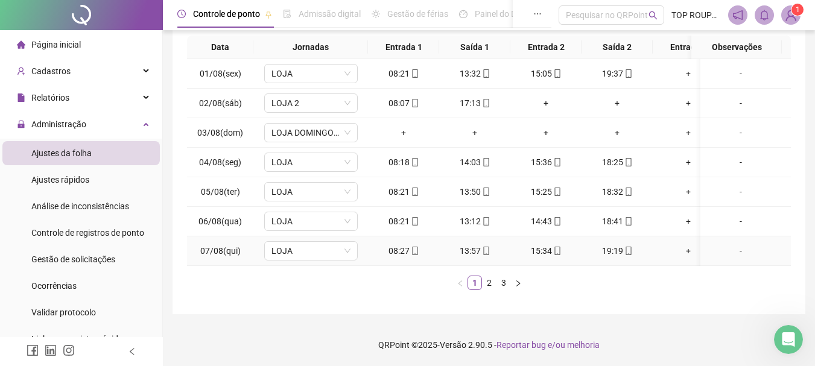
scroll to position [218, 0]
click at [488, 284] on link "2" at bounding box center [488, 282] width 13 height 13
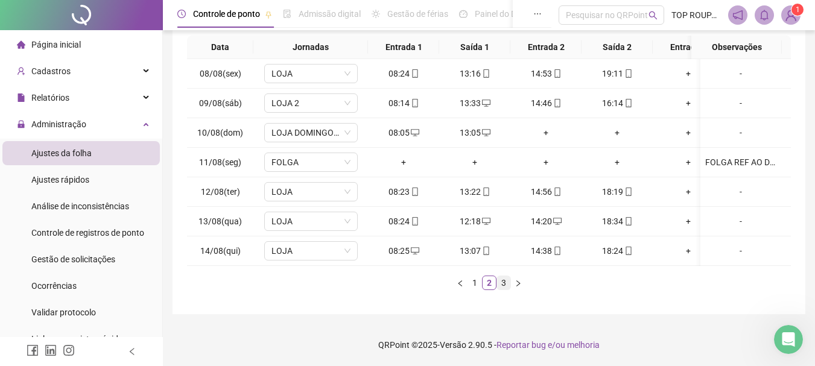
click at [505, 282] on link "3" at bounding box center [503, 282] width 13 height 13
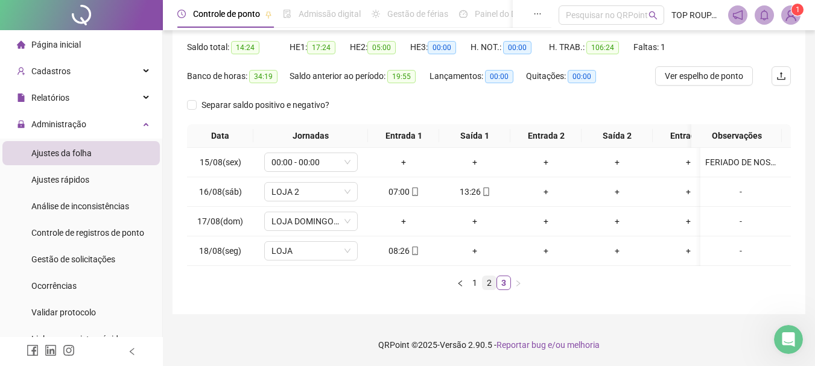
click at [491, 284] on link "2" at bounding box center [488, 282] width 13 height 13
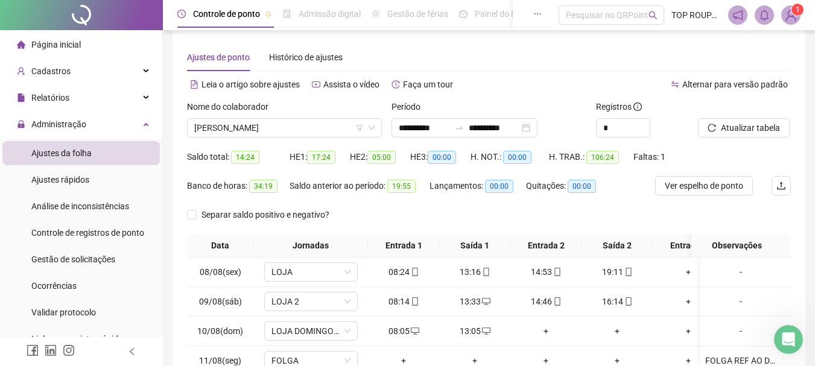
scroll to position [0, 0]
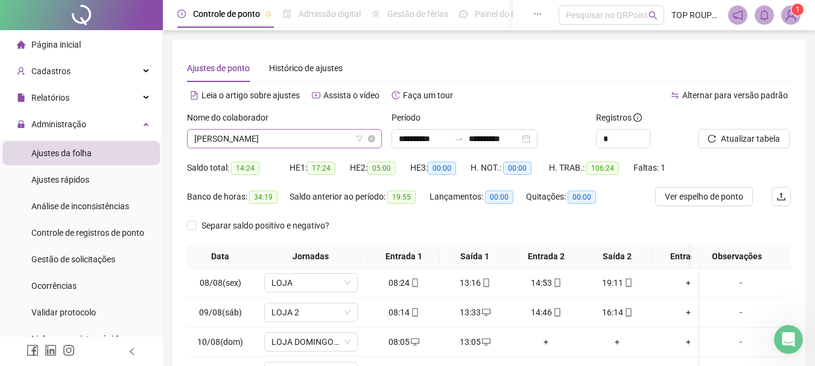
click at [250, 145] on span "[PERSON_NAME]" at bounding box center [284, 139] width 180 height 18
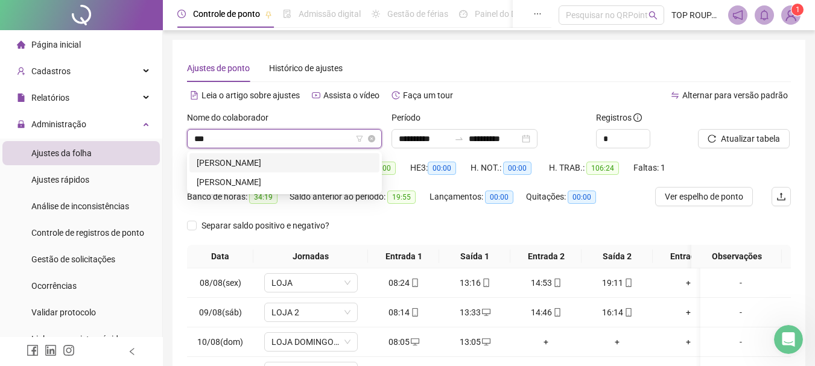
type input "****"
click at [238, 179] on div "[PERSON_NAME]" at bounding box center [284, 181] width 175 height 13
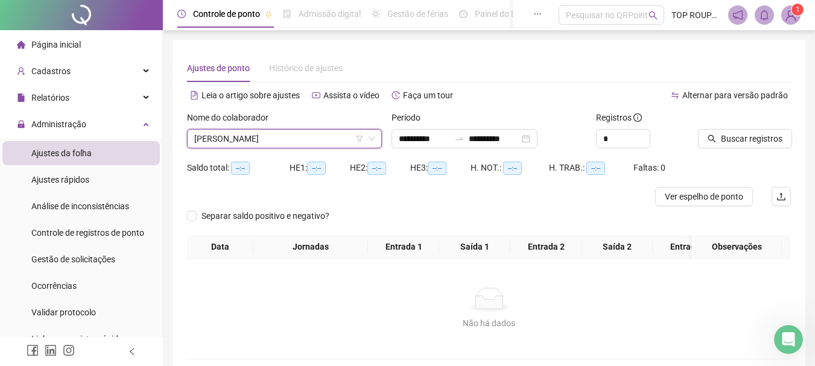
click at [730, 148] on div "Buscar registros" at bounding box center [744, 134] width 103 height 47
click at [729, 137] on span "Buscar registros" at bounding box center [752, 138] width 62 height 13
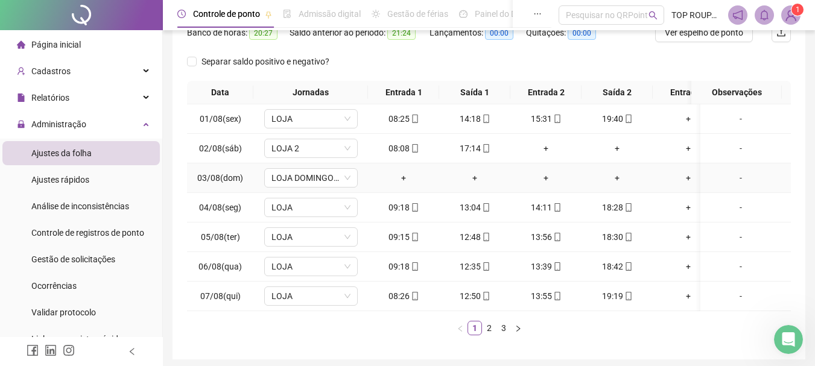
scroll to position [218, 0]
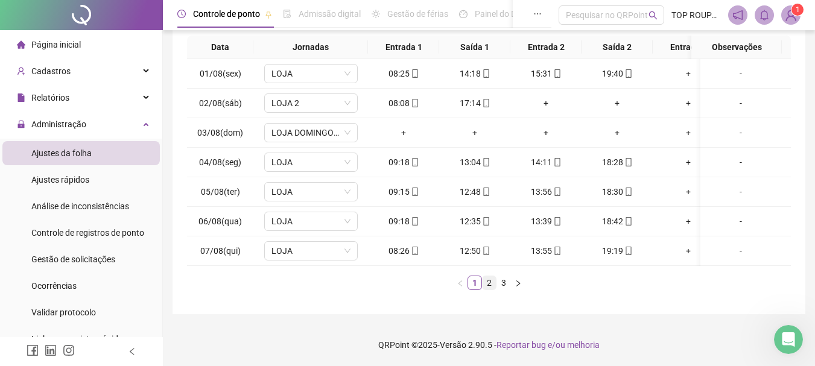
click at [485, 283] on link "2" at bounding box center [488, 282] width 13 height 13
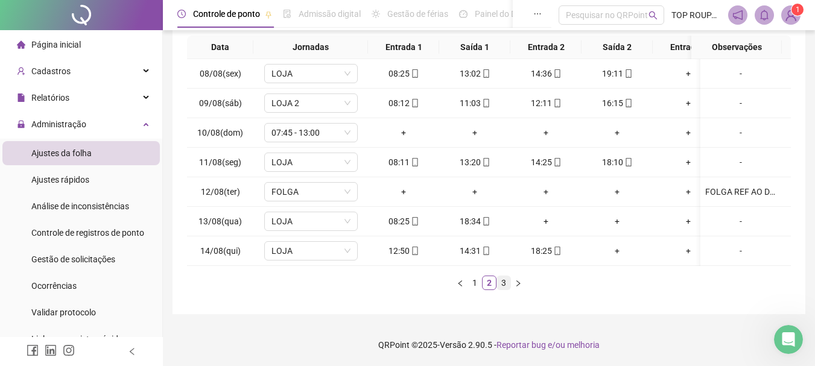
click at [509, 283] on link "3" at bounding box center [503, 282] width 13 height 13
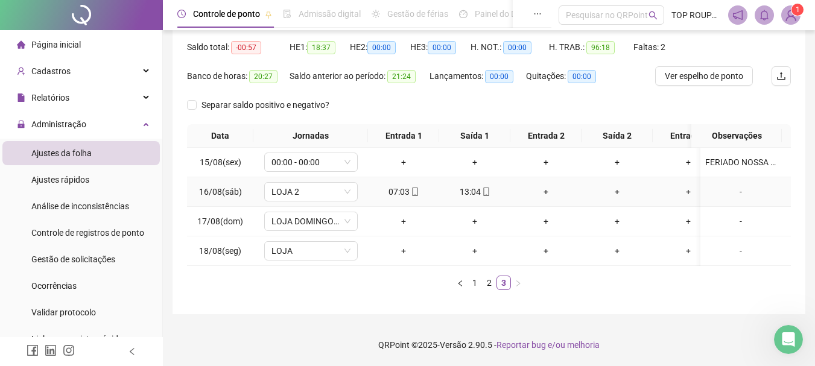
scroll to position [130, 0]
click at [282, 242] on span "LOJA" at bounding box center [310, 251] width 79 height 18
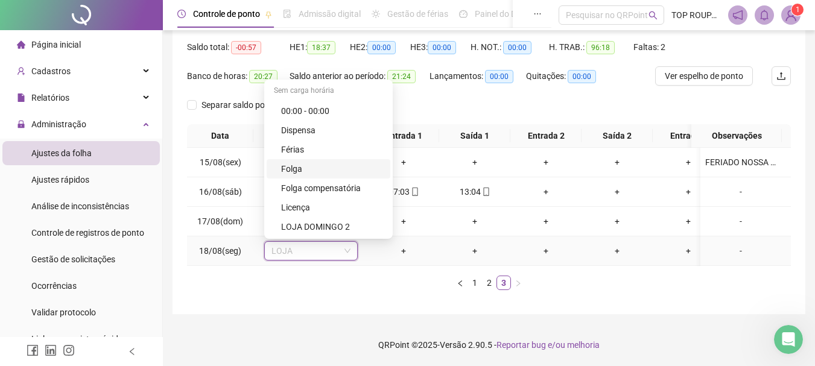
click at [306, 159] on div "Folga" at bounding box center [329, 168] width 124 height 19
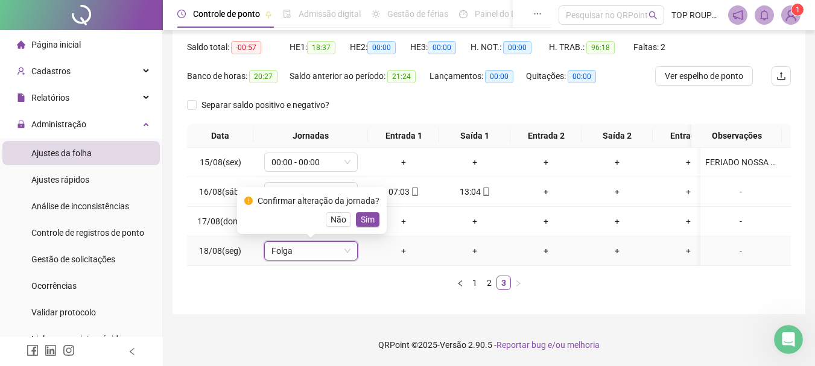
drag, startPoint x: 361, startPoint y: 210, endPoint x: 367, endPoint y: 207, distance: 7.1
click at [365, 213] on span "Sim" at bounding box center [368, 219] width 14 height 13
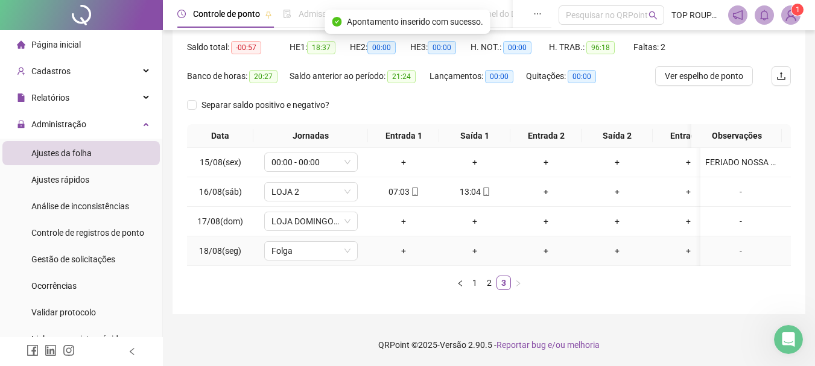
click at [736, 244] on div "-" at bounding box center [740, 250] width 71 height 13
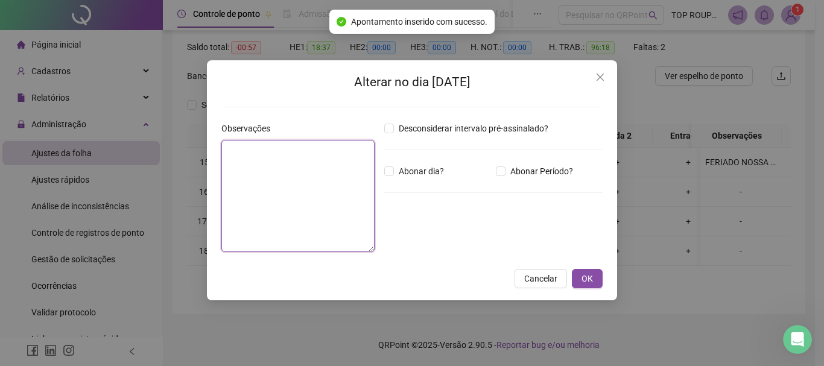
click at [345, 166] on textarea at bounding box center [297, 196] width 153 height 112
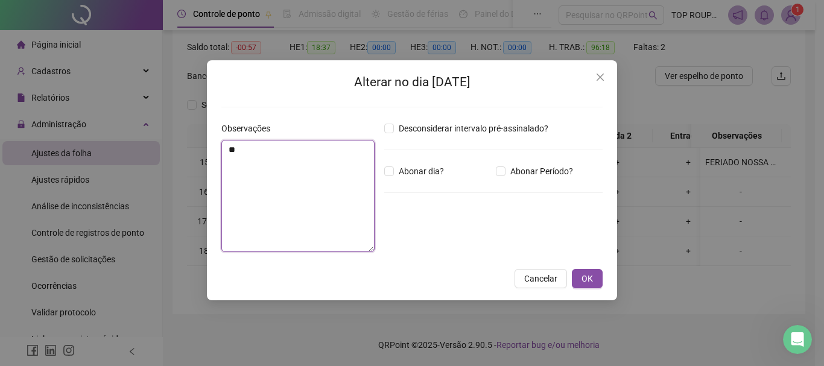
type textarea "*"
type textarea "**********"
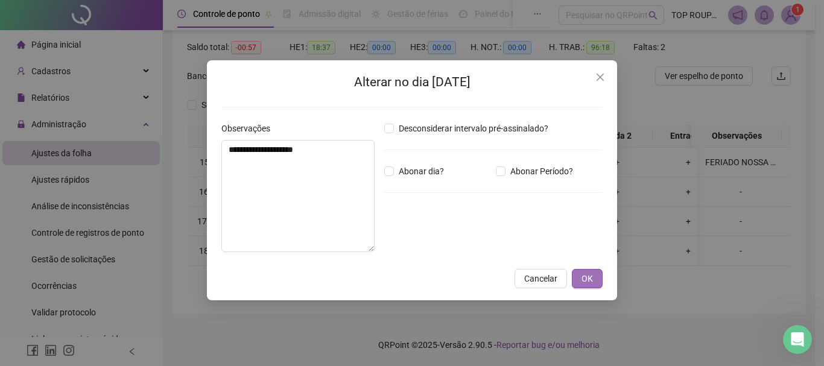
click at [587, 277] on span "OK" at bounding box center [586, 278] width 11 height 13
click at [596, 268] on div "**********" at bounding box center [412, 180] width 410 height 240
click at [590, 274] on span "OK" at bounding box center [586, 278] width 11 height 13
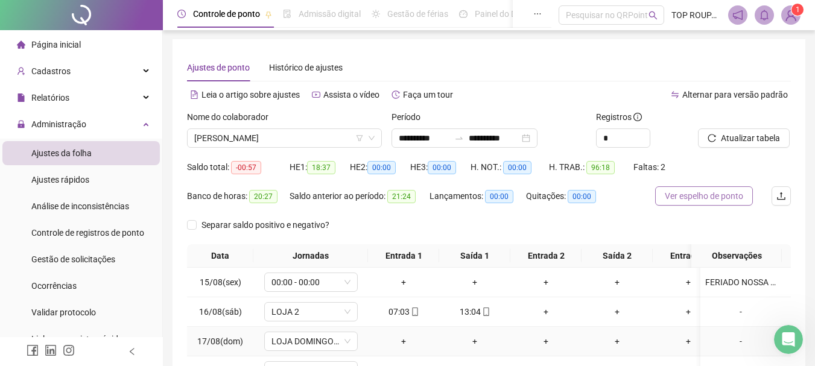
scroll to position [0, 0]
click at [748, 136] on span "Atualizar tabela" at bounding box center [750, 138] width 59 height 13
click at [261, 142] on span "[PERSON_NAME]" at bounding box center [284, 139] width 180 height 18
